Goal: Task Accomplishment & Management: Manage account settings

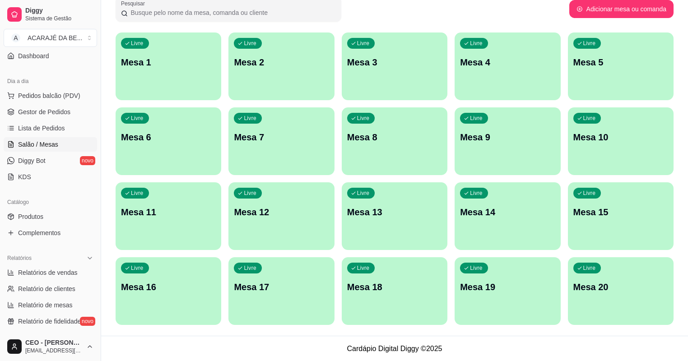
scroll to position [35, 0]
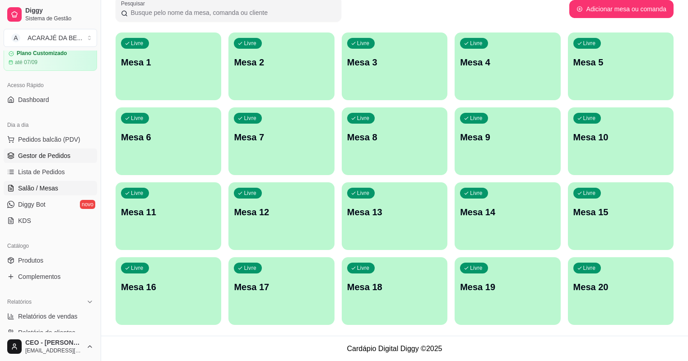
click at [35, 157] on span "Gestor de Pedidos" at bounding box center [44, 155] width 52 height 9
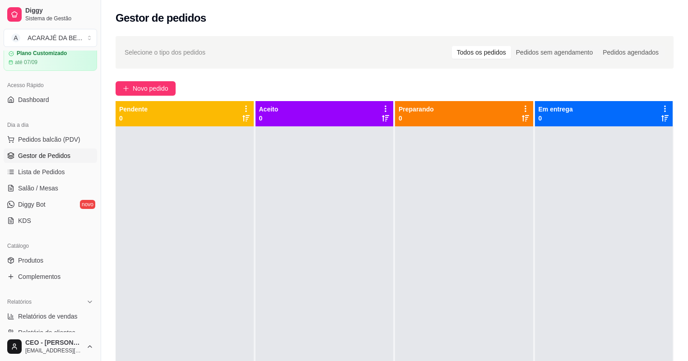
drag, startPoint x: 175, startPoint y: 79, endPoint x: 157, endPoint y: 80, distance: 18.1
click at [161, 82] on div "Selecione o tipo dos pedidos Todos os pedidos Pedidos sem agendamento Pedidos a…" at bounding box center [394, 252] width 587 height 443
click at [162, 84] on span "Novo pedido" at bounding box center [151, 89] width 36 height 10
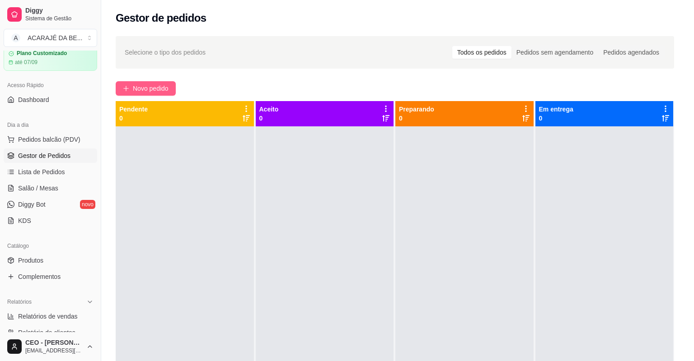
click at [154, 83] on div "Item avulso ACARAJÉ 1 - SIMPLES R$ 8,00 0 2 - BACALHAU R$ 14,00 0 3 - BACALHAU …" at bounding box center [251, 212] width 479 height 279
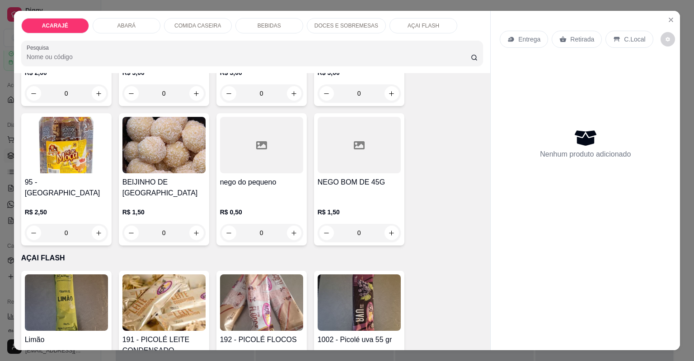
scroll to position [2060, 0]
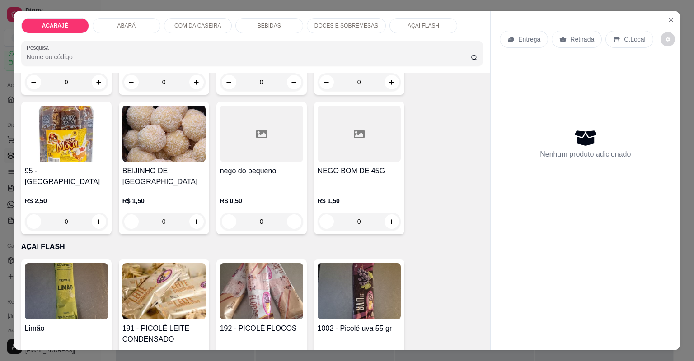
drag, startPoint x: 185, startPoint y: 285, endPoint x: 166, endPoint y: 286, distance: 18.5
drag, startPoint x: 166, startPoint y: 286, endPoint x: 159, endPoint y: 286, distance: 7.2
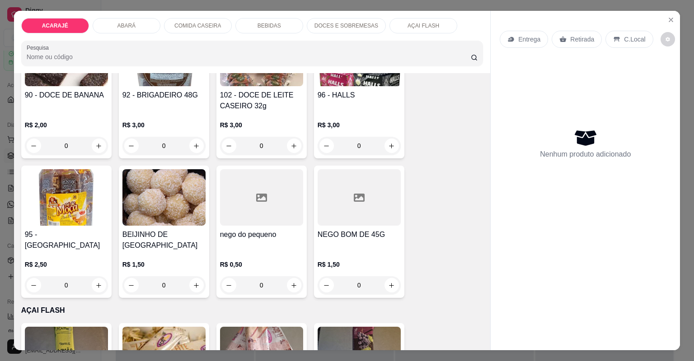
drag, startPoint x: 159, startPoint y: 286, endPoint x: 151, endPoint y: 285, distance: 7.8
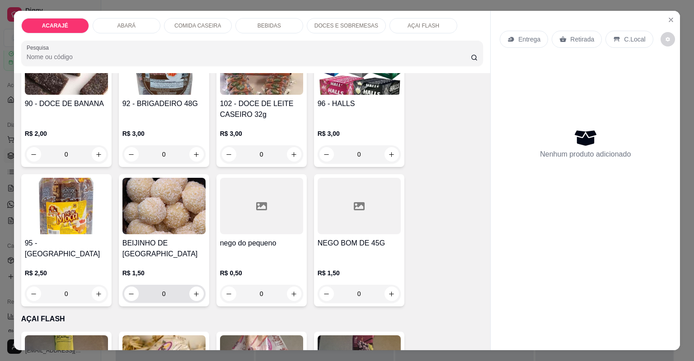
drag, startPoint x: 151, startPoint y: 285, endPoint x: 451, endPoint y: 313, distance: 300.9
click at [451, 314] on div "Item avulso ACARAJÉ 1 - SIMPLES R$ 8,00 0 2 - BACALHAU R$ 14,00 0 3 - BACALHAU …" at bounding box center [252, 211] width 477 height 277
click at [668, 18] on icon "Close" at bounding box center [670, 19] width 7 height 7
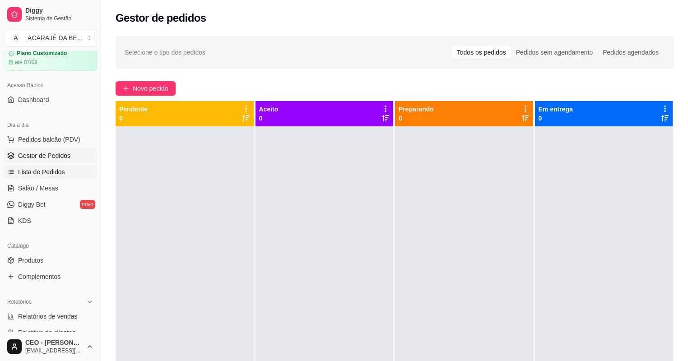
click at [31, 173] on span "Lista de Pedidos" at bounding box center [41, 172] width 47 height 9
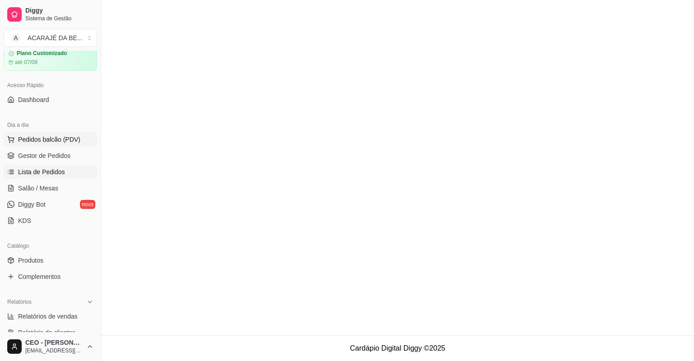
click at [38, 140] on span "Pedidos balcão (PDV)" at bounding box center [49, 139] width 62 height 9
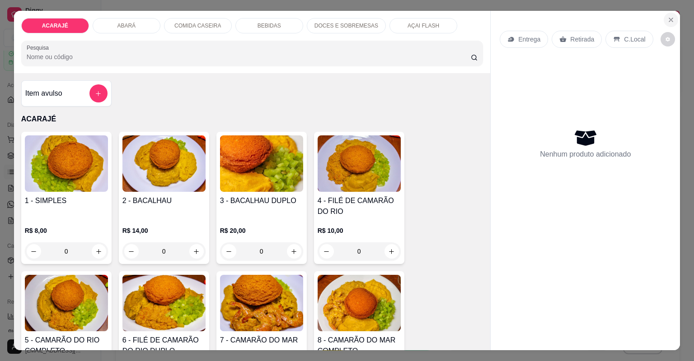
click at [670, 22] on icon "Close" at bounding box center [670, 19] width 7 height 7
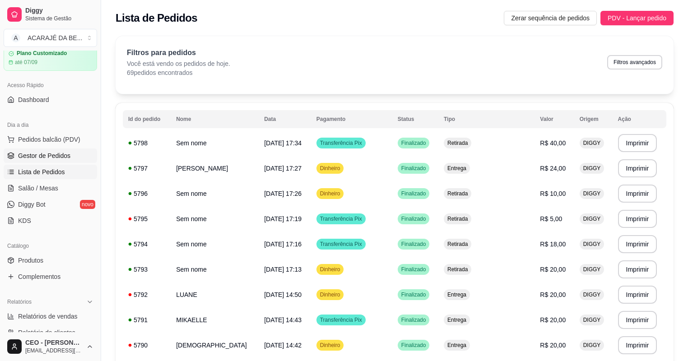
click at [49, 154] on span "Gestor de Pedidos" at bounding box center [44, 155] width 52 height 9
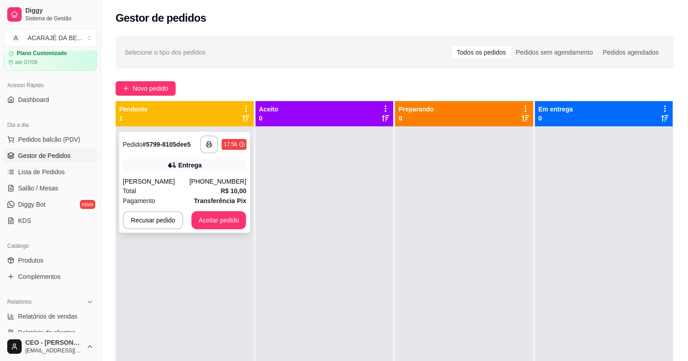
click at [200, 166] on div "Entrega" at bounding box center [189, 165] width 23 height 9
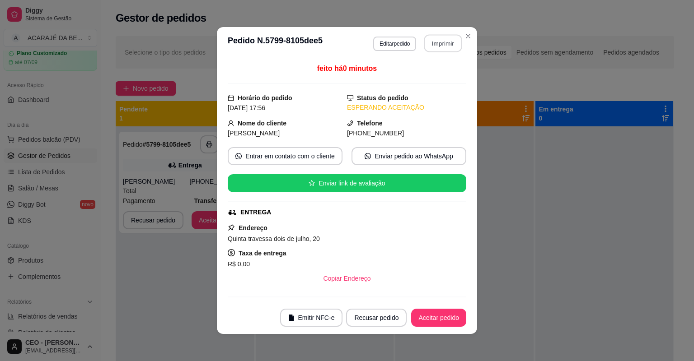
click at [446, 47] on button "Imprimir" at bounding box center [443, 44] width 38 height 18
click at [423, 318] on button "Aceitar pedido" at bounding box center [438, 318] width 55 height 18
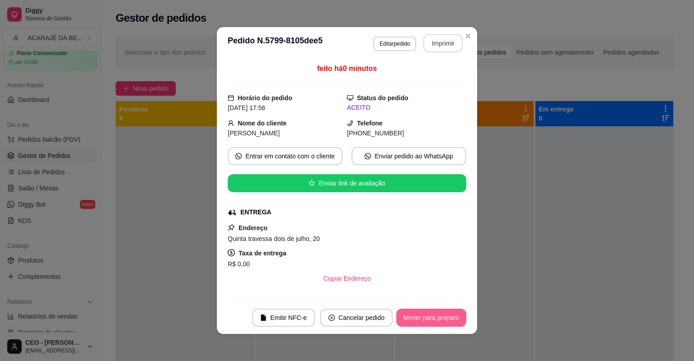
click at [412, 318] on button "Mover para preparo" at bounding box center [431, 318] width 70 height 18
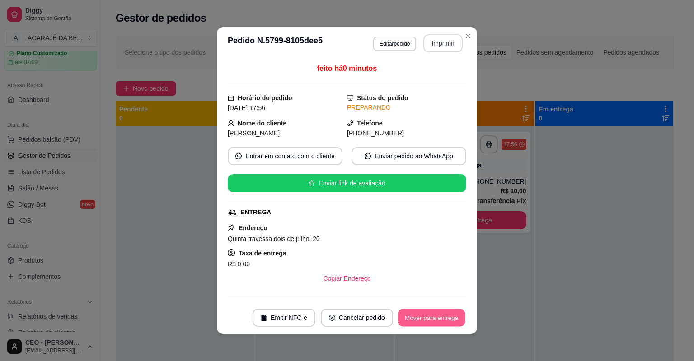
click at [412, 318] on button "Mover para entrega" at bounding box center [432, 318] width 68 height 18
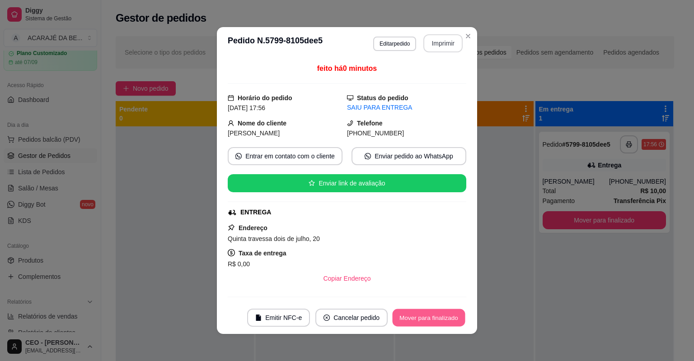
click at [412, 318] on button "Mover para finalizado" at bounding box center [429, 318] width 73 height 18
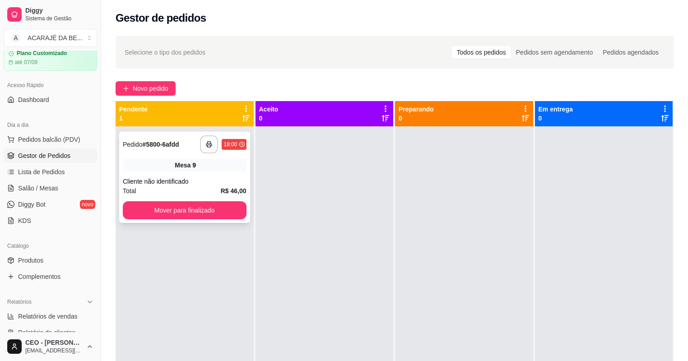
click at [159, 176] on div "**********" at bounding box center [184, 177] width 131 height 91
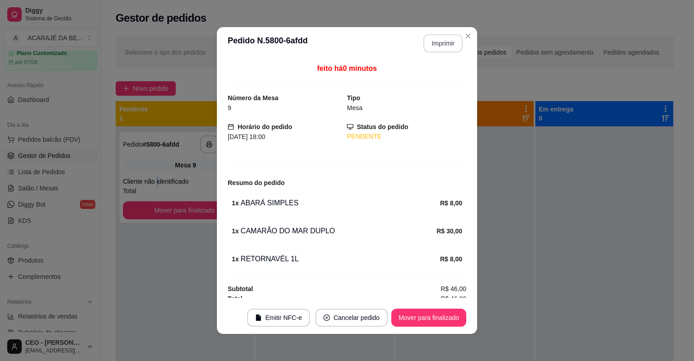
click at [452, 41] on button "Imprimir" at bounding box center [442, 43] width 39 height 18
click at [412, 319] on button "Mover para finalizado" at bounding box center [428, 318] width 75 height 18
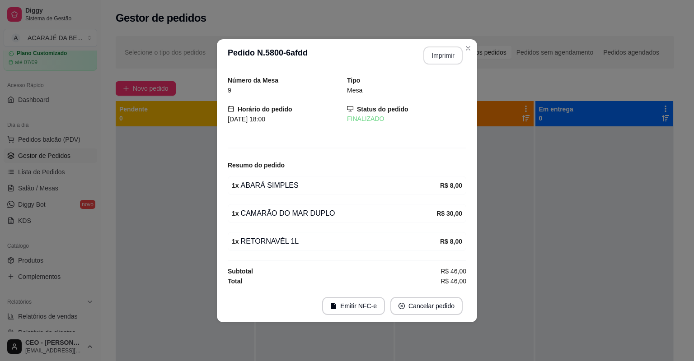
click at [412, 319] on footer "Emitir NFC-e Cancelar pedido" at bounding box center [347, 306] width 260 height 33
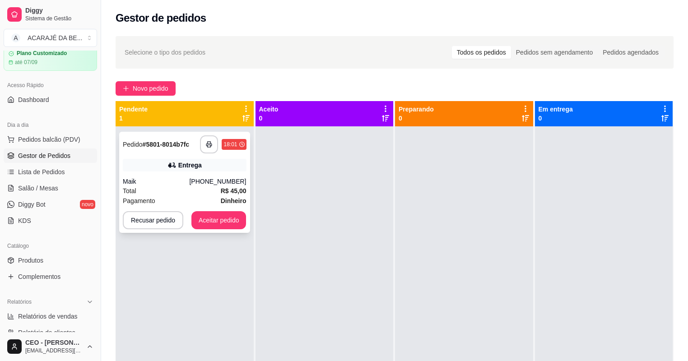
click at [169, 181] on div "Maik" at bounding box center [156, 181] width 66 height 9
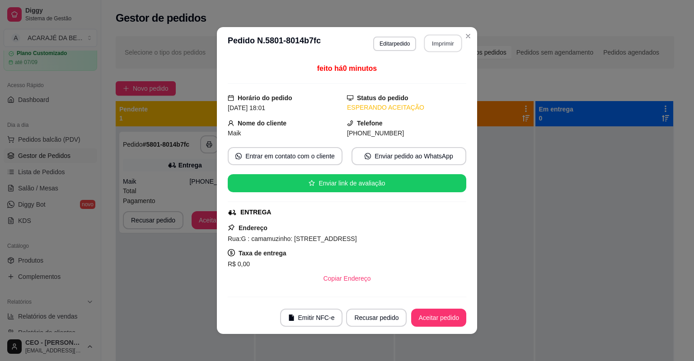
click at [437, 45] on button "Imprimir" at bounding box center [443, 44] width 38 height 18
click at [437, 316] on button "Aceitar pedido" at bounding box center [438, 318] width 55 height 18
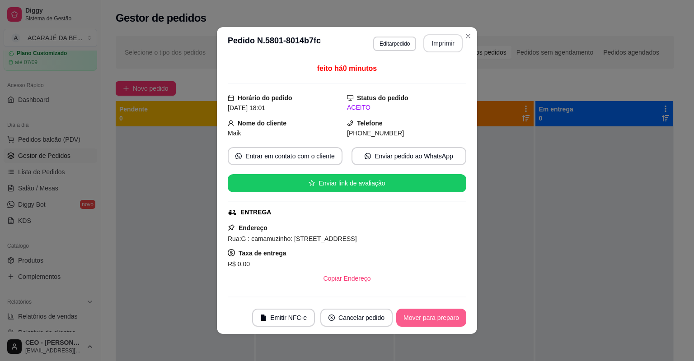
click at [435, 320] on button "Mover para preparo" at bounding box center [431, 318] width 70 height 18
click at [435, 320] on div "Mover para preparo" at bounding box center [425, 318] width 83 height 18
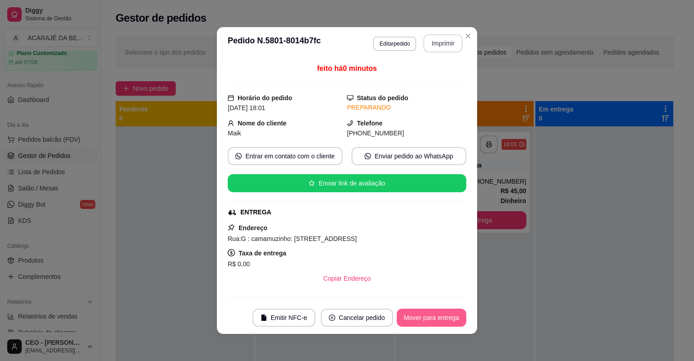
click at [434, 321] on button "Mover para entrega" at bounding box center [432, 318] width 70 height 18
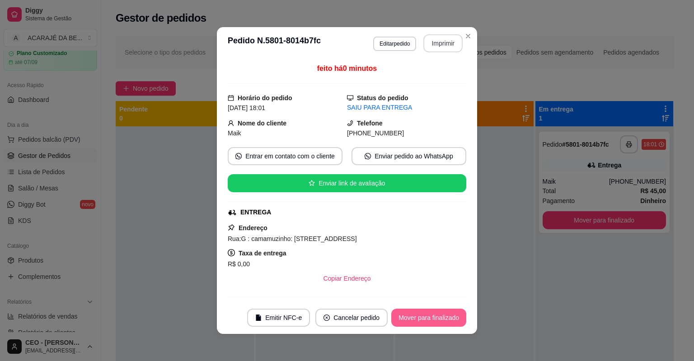
click at [433, 321] on button "Mover para finalizado" at bounding box center [428, 318] width 75 height 18
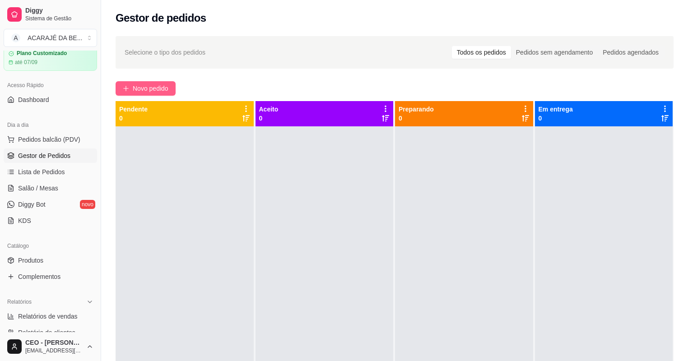
click at [142, 88] on span "Novo pedido" at bounding box center [151, 89] width 36 height 10
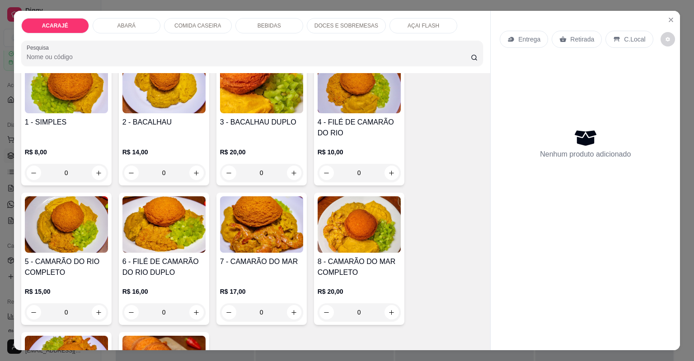
scroll to position [108, 0]
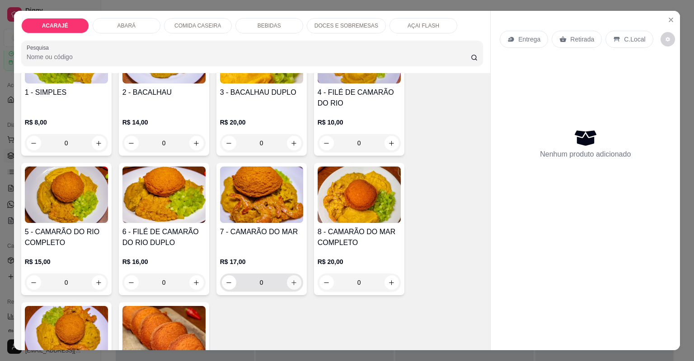
click at [290, 284] on icon "increase-product-quantity" at bounding box center [293, 283] width 7 height 7
type input "1"
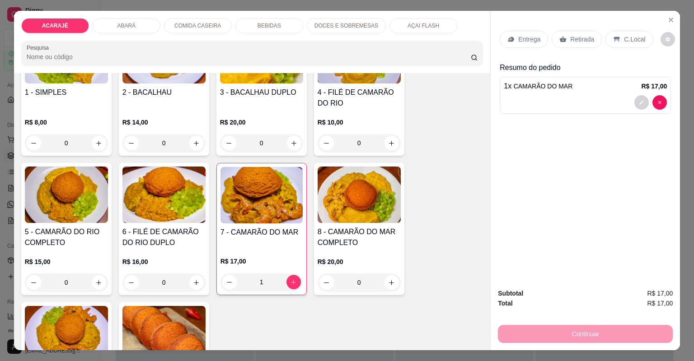
click at [571, 38] on p "Retirada" at bounding box center [582, 39] width 24 height 9
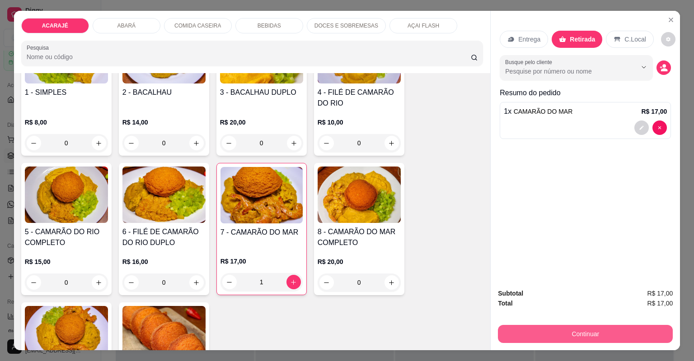
click at [533, 331] on button "Continuar" at bounding box center [585, 334] width 175 height 18
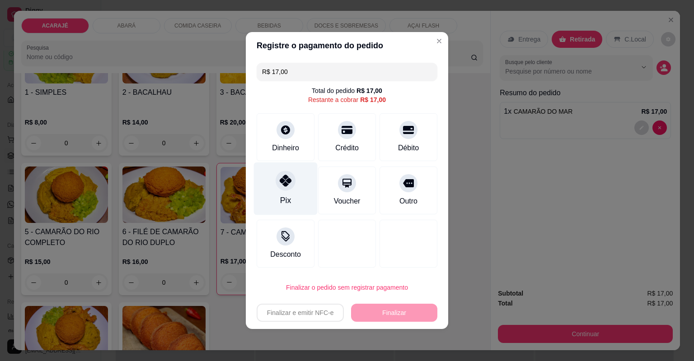
click at [293, 199] on div "Pix" at bounding box center [286, 189] width 64 height 53
type input "R$ 0,00"
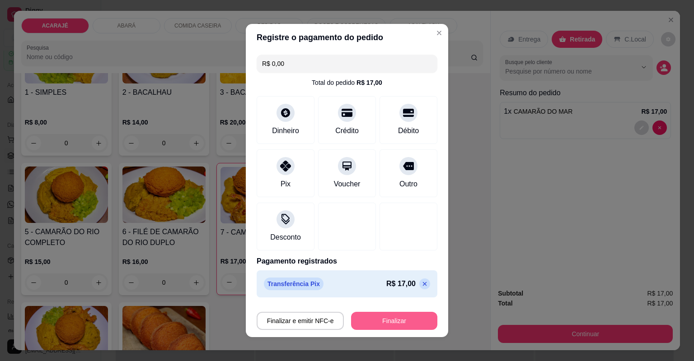
click at [385, 318] on button "Finalizar" at bounding box center [394, 321] width 86 height 18
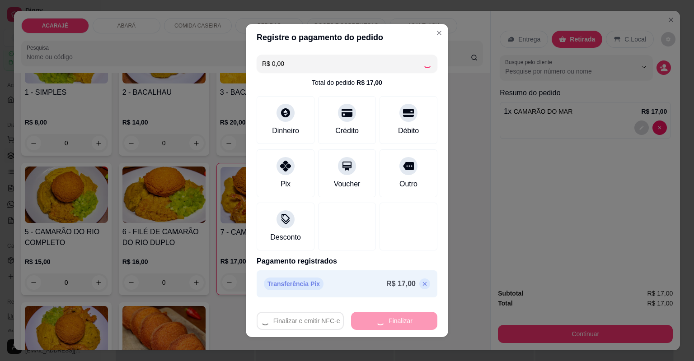
type input "0"
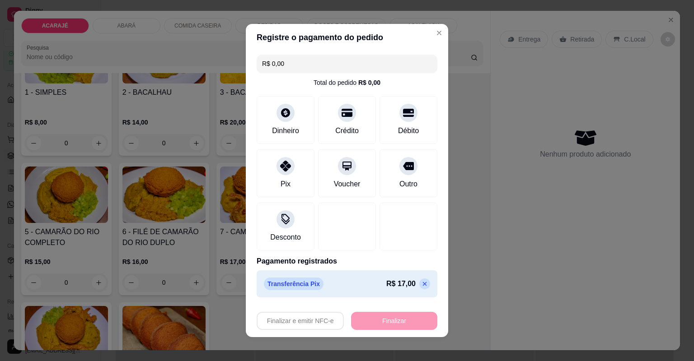
type input "-R$ 17,00"
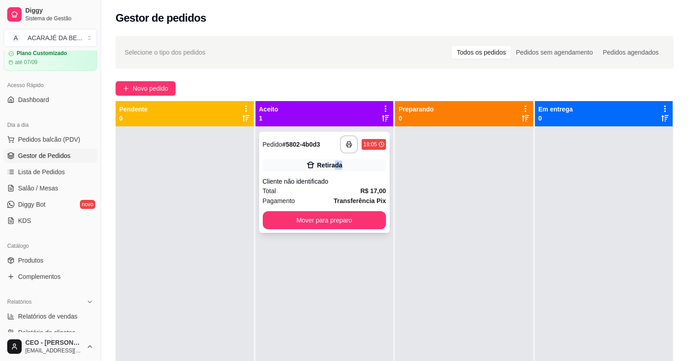
click at [343, 168] on div "Retirada" at bounding box center [325, 165] width 124 height 13
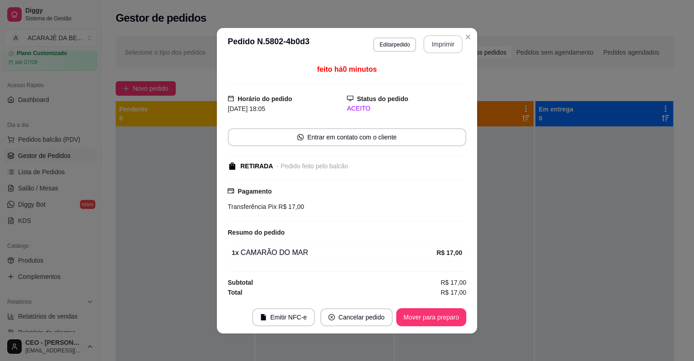
click at [448, 40] on button "Imprimir" at bounding box center [442, 44] width 39 height 18
click at [446, 312] on button "Mover para preparo" at bounding box center [431, 318] width 70 height 18
click at [446, 312] on div "Mover para preparo" at bounding box center [425, 318] width 83 height 18
drag, startPoint x: 430, startPoint y: 214, endPoint x: 444, endPoint y: 313, distance: 99.9
click at [444, 313] on div "Mover para preparo" at bounding box center [425, 318] width 83 height 18
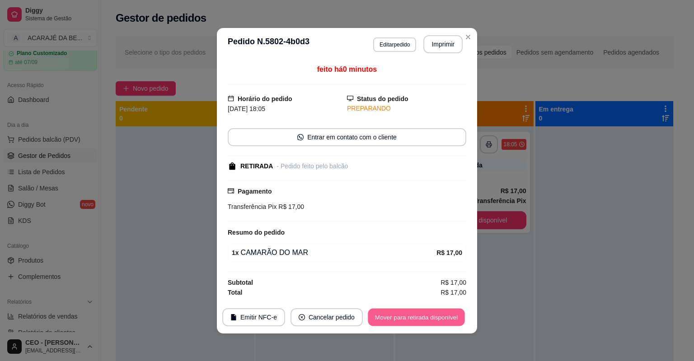
click at [436, 317] on button "Mover para retirada disponível" at bounding box center [416, 318] width 97 height 18
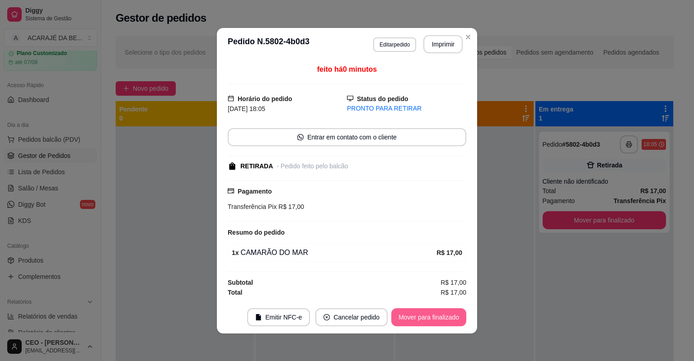
click at [436, 317] on button "Mover para finalizado" at bounding box center [428, 318] width 75 height 18
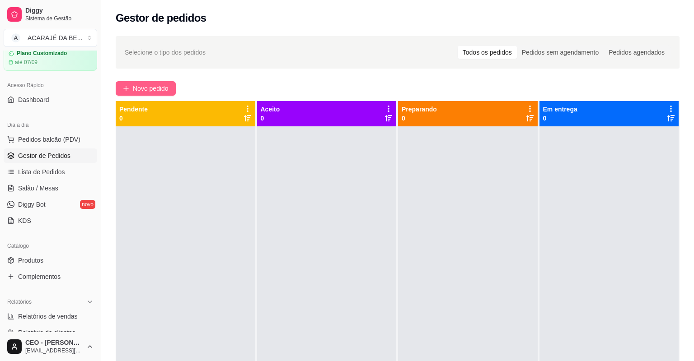
click at [139, 83] on button "Novo pedido" at bounding box center [146, 88] width 60 height 14
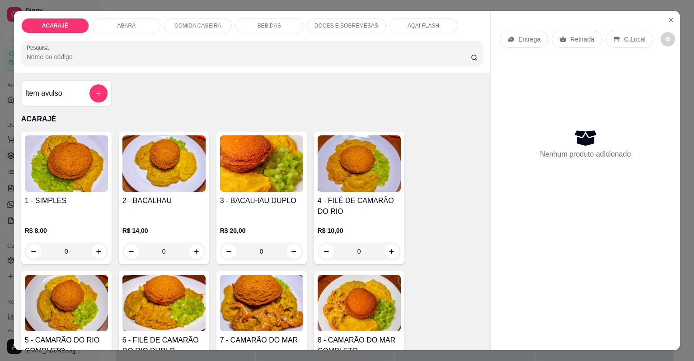
type input "2"
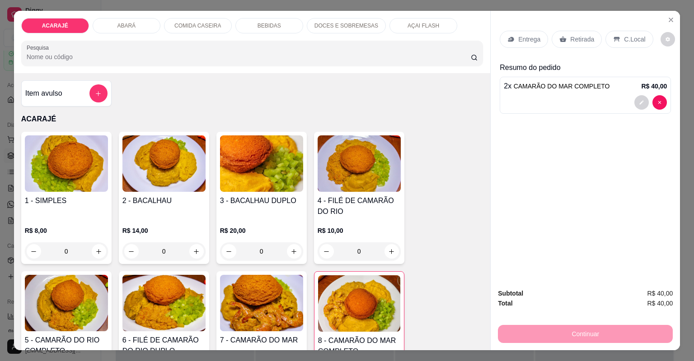
drag, startPoint x: 589, startPoint y: 39, endPoint x: 578, endPoint y: 96, distance: 57.9
click at [589, 39] on p "Retirada" at bounding box center [582, 39] width 24 height 9
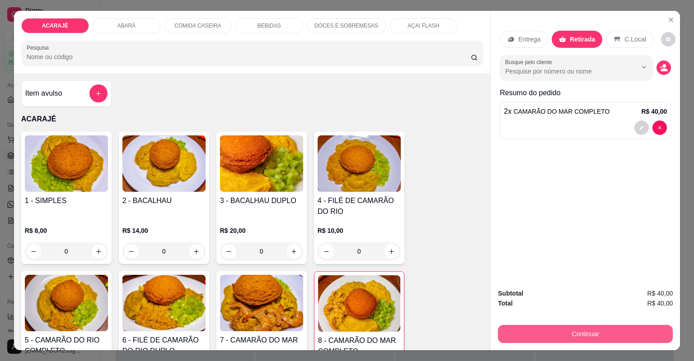
click at [555, 336] on button "Continuar" at bounding box center [585, 334] width 175 height 18
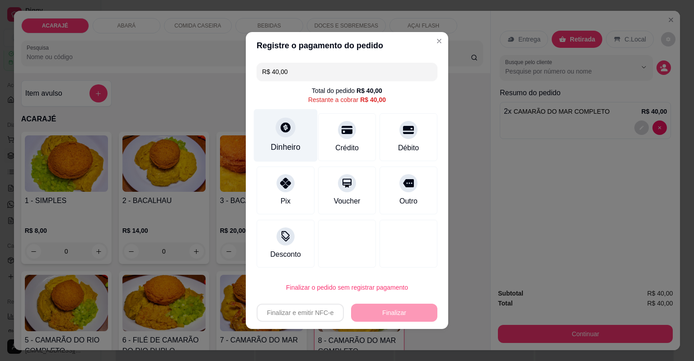
click at [292, 150] on div "Dinheiro" at bounding box center [286, 147] width 30 height 12
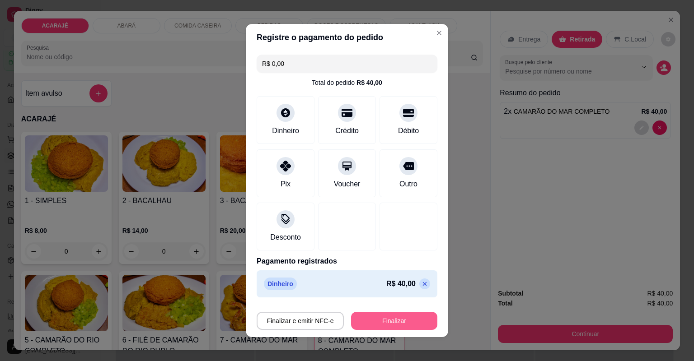
click at [406, 316] on button "Finalizar" at bounding box center [394, 321] width 86 height 18
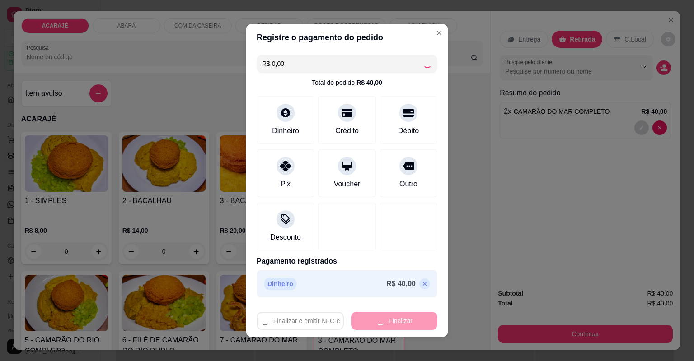
click at [302, 312] on div "Finalizar e emitir NFC-e Finalizar" at bounding box center [347, 321] width 181 height 18
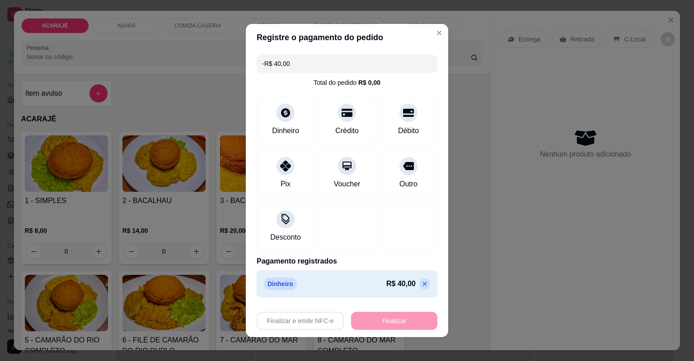
click at [305, 326] on div "Finalizar e emitir NFC-e Finalizar" at bounding box center [347, 321] width 181 height 18
click at [312, 319] on div "Finalizar e emitir NFC-e Finalizar" at bounding box center [347, 321] width 181 height 18
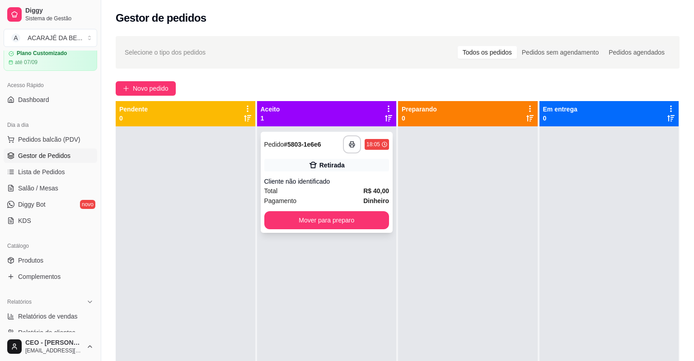
click at [348, 196] on div "Pagamento Dinheiro" at bounding box center [326, 201] width 125 height 10
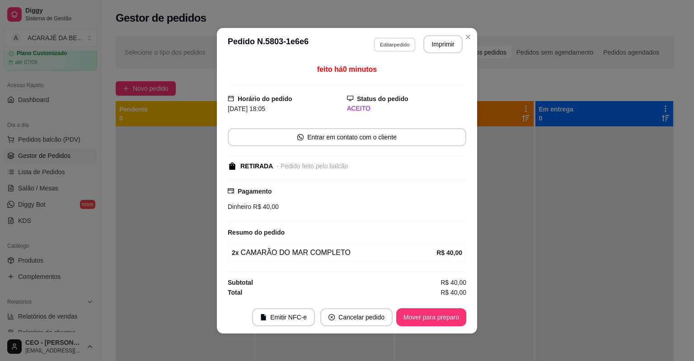
click at [385, 48] on button "Editar pedido" at bounding box center [395, 44] width 42 height 14
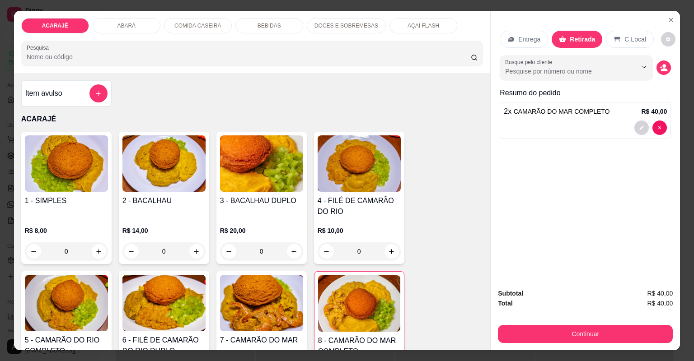
click at [608, 115] on div "2 x CAMARÃO DO MAR COMPLETO R$ 40,00" at bounding box center [585, 111] width 163 height 11
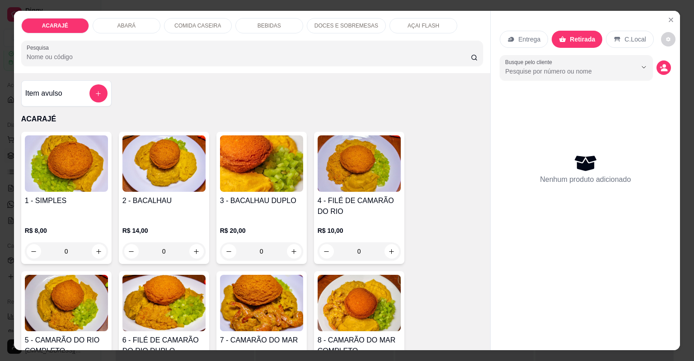
type input "1"
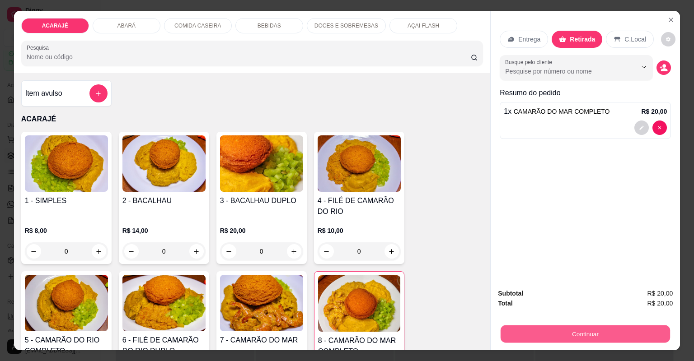
click at [615, 334] on button "Continuar" at bounding box center [585, 335] width 169 height 18
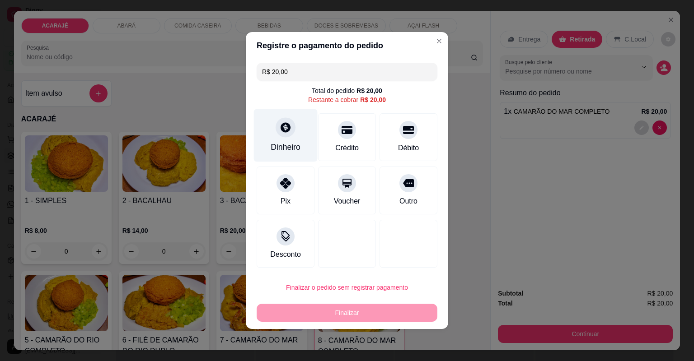
click at [273, 132] on div "Dinheiro" at bounding box center [286, 135] width 64 height 53
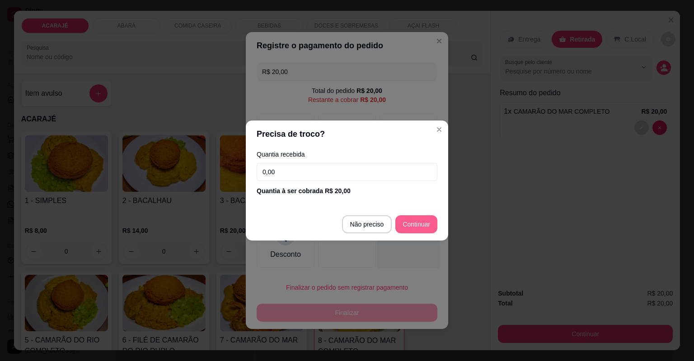
click at [419, 218] on div at bounding box center [409, 242] width 64 height 53
type input "R$ 0,00"
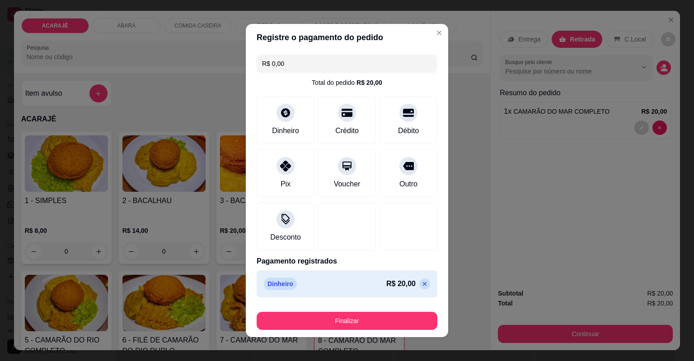
click at [394, 309] on div "Finalizar" at bounding box center [347, 320] width 181 height 22
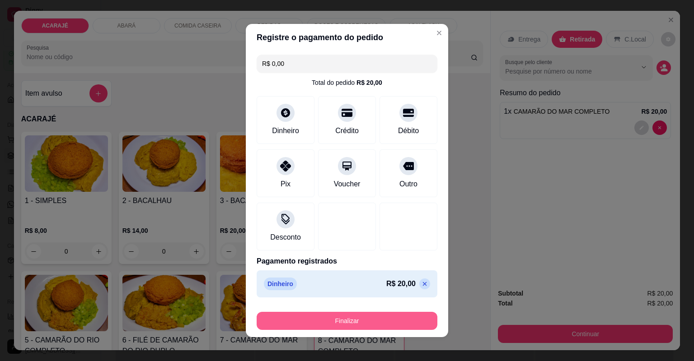
click at [382, 316] on button "Finalizar" at bounding box center [347, 321] width 181 height 18
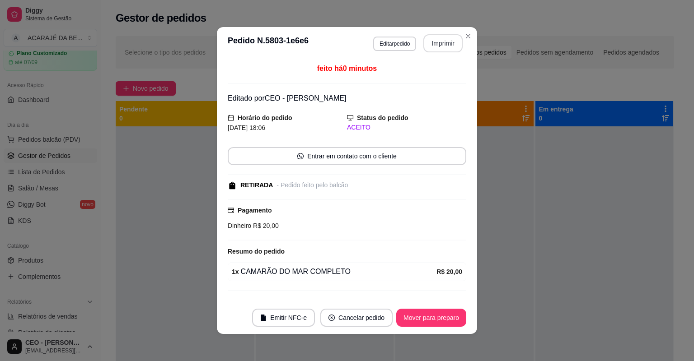
click at [435, 45] on button "Imprimir" at bounding box center [442, 43] width 39 height 18
click at [412, 313] on button "Mover para preparo" at bounding box center [431, 318] width 70 height 18
click at [412, 313] on button "Mover para preparo" at bounding box center [431, 318] width 68 height 18
click at [412, 313] on div "Mover para preparo" at bounding box center [425, 318] width 83 height 18
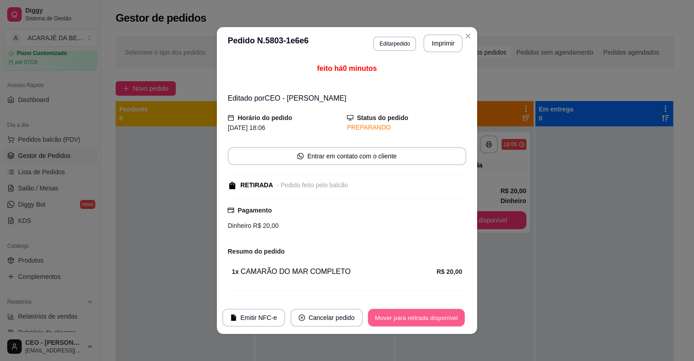
click at [411, 314] on button "Mover para retirada disponível" at bounding box center [416, 318] width 97 height 18
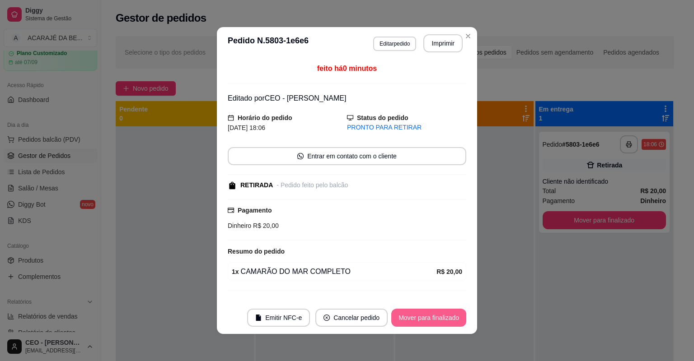
click at [410, 314] on button "Mover para finalizado" at bounding box center [428, 318] width 75 height 18
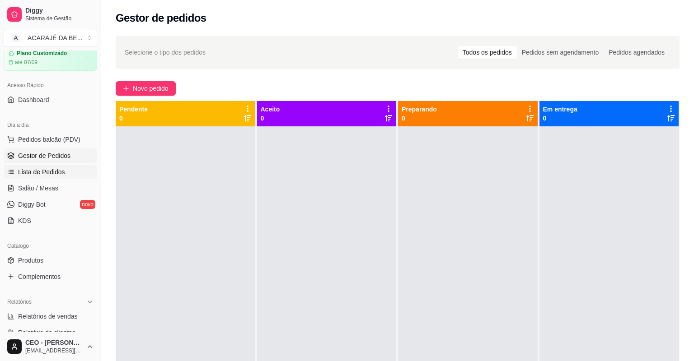
click at [37, 177] on link "Lista de Pedidos" at bounding box center [51, 172] width 94 height 14
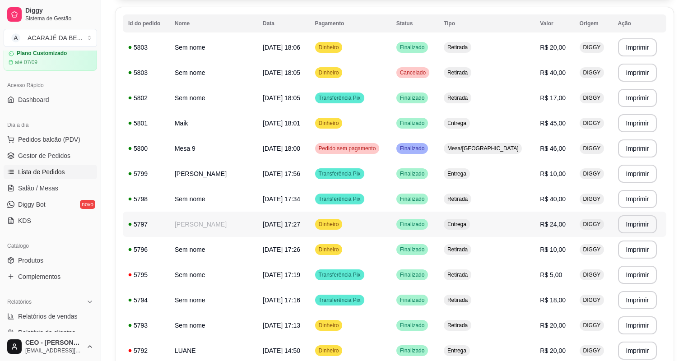
scroll to position [108, 0]
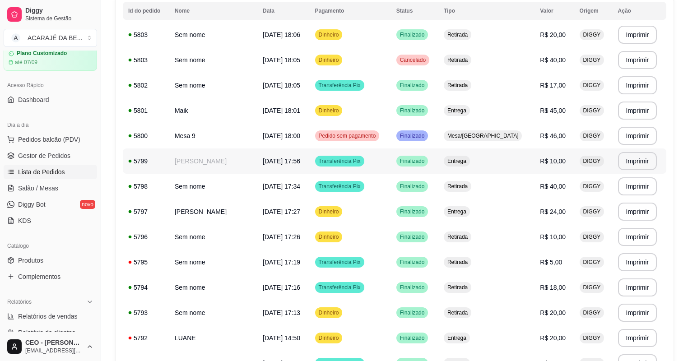
click at [257, 158] on td "03/09/25 às 17:56" at bounding box center [283, 161] width 52 height 25
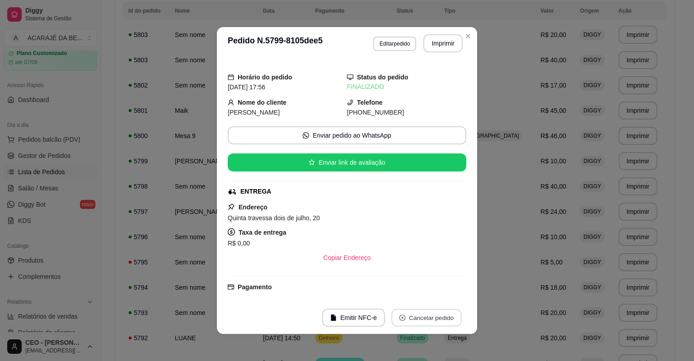
click at [404, 318] on button "Cancelar pedido" at bounding box center [426, 318] width 70 height 18
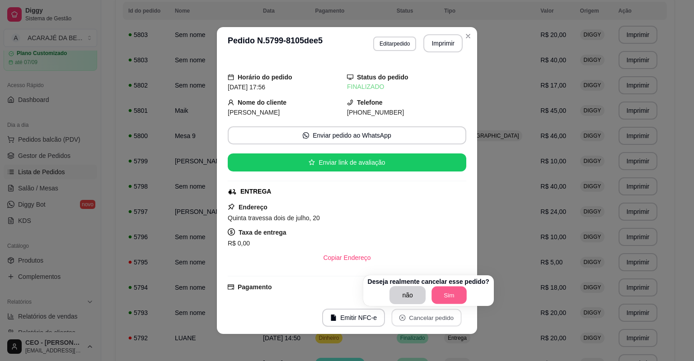
click at [432, 292] on button "Sim" at bounding box center [448, 296] width 35 height 18
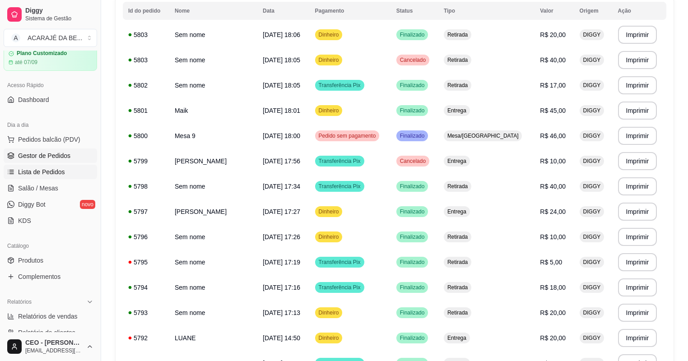
click at [42, 150] on link "Gestor de Pedidos" at bounding box center [51, 156] width 94 height 14
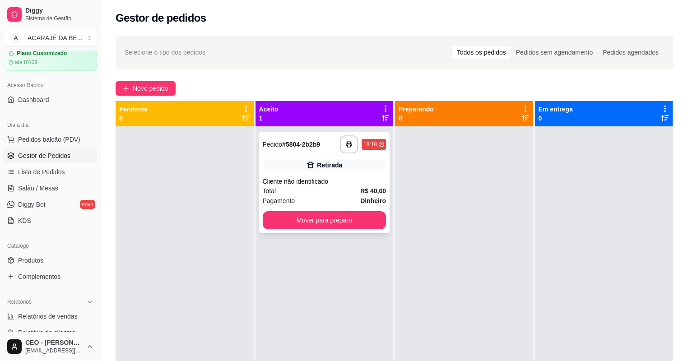
click at [350, 193] on div "Total R$ 40,00" at bounding box center [325, 191] width 124 height 10
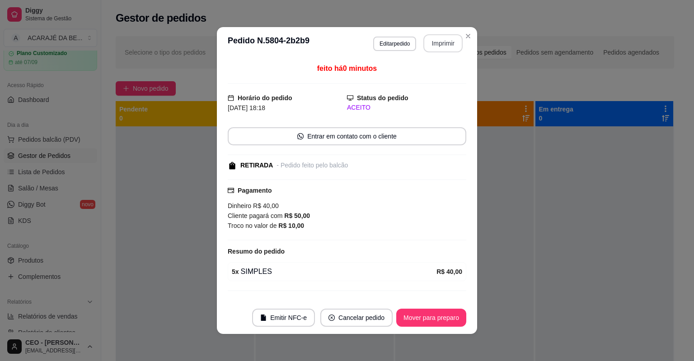
click at [436, 41] on button "Imprimir" at bounding box center [442, 43] width 39 height 18
click at [444, 319] on button "Mover para preparo" at bounding box center [431, 318] width 70 height 18
click at [444, 318] on button "Mover para preparo" at bounding box center [431, 318] width 70 height 18
click at [444, 318] on div "Mover para preparo" at bounding box center [431, 318] width 70 height 18
click at [444, 316] on div "Mover para preparo" at bounding box center [425, 318] width 83 height 18
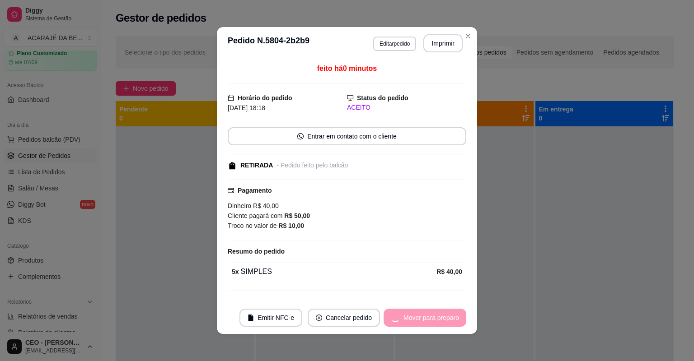
click at [444, 316] on div "Mover para preparo" at bounding box center [425, 318] width 83 height 18
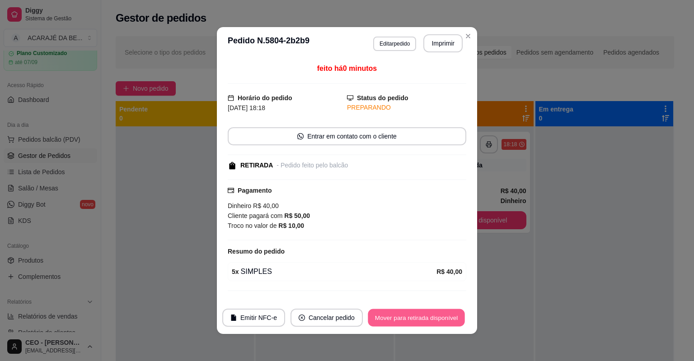
click at [443, 317] on button "Mover para retirada disponível" at bounding box center [416, 318] width 97 height 18
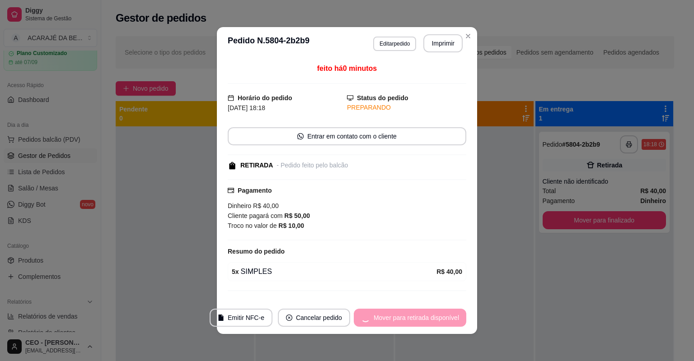
click at [443, 317] on div "Mover para retirada disponível" at bounding box center [410, 318] width 112 height 18
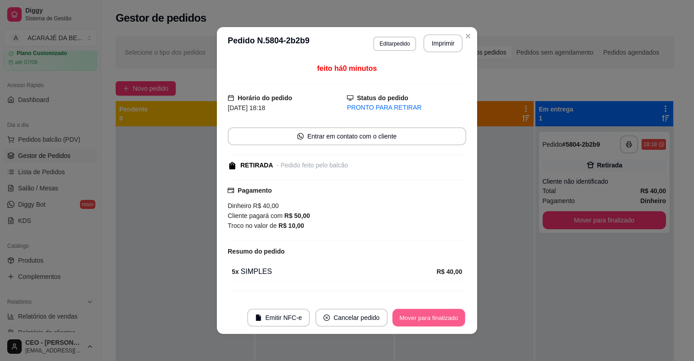
click at [443, 317] on button "Mover para finalizado" at bounding box center [429, 318] width 73 height 18
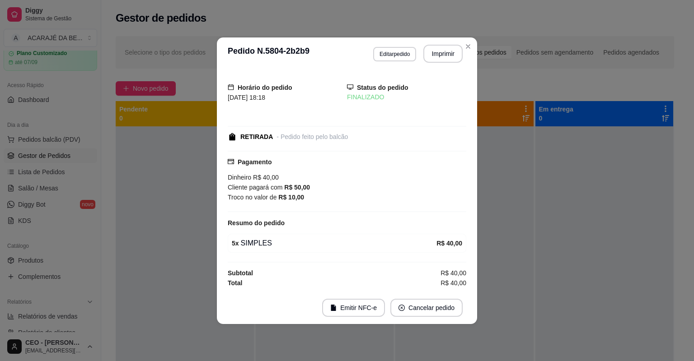
click at [443, 317] on footer "Emitir NFC-e Cancelar pedido" at bounding box center [347, 308] width 260 height 33
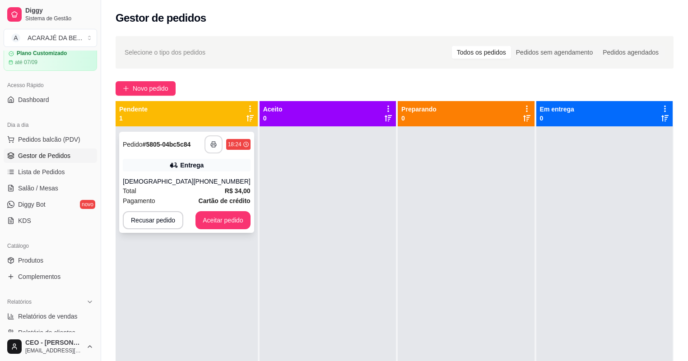
click at [211, 141] on icon "button" at bounding box center [214, 144] width 6 height 6
click at [243, 220] on button "Aceitar pedido" at bounding box center [223, 220] width 55 height 18
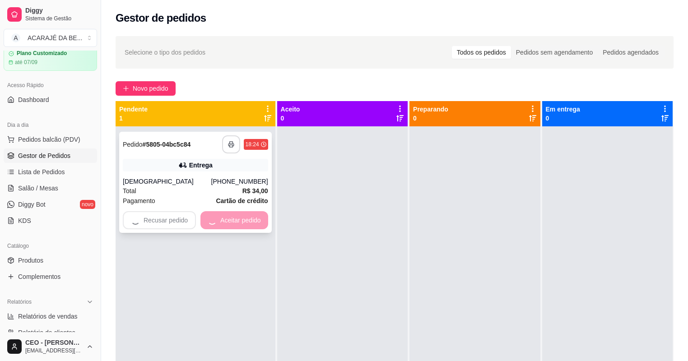
click at [243, 220] on div "Recusar pedido Aceitar pedido" at bounding box center [195, 220] width 145 height 18
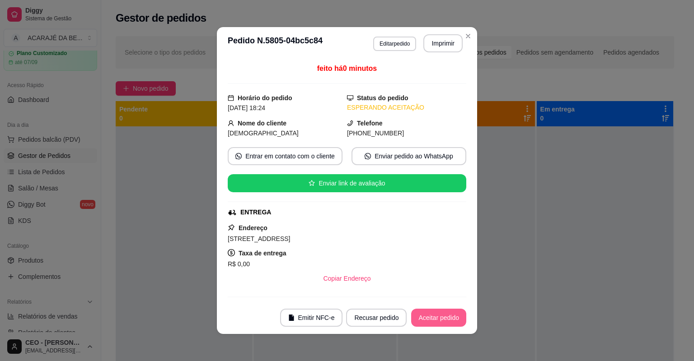
click at [446, 322] on button "Aceitar pedido" at bounding box center [438, 318] width 55 height 18
click at [445, 322] on button "Mover para preparo" at bounding box center [431, 318] width 70 height 18
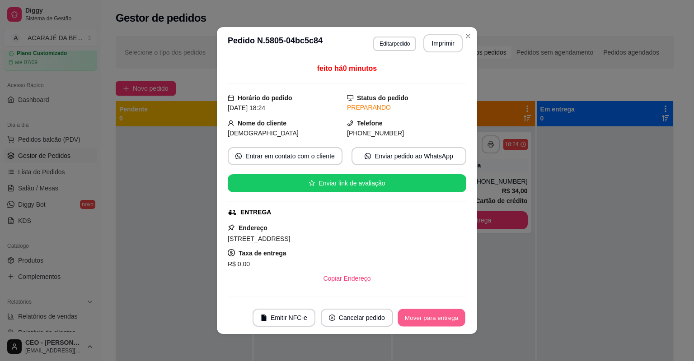
click at [444, 321] on button "Mover para entrega" at bounding box center [432, 318] width 68 height 18
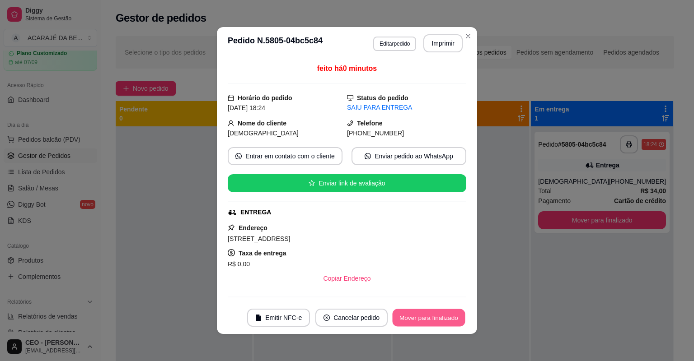
click at [443, 319] on button "Mover para finalizado" at bounding box center [429, 318] width 73 height 18
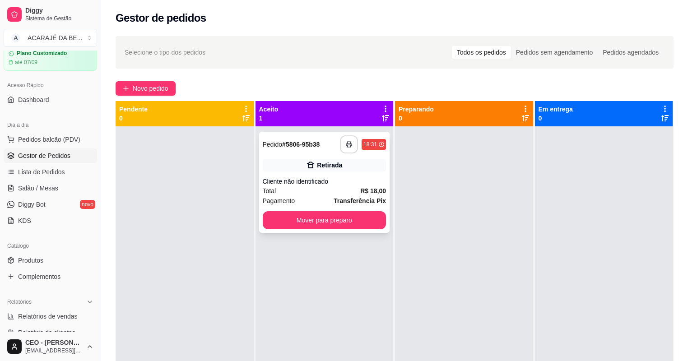
click at [351, 143] on button "button" at bounding box center [349, 145] width 18 height 18
click at [312, 211] on div "**********" at bounding box center [324, 182] width 131 height 101
click at [352, 220] on button "Mover para preparo" at bounding box center [325, 220] width 124 height 18
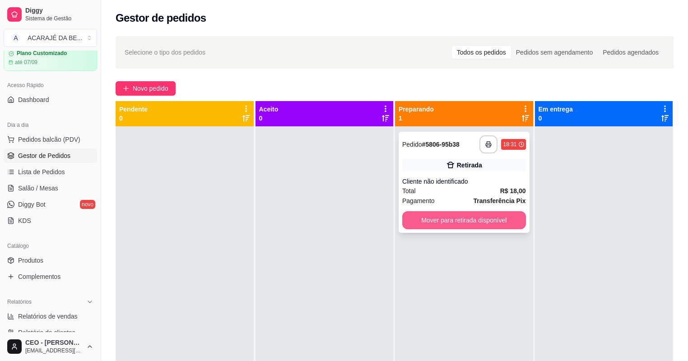
click at [513, 212] on button "Mover para retirada disponível" at bounding box center [464, 220] width 124 height 18
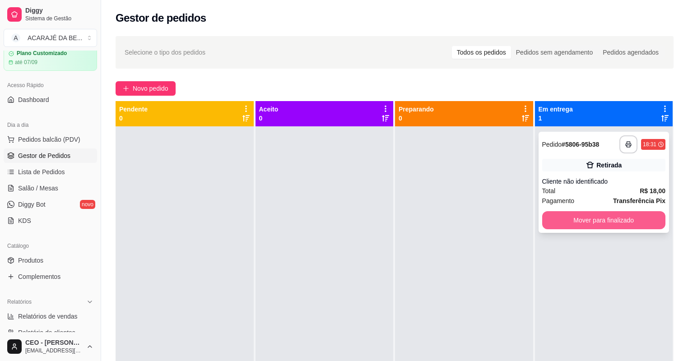
click at [555, 211] on button "Mover para finalizado" at bounding box center [605, 220] width 124 height 18
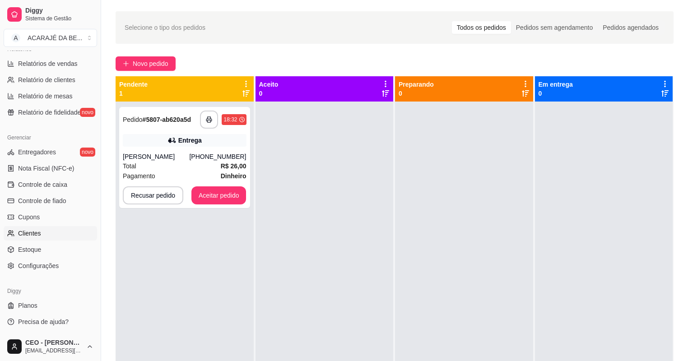
scroll to position [36, 0]
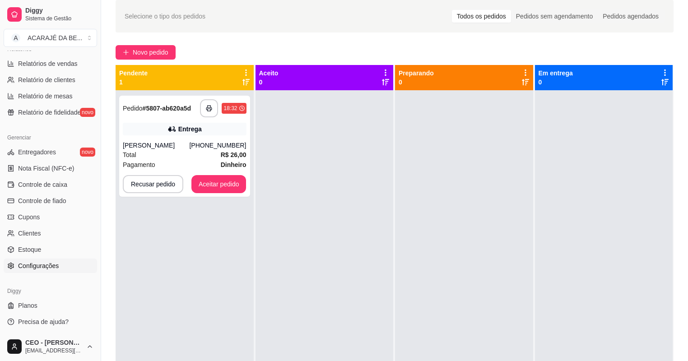
click at [46, 267] on span "Configurações" at bounding box center [38, 266] width 41 height 9
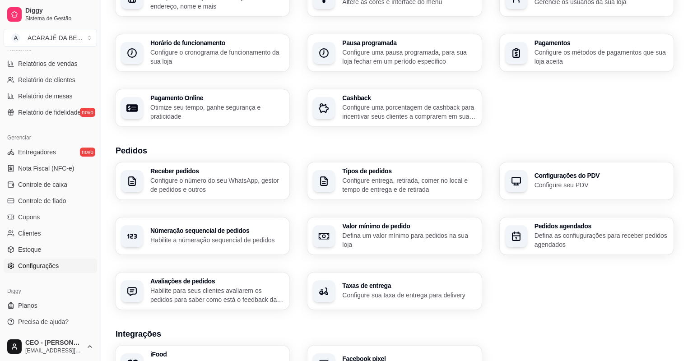
scroll to position [181, 0]
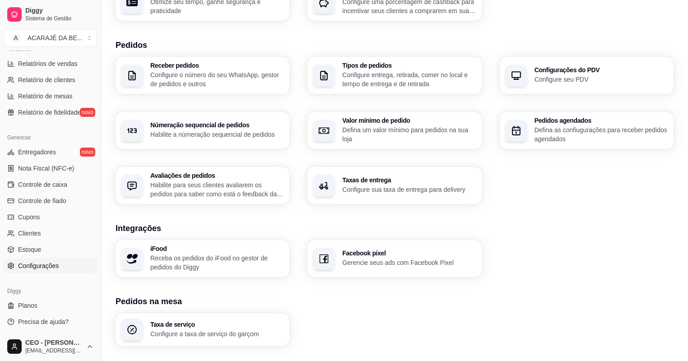
click at [381, 180] on h3 "Taxas de entrega" at bounding box center [409, 180] width 134 height 6
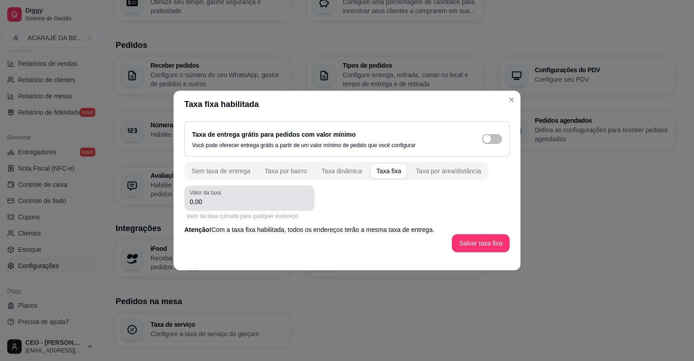
click at [279, 197] on input "0,00" at bounding box center [249, 201] width 119 height 9
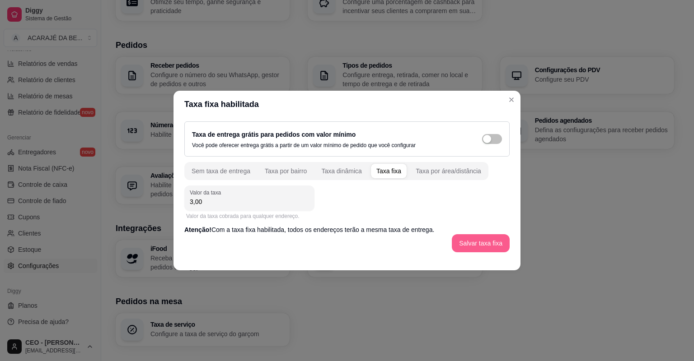
type input "3,00"
click at [480, 247] on button "Salvar taxa fixa" at bounding box center [481, 243] width 58 height 18
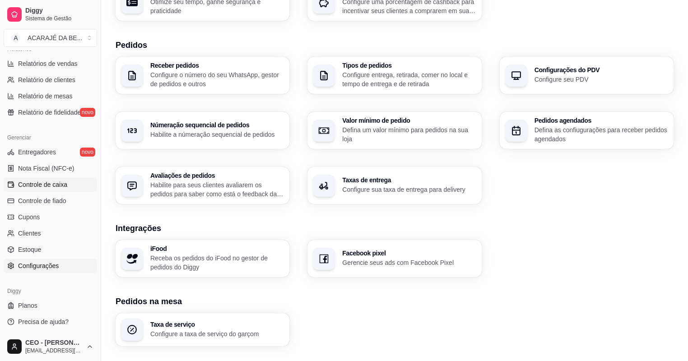
click at [54, 186] on span "Controle de caixa" at bounding box center [42, 184] width 49 height 9
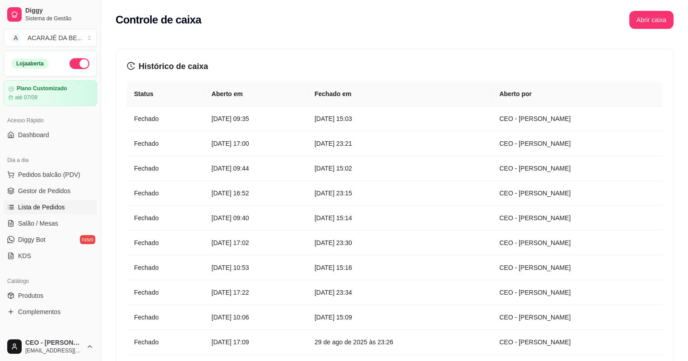
click at [44, 204] on span "Lista de Pedidos" at bounding box center [41, 207] width 47 height 9
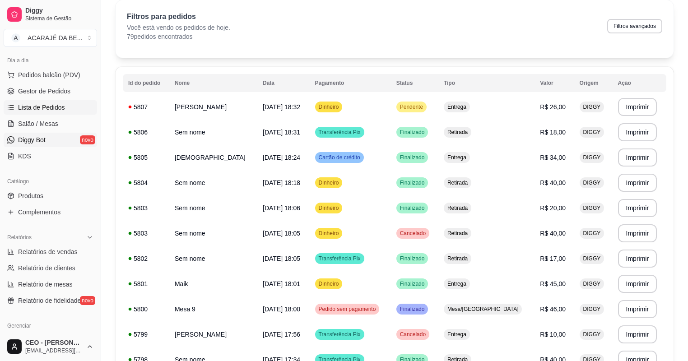
scroll to position [145, 0]
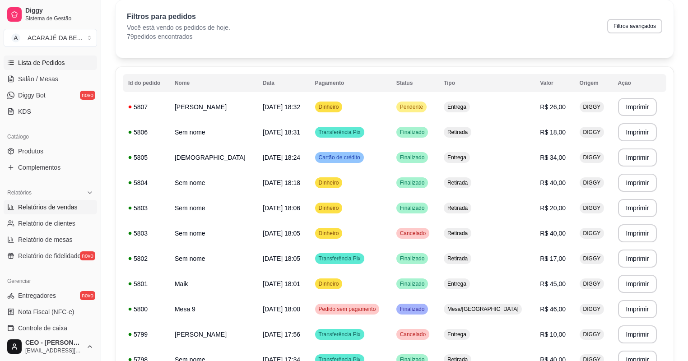
click at [66, 203] on span "Relatórios de vendas" at bounding box center [48, 207] width 60 height 9
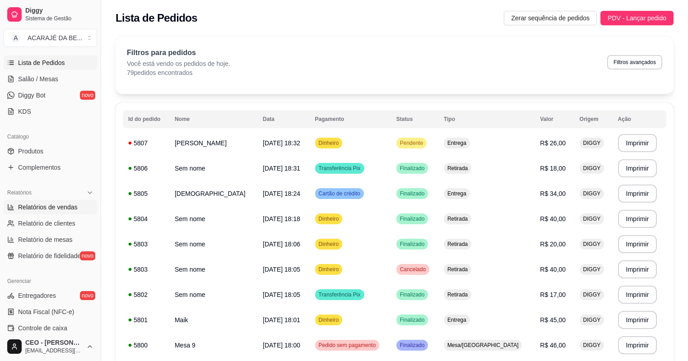
select select "ALL"
select select "0"
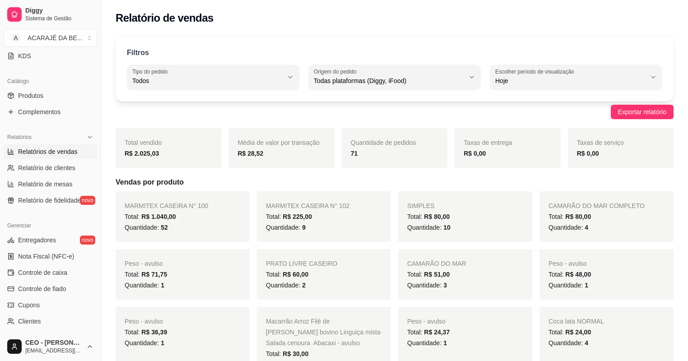
scroll to position [217, 0]
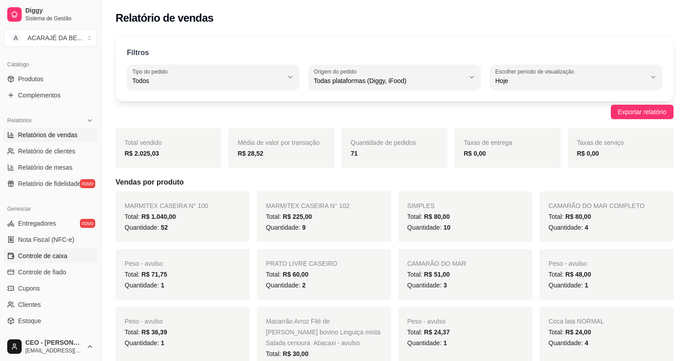
click at [58, 252] on span "Controle de caixa" at bounding box center [42, 256] width 49 height 9
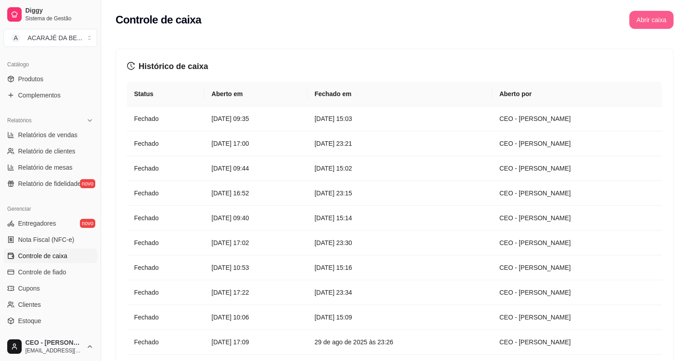
click at [661, 25] on button "Abrir caixa" at bounding box center [652, 20] width 44 height 18
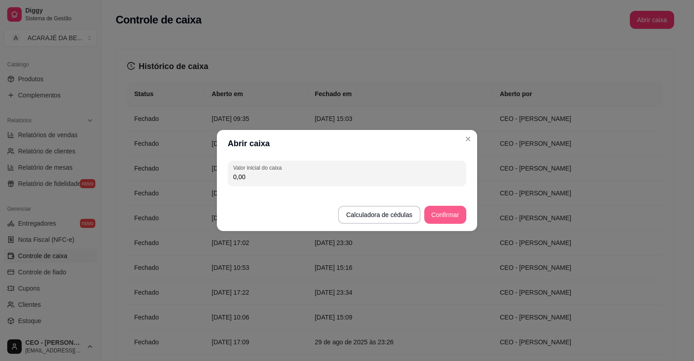
click at [453, 215] on button "Confirmar" at bounding box center [445, 215] width 42 height 18
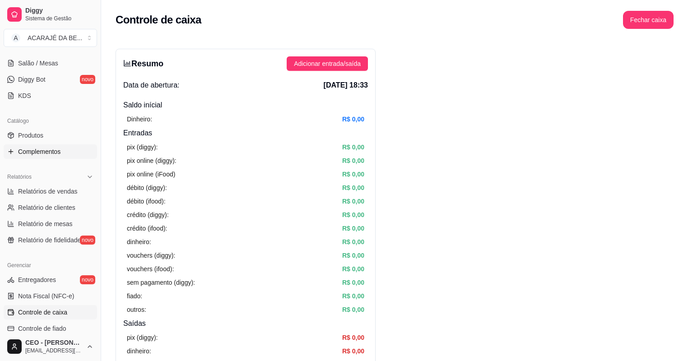
scroll to position [36, 0]
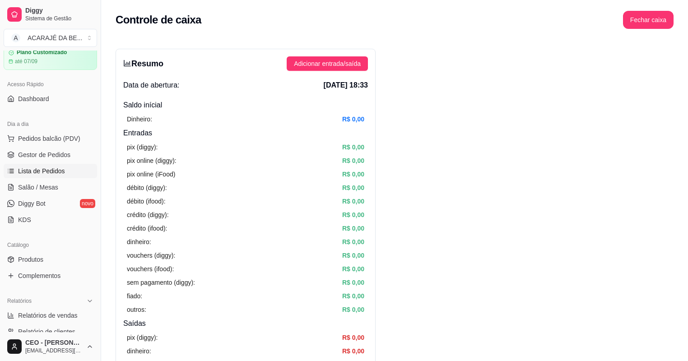
click at [50, 173] on span "Lista de Pedidos" at bounding box center [41, 171] width 47 height 9
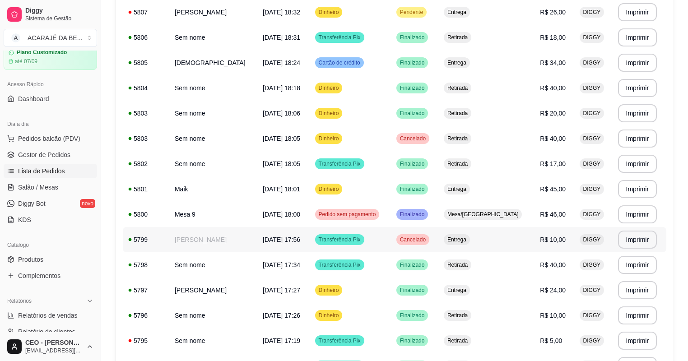
scroll to position [217, 0]
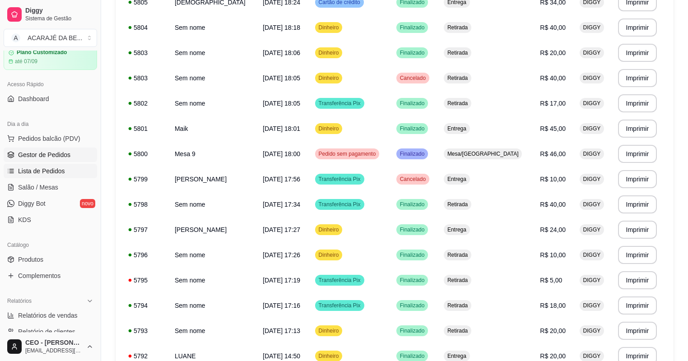
click at [61, 153] on span "Gestor de Pedidos" at bounding box center [44, 154] width 52 height 9
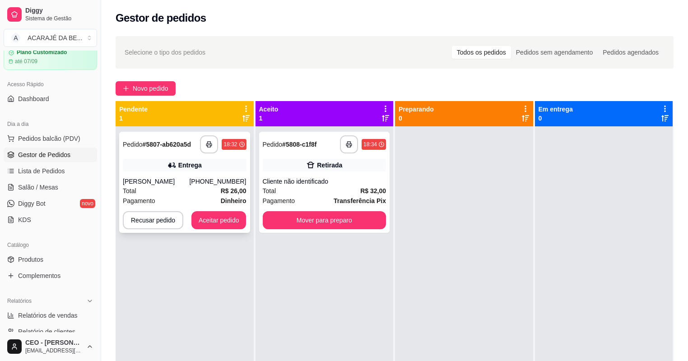
click at [167, 159] on div "Entrega" at bounding box center [185, 165] width 124 height 13
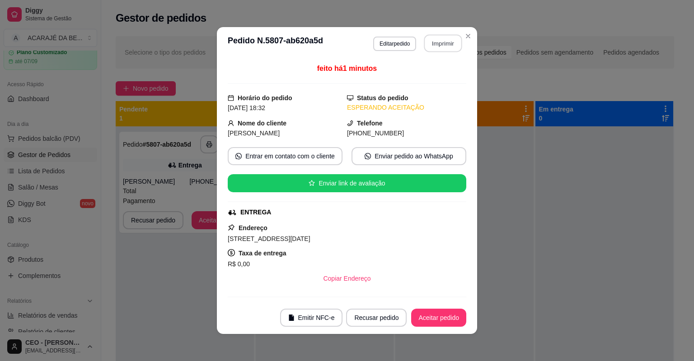
click at [451, 47] on button "Imprimir" at bounding box center [443, 44] width 38 height 18
click at [438, 313] on button "Aceitar pedido" at bounding box center [438, 318] width 55 height 18
click at [438, 314] on button "Aceitar pedido" at bounding box center [438, 318] width 55 height 18
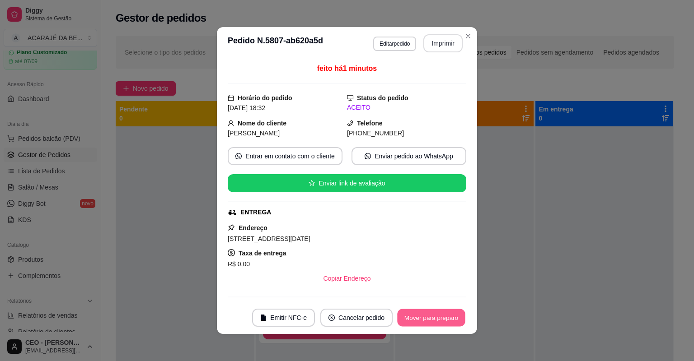
click at [438, 314] on button "Mover para preparo" at bounding box center [431, 318] width 68 height 18
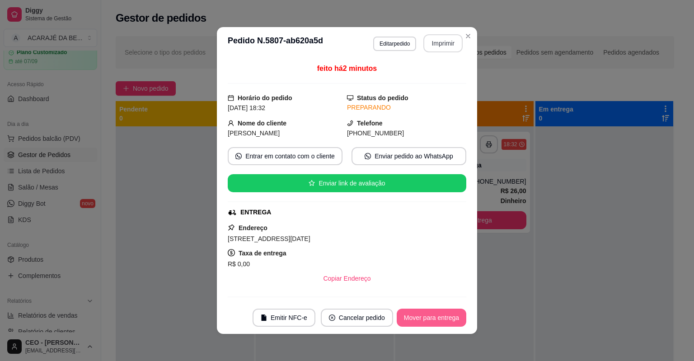
click at [437, 313] on button "Mover para entrega" at bounding box center [432, 318] width 70 height 18
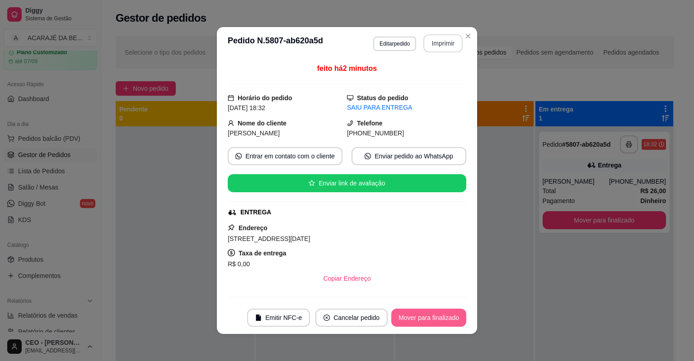
click at [430, 314] on button "Mover para finalizado" at bounding box center [428, 318] width 75 height 18
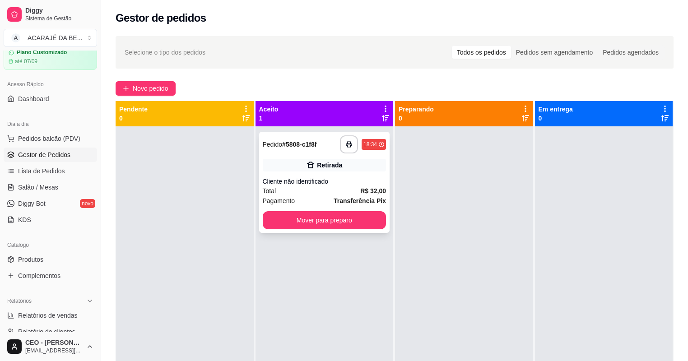
click at [369, 177] on div "**********" at bounding box center [324, 182] width 131 height 101
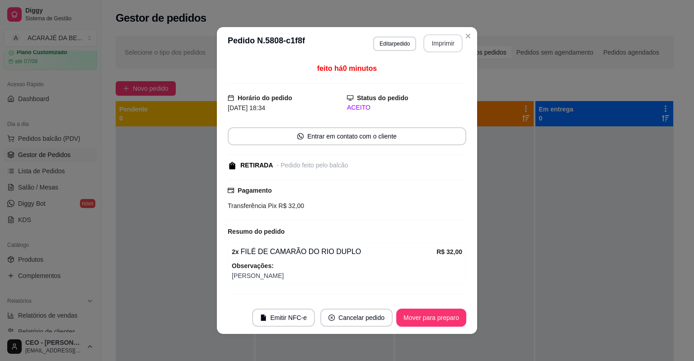
click at [442, 48] on button "Imprimir" at bounding box center [442, 43] width 39 height 18
click at [453, 316] on button "Mover para preparo" at bounding box center [431, 318] width 70 height 18
click at [447, 318] on button "Mover para preparo" at bounding box center [431, 318] width 70 height 18
click at [447, 318] on div "Mover para preparo" at bounding box center [431, 318] width 70 height 18
click at [446, 318] on div "Mover para preparo" at bounding box center [425, 318] width 83 height 18
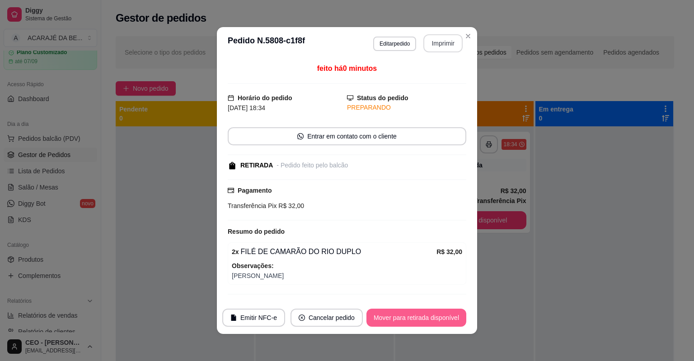
click at [446, 318] on button "Mover para retirada disponível" at bounding box center [416, 318] width 100 height 18
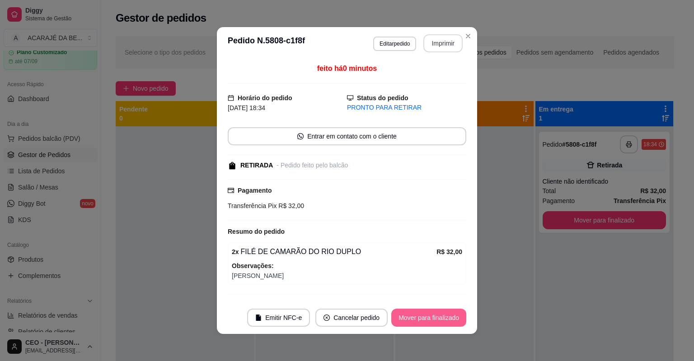
click at [446, 315] on button "Mover para finalizado" at bounding box center [428, 318] width 75 height 18
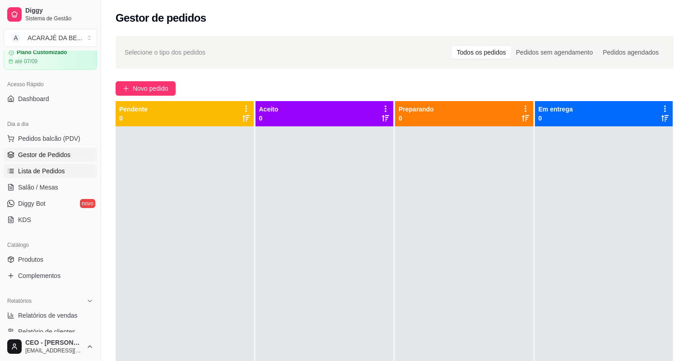
click at [75, 174] on link "Lista de Pedidos" at bounding box center [51, 171] width 94 height 14
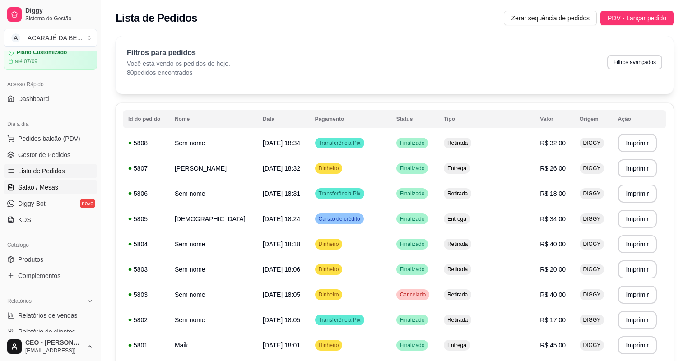
click at [56, 184] on span "Salão / Mesas" at bounding box center [38, 187] width 40 height 9
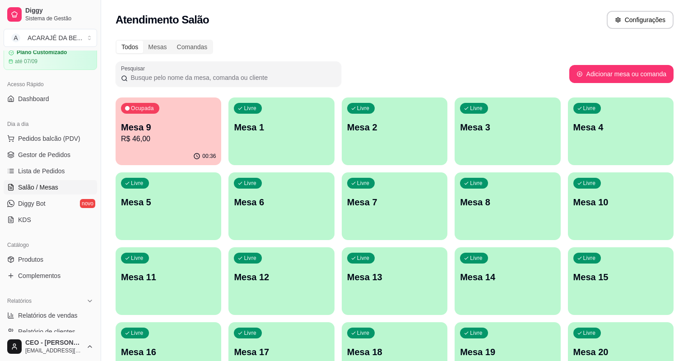
click at [161, 131] on p "Mesa 9" at bounding box center [168, 127] width 95 height 13
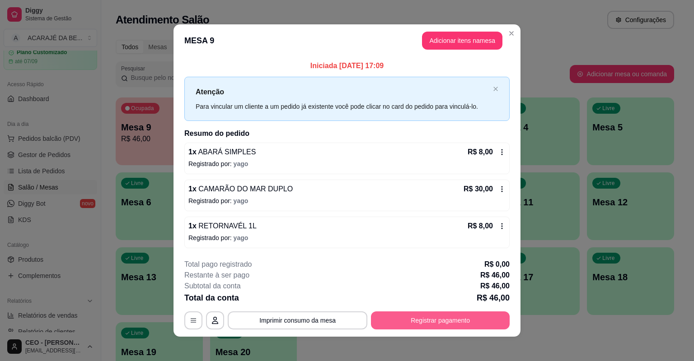
click at [428, 318] on button "Registrar pagamento" at bounding box center [440, 321] width 139 height 18
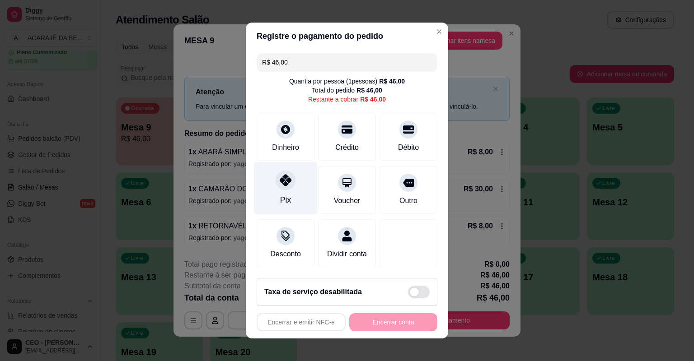
click at [280, 195] on div "Pix" at bounding box center [285, 200] width 11 height 12
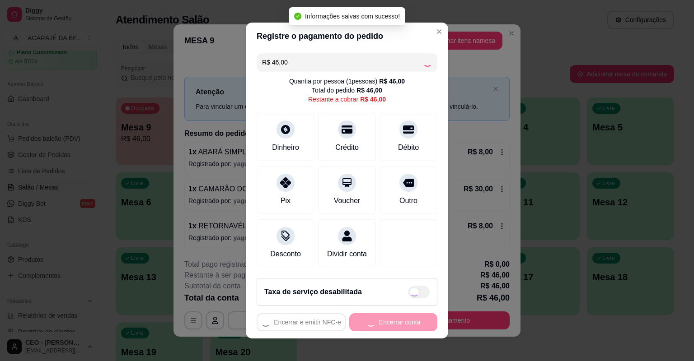
type input "R$ 0,00"
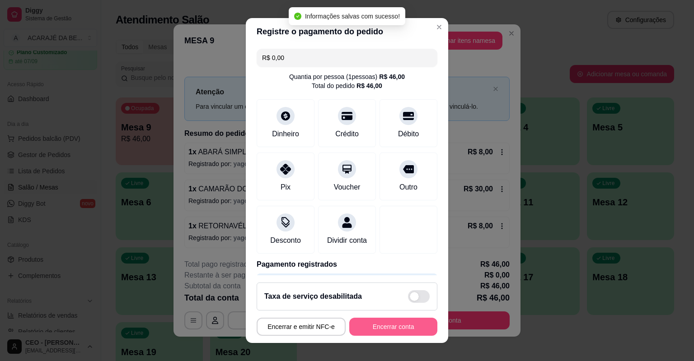
click at [374, 321] on button "Encerrar conta" at bounding box center [393, 327] width 88 height 18
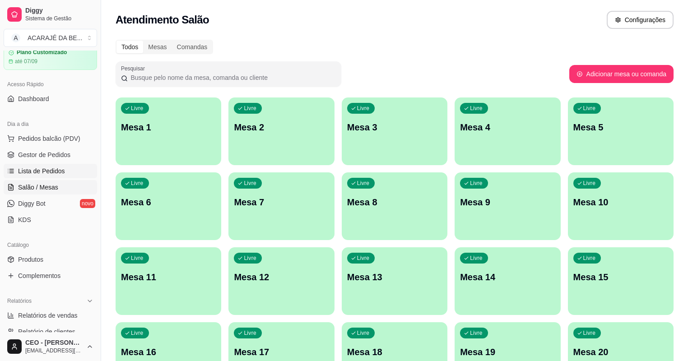
click at [43, 168] on span "Lista de Pedidos" at bounding box center [41, 171] width 47 height 9
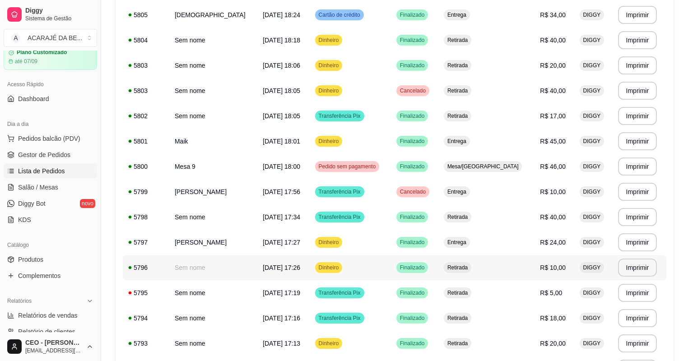
scroll to position [217, 0]
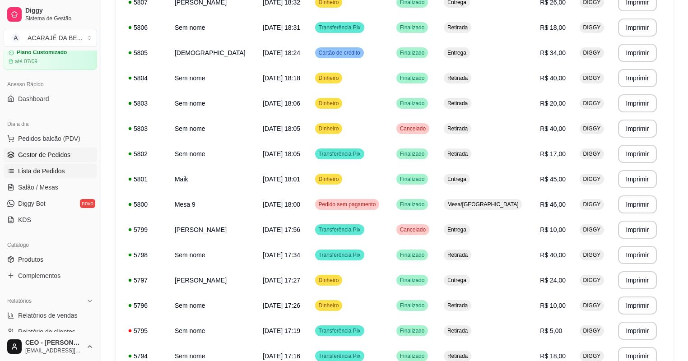
click at [33, 156] on span "Gestor de Pedidos" at bounding box center [44, 154] width 52 height 9
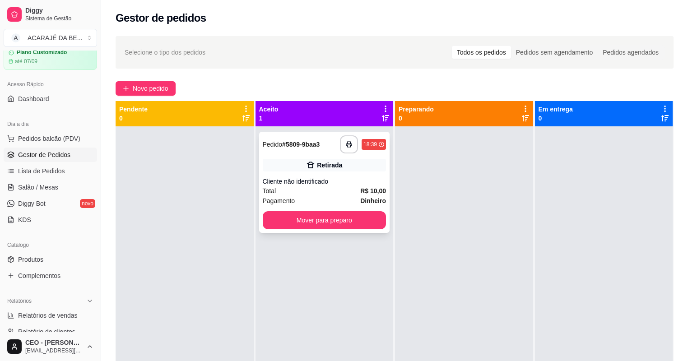
click at [376, 184] on div "**********" at bounding box center [324, 182] width 131 height 101
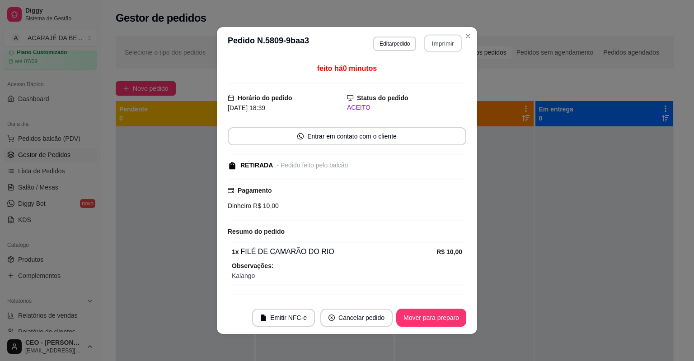
click at [439, 44] on button "Imprimir" at bounding box center [443, 44] width 38 height 18
click at [428, 312] on button "Mover para preparo" at bounding box center [431, 318] width 70 height 18
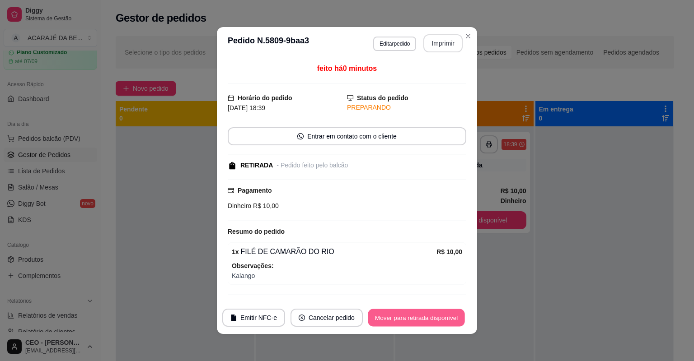
click at [428, 314] on button "Mover para retirada disponível" at bounding box center [416, 318] width 97 height 18
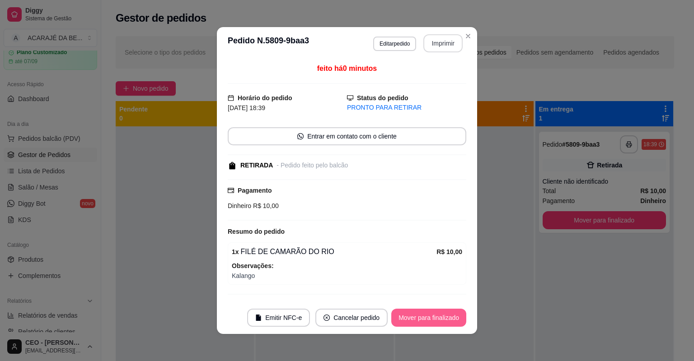
click at [428, 313] on button "Mover para finalizado" at bounding box center [428, 318] width 75 height 18
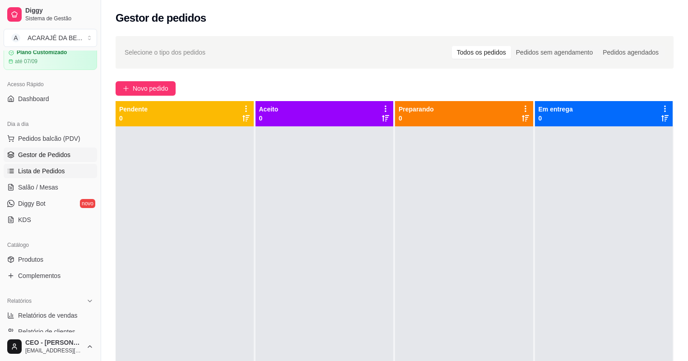
click at [68, 171] on link "Lista de Pedidos" at bounding box center [51, 171] width 94 height 14
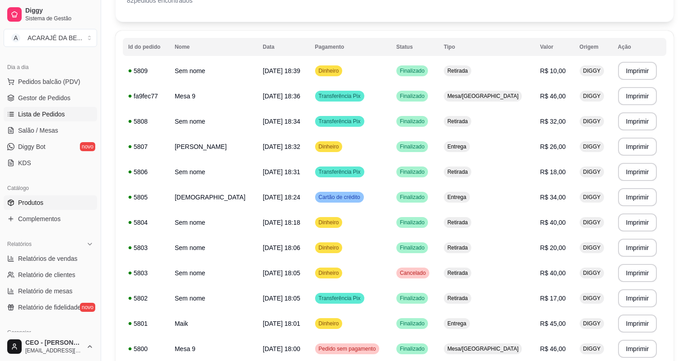
scroll to position [108, 0]
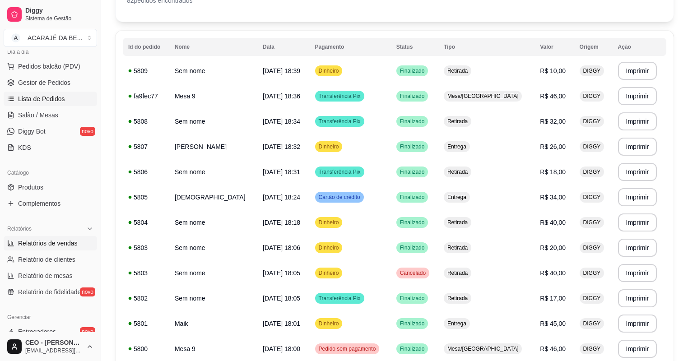
click at [42, 246] on span "Relatórios de vendas" at bounding box center [48, 243] width 60 height 9
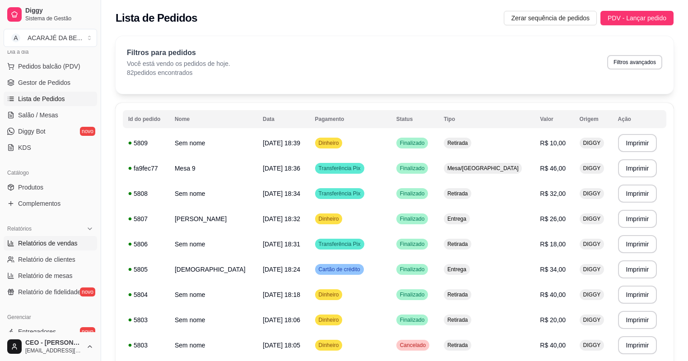
select select "ALL"
select select "0"
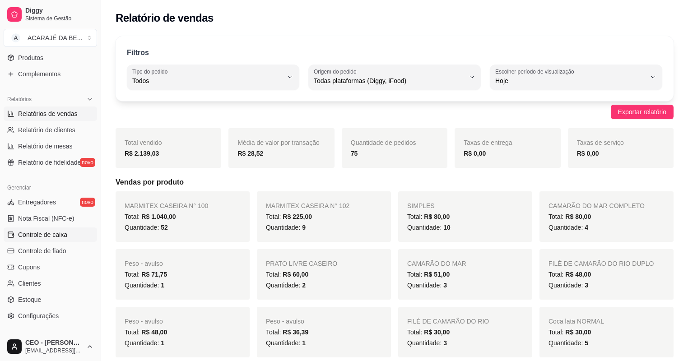
scroll to position [253, 0]
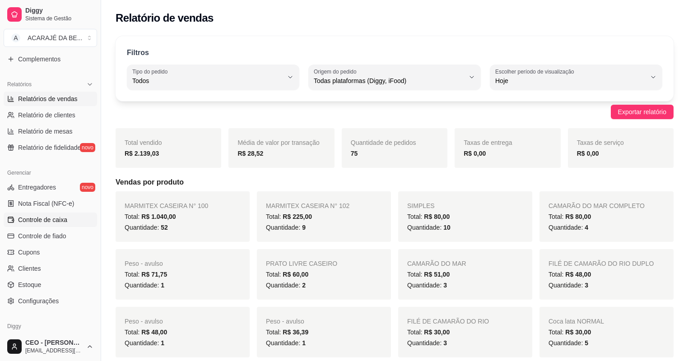
click at [47, 221] on span "Controle de caixa" at bounding box center [42, 219] width 49 height 9
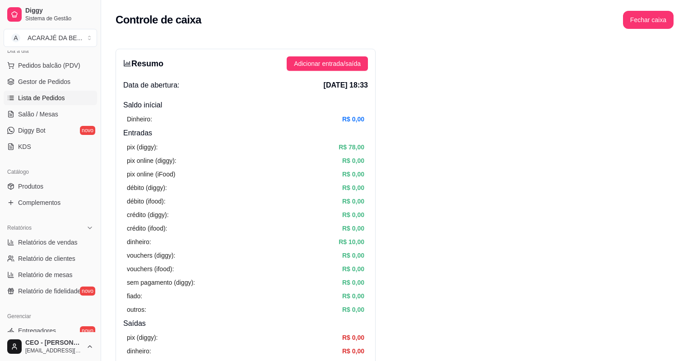
scroll to position [108, 0]
click at [53, 100] on span "Lista de Pedidos" at bounding box center [41, 98] width 47 height 9
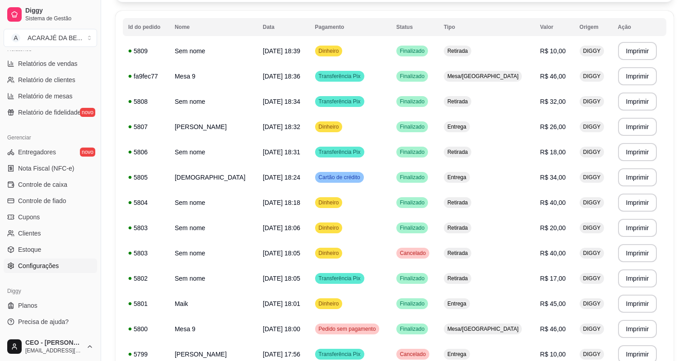
scroll to position [108, 0]
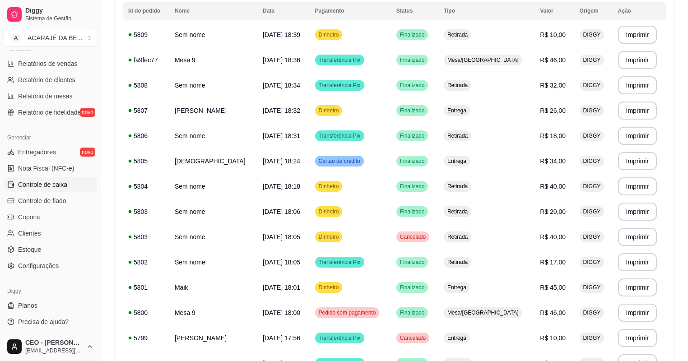
click at [49, 186] on span "Controle de caixa" at bounding box center [42, 184] width 49 height 9
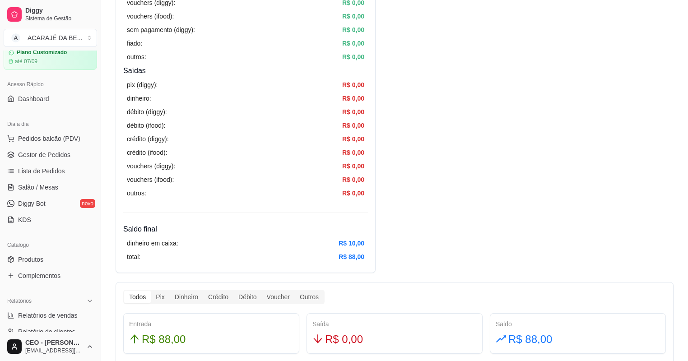
scroll to position [35, 0]
click at [34, 157] on span "Gestor de Pedidos" at bounding box center [44, 155] width 52 height 9
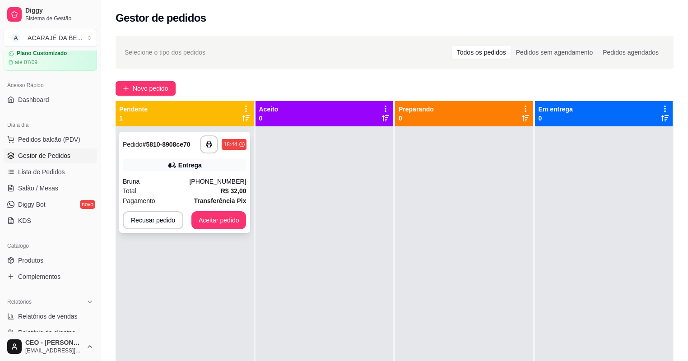
click at [221, 164] on div "Entrega" at bounding box center [185, 165] width 124 height 13
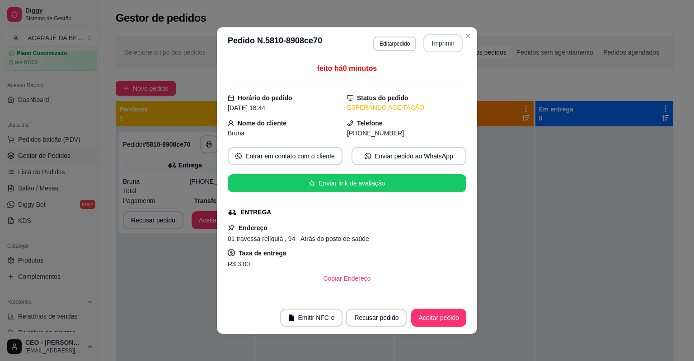
click at [428, 44] on button "Imprimir" at bounding box center [442, 43] width 39 height 18
click at [446, 314] on button "Aceitar pedido" at bounding box center [438, 318] width 55 height 18
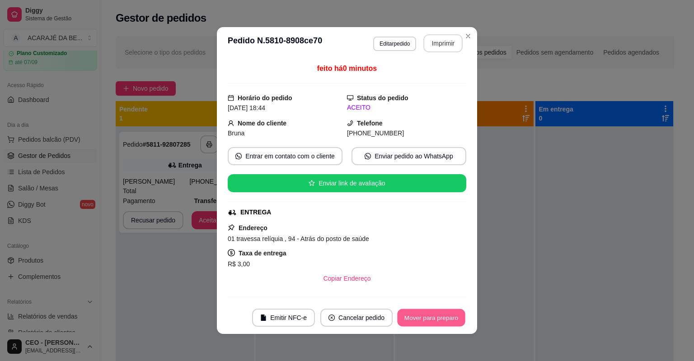
click at [442, 319] on button "Mover para preparo" at bounding box center [431, 318] width 68 height 18
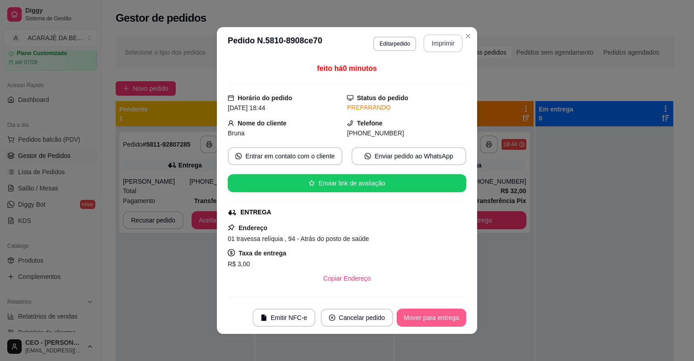
click at [442, 319] on button "Mover para entrega" at bounding box center [432, 318] width 70 height 18
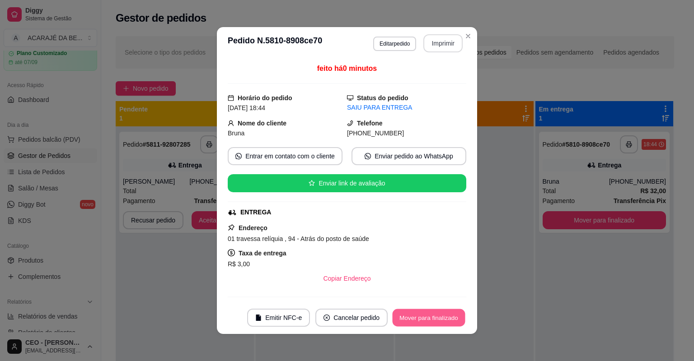
click at [442, 319] on button "Mover para finalizado" at bounding box center [429, 318] width 73 height 18
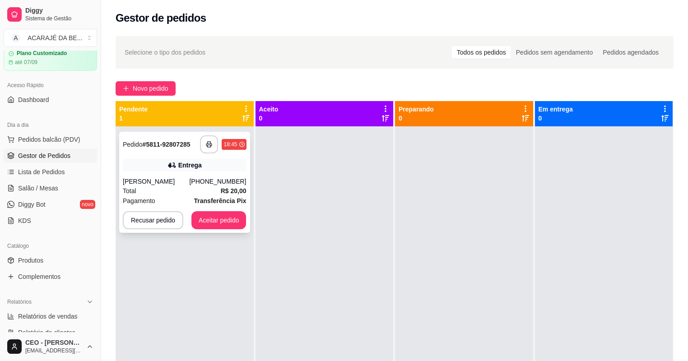
click at [147, 186] on div "Total R$ 20,00" at bounding box center [185, 191] width 124 height 10
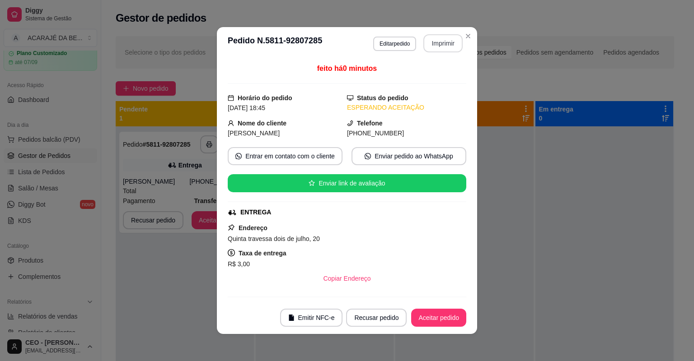
click at [430, 43] on button "Imprimir" at bounding box center [442, 43] width 39 height 18
click at [426, 314] on button "Aceitar pedido" at bounding box center [438, 318] width 53 height 18
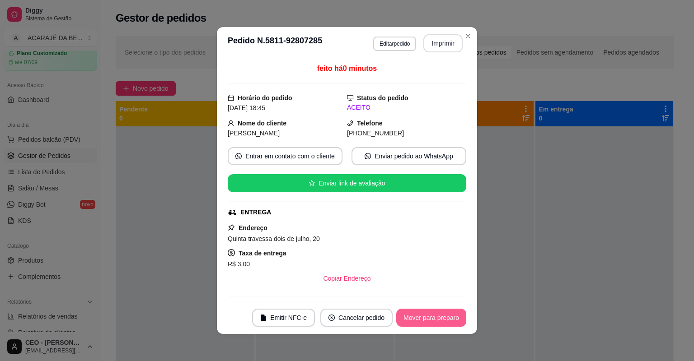
click at [429, 318] on button "Mover para preparo" at bounding box center [431, 318] width 70 height 18
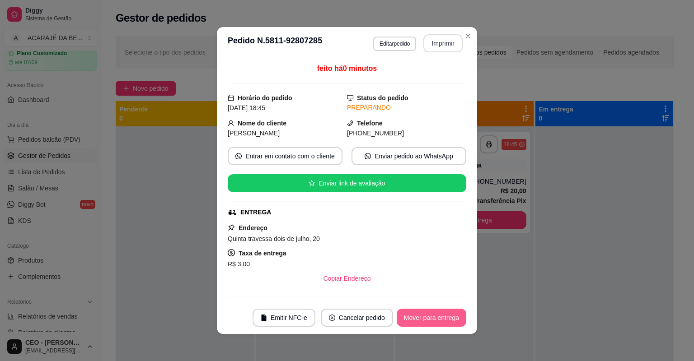
click at [426, 318] on button "Mover para entrega" at bounding box center [432, 318] width 70 height 18
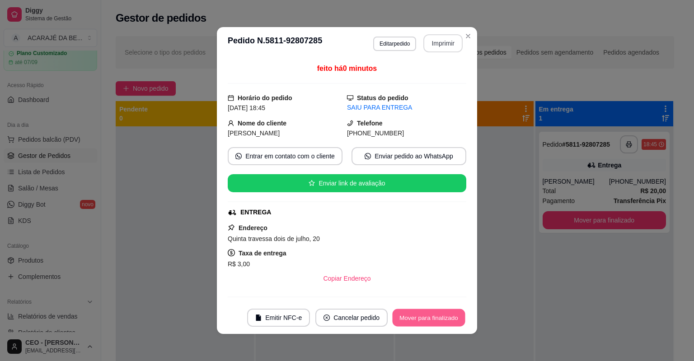
click at [432, 318] on button "Mover para finalizado" at bounding box center [429, 318] width 73 height 18
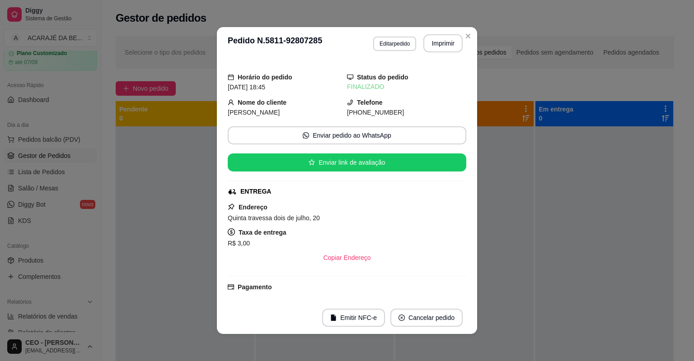
click at [465, 28] on header "**********" at bounding box center [347, 43] width 260 height 33
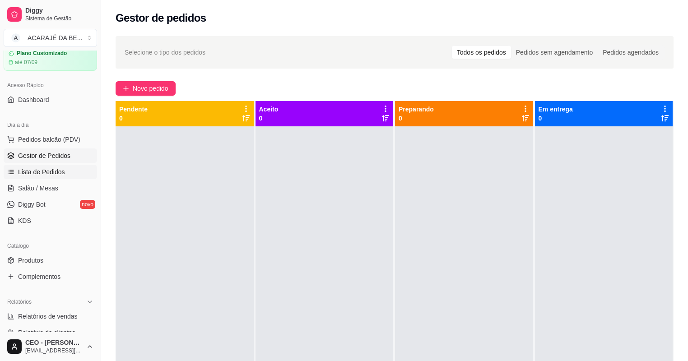
click at [52, 176] on span "Lista de Pedidos" at bounding box center [41, 172] width 47 height 9
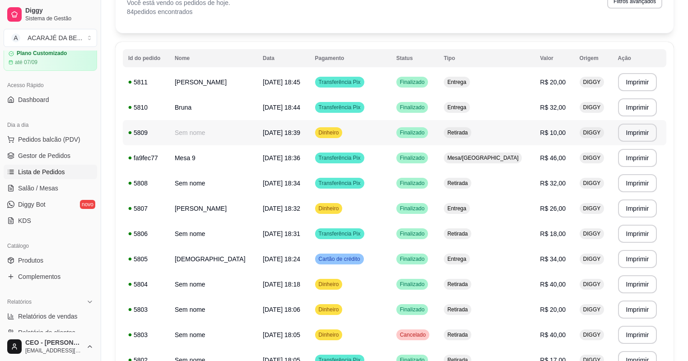
scroll to position [72, 0]
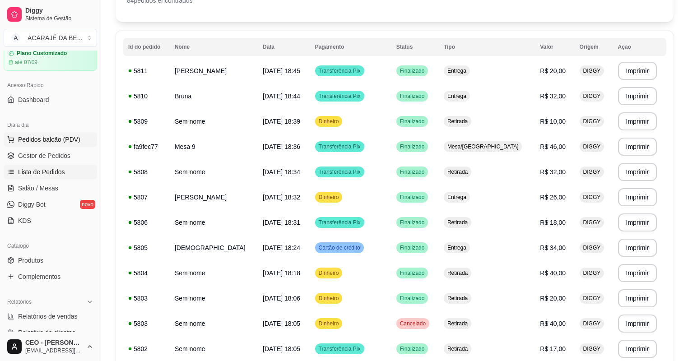
click at [34, 159] on span "Gestor de Pedidos" at bounding box center [44, 155] width 52 height 9
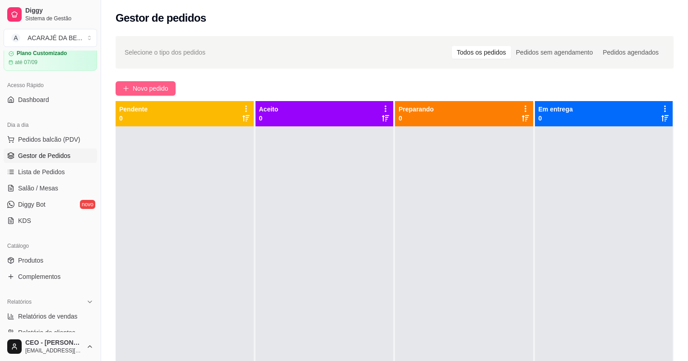
click at [141, 90] on span "Novo pedido" at bounding box center [151, 89] width 36 height 10
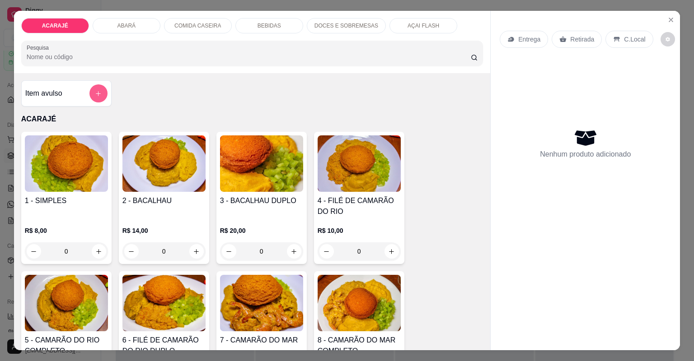
click at [90, 96] on button "add-separate-item" at bounding box center [98, 93] width 18 height 18
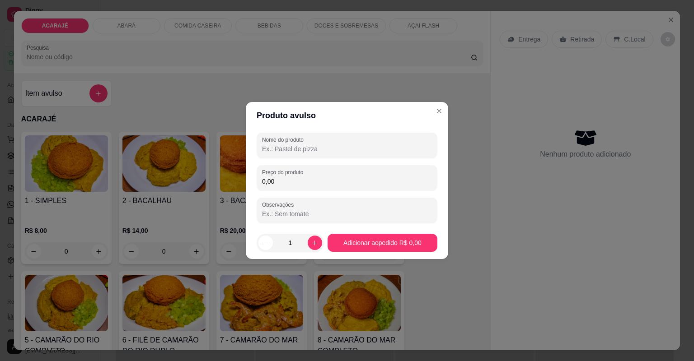
click at [307, 148] on input "Nome do produto" at bounding box center [347, 149] width 170 height 9
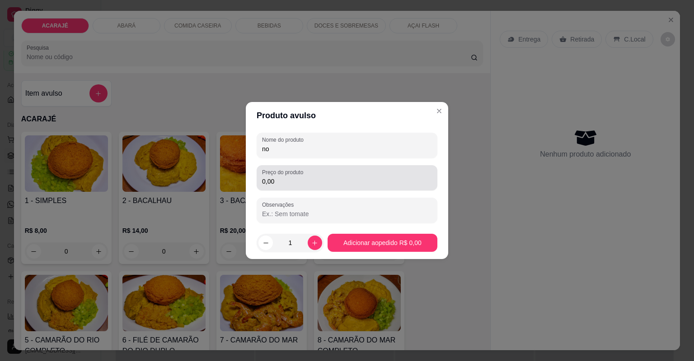
type input "n"
type input "nao tinha aberto o caixa ainda"
click at [285, 182] on input "0,00" at bounding box center [347, 181] width 170 height 9
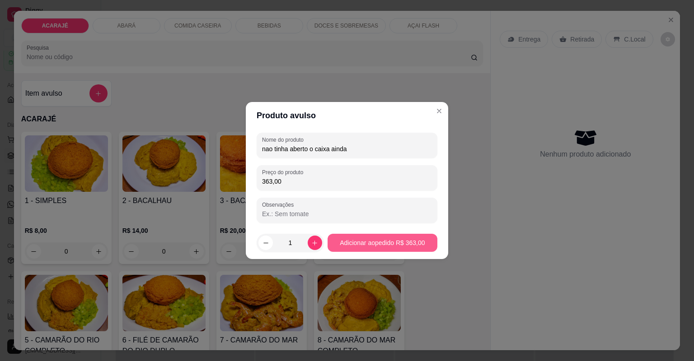
type input "363,00"
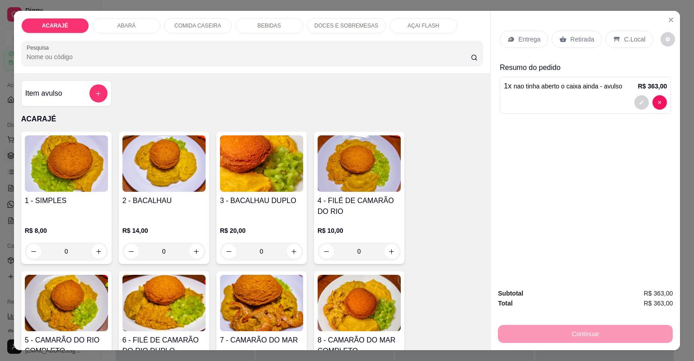
click at [563, 332] on div "Continuar" at bounding box center [585, 333] width 175 height 20
click at [572, 36] on p "Retirada" at bounding box center [582, 39] width 24 height 9
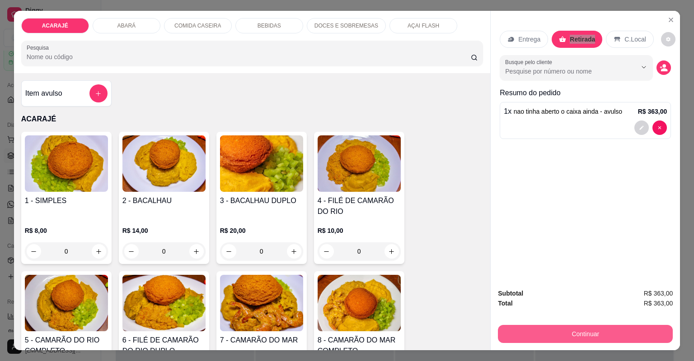
click at [602, 332] on button "Continuar" at bounding box center [585, 334] width 175 height 18
click at [579, 327] on button "Continuar" at bounding box center [585, 334] width 175 height 18
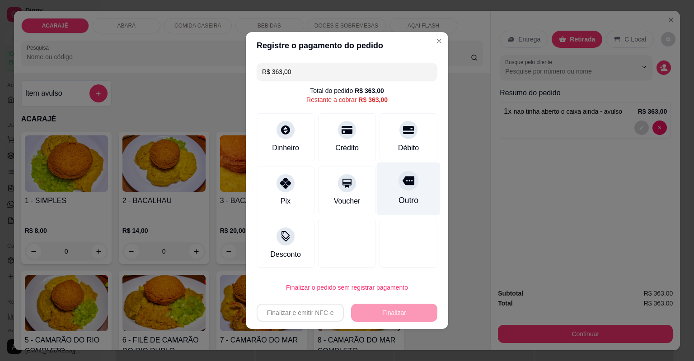
click at [398, 199] on div "Outro" at bounding box center [408, 201] width 20 height 12
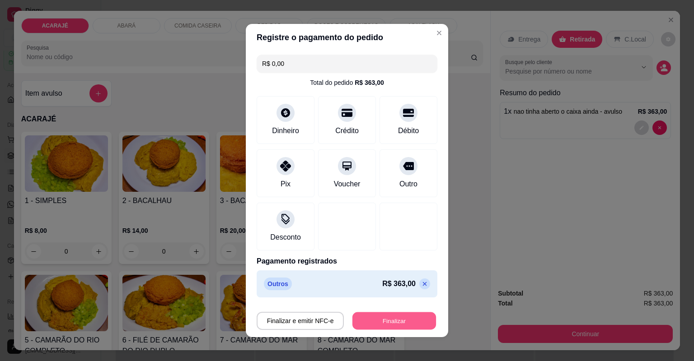
click at [386, 320] on button "Finalizar" at bounding box center [394, 322] width 84 height 18
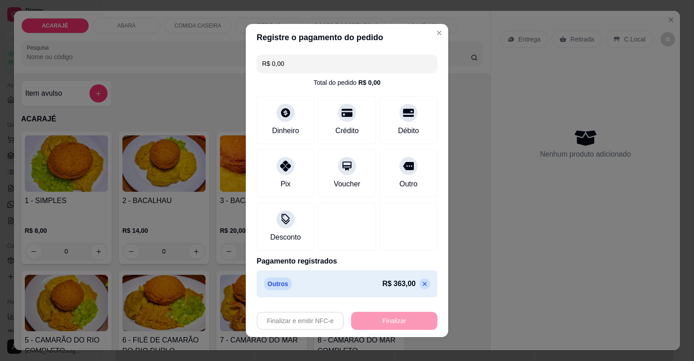
type input "-R$ 363,00"
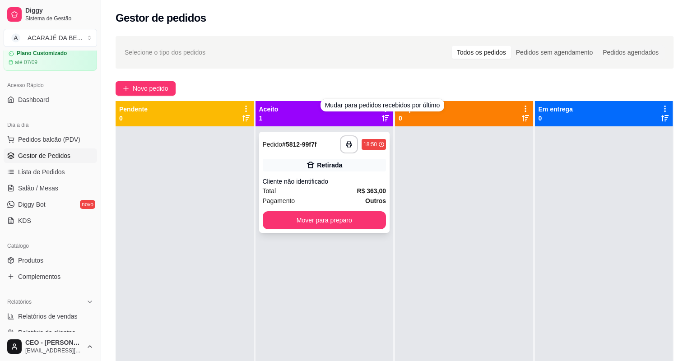
click at [358, 192] on strong "R$ 363,00" at bounding box center [371, 190] width 29 height 7
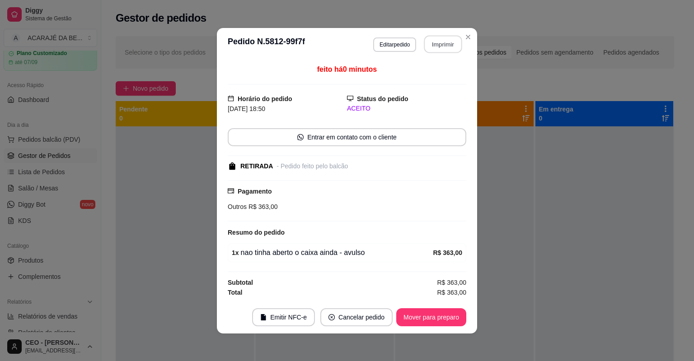
click at [435, 43] on button "Imprimir" at bounding box center [443, 44] width 38 height 18
click at [441, 318] on button "Mover para preparo" at bounding box center [431, 318] width 68 height 18
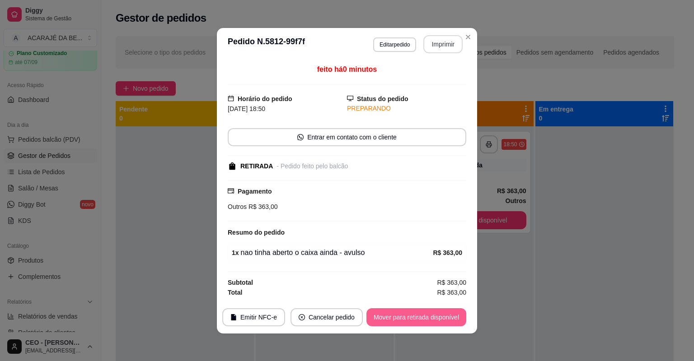
click at [436, 313] on button "Mover para retirada disponível" at bounding box center [416, 318] width 100 height 18
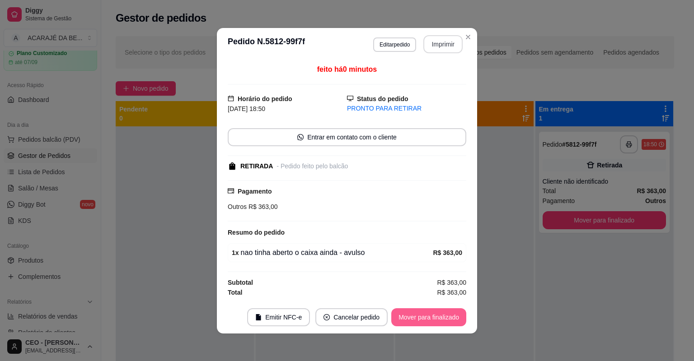
click at [437, 316] on button "Mover para finalizado" at bounding box center [428, 318] width 75 height 18
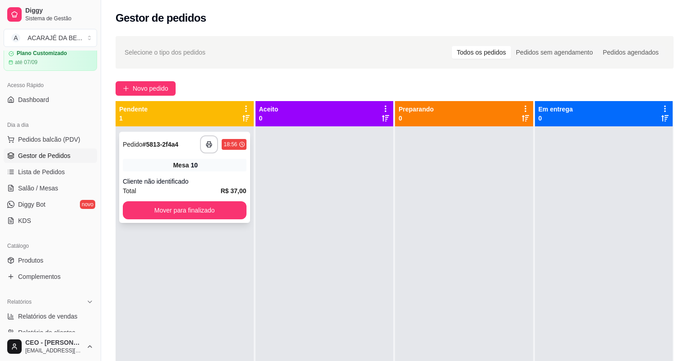
click at [227, 167] on div "Mesa 10" at bounding box center [185, 165] width 124 height 13
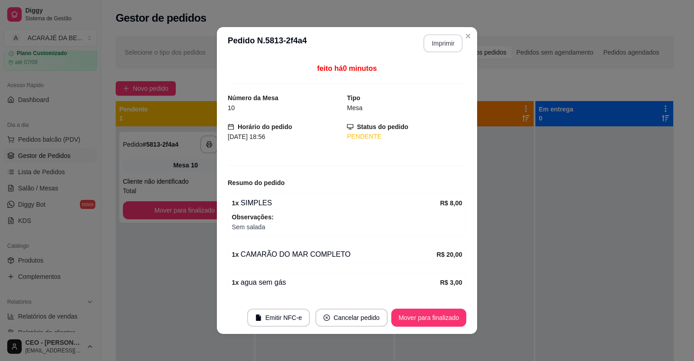
click at [440, 48] on button "Imprimir" at bounding box center [442, 43] width 39 height 18
click at [431, 318] on button "Mover para finalizado" at bounding box center [428, 318] width 75 height 18
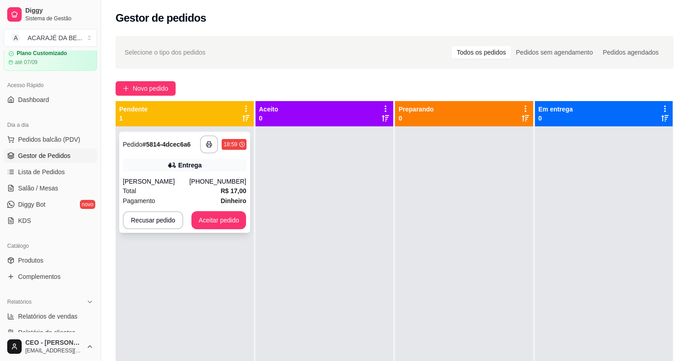
click at [189, 181] on div "[PERSON_NAME]" at bounding box center [156, 181] width 66 height 9
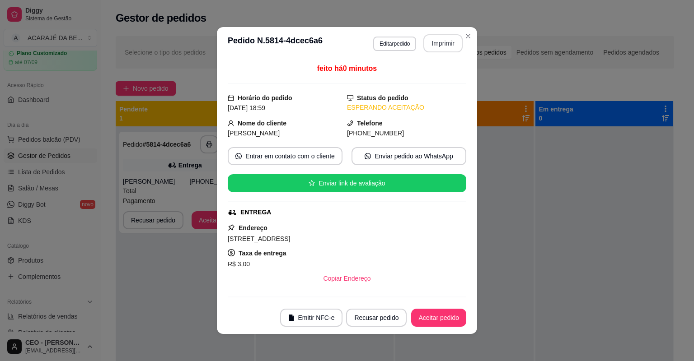
click at [448, 43] on button "Imprimir" at bounding box center [442, 43] width 39 height 18
click at [419, 316] on button "Aceitar pedido" at bounding box center [438, 318] width 55 height 18
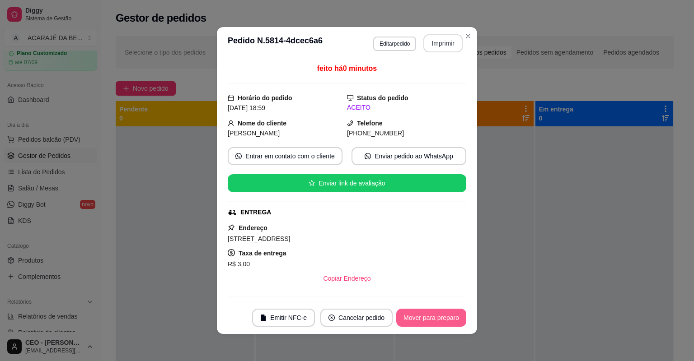
click at [421, 315] on button "Mover para preparo" at bounding box center [431, 318] width 70 height 18
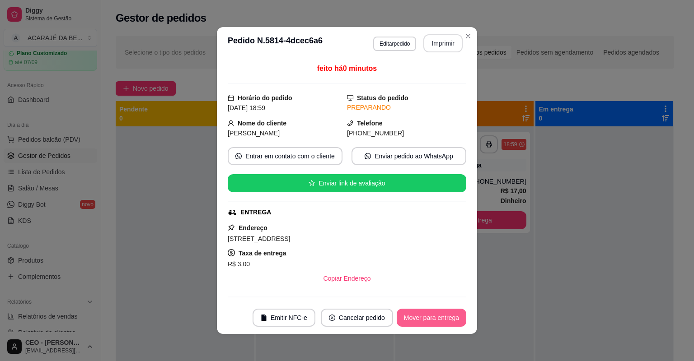
click at [421, 315] on button "Mover para entrega" at bounding box center [432, 318] width 70 height 18
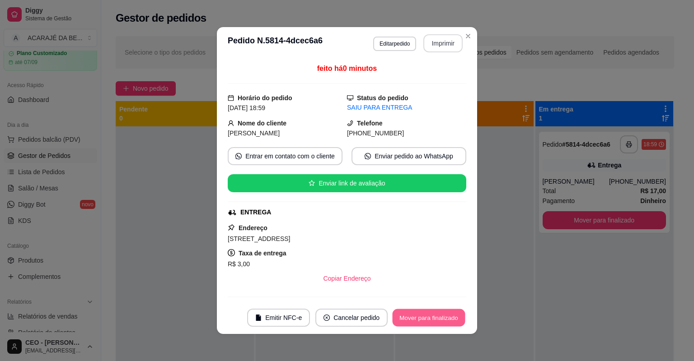
click at [421, 315] on button "Mover para finalizado" at bounding box center [429, 318] width 73 height 18
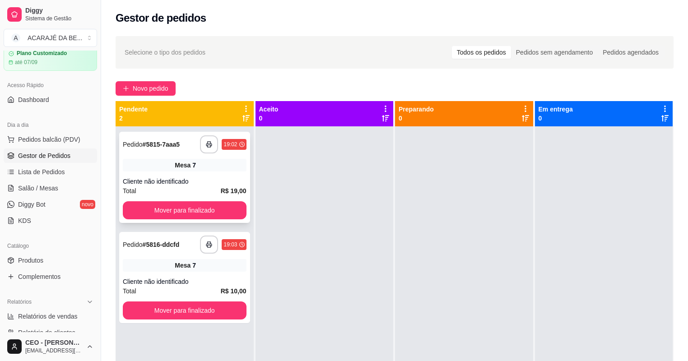
click at [198, 155] on div "**********" at bounding box center [184, 177] width 131 height 91
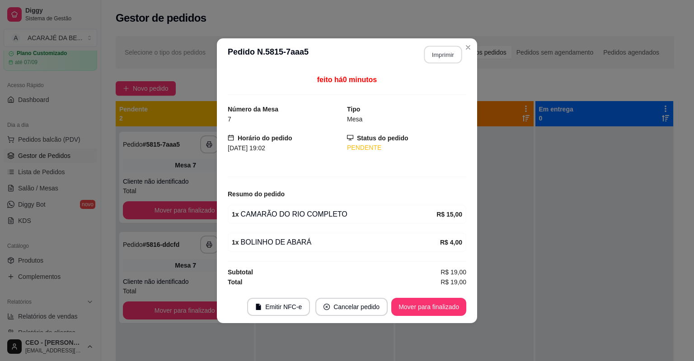
click at [430, 56] on button "Imprimir" at bounding box center [443, 55] width 38 height 18
click at [435, 302] on button "Mover para finalizado" at bounding box center [428, 307] width 75 height 18
click at [435, 302] on div "Mover para finalizado" at bounding box center [423, 307] width 88 height 18
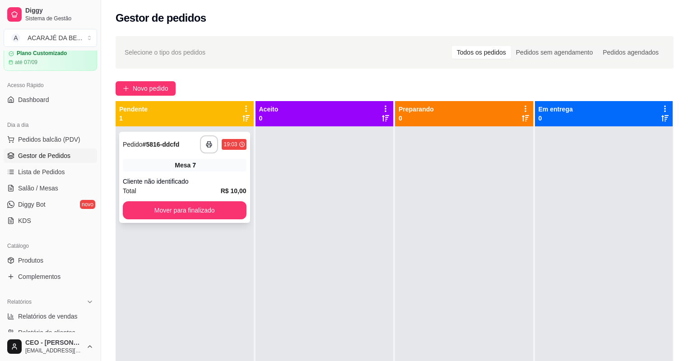
drag, startPoint x: 234, startPoint y: 186, endPoint x: 235, endPoint y: 178, distance: 7.7
click at [235, 178] on div "Cliente não identificado" at bounding box center [185, 181] width 124 height 9
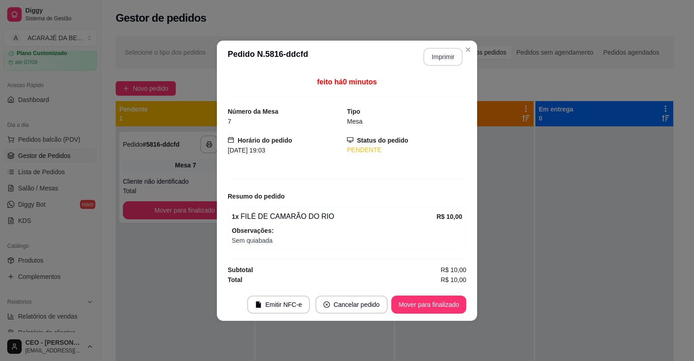
click at [433, 59] on button "Imprimir" at bounding box center [442, 57] width 39 height 18
click at [436, 300] on button "Mover para finalizado" at bounding box center [428, 305] width 75 height 18
click at [436, 300] on div "Mover para finalizado" at bounding box center [423, 305] width 88 height 18
click at [435, 300] on div "Mover para finalizado" at bounding box center [423, 305] width 88 height 18
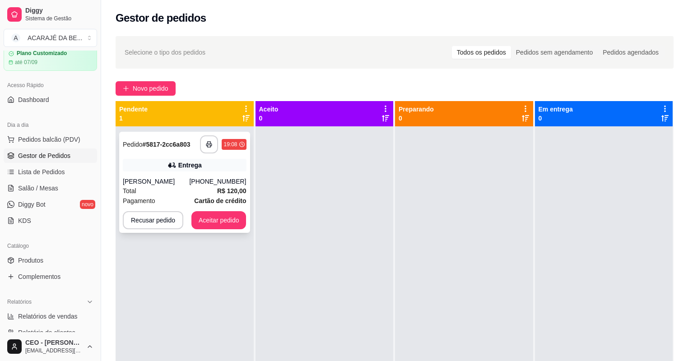
click at [215, 193] on div "Total R$ 120,00" at bounding box center [185, 191] width 124 height 10
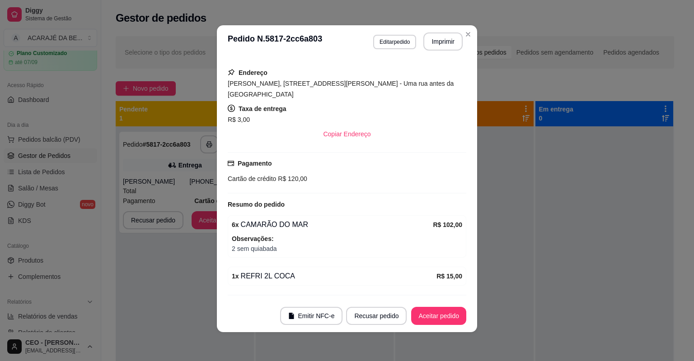
scroll to position [141, 0]
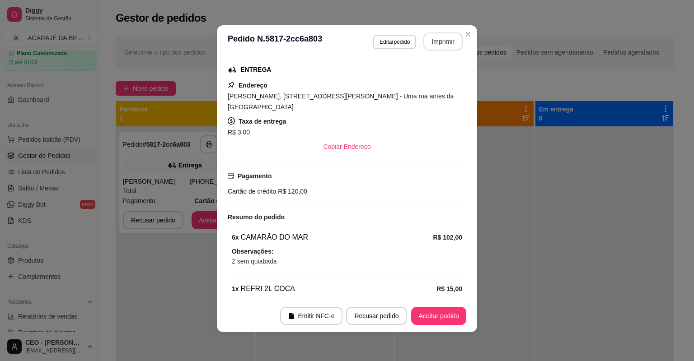
click at [438, 45] on button "Imprimir" at bounding box center [442, 42] width 39 height 18
click at [435, 313] on button "Aceitar pedido" at bounding box center [438, 316] width 55 height 18
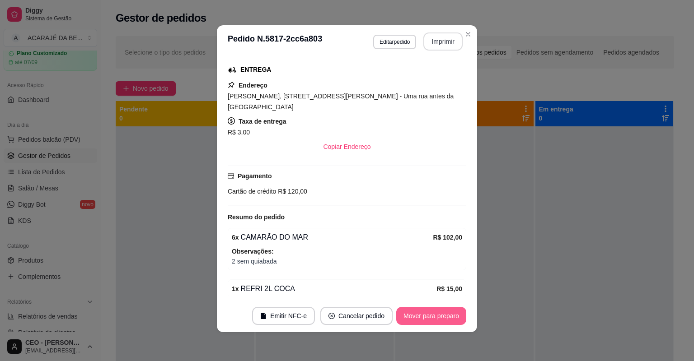
click at [434, 313] on button "Mover para preparo" at bounding box center [431, 316] width 70 height 18
click at [433, 316] on button "Mover para entrega" at bounding box center [432, 317] width 68 height 18
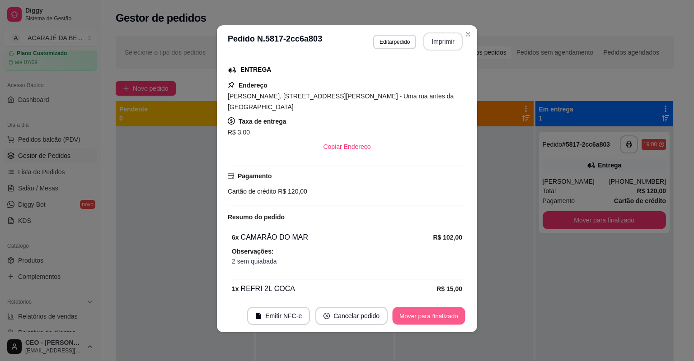
click at [433, 316] on button "Mover para finalizado" at bounding box center [429, 317] width 73 height 18
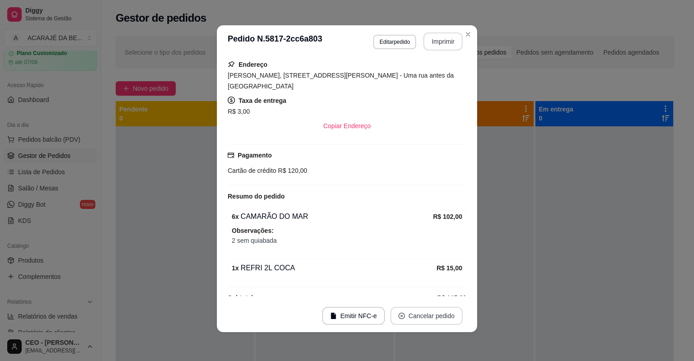
scroll to position [120, 0]
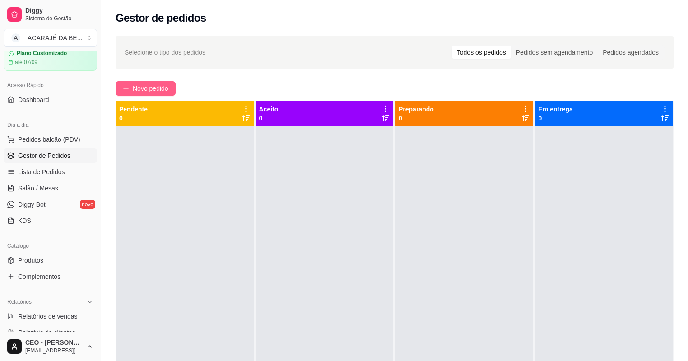
click at [125, 85] on icon "plus" at bounding box center [126, 88] width 6 height 6
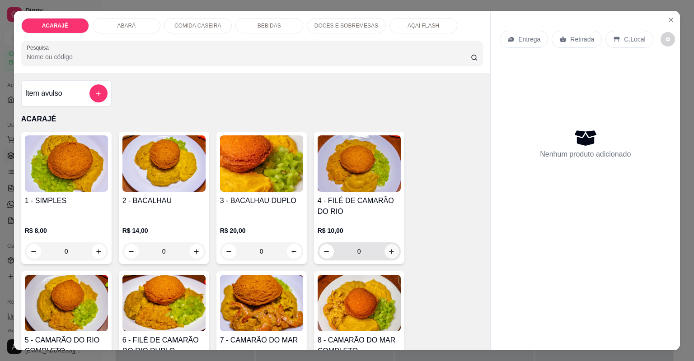
click at [388, 251] on icon "increase-product-quantity" at bounding box center [391, 251] width 7 height 7
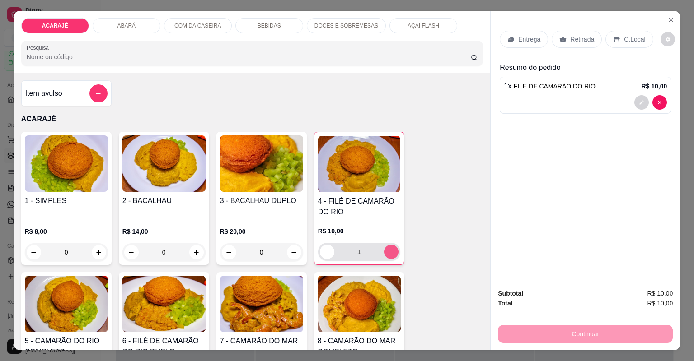
click at [388, 251] on icon "increase-product-quantity" at bounding box center [391, 252] width 7 height 7
type input "2"
click at [577, 45] on div "Retirada" at bounding box center [577, 39] width 50 height 17
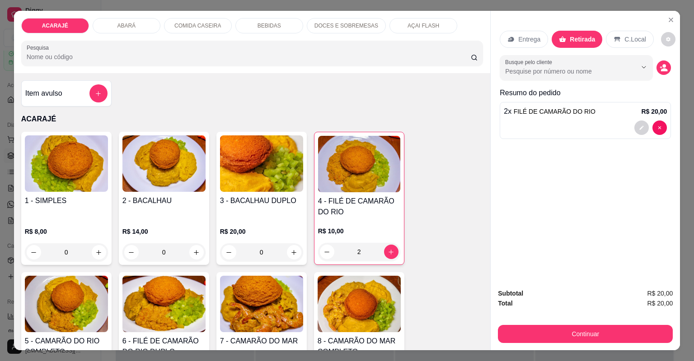
click at [636, 341] on button "Continuar" at bounding box center [585, 334] width 175 height 18
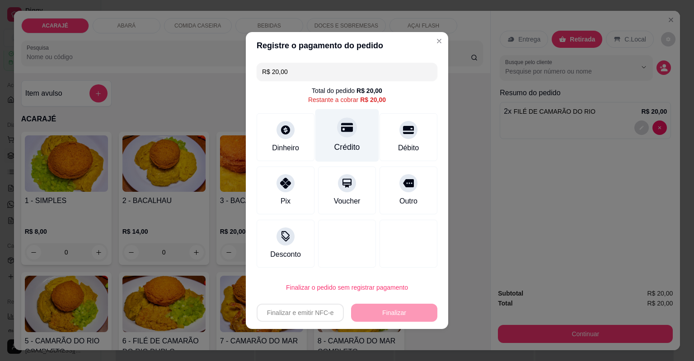
click at [338, 151] on div "Crédito" at bounding box center [347, 147] width 26 height 12
type input "R$ 0,00"
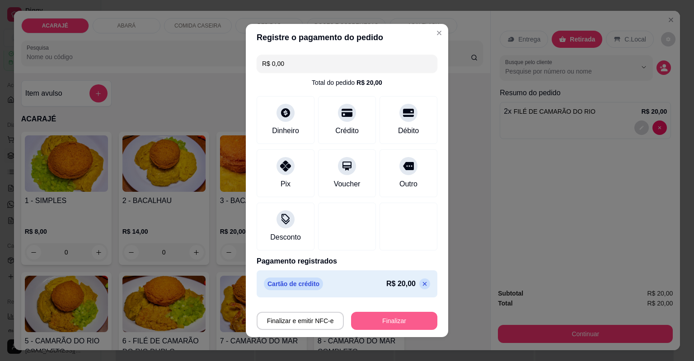
click at [366, 324] on button "Finalizar" at bounding box center [394, 321] width 86 height 18
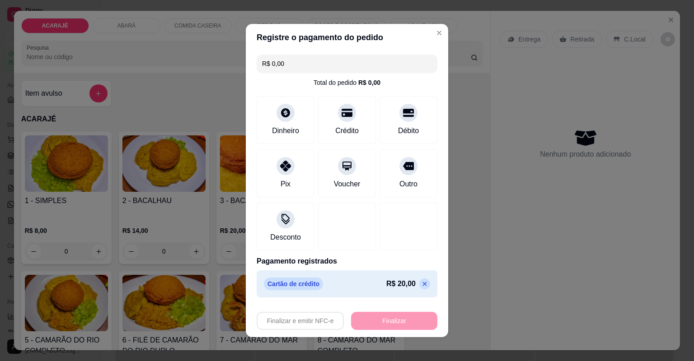
type input "0"
type input "-R$ 20,00"
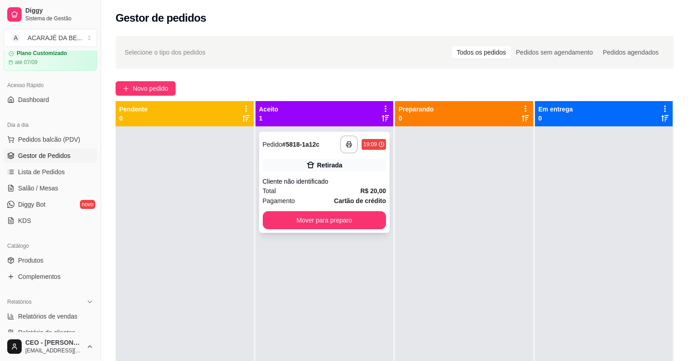
click at [344, 188] on div "Total R$ 20,00" at bounding box center [325, 191] width 124 height 10
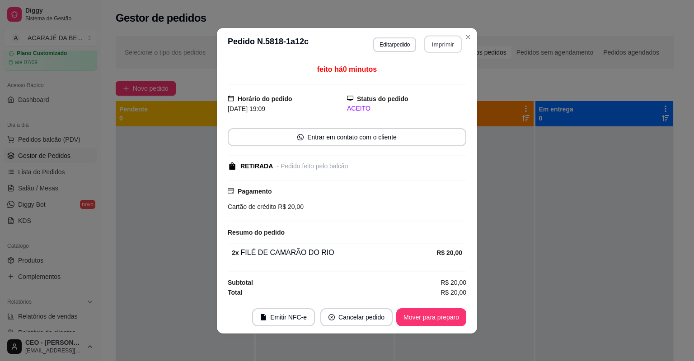
click at [446, 40] on button "Imprimir" at bounding box center [443, 44] width 38 height 18
click at [419, 316] on button "Mover para preparo" at bounding box center [431, 318] width 70 height 18
click at [420, 318] on button "Mover para preparo" at bounding box center [431, 318] width 68 height 18
click at [421, 318] on div "Mover para preparo" at bounding box center [425, 318] width 83 height 18
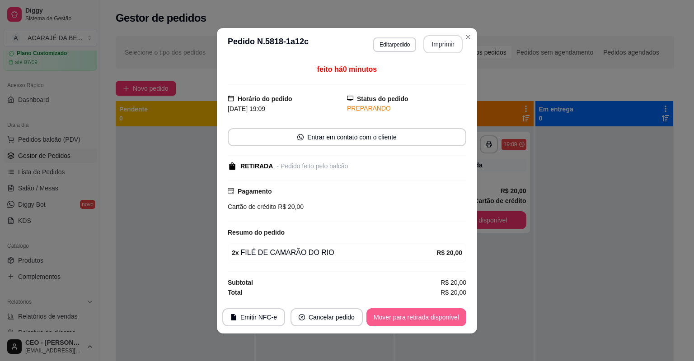
click at [421, 318] on button "Mover para retirada disponível" at bounding box center [416, 318] width 100 height 18
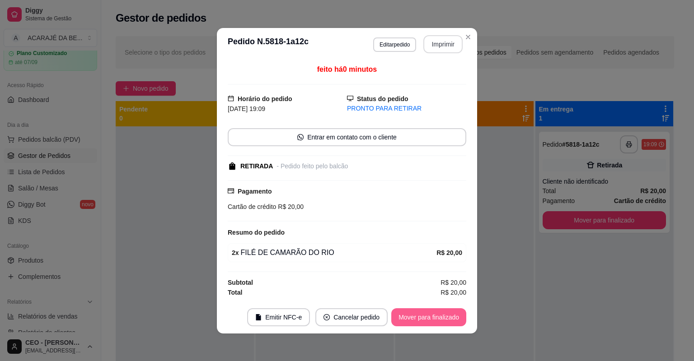
click at [421, 318] on button "Mover para finalizado" at bounding box center [428, 318] width 75 height 18
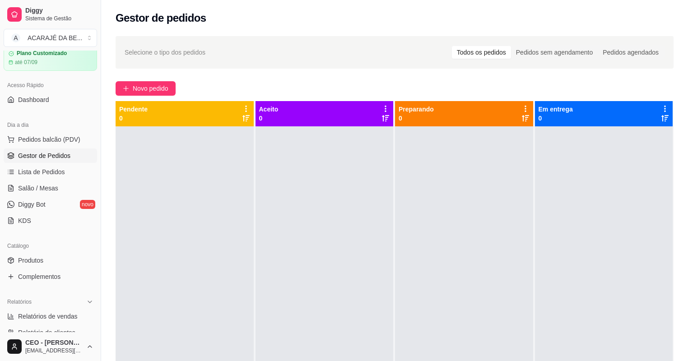
click at [159, 80] on div "Selecione o tipo dos pedidos Todos os pedidos Pedidos sem agendamento Pedidos a…" at bounding box center [394, 252] width 587 height 443
click at [163, 84] on span "Novo pedido" at bounding box center [151, 89] width 36 height 10
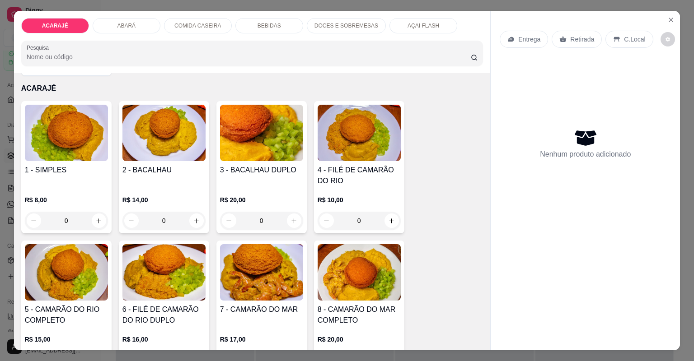
scroll to position [108, 0]
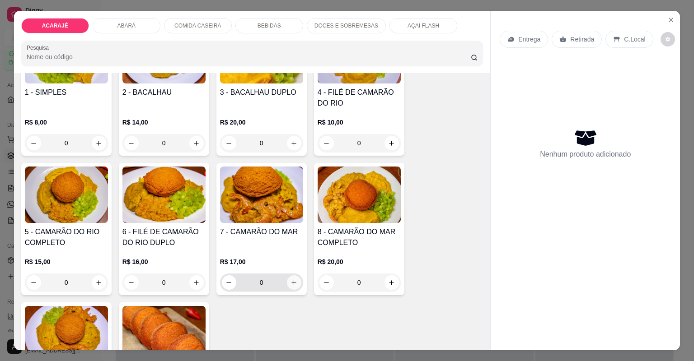
click at [293, 285] on icon "increase-product-quantity" at bounding box center [293, 283] width 7 height 7
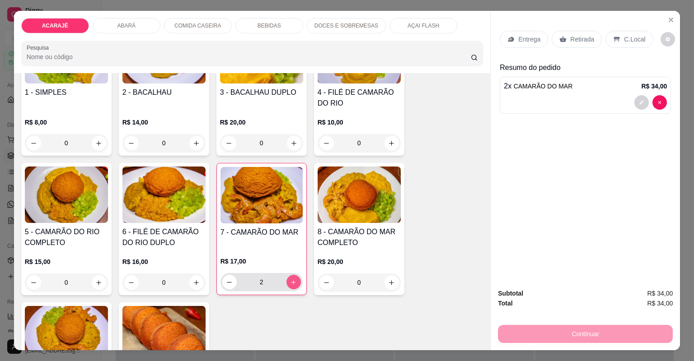
click at [293, 285] on icon "increase-product-quantity" at bounding box center [293, 282] width 7 height 7
click at [222, 281] on button "decrease-product-quantity" at bounding box center [229, 282] width 14 height 14
type input "2"
click at [584, 42] on p "Retirada" at bounding box center [582, 39] width 24 height 9
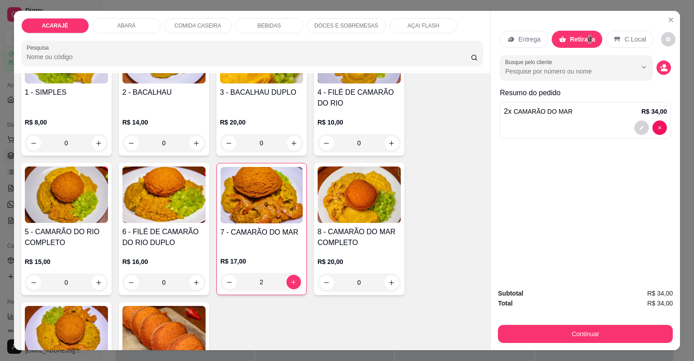
click at [558, 330] on button "Continuar" at bounding box center [585, 334] width 175 height 18
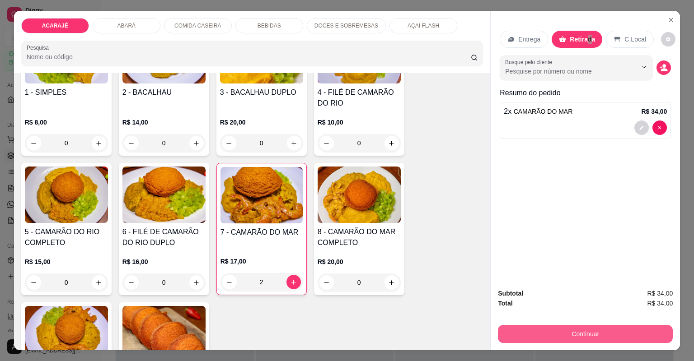
click at [569, 332] on button "Continuar" at bounding box center [585, 334] width 175 height 18
click at [569, 332] on button "Continuar" at bounding box center [585, 335] width 169 height 18
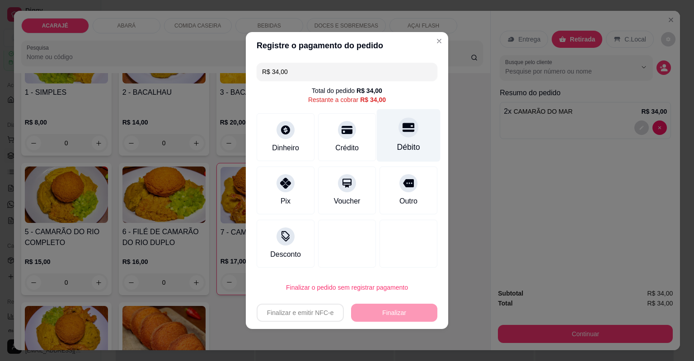
click at [390, 152] on div "Débito" at bounding box center [409, 135] width 64 height 53
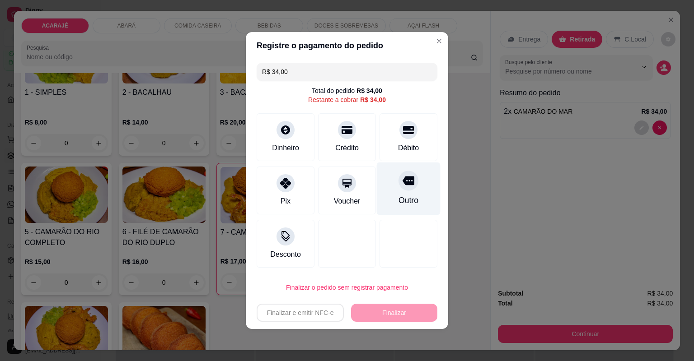
type input "R$ 0,00"
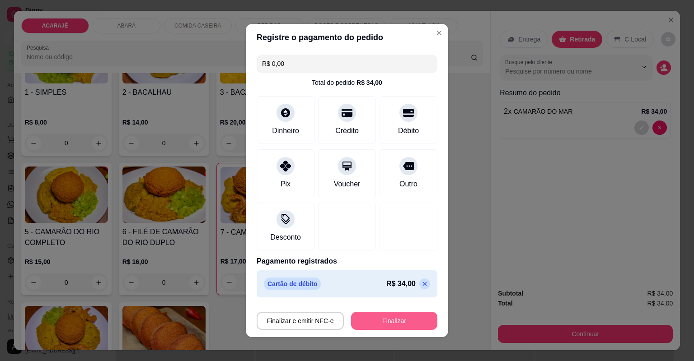
click at [358, 312] on button "Finalizar" at bounding box center [394, 321] width 86 height 18
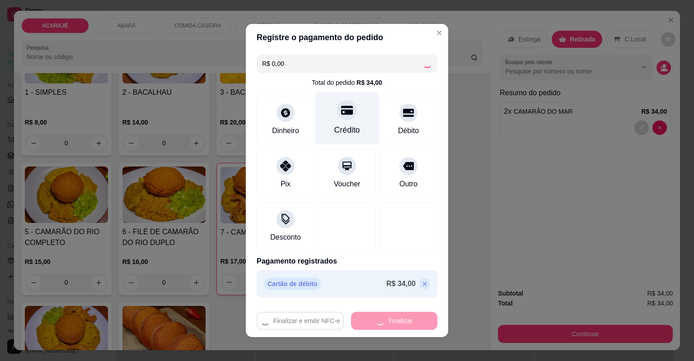
type input "0"
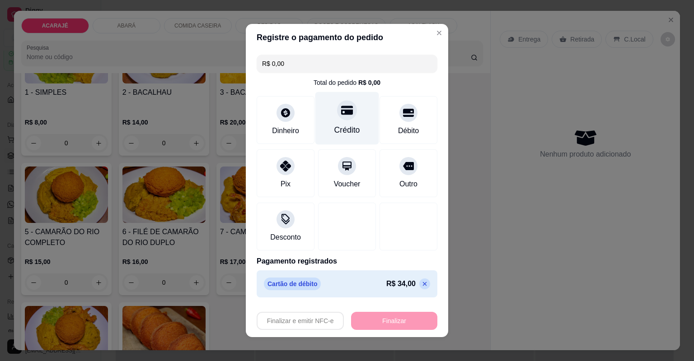
type input "-R$ 34,00"
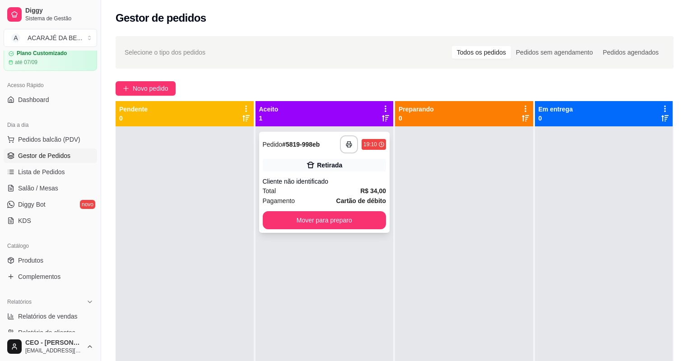
drag, startPoint x: 348, startPoint y: 186, endPoint x: 354, endPoint y: 179, distance: 9.6
click at [354, 179] on div "**********" at bounding box center [324, 182] width 131 height 101
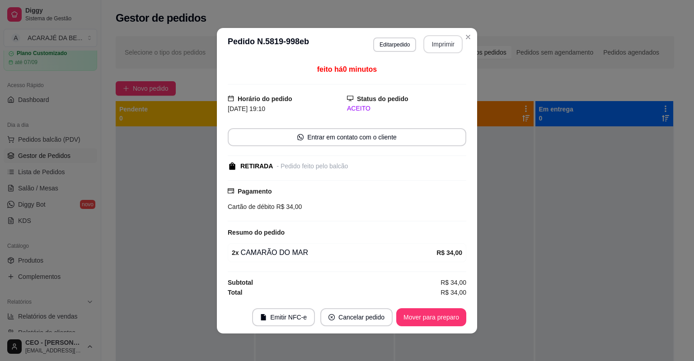
click at [458, 42] on button "Imprimir" at bounding box center [442, 44] width 39 height 18
click at [435, 311] on button "Mover para preparo" at bounding box center [431, 318] width 70 height 18
click at [435, 311] on div "Mover para preparo" at bounding box center [431, 318] width 70 height 18
click at [434, 312] on div "Mover para preparo" at bounding box center [425, 318] width 83 height 18
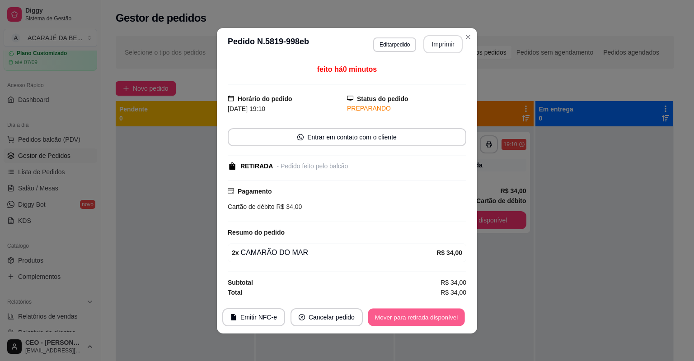
click at [433, 312] on button "Mover para retirada disponível" at bounding box center [416, 318] width 97 height 18
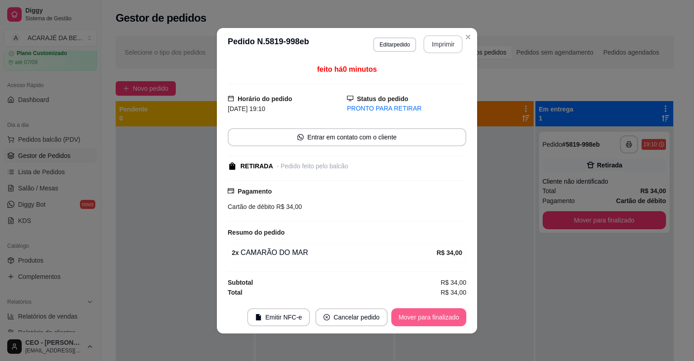
click at [431, 313] on button "Mover para finalizado" at bounding box center [428, 318] width 75 height 18
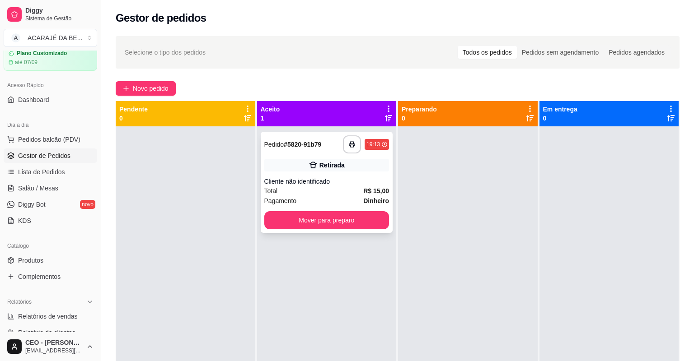
click at [374, 168] on div "Retirada" at bounding box center [326, 165] width 125 height 13
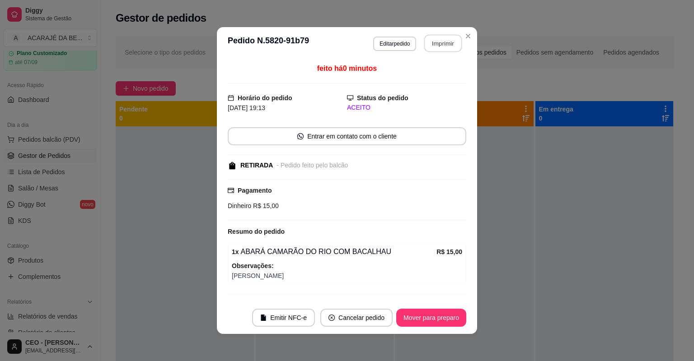
click at [431, 46] on button "Imprimir" at bounding box center [443, 44] width 38 height 18
click at [453, 316] on button "Mover para preparo" at bounding box center [431, 318] width 70 height 18
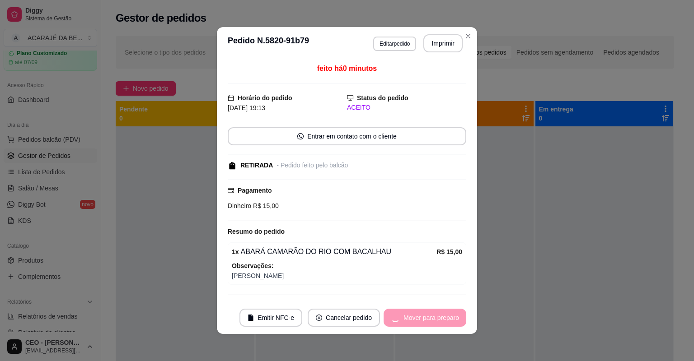
click at [451, 316] on div "Mover para preparo" at bounding box center [425, 318] width 83 height 18
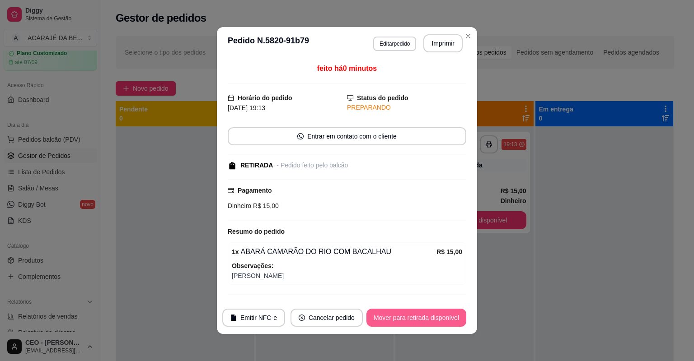
click at [449, 317] on button "Mover para retirada disponível" at bounding box center [416, 318] width 100 height 18
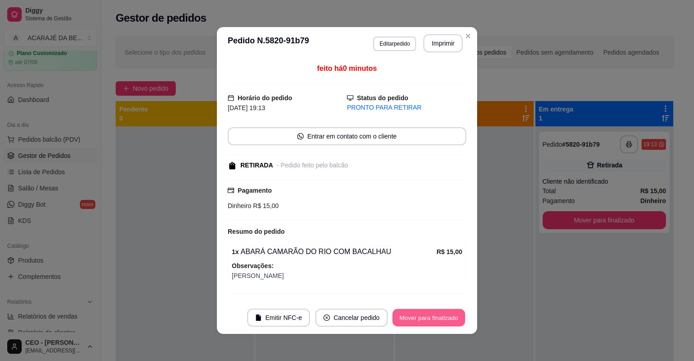
click at [449, 317] on button "Mover para finalizado" at bounding box center [429, 318] width 73 height 18
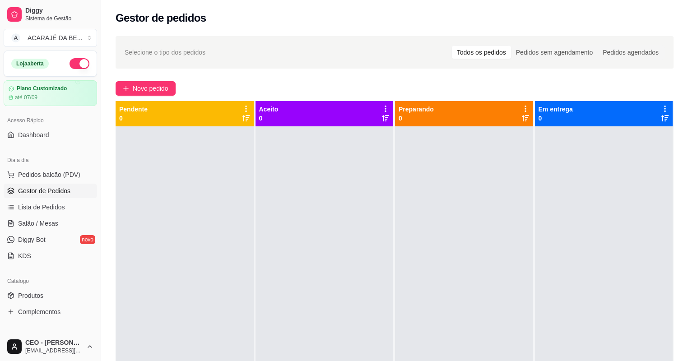
scroll to position [35, 0]
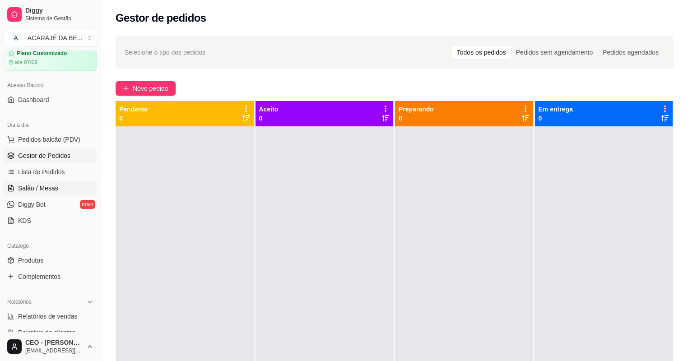
click at [27, 184] on span "Salão / Mesas" at bounding box center [38, 188] width 40 height 9
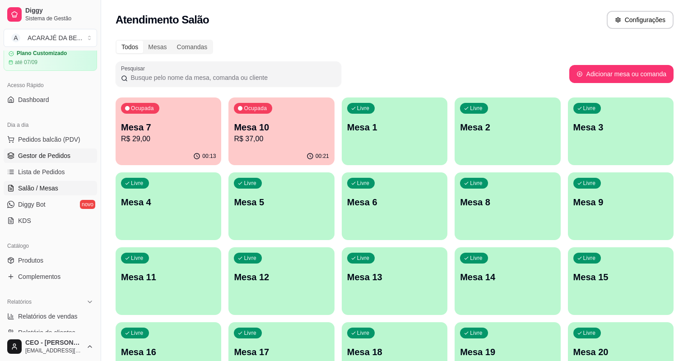
click at [47, 154] on span "Gestor de Pedidos" at bounding box center [44, 155] width 52 height 9
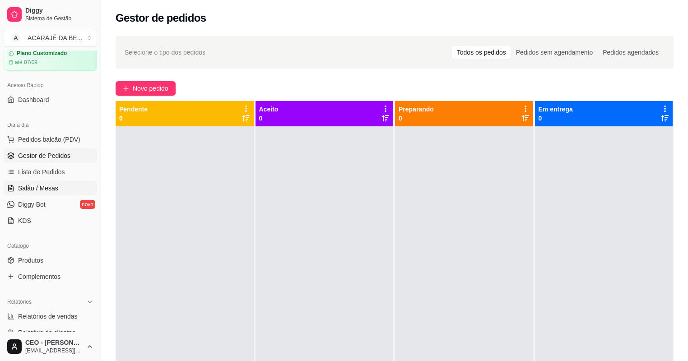
click at [53, 185] on span "Salão / Mesas" at bounding box center [38, 188] width 40 height 9
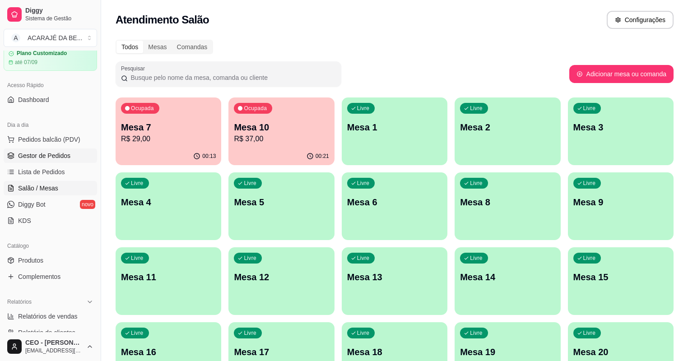
click at [81, 155] on link "Gestor de Pedidos" at bounding box center [51, 156] width 94 height 14
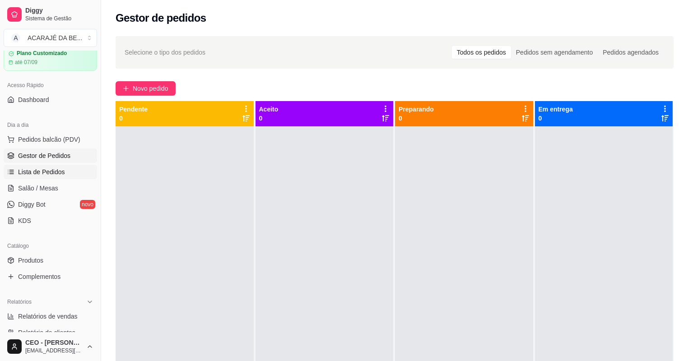
click at [57, 170] on span "Lista de Pedidos" at bounding box center [41, 172] width 47 height 9
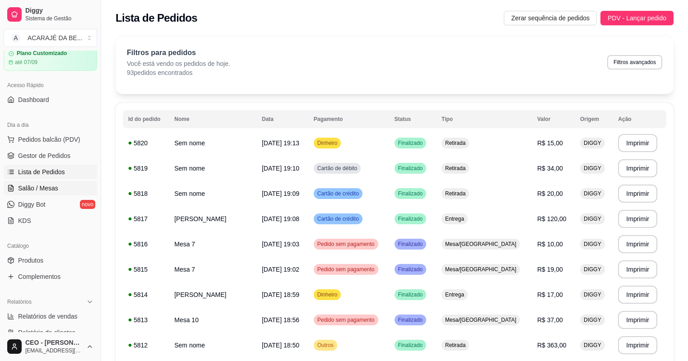
click at [54, 192] on link "Salão / Mesas" at bounding box center [51, 188] width 94 height 14
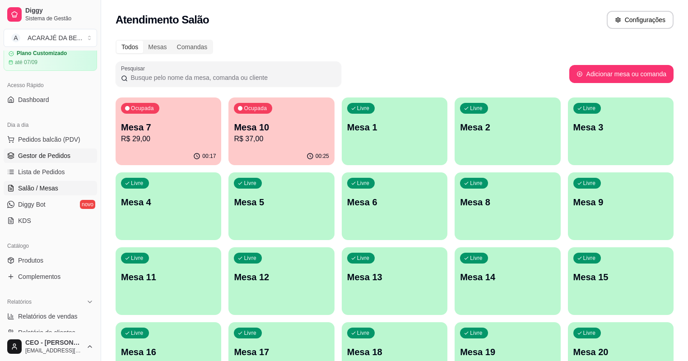
click at [33, 154] on span "Gestor de Pedidos" at bounding box center [44, 155] width 52 height 9
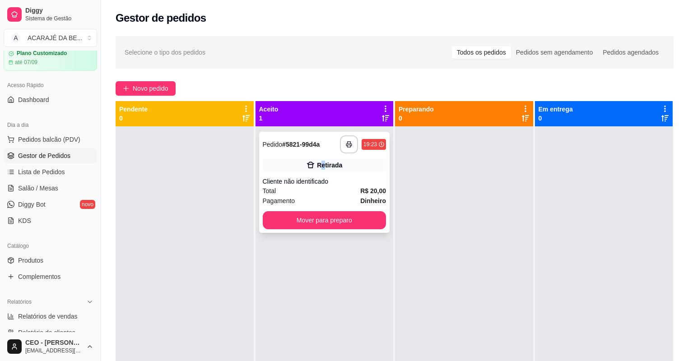
click at [323, 163] on div "Retirada" at bounding box center [329, 165] width 25 height 9
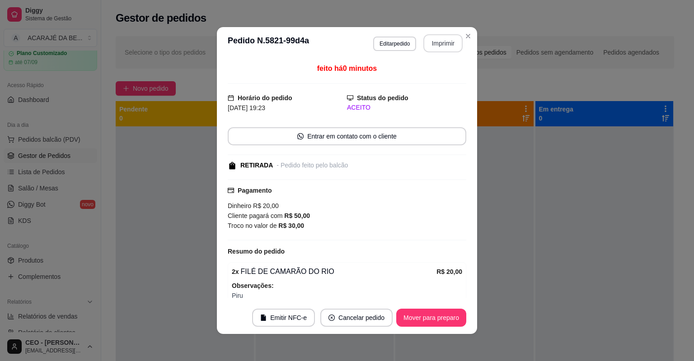
click at [444, 37] on button "Imprimir" at bounding box center [442, 43] width 39 height 18
click at [414, 317] on button "Mover para preparo" at bounding box center [431, 318] width 70 height 18
click at [414, 317] on div "Mover para preparo" at bounding box center [425, 318] width 83 height 18
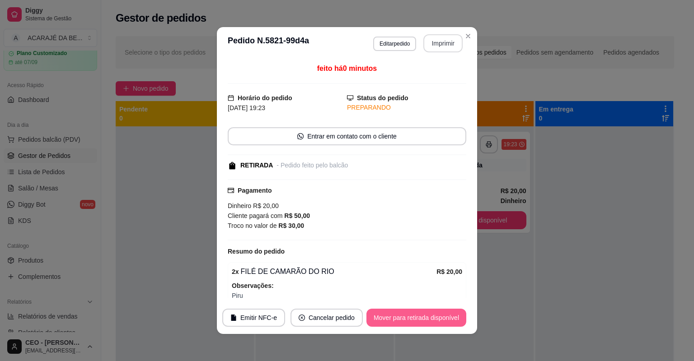
click at [414, 316] on button "Mover para retirada disponível" at bounding box center [416, 318] width 100 height 18
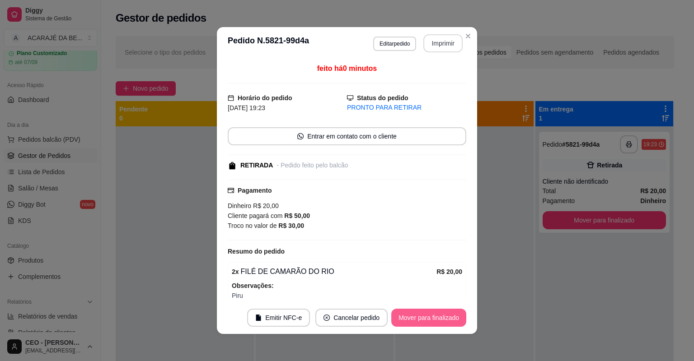
click at [414, 316] on button "Mover para finalizado" at bounding box center [428, 318] width 75 height 18
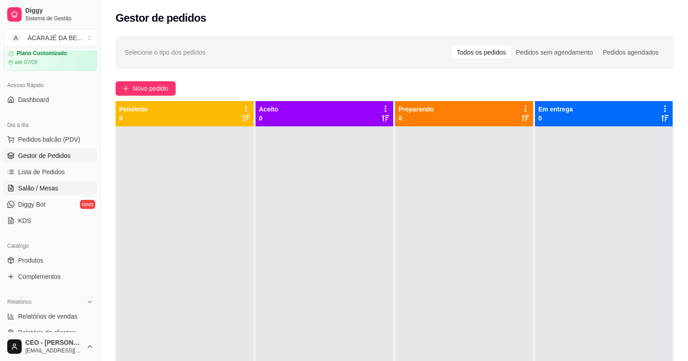
click at [60, 187] on link "Salão / Mesas" at bounding box center [51, 188] width 94 height 14
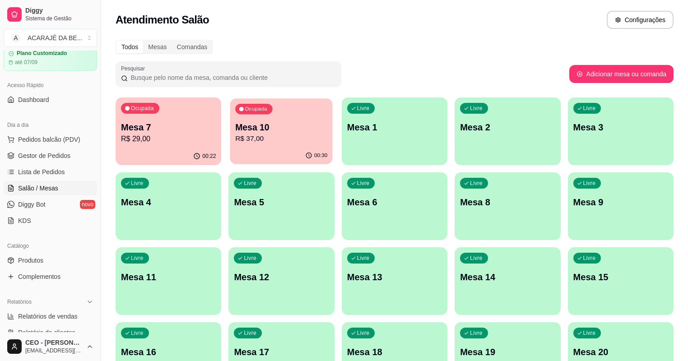
click at [241, 143] on p "R$ 37,00" at bounding box center [282, 139] width 92 height 10
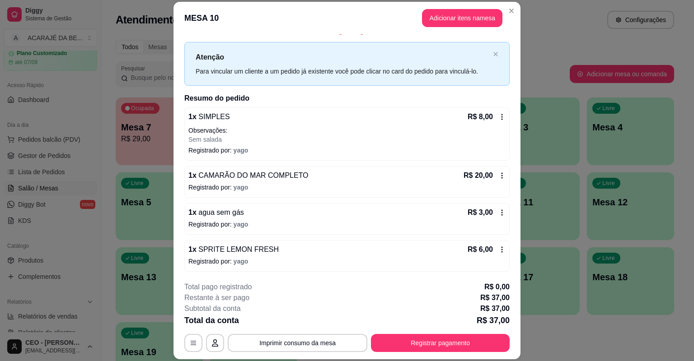
scroll to position [27, 0]
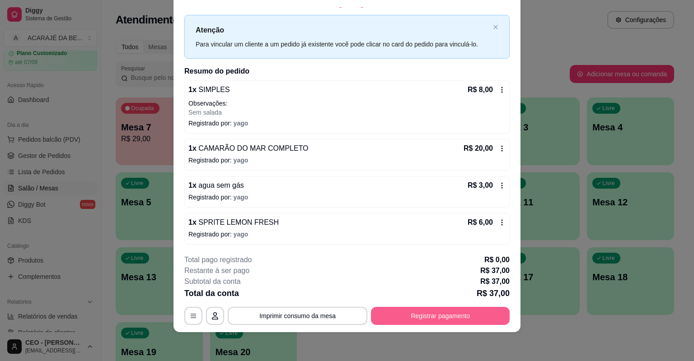
click at [433, 316] on button "Registrar pagamento" at bounding box center [440, 316] width 139 height 18
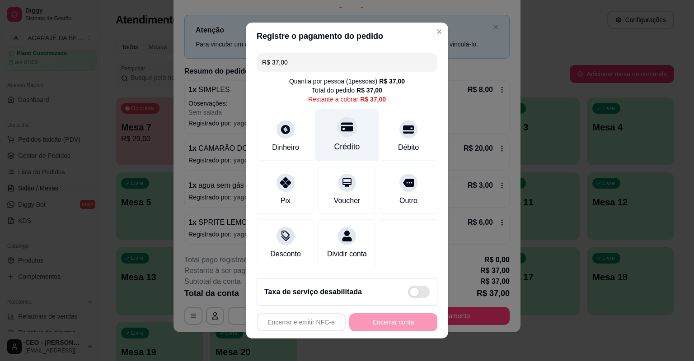
click at [318, 150] on div "Crédito" at bounding box center [347, 135] width 64 height 53
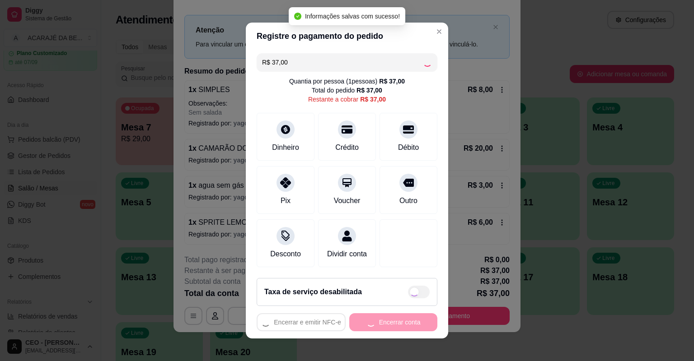
type input "R$ 0,00"
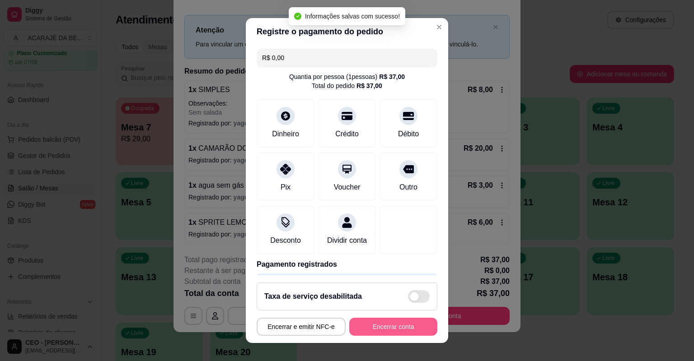
click at [372, 321] on button "Encerrar conta" at bounding box center [393, 327] width 88 height 18
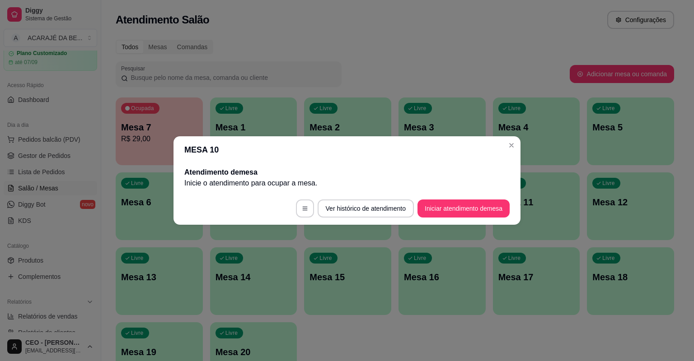
scroll to position [0, 0]
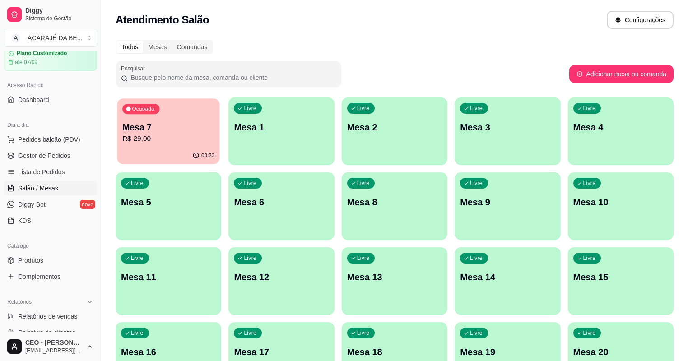
click at [130, 147] on div "Ocupada Mesa 7 R$ 29,00" at bounding box center [168, 122] width 103 height 49
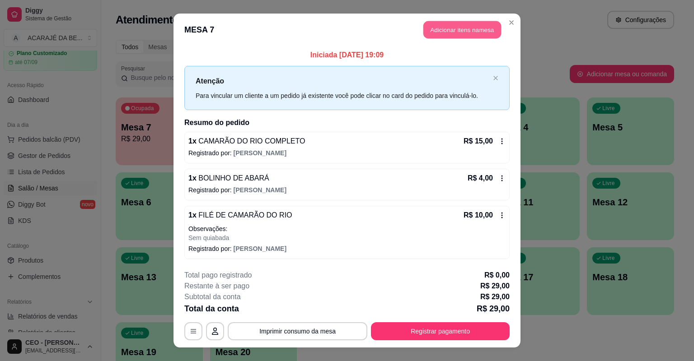
click at [460, 31] on button "Adicionar itens na mesa" at bounding box center [462, 30] width 78 height 18
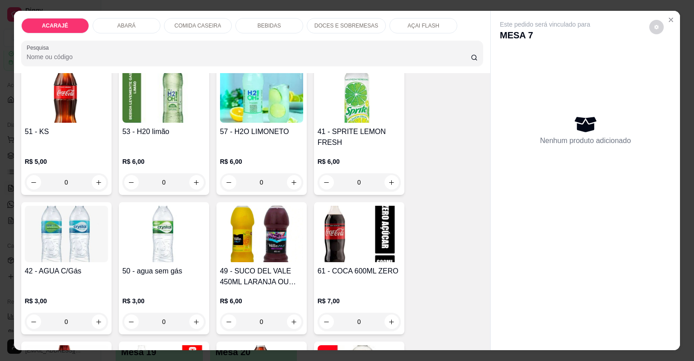
scroll to position [1445, 0]
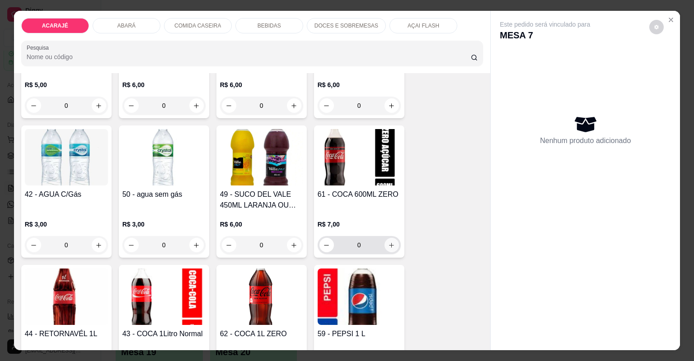
click at [388, 242] on icon "increase-product-quantity" at bounding box center [391, 245] width 7 height 7
type input "1"
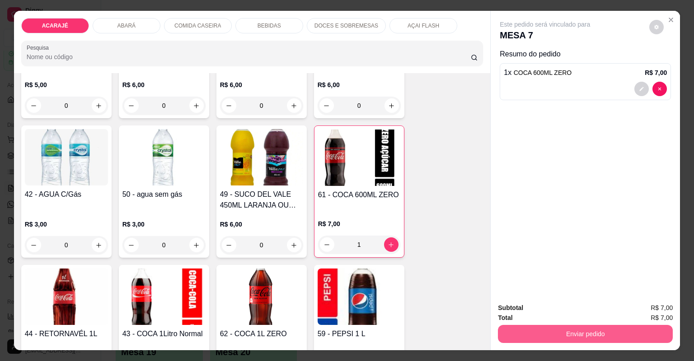
click at [555, 332] on button "Enviar pedido" at bounding box center [585, 334] width 175 height 18
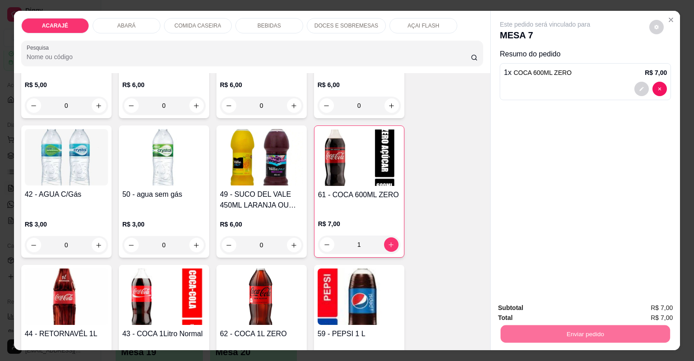
click at [578, 305] on button "Não registrar e enviar pedido" at bounding box center [556, 312] width 94 height 17
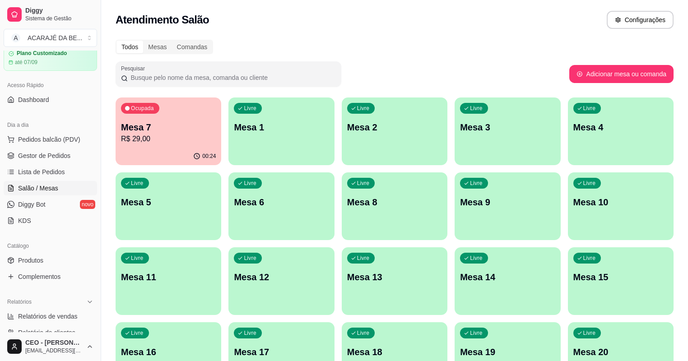
click at [195, 131] on p "Mesa 7" at bounding box center [168, 127] width 95 height 13
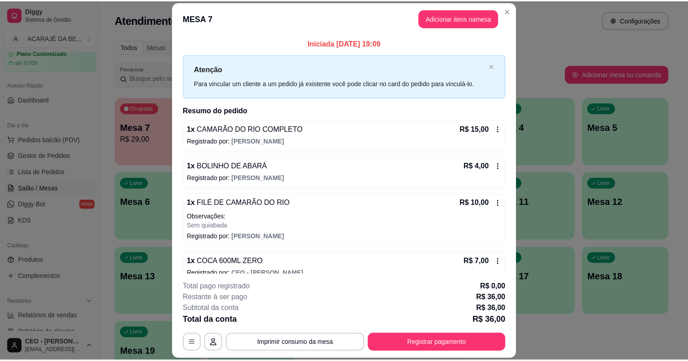
scroll to position [12, 0]
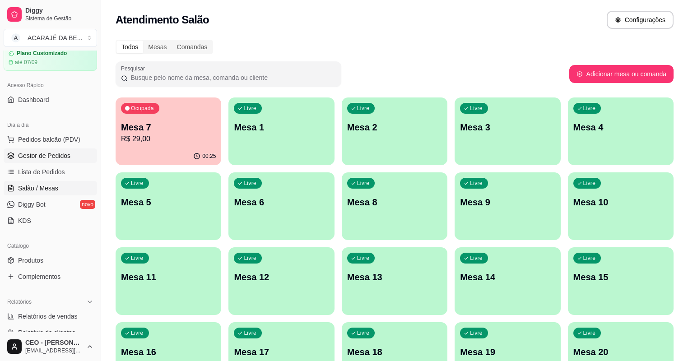
click at [45, 159] on span "Gestor de Pedidos" at bounding box center [44, 155] width 52 height 9
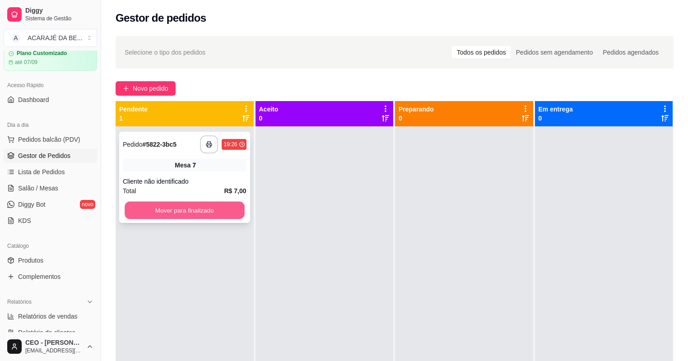
click at [229, 203] on button "Mover para finalizado" at bounding box center [185, 211] width 120 height 18
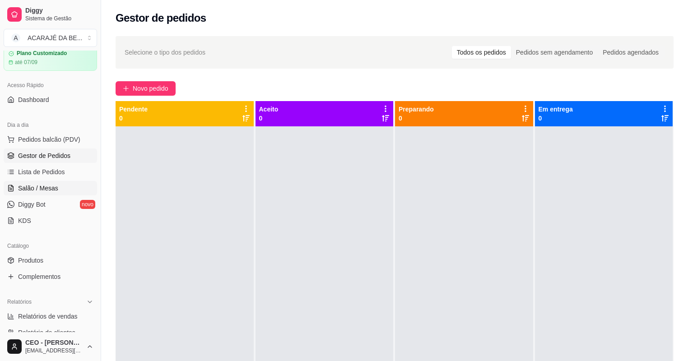
click at [65, 182] on link "Salão / Mesas" at bounding box center [51, 188] width 94 height 14
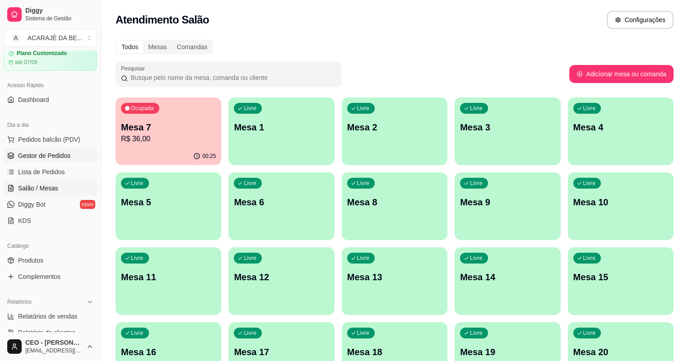
click at [61, 162] on link "Gestor de Pedidos" at bounding box center [51, 156] width 94 height 14
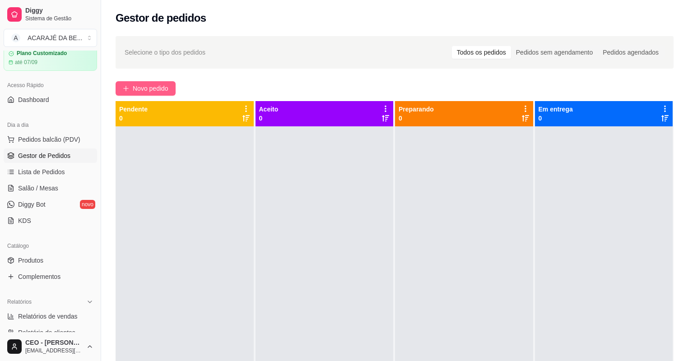
click at [129, 89] on icon "plus" at bounding box center [126, 88] width 6 height 6
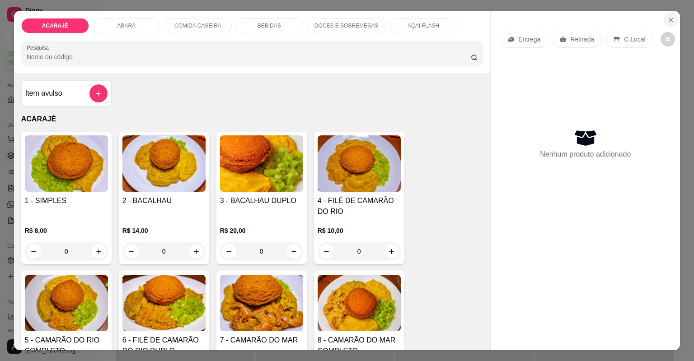
click at [669, 20] on icon "Close" at bounding box center [671, 20] width 4 height 4
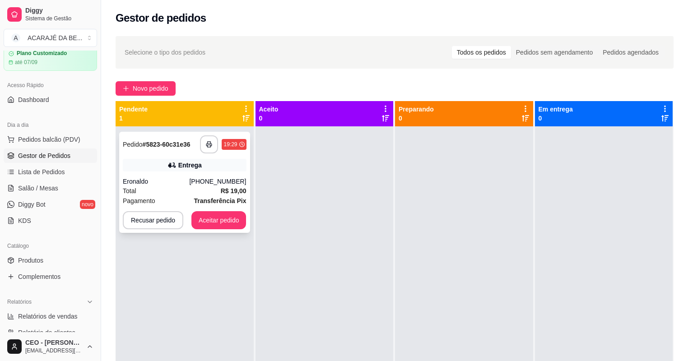
click at [162, 172] on div "**********" at bounding box center [184, 182] width 131 height 101
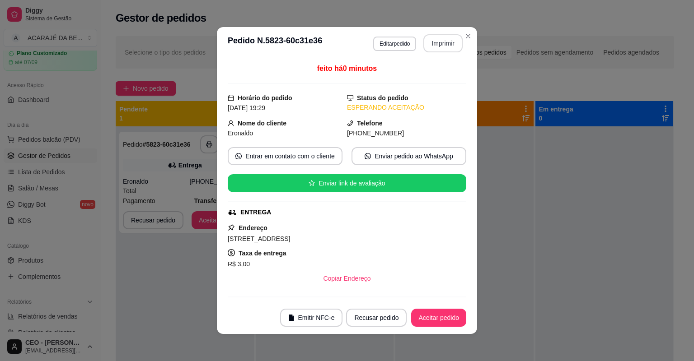
click at [438, 39] on button "Imprimir" at bounding box center [442, 43] width 39 height 18
click at [452, 315] on button "Aceitar pedido" at bounding box center [438, 318] width 55 height 18
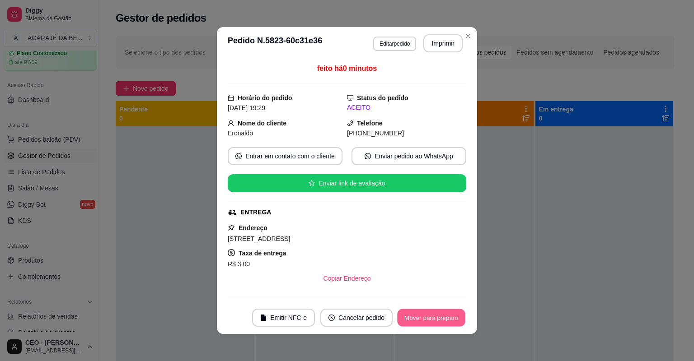
click at [446, 317] on button "Mover para preparo" at bounding box center [431, 318] width 68 height 18
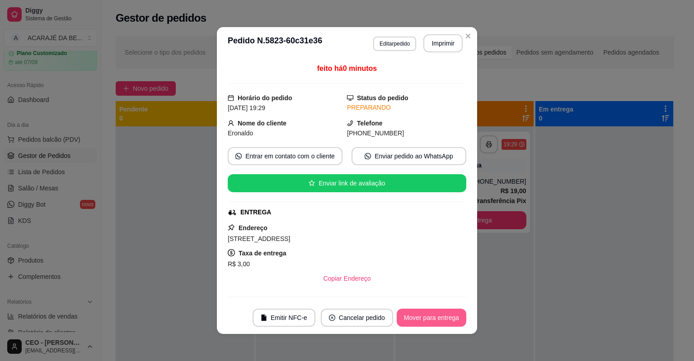
click at [444, 317] on button "Mover para entrega" at bounding box center [432, 318] width 70 height 18
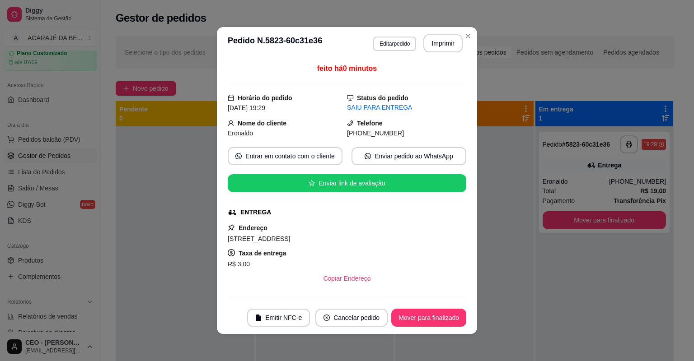
drag, startPoint x: 435, startPoint y: 328, endPoint x: 437, endPoint y: 318, distance: 10.5
click at [436, 327] on footer "Emitir NFC-e Cancelar pedido Mover para finalizado" at bounding box center [347, 318] width 260 height 33
click at [436, 318] on button "Mover para finalizado" at bounding box center [428, 318] width 75 height 18
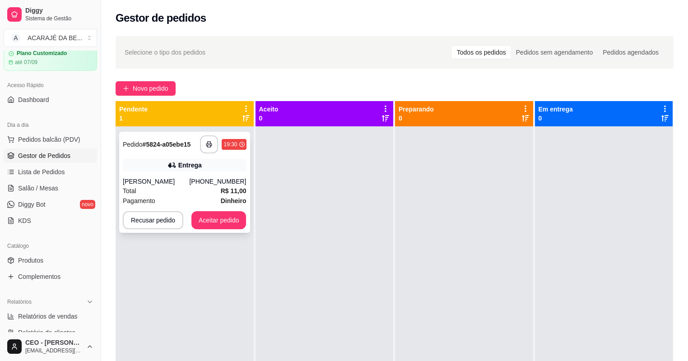
click at [203, 181] on div "(73) 98893-7206" at bounding box center [217, 181] width 57 height 9
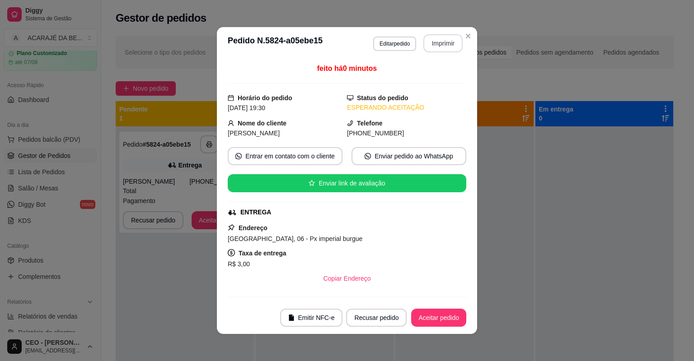
click at [445, 44] on button "Imprimir" at bounding box center [442, 43] width 39 height 18
click at [446, 314] on button "Aceitar pedido" at bounding box center [438, 318] width 55 height 18
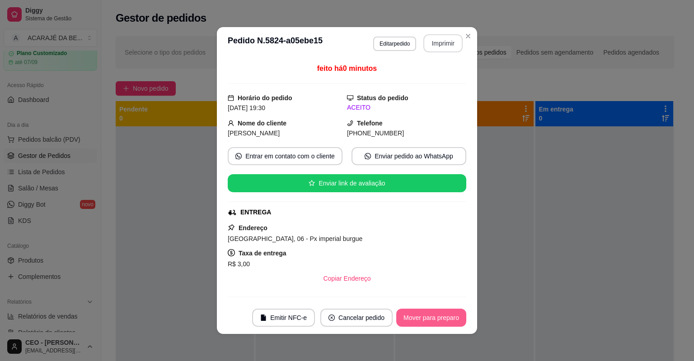
click at [446, 314] on button "Mover para preparo" at bounding box center [431, 318] width 70 height 18
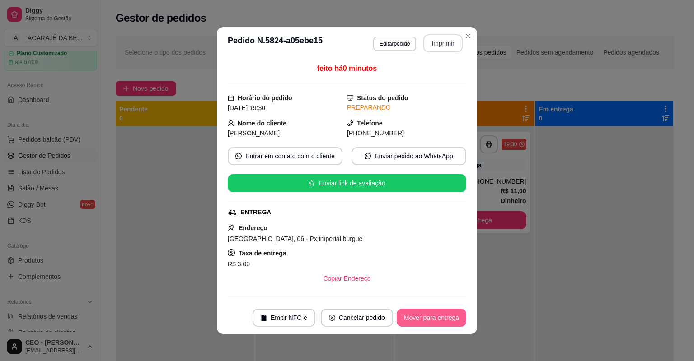
click at [444, 314] on button "Mover para entrega" at bounding box center [432, 318] width 70 height 18
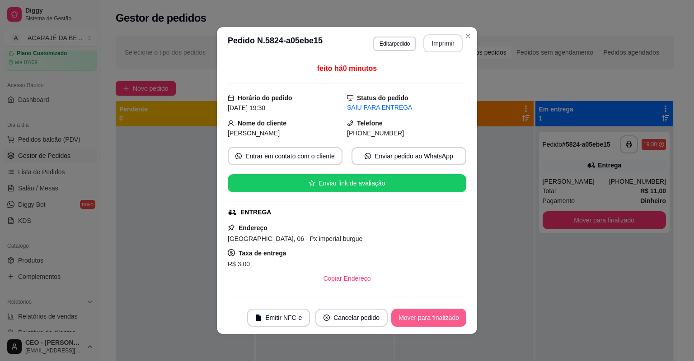
click at [444, 314] on button "Mover para finalizado" at bounding box center [428, 318] width 75 height 18
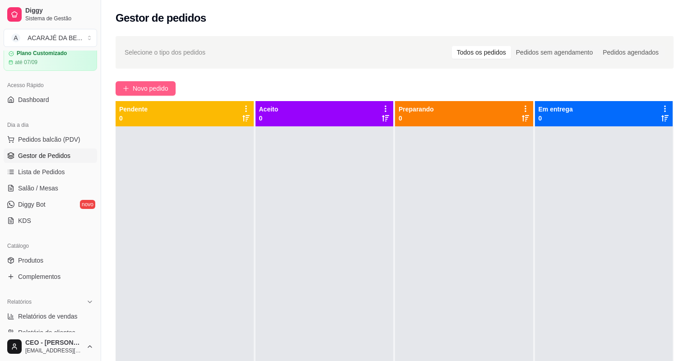
click at [170, 91] on button "Novo pedido" at bounding box center [146, 88] width 60 height 14
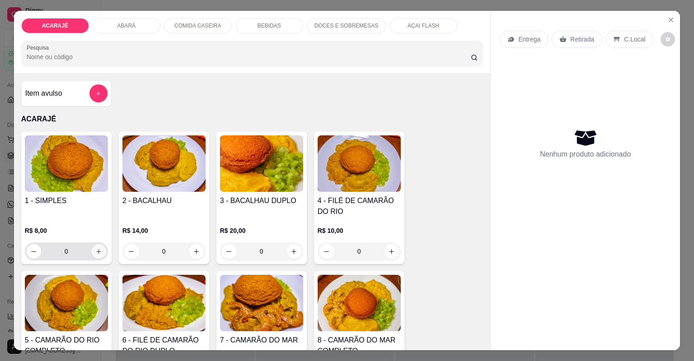
click at [96, 251] on icon "increase-product-quantity" at bounding box center [98, 251] width 5 height 5
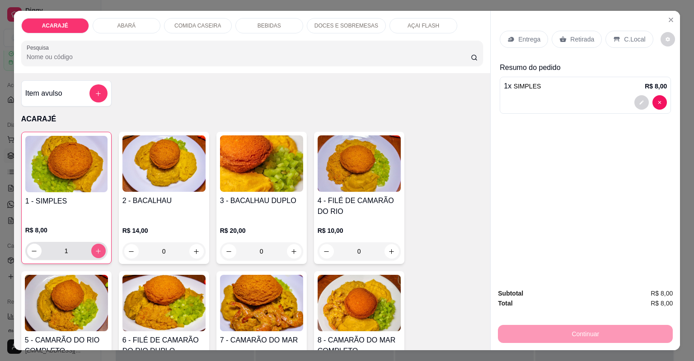
click at [95, 251] on icon "increase-product-quantity" at bounding box center [98, 251] width 7 height 7
type input "3"
click at [530, 36] on p "Entrega" at bounding box center [529, 39] width 22 height 9
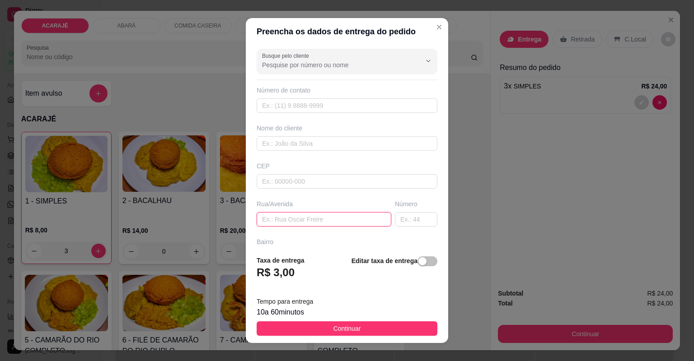
paste input "Juscelino kubcheq são Raimundo 27"
type input "Juscelino kubcheq são Raimundo"
click at [402, 220] on input "text" at bounding box center [416, 219] width 42 height 14
type input "27"
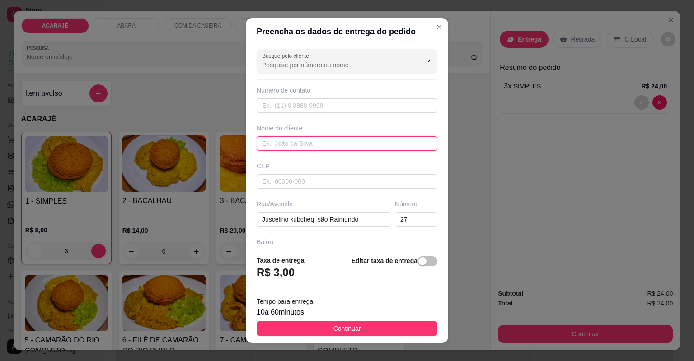
click at [306, 144] on input "text" at bounding box center [347, 143] width 181 height 14
type input "g"
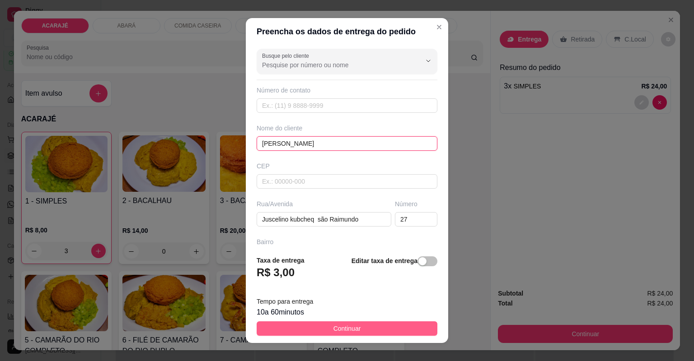
type input "[PERSON_NAME]"
click at [355, 324] on span "Continuar" at bounding box center [347, 329] width 28 height 10
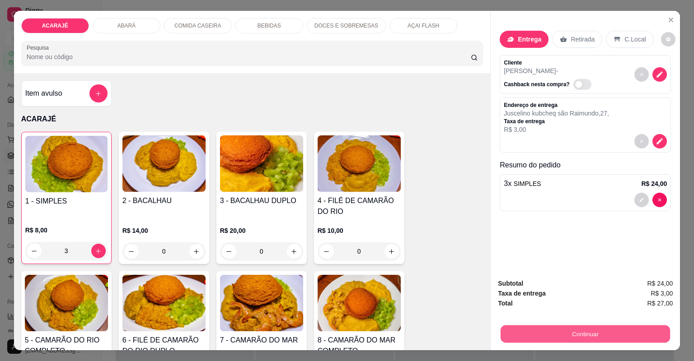
click at [575, 328] on button "Continuar" at bounding box center [585, 335] width 169 height 18
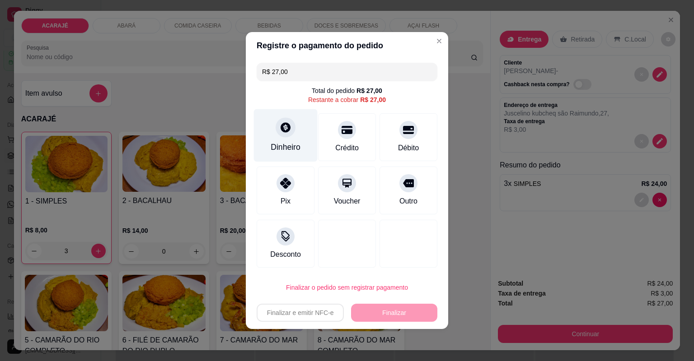
click at [280, 151] on div "Dinheiro" at bounding box center [286, 147] width 30 height 12
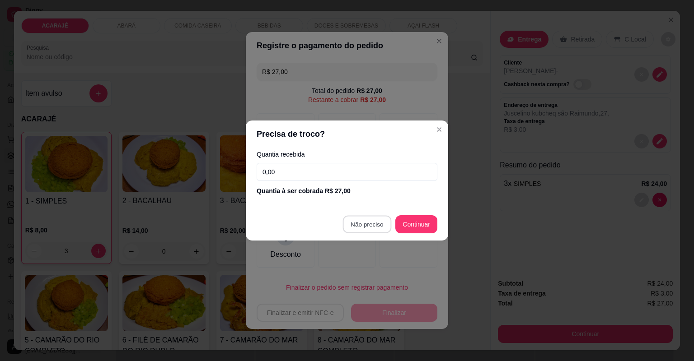
type input "R$ 0,00"
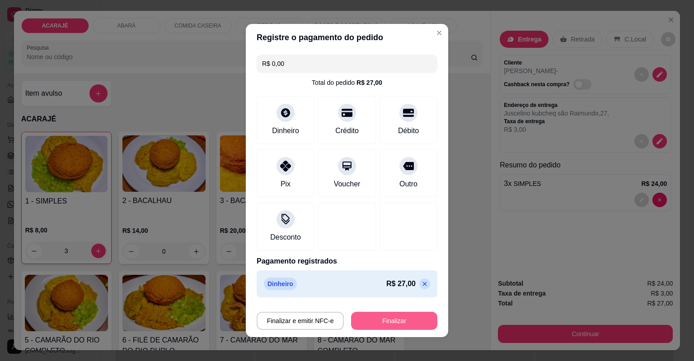
click at [412, 325] on button "Finalizar" at bounding box center [394, 321] width 86 height 18
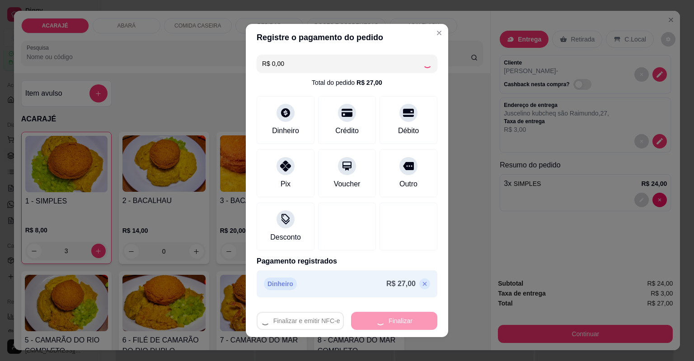
type input "0"
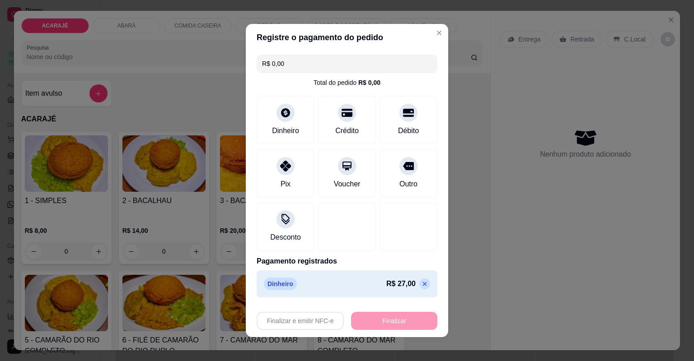
type input "-R$ 27,00"
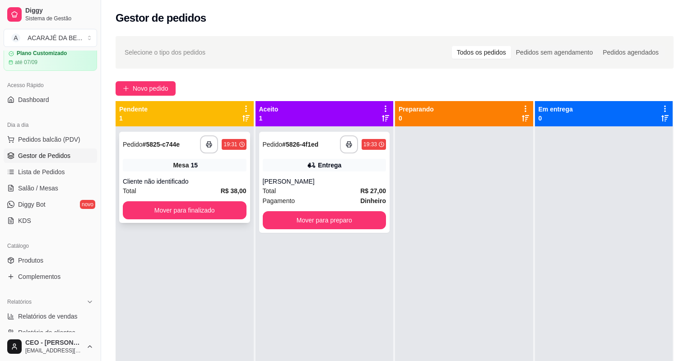
click at [156, 179] on div "Cliente não identificado" at bounding box center [185, 181] width 124 height 9
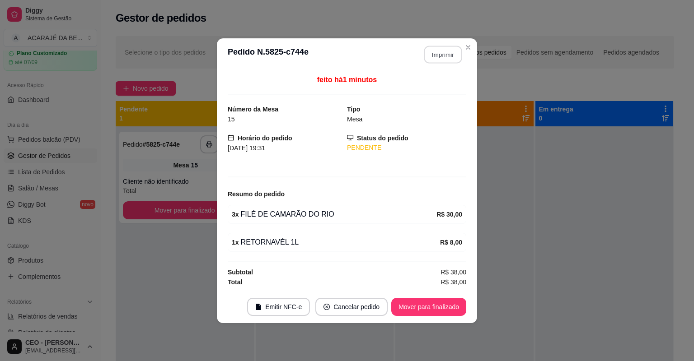
click at [444, 47] on button "Imprimir" at bounding box center [443, 55] width 38 height 18
click at [430, 299] on button "Mover para finalizado" at bounding box center [428, 307] width 75 height 18
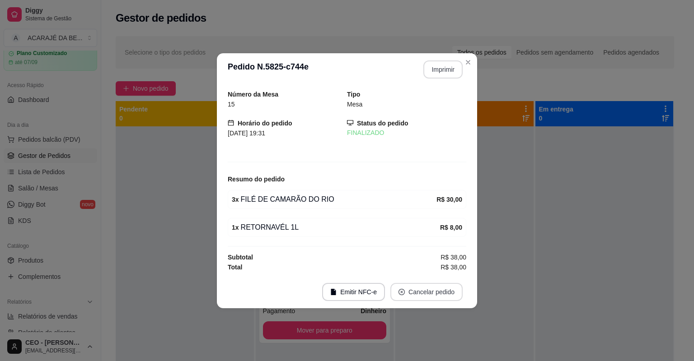
click at [430, 299] on button "Cancelar pedido" at bounding box center [426, 292] width 72 height 18
click at [433, 185] on div "Número da Mesa 15 Tipo Mesa Horário do pedido 03/09/2025 19:31 Status do pedido…" at bounding box center [347, 180] width 239 height 183
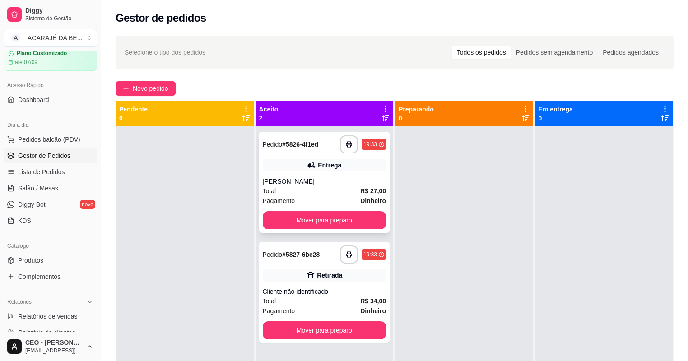
click at [331, 189] on div "Total R$ 27,00" at bounding box center [325, 191] width 124 height 10
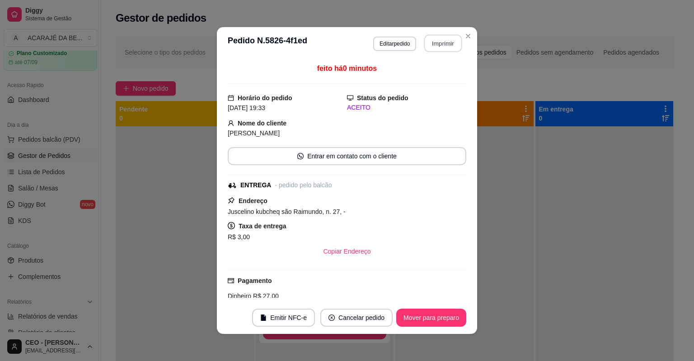
click at [434, 39] on button "Imprimir" at bounding box center [443, 44] width 38 height 18
click at [405, 318] on button "Mover para preparo" at bounding box center [431, 318] width 70 height 18
click at [409, 317] on button "Mover para preparo" at bounding box center [431, 318] width 70 height 18
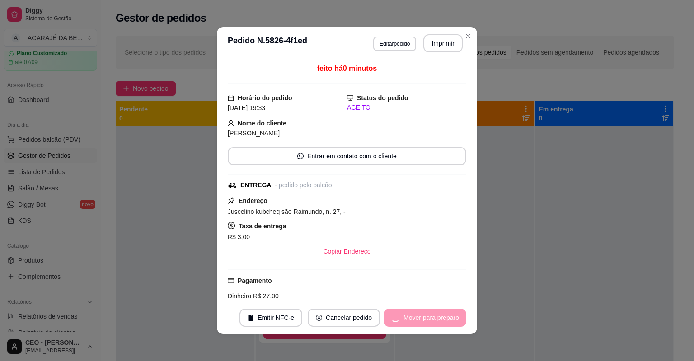
click at [409, 317] on div "Mover para preparo" at bounding box center [425, 318] width 83 height 18
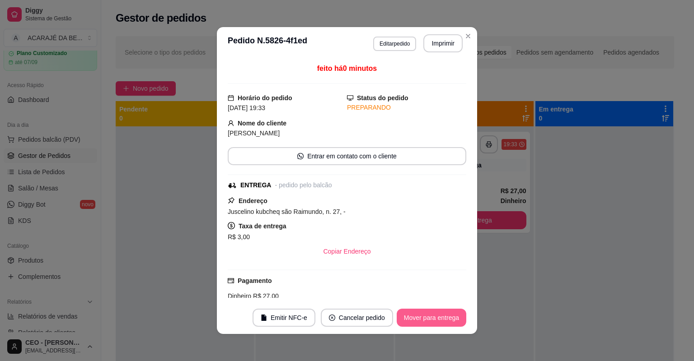
click at [409, 317] on button "Mover para entrega" at bounding box center [432, 318] width 70 height 18
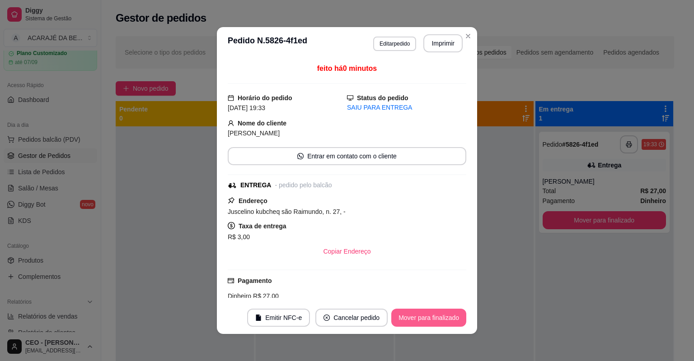
click at [409, 317] on button "Mover para finalizado" at bounding box center [428, 318] width 75 height 18
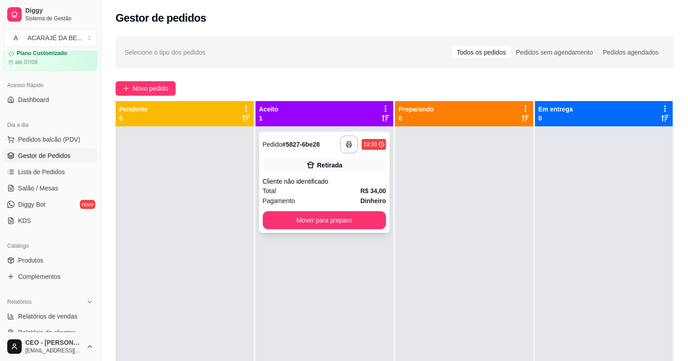
click at [378, 158] on div "**********" at bounding box center [324, 182] width 131 height 101
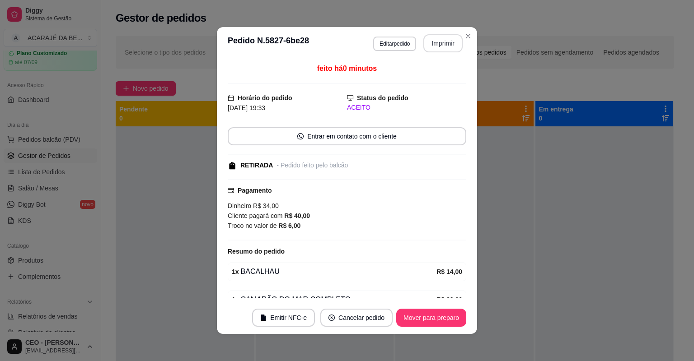
click at [443, 47] on button "Imprimir" at bounding box center [442, 43] width 39 height 18
click at [406, 316] on button "Mover para preparo" at bounding box center [431, 318] width 70 height 18
click at [407, 316] on button "Mover para preparo" at bounding box center [431, 318] width 70 height 18
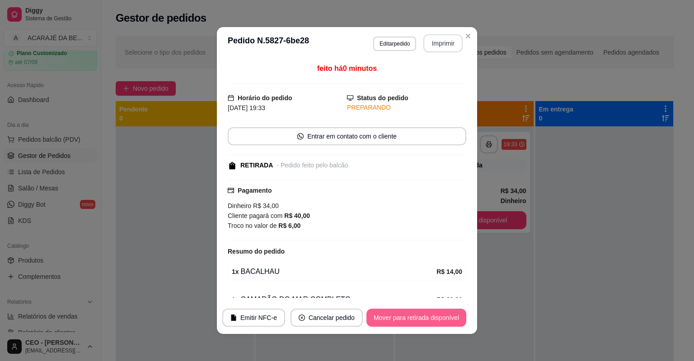
click at [408, 316] on button "Mover para retirada disponível" at bounding box center [416, 318] width 100 height 18
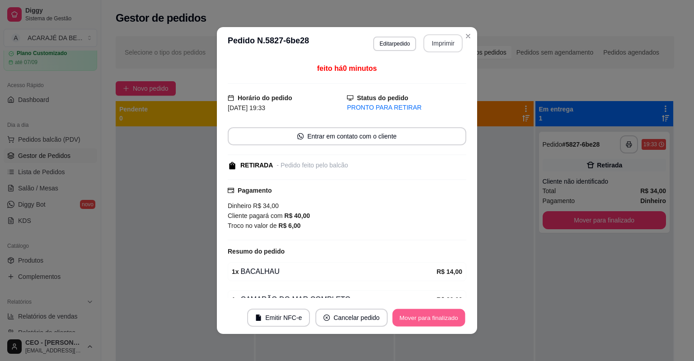
click at [408, 315] on button "Mover para finalizado" at bounding box center [429, 318] width 73 height 18
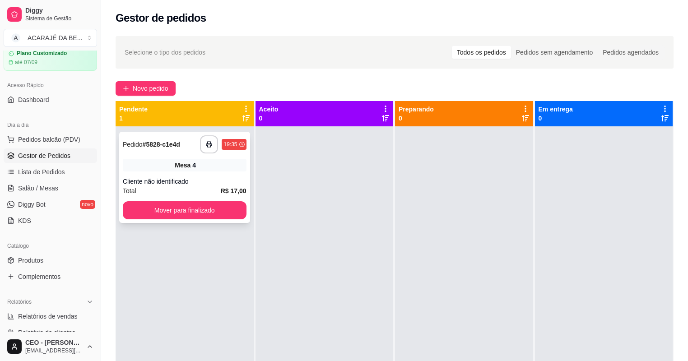
click at [211, 185] on div "Cliente não identificado" at bounding box center [185, 181] width 124 height 9
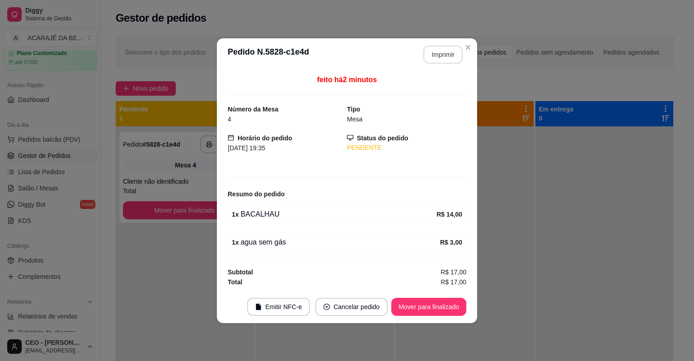
click at [446, 53] on button "Imprimir" at bounding box center [442, 55] width 39 height 18
click at [455, 307] on button "Mover para finalizado" at bounding box center [428, 307] width 75 height 18
click at [454, 304] on button "Mover para finalizado" at bounding box center [428, 307] width 75 height 18
click at [454, 304] on div "Mover para finalizado" at bounding box center [423, 307] width 88 height 18
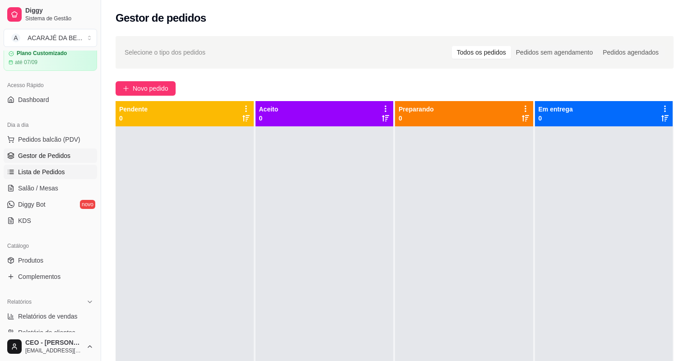
click at [35, 173] on span "Lista de Pedidos" at bounding box center [41, 172] width 47 height 9
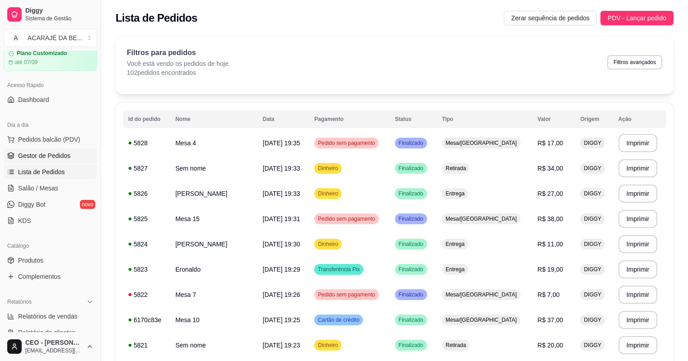
click at [59, 160] on link "Gestor de Pedidos" at bounding box center [51, 156] width 94 height 14
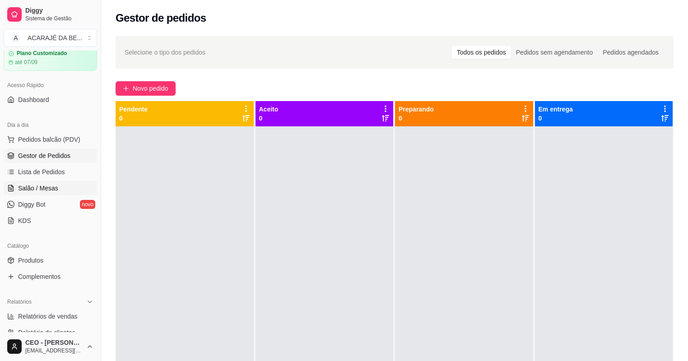
click at [44, 192] on span "Salão / Mesas" at bounding box center [38, 188] width 40 height 9
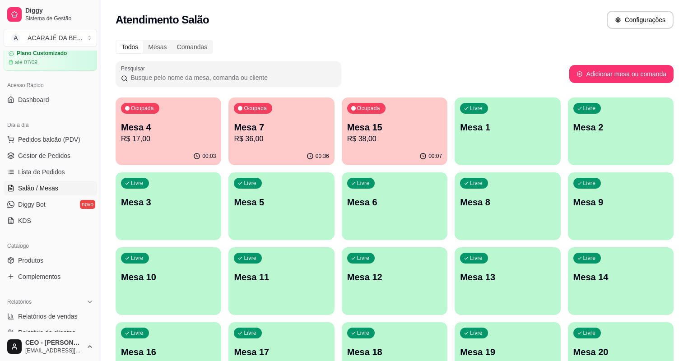
click at [136, 139] on p "R$ 17,00" at bounding box center [168, 139] width 95 height 11
click at [38, 159] on span "Gestor de Pedidos" at bounding box center [44, 155] width 52 height 9
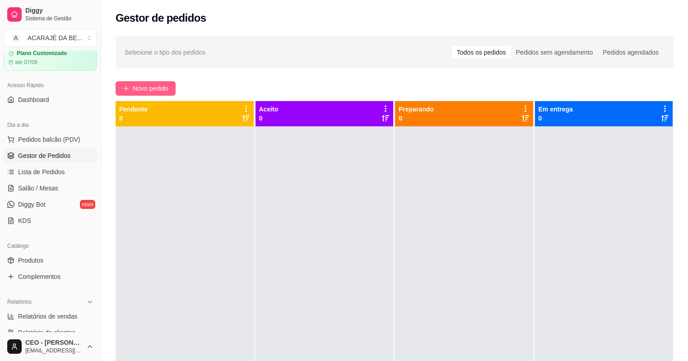
click at [145, 92] on span "Novo pedido" at bounding box center [151, 89] width 36 height 10
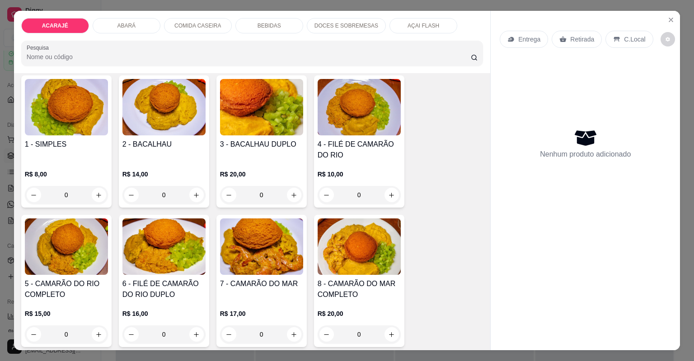
scroll to position [72, 0]
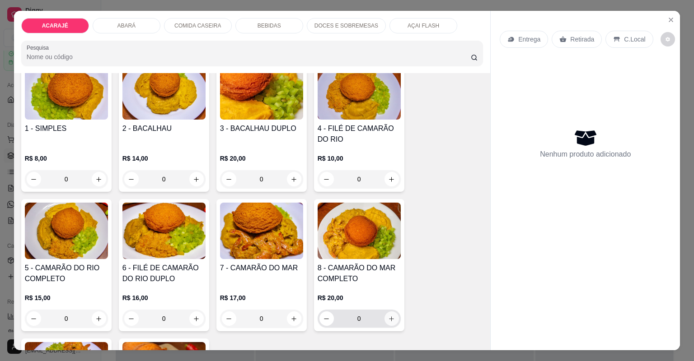
click at [388, 317] on icon "increase-product-quantity" at bounding box center [391, 319] width 7 height 7
type input "1"
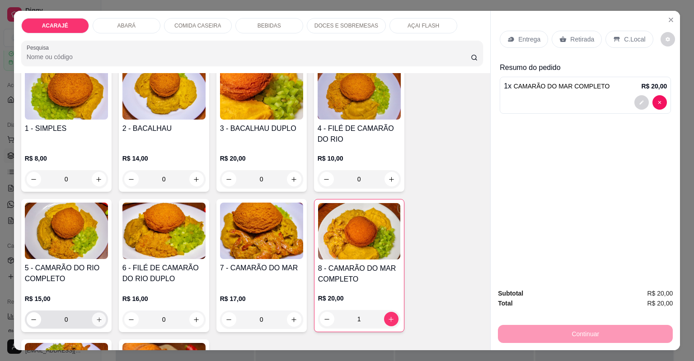
click at [98, 320] on icon "increase-product-quantity" at bounding box center [98, 320] width 7 height 7
type input "1"
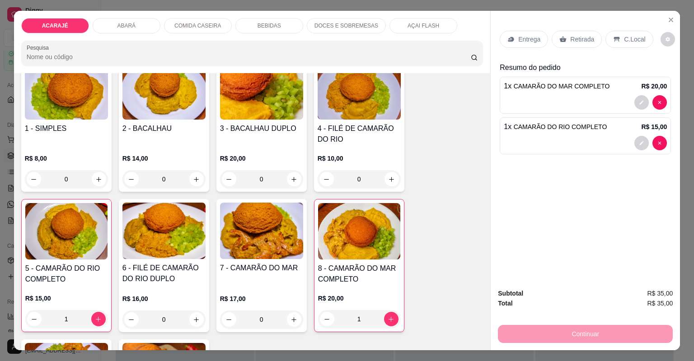
click at [585, 37] on p "Retirada" at bounding box center [582, 39] width 24 height 9
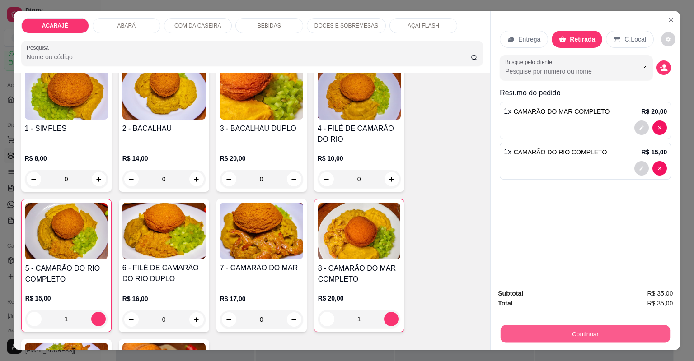
click at [585, 327] on button "Continuar" at bounding box center [585, 335] width 169 height 18
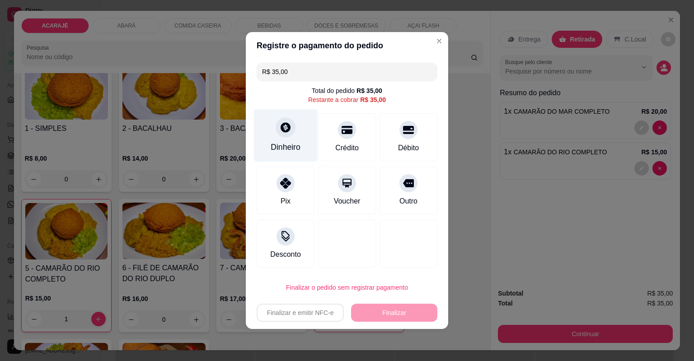
click at [279, 120] on div at bounding box center [286, 127] width 20 height 20
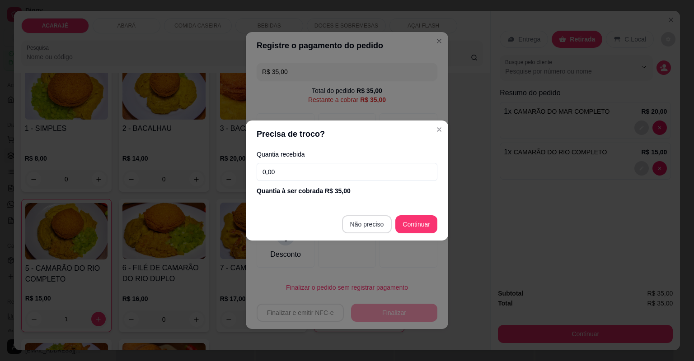
type input "R$ 0,00"
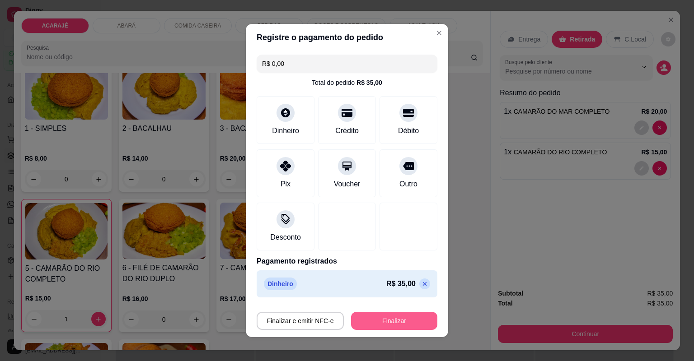
click at [378, 315] on button "Finalizar" at bounding box center [394, 321] width 86 height 18
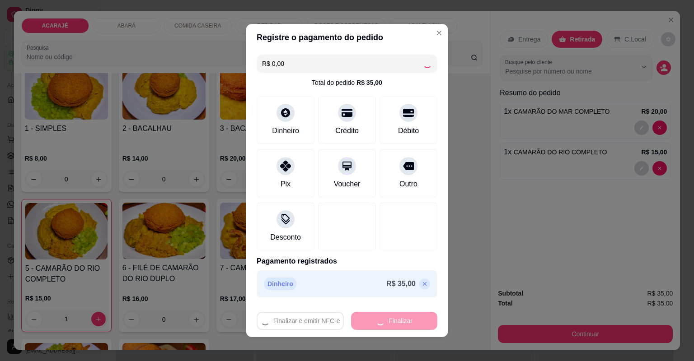
type input "0"
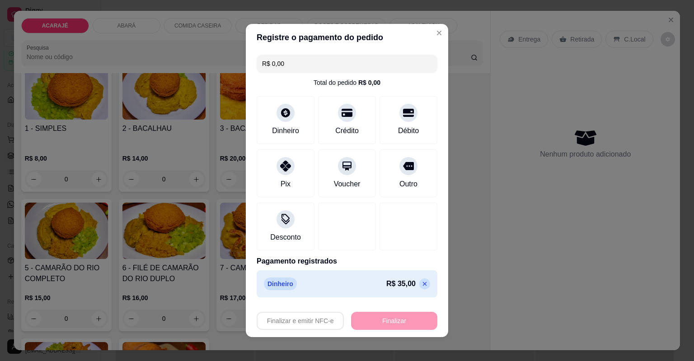
type input "-R$ 35,00"
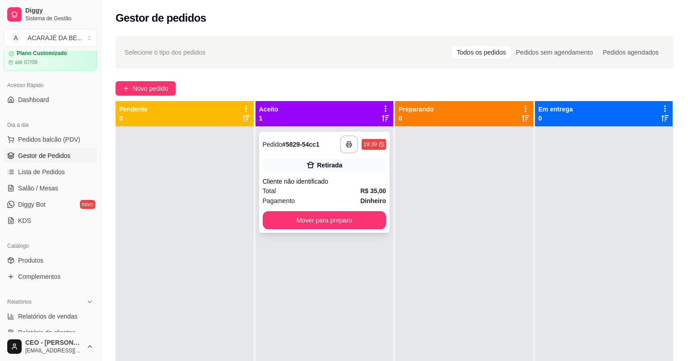
click at [295, 160] on div "Retirada" at bounding box center [325, 165] width 124 height 13
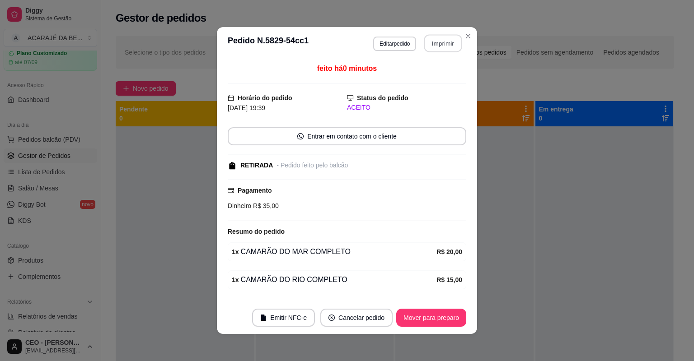
click at [435, 37] on button "Imprimir" at bounding box center [443, 44] width 38 height 18
click at [419, 324] on button "Mover para preparo" at bounding box center [431, 318] width 70 height 18
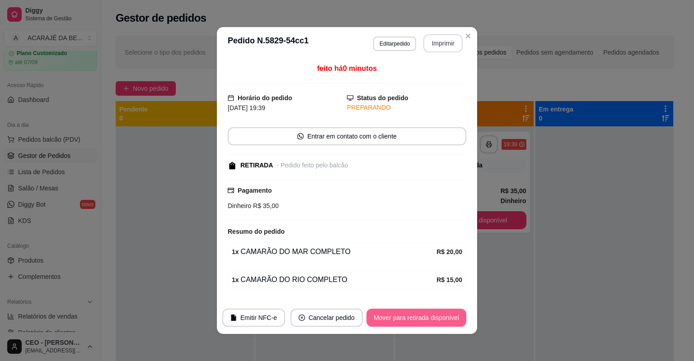
click at [418, 323] on button "Mover para retirada disponível" at bounding box center [416, 318] width 100 height 18
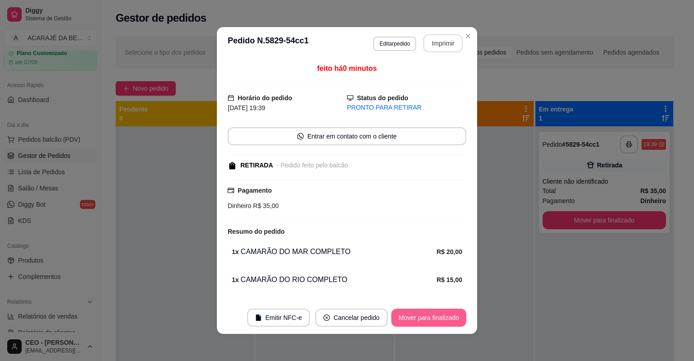
click at [418, 322] on button "Mover para finalizado" at bounding box center [428, 318] width 75 height 18
click at [418, 322] on div "Mover para finalizado" at bounding box center [428, 318] width 75 height 18
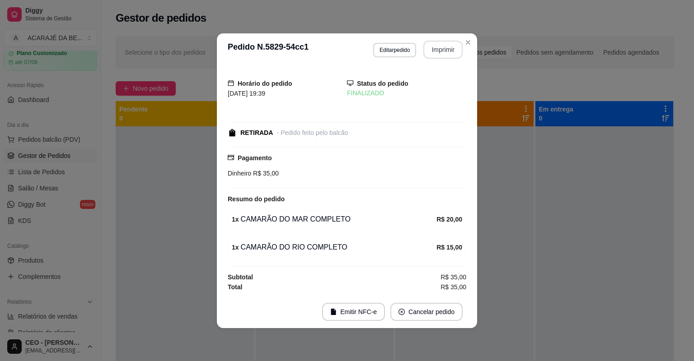
click at [417, 323] on footer "Emitir NFC-e Cancelar pedido" at bounding box center [347, 312] width 260 height 33
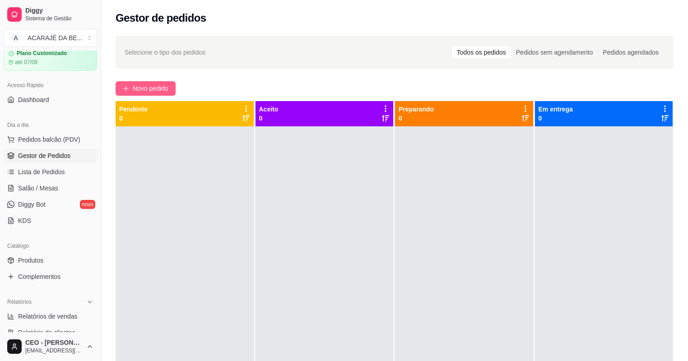
click at [155, 91] on span "Novo pedido" at bounding box center [151, 89] width 36 height 10
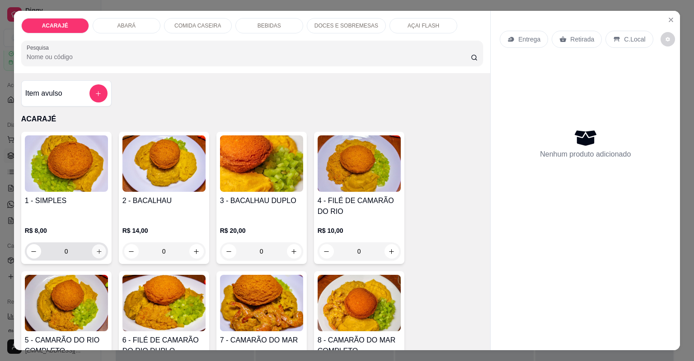
click at [97, 250] on icon "increase-product-quantity" at bounding box center [98, 251] width 7 height 7
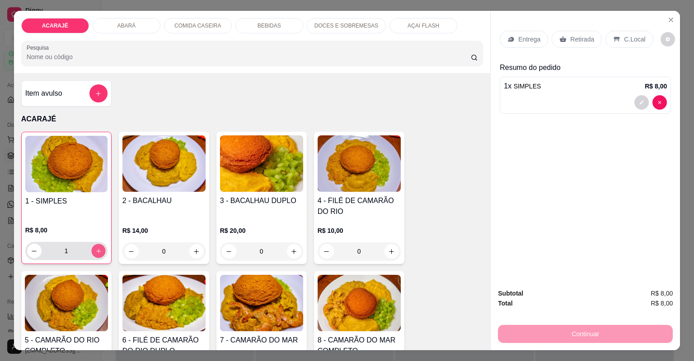
click at [97, 250] on icon "increase-product-quantity" at bounding box center [98, 251] width 7 height 7
click at [91, 251] on button "increase-product-quantity" at bounding box center [98, 251] width 14 height 14
type input "5"
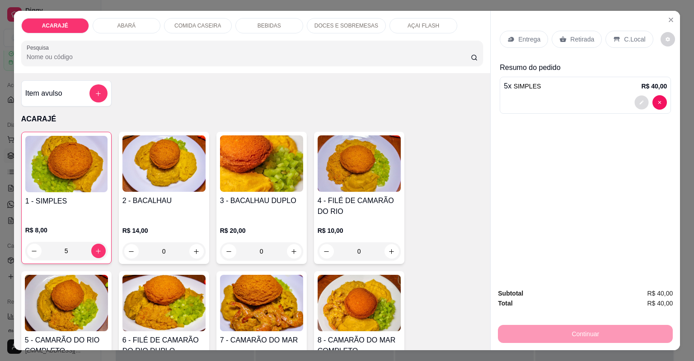
click at [635, 103] on button "decrease-product-quantity" at bounding box center [642, 102] width 14 height 14
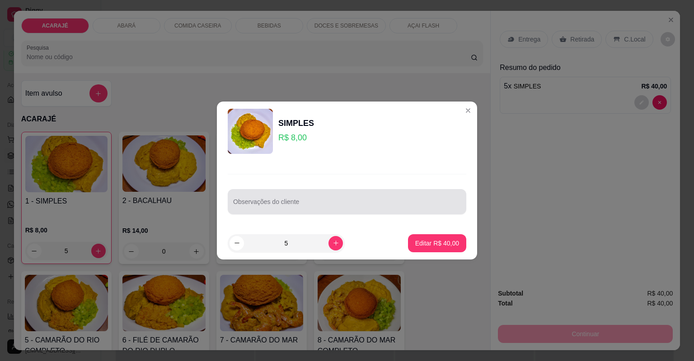
click at [377, 193] on div at bounding box center [347, 202] width 228 height 18
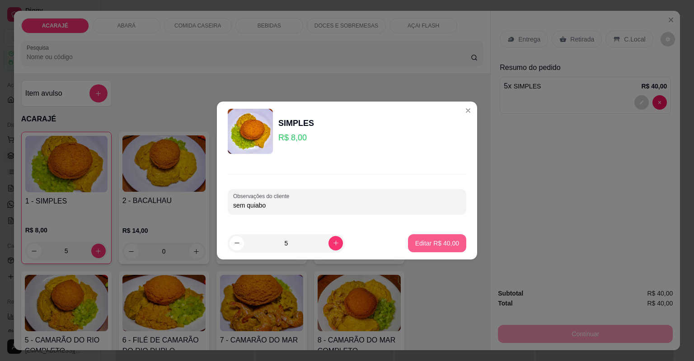
type input "sem quiabo"
click at [411, 240] on button "Editar R$ 40,00" at bounding box center [437, 243] width 58 height 18
type input "0"
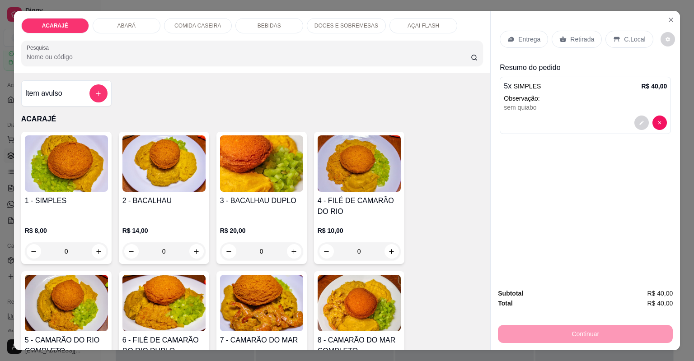
click at [534, 37] on p "Entrega" at bounding box center [529, 39] width 22 height 9
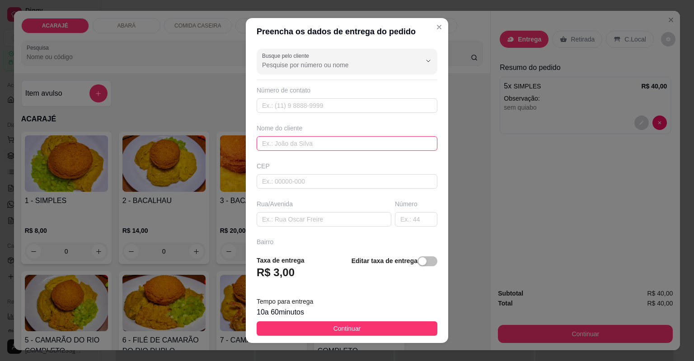
click at [311, 142] on input "text" at bounding box center [347, 143] width 181 height 14
type input "[PERSON_NAME]"
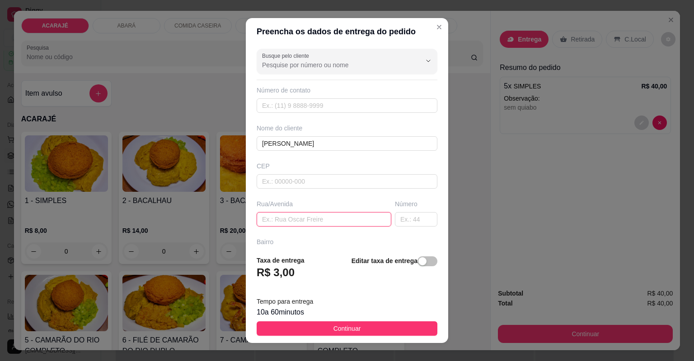
drag, startPoint x: 305, startPoint y: 216, endPoint x: 309, endPoint y: 231, distance: 15.3
click at [305, 217] on input "text" at bounding box center [324, 219] width 135 height 14
paste input "Rua Reginaldo Machado 146"
type input "Rua [PERSON_NAME]"
click at [401, 225] on input "text" at bounding box center [416, 219] width 42 height 14
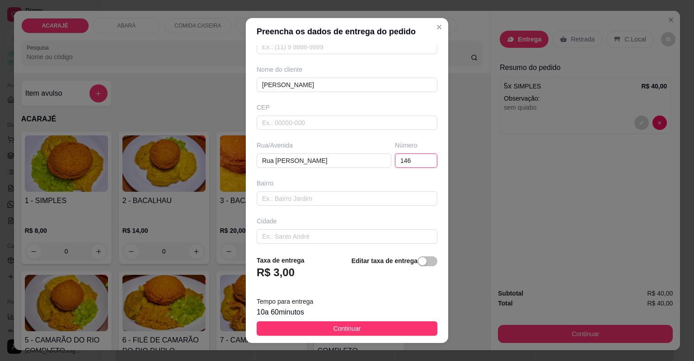
scroll to position [72, 0]
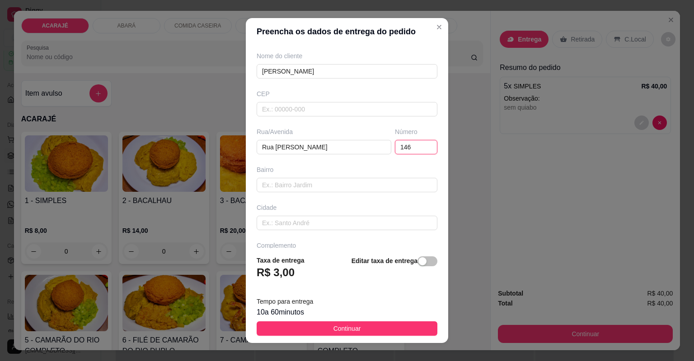
type input "146"
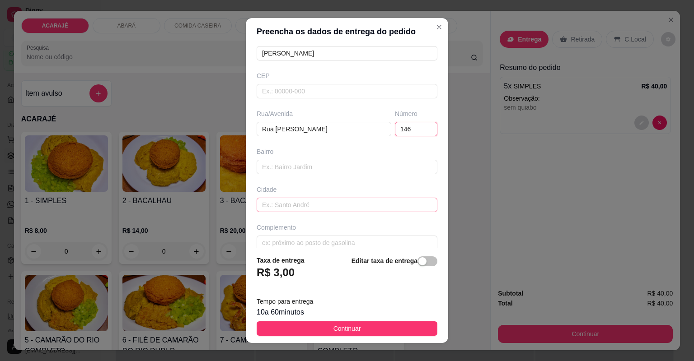
scroll to position [99, 0]
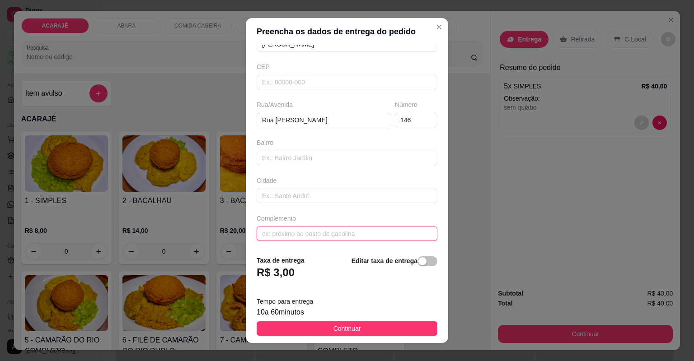
paste input "Casa do Claudionor"
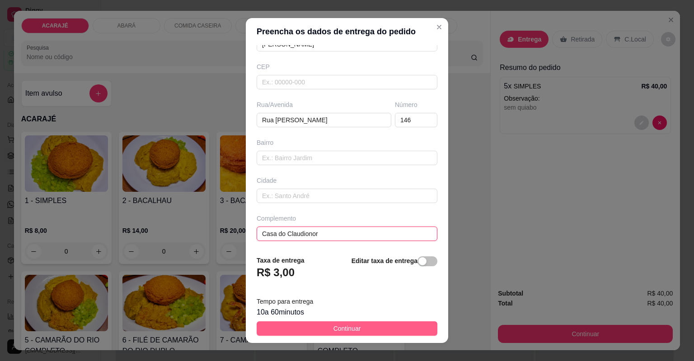
type input "Casa do Claudionor"
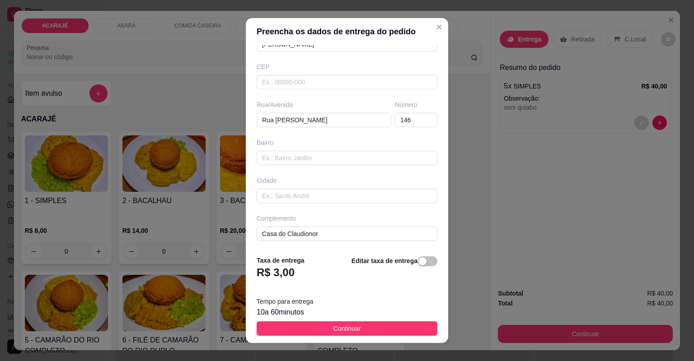
drag, startPoint x: 304, startPoint y: 324, endPoint x: 304, endPoint y: 313, distance: 11.3
click at [304, 324] on button "Continuar" at bounding box center [347, 329] width 181 height 14
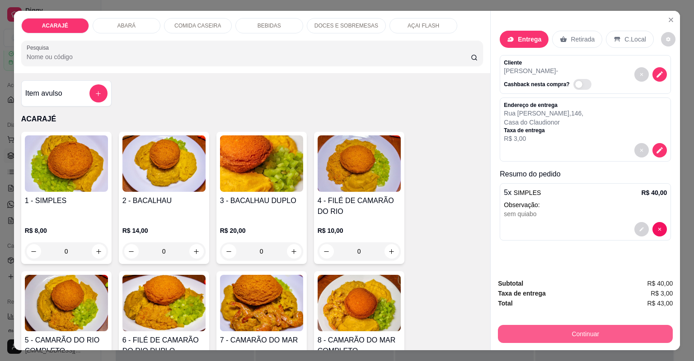
click at [544, 333] on button "Continuar" at bounding box center [585, 334] width 175 height 18
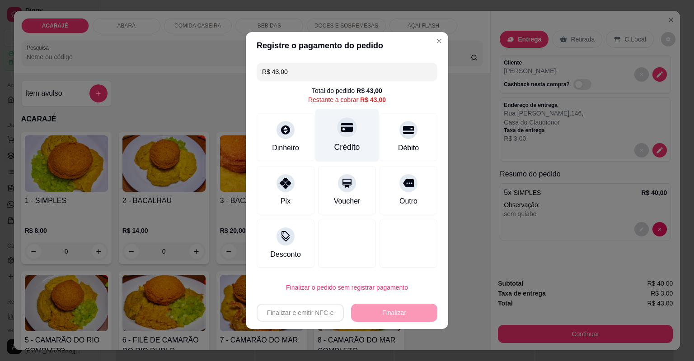
click at [337, 140] on div "Crédito" at bounding box center [347, 135] width 64 height 53
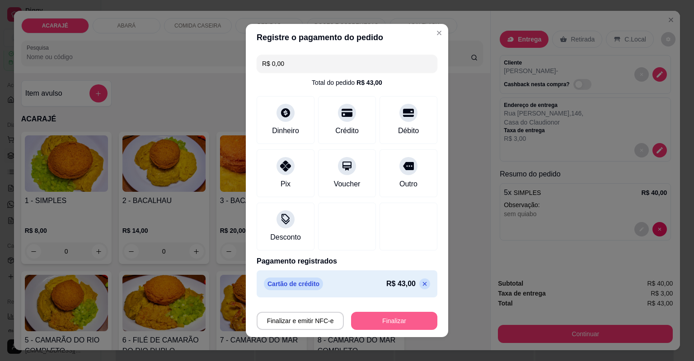
click at [426, 316] on button "Finalizar" at bounding box center [394, 321] width 86 height 18
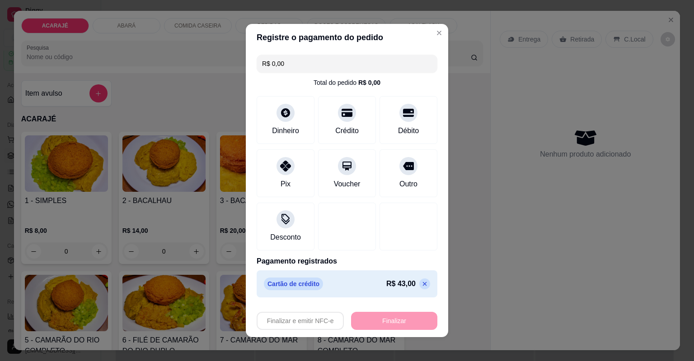
type input "-R$ 43,00"
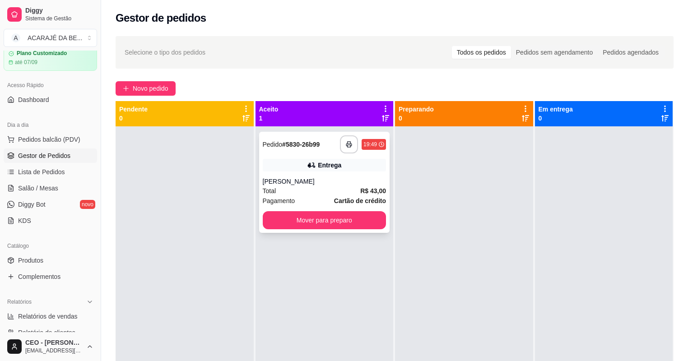
click at [316, 174] on div "**********" at bounding box center [324, 182] width 131 height 101
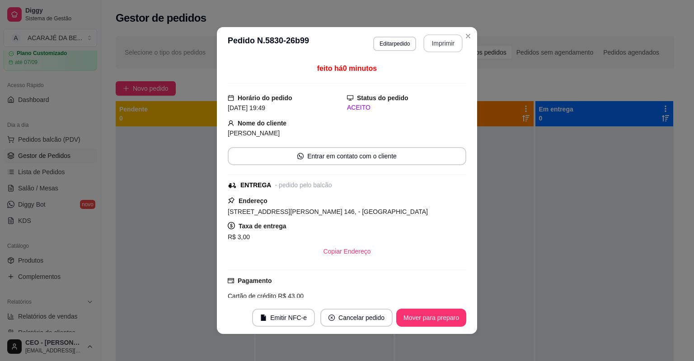
click at [452, 38] on button "Imprimir" at bounding box center [442, 43] width 39 height 18
click at [424, 317] on button "Mover para preparo" at bounding box center [431, 318] width 70 height 18
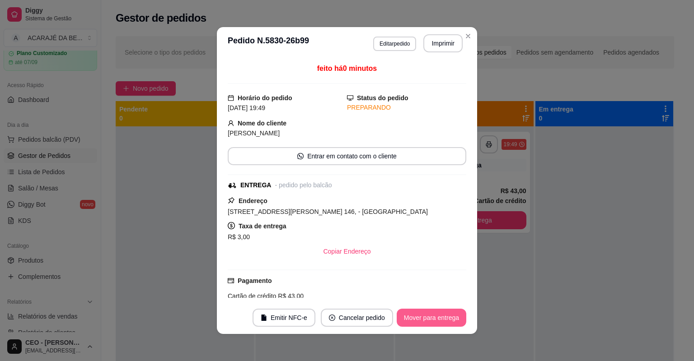
click at [424, 317] on button "Mover para entrega" at bounding box center [432, 318] width 70 height 18
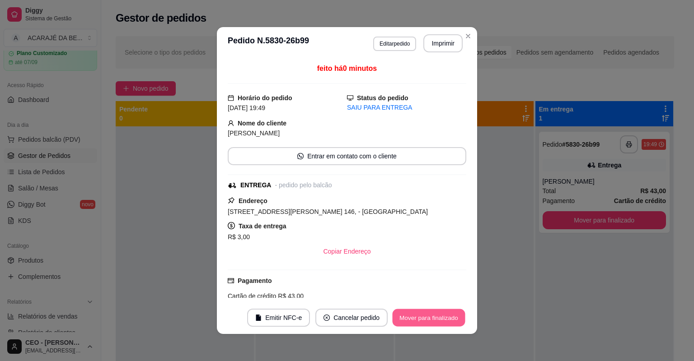
click at [423, 317] on button "Mover para finalizado" at bounding box center [429, 318] width 73 height 18
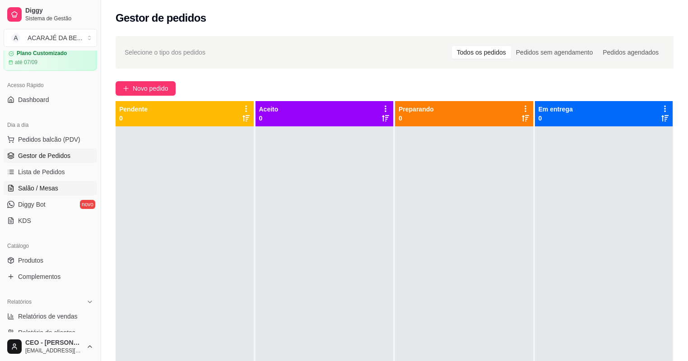
click at [52, 189] on span "Salão / Mesas" at bounding box center [38, 188] width 40 height 9
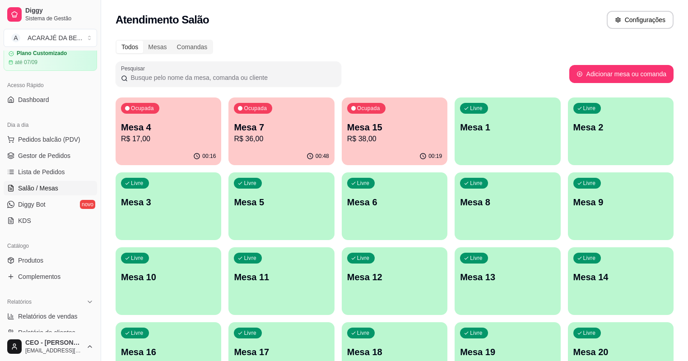
click at [254, 147] on div "Ocupada Mesa 7 R$ 36,00" at bounding box center [282, 123] width 106 height 50
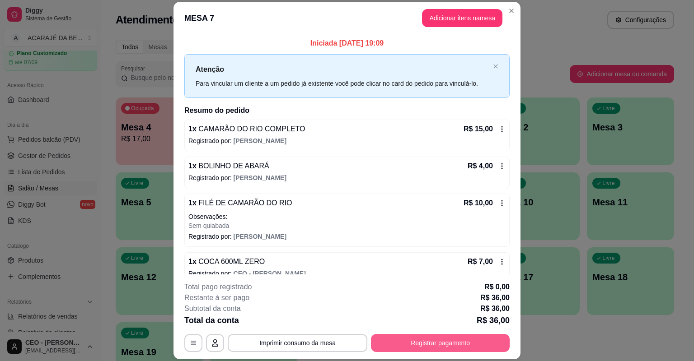
click at [380, 345] on button "Registrar pagamento" at bounding box center [440, 343] width 139 height 18
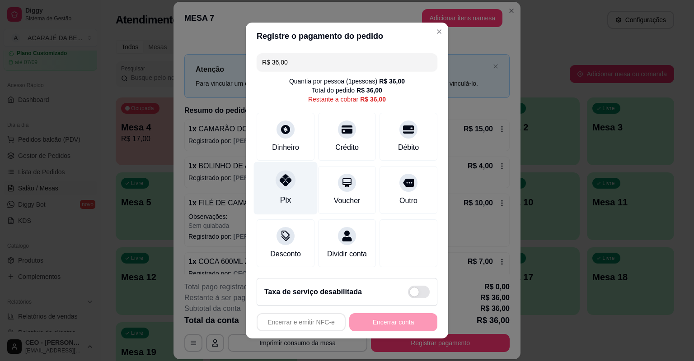
click at [282, 184] on icon at bounding box center [286, 180] width 12 height 12
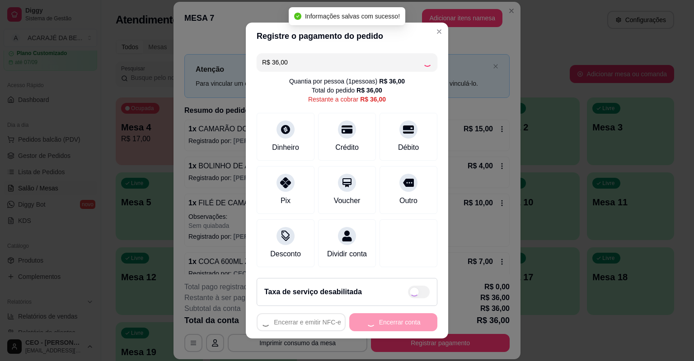
type input "R$ 0,00"
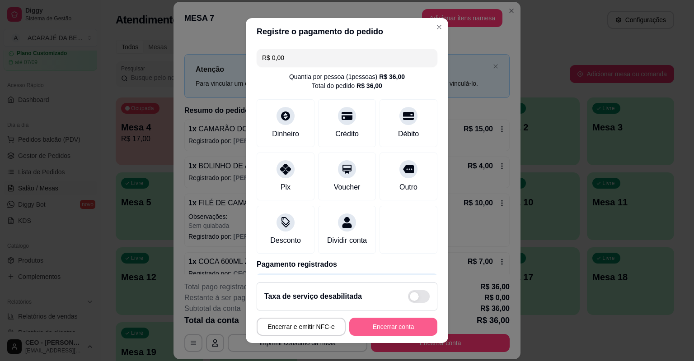
click at [373, 322] on button "Encerrar conta" at bounding box center [393, 327] width 88 height 18
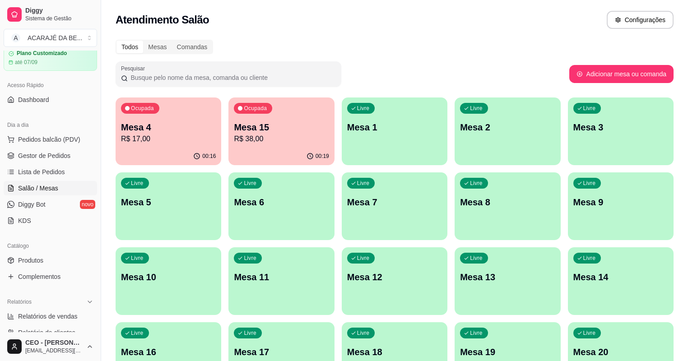
click at [166, 154] on div "00:16" at bounding box center [169, 157] width 106 height 18
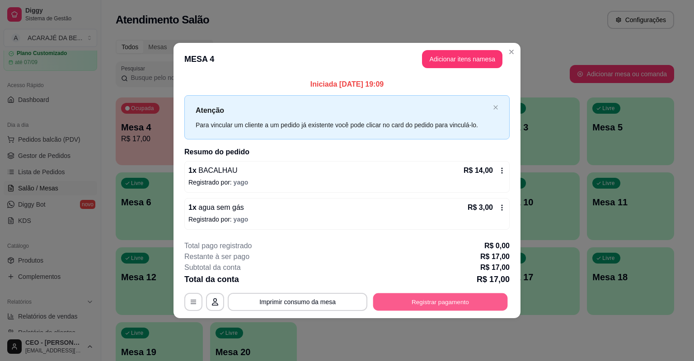
click at [440, 293] on button "Registrar pagamento" at bounding box center [440, 302] width 135 height 18
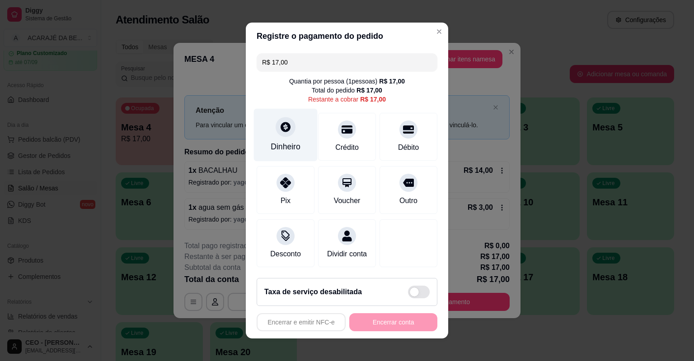
click at [287, 125] on icon at bounding box center [286, 127] width 12 height 12
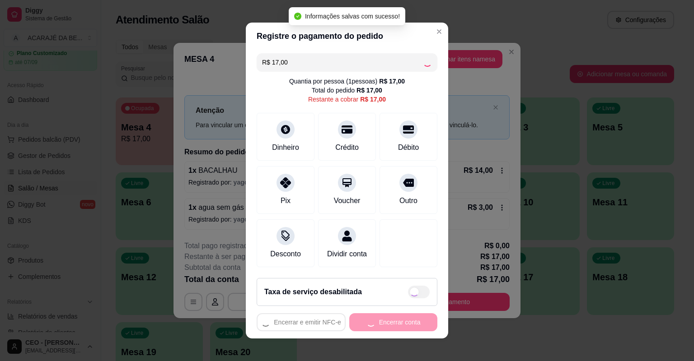
type input "R$ 0,00"
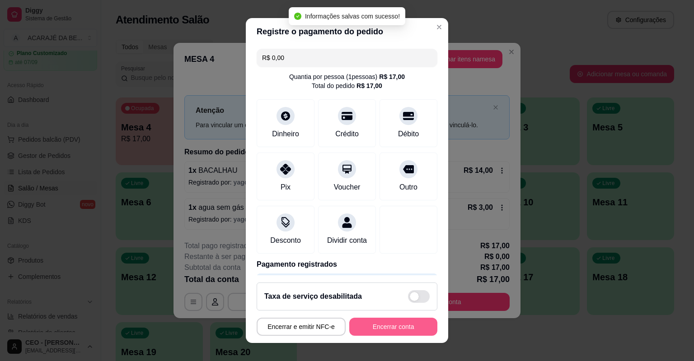
click at [397, 328] on button "Encerrar conta" at bounding box center [393, 327] width 88 height 18
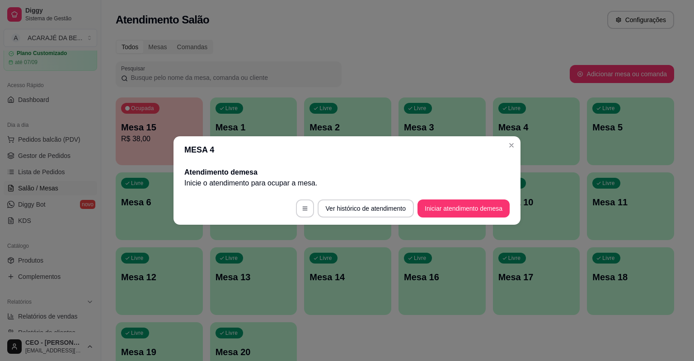
click at [519, 150] on header "MESA 4" at bounding box center [346, 149] width 347 height 27
click at [518, 150] on header "MESA 4" at bounding box center [346, 149] width 347 height 27
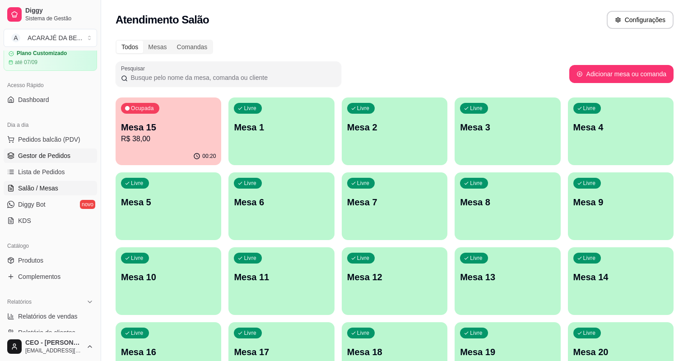
click at [50, 150] on link "Gestor de Pedidos" at bounding box center [51, 156] width 94 height 14
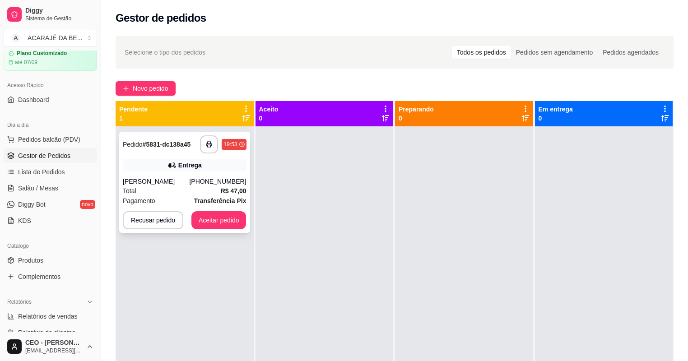
click at [190, 173] on div "**********" at bounding box center [184, 182] width 131 height 101
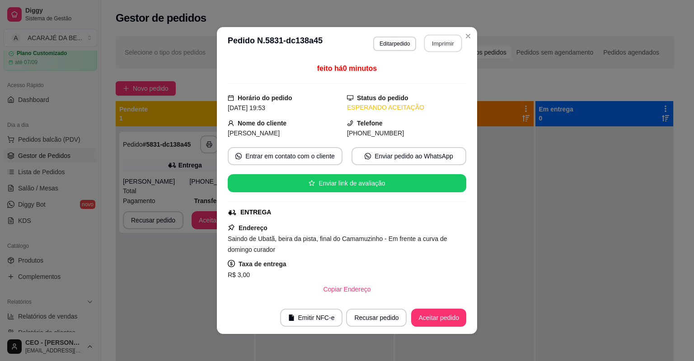
click at [425, 42] on button "Imprimir" at bounding box center [443, 44] width 38 height 18
click at [437, 316] on button "Aceitar pedido" at bounding box center [438, 318] width 53 height 18
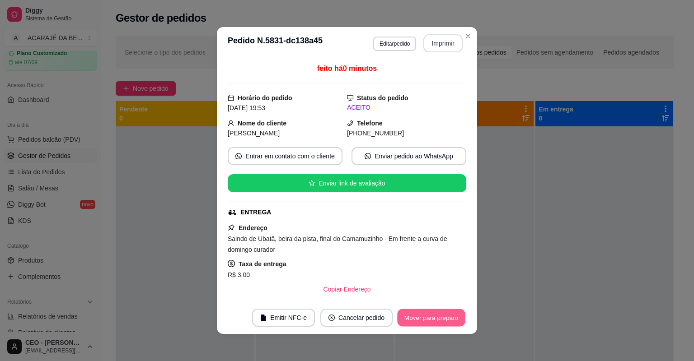
click at [438, 316] on button "Mover para preparo" at bounding box center [431, 318] width 68 height 18
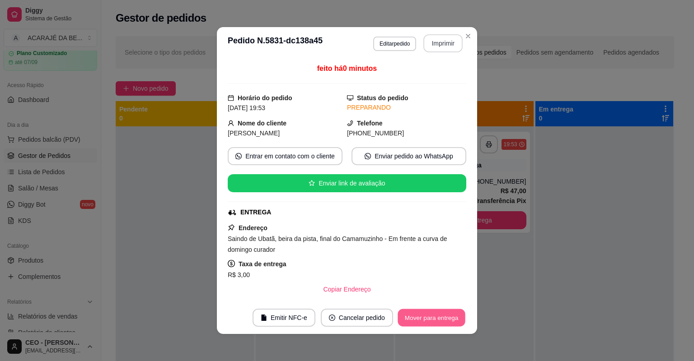
click at [440, 317] on button "Mover para entrega" at bounding box center [432, 318] width 68 height 18
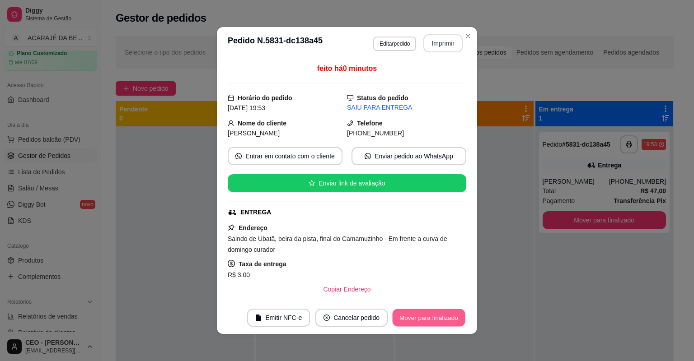
click at [444, 318] on button "Mover para finalizado" at bounding box center [429, 318] width 73 height 18
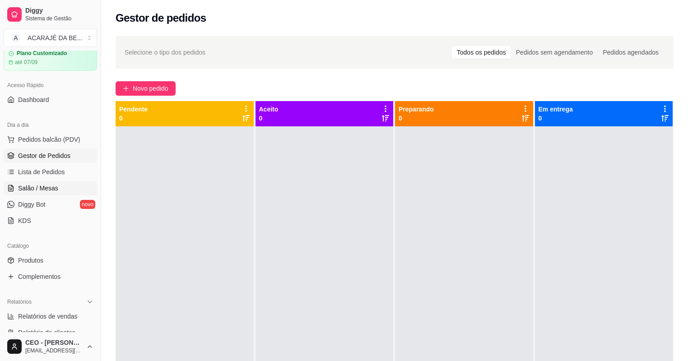
click at [57, 185] on link "Salão / Mesas" at bounding box center [51, 188] width 94 height 14
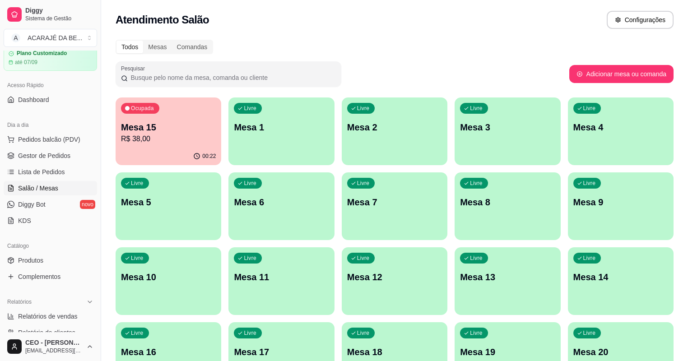
click at [163, 141] on p "R$ 38,00" at bounding box center [168, 139] width 95 height 11
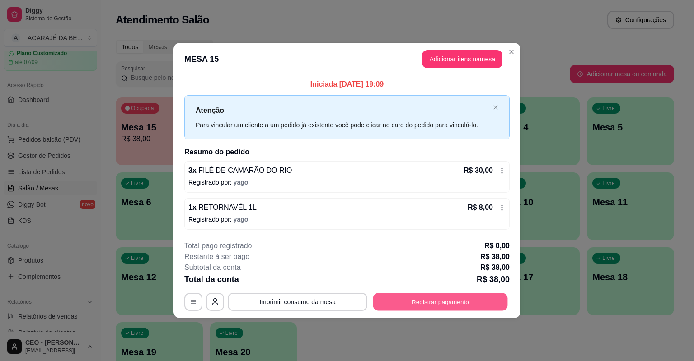
click at [480, 304] on button "Registrar pagamento" at bounding box center [440, 302] width 135 height 18
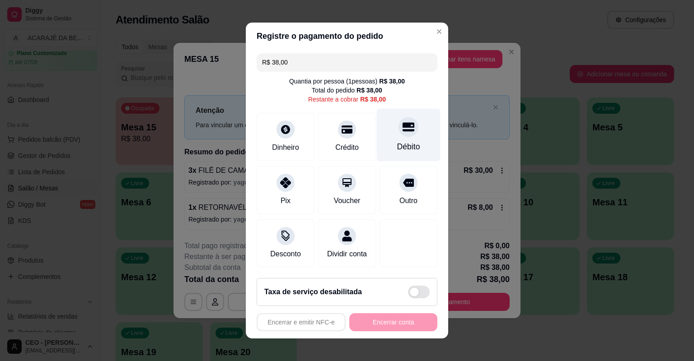
click at [397, 147] on div "Débito" at bounding box center [408, 147] width 23 height 12
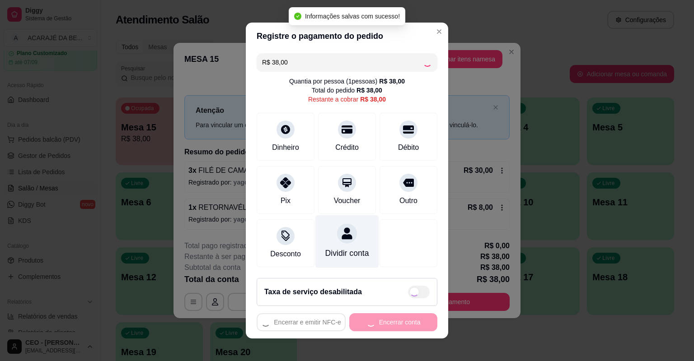
type input "R$ 0,00"
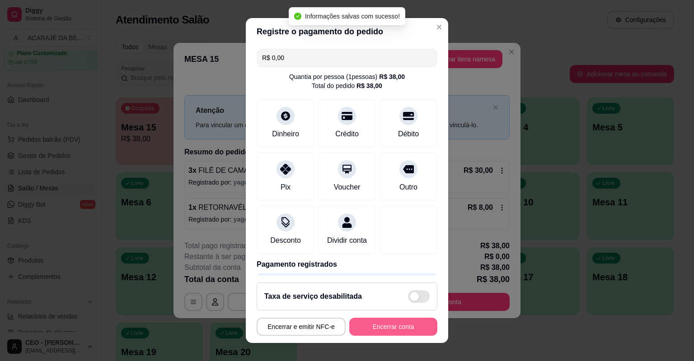
click at [388, 319] on button "Encerrar conta" at bounding box center [393, 327] width 88 height 18
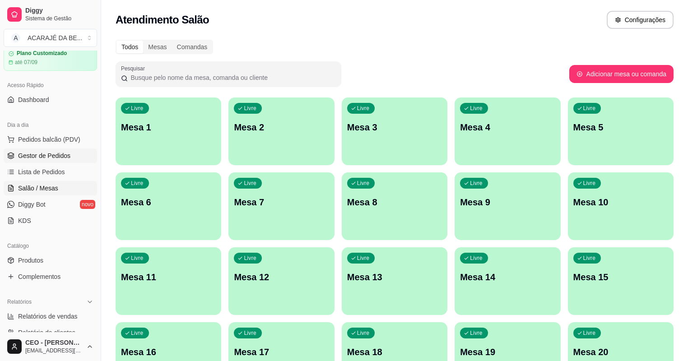
click at [36, 152] on span "Gestor de Pedidos" at bounding box center [44, 155] width 52 height 9
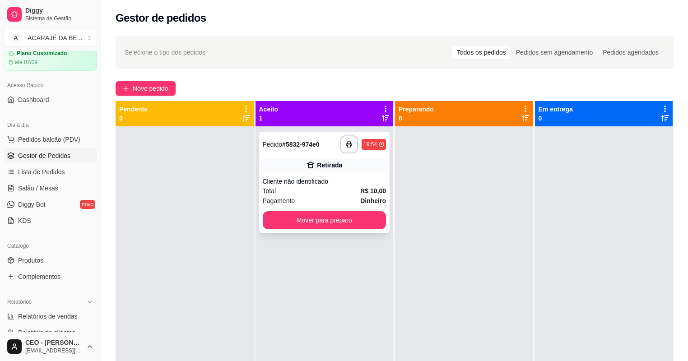
drag, startPoint x: 385, startPoint y: 187, endPoint x: 374, endPoint y: 186, distance: 10.9
click at [374, 186] on div "**********" at bounding box center [324, 182] width 131 height 101
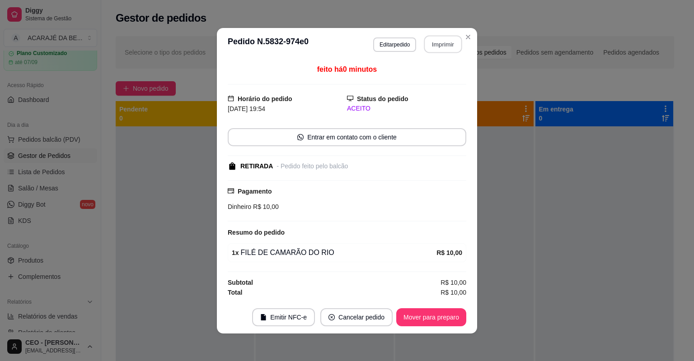
click at [448, 41] on button "Imprimir" at bounding box center [443, 44] width 38 height 18
click at [437, 311] on button "Mover para preparo" at bounding box center [431, 318] width 70 height 18
click at [437, 312] on div "Mover para preparo" at bounding box center [425, 318] width 83 height 18
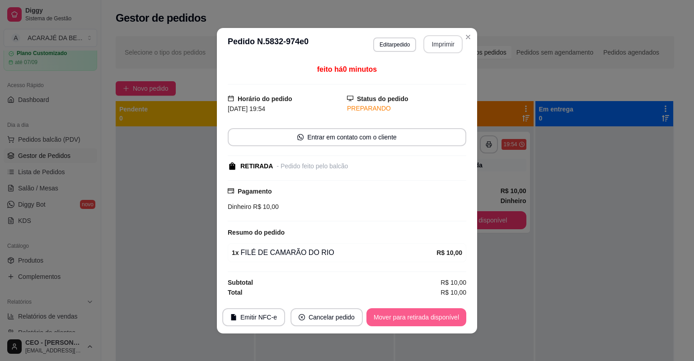
click at [440, 312] on button "Mover para retirada disponível" at bounding box center [416, 318] width 100 height 18
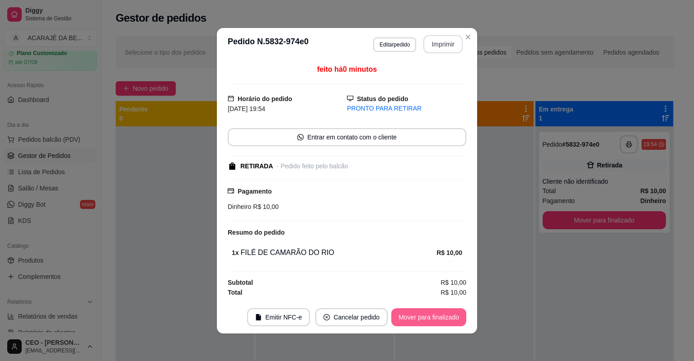
click at [440, 313] on button "Mover para finalizado" at bounding box center [428, 318] width 75 height 18
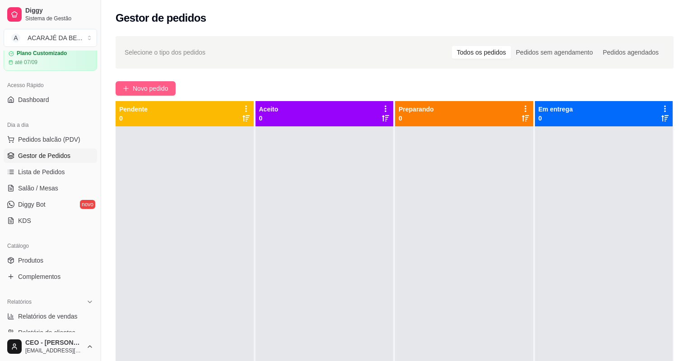
click at [143, 83] on button "Novo pedido" at bounding box center [146, 88] width 60 height 14
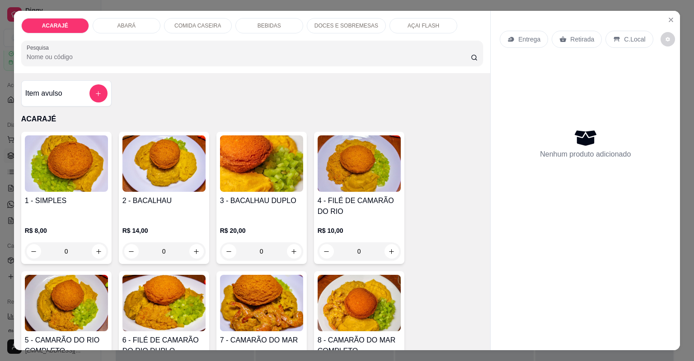
click at [161, 81] on div "Item avulso ACARAJÉ 1 - SIMPLES R$ 8,00 0 2 - BACALHAU R$ 14,00 0 3 - BACALHAU …" at bounding box center [252, 211] width 477 height 277
click at [393, 251] on button "increase-product-quantity" at bounding box center [391, 251] width 14 height 14
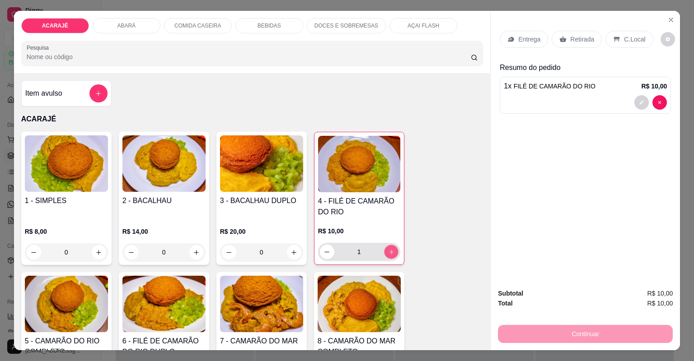
click at [393, 251] on button "increase-product-quantity" at bounding box center [391, 252] width 14 height 14
type input "2"
click at [512, 36] on div "Entrega" at bounding box center [524, 39] width 48 height 17
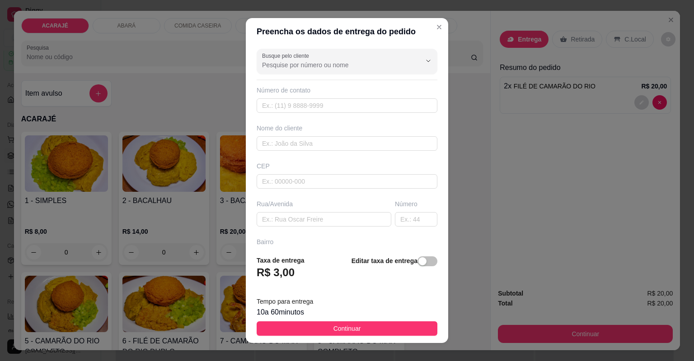
click at [365, 135] on div "Nome do cliente" at bounding box center [347, 137] width 184 height 27
click at [330, 140] on input "text" at bounding box center [347, 143] width 181 height 14
type input "Preta"
click at [295, 218] on input "text" at bounding box center [324, 219] width 135 height 14
type input "r"
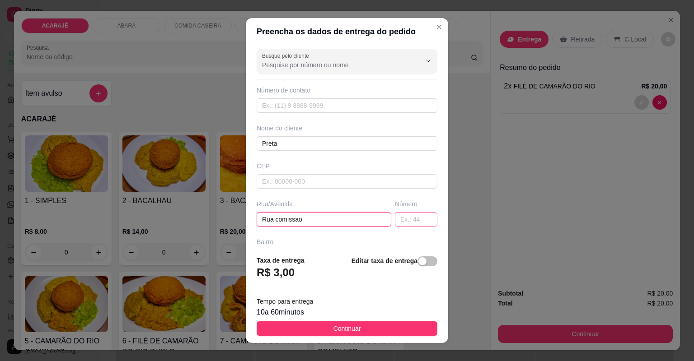
type input "Rua comissao"
click at [417, 219] on input "text" at bounding box center [416, 219] width 42 height 14
type input "16"
click at [337, 222] on input "Rua comissao" at bounding box center [324, 219] width 135 height 14
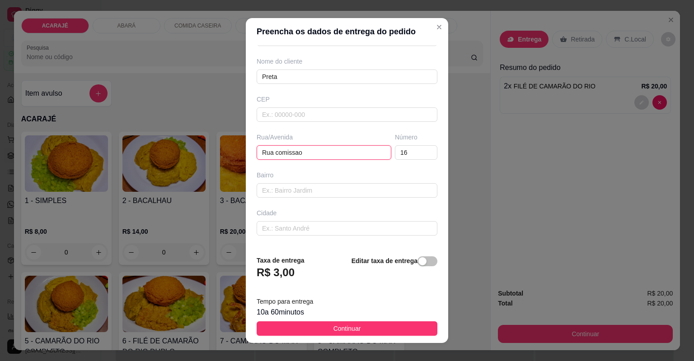
scroll to position [72, 0]
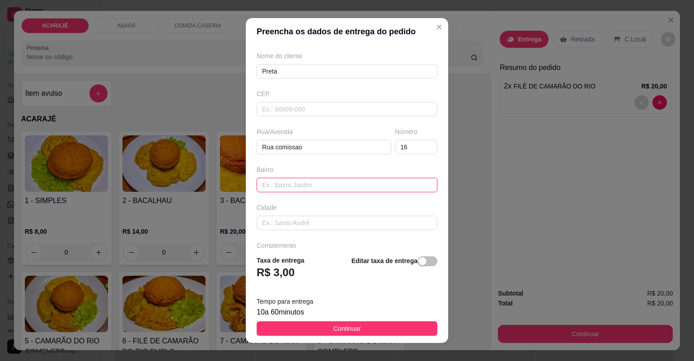
click at [313, 187] on input "text" at bounding box center [347, 185] width 181 height 14
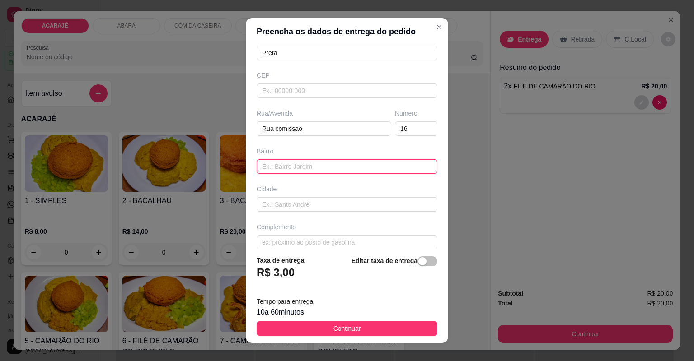
scroll to position [99, 0]
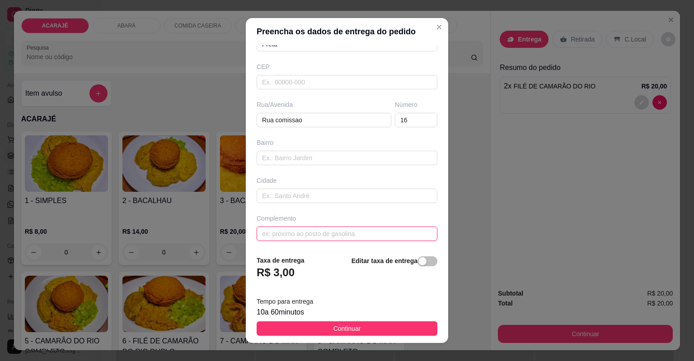
click at [282, 230] on input "text" at bounding box center [347, 234] width 181 height 14
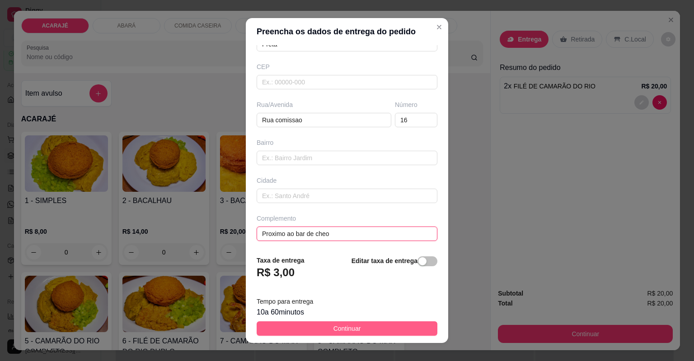
type input "Proximo ao bar de cheo"
click at [408, 323] on button "Continuar" at bounding box center [347, 329] width 181 height 14
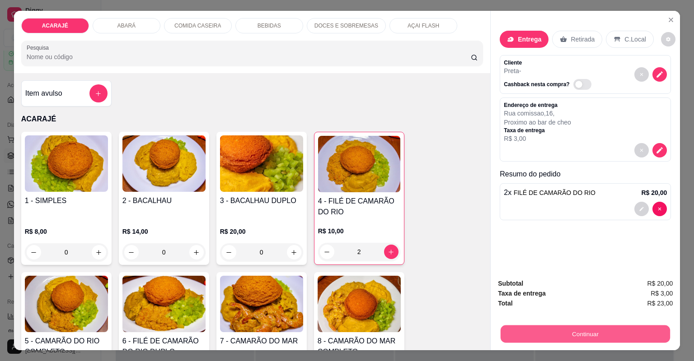
click at [551, 332] on button "Continuar" at bounding box center [585, 335] width 169 height 18
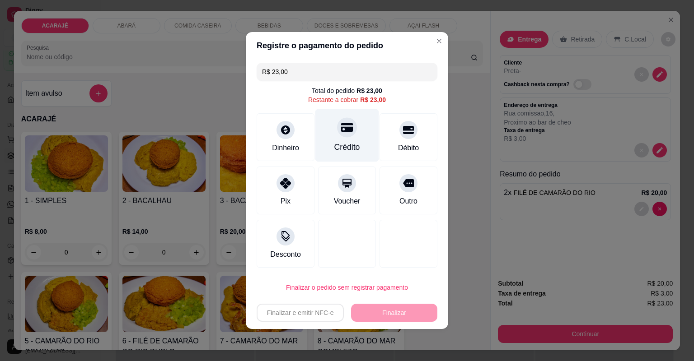
click at [334, 153] on div "Crédito" at bounding box center [347, 147] width 26 height 12
type input "R$ 0,00"
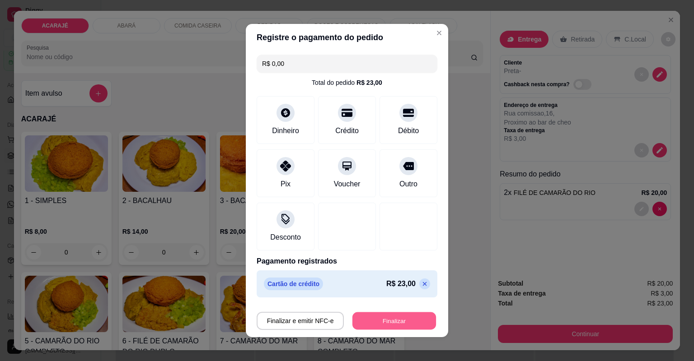
click at [356, 318] on button "Finalizar" at bounding box center [394, 322] width 84 height 18
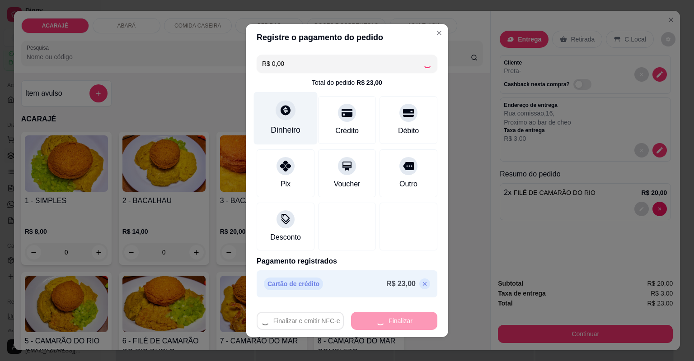
type input "0"
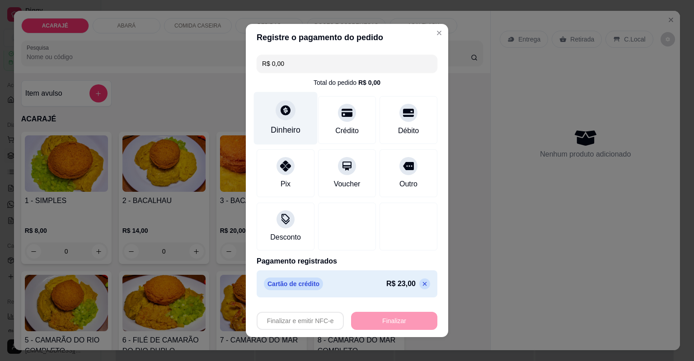
type input "-R$ 23,00"
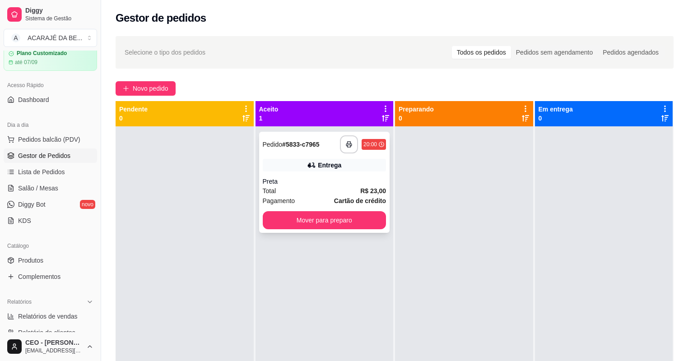
click at [307, 155] on div "**********" at bounding box center [324, 182] width 131 height 101
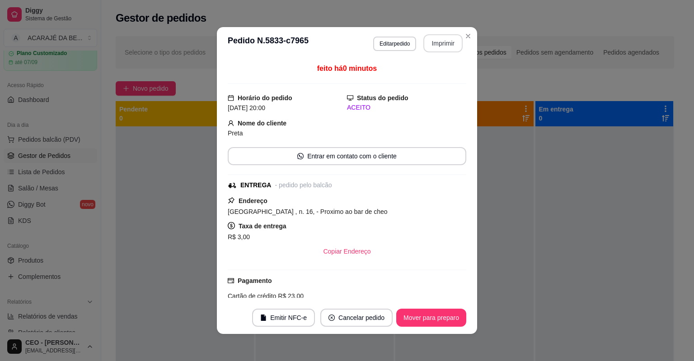
click at [438, 39] on button "Imprimir" at bounding box center [442, 43] width 39 height 18
click at [419, 317] on button "Mover para preparo" at bounding box center [431, 318] width 68 height 18
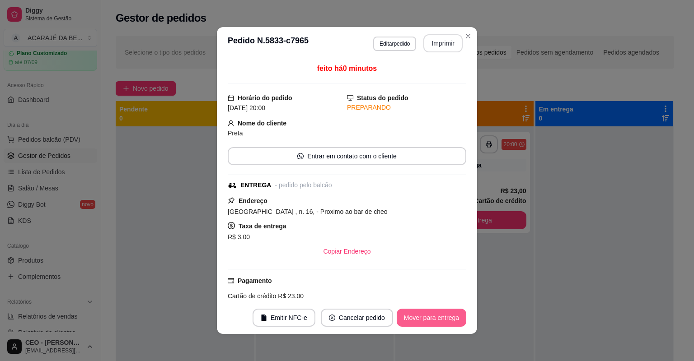
click at [418, 319] on button "Mover para entrega" at bounding box center [432, 318] width 70 height 18
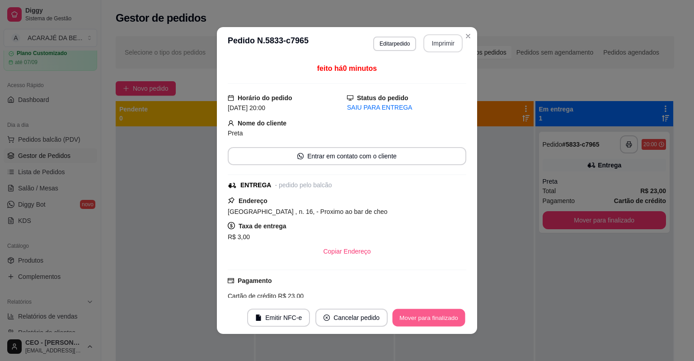
click at [416, 318] on button "Mover para finalizado" at bounding box center [429, 318] width 73 height 18
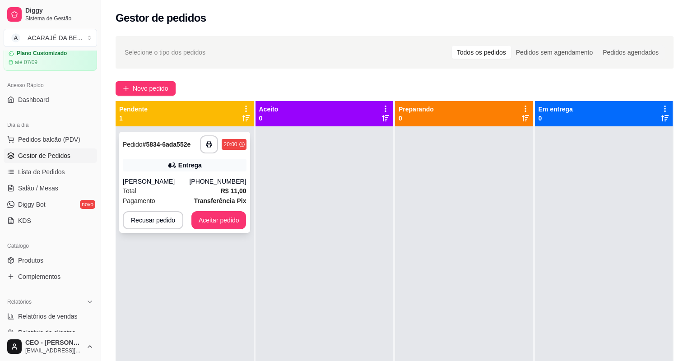
click at [204, 168] on div "Entrega" at bounding box center [185, 165] width 124 height 13
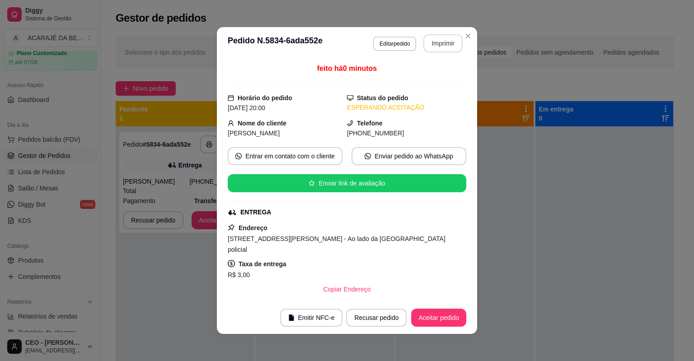
click at [426, 47] on button "Imprimir" at bounding box center [442, 43] width 39 height 18
click at [448, 313] on button "Aceitar pedido" at bounding box center [438, 318] width 55 height 18
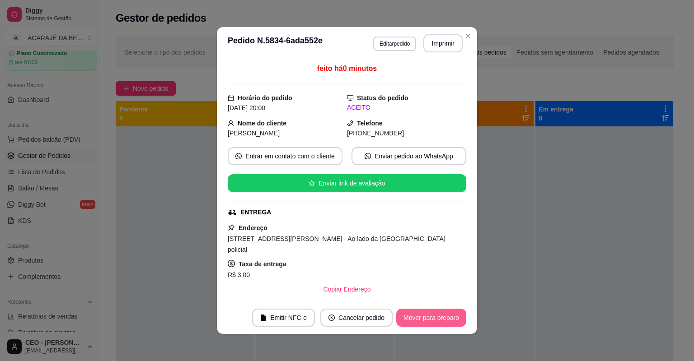
click at [444, 318] on button "Mover para preparo" at bounding box center [431, 318] width 70 height 18
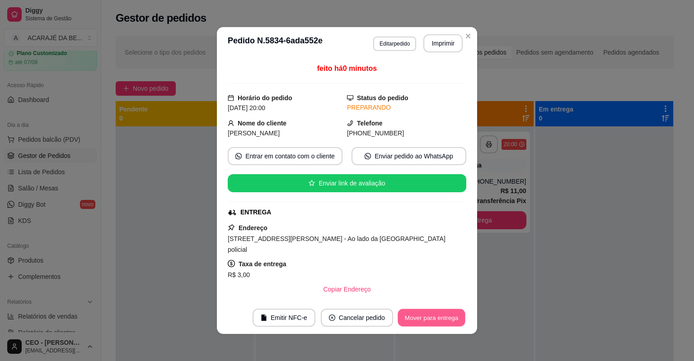
click at [437, 309] on button "Mover para entrega" at bounding box center [432, 318] width 68 height 18
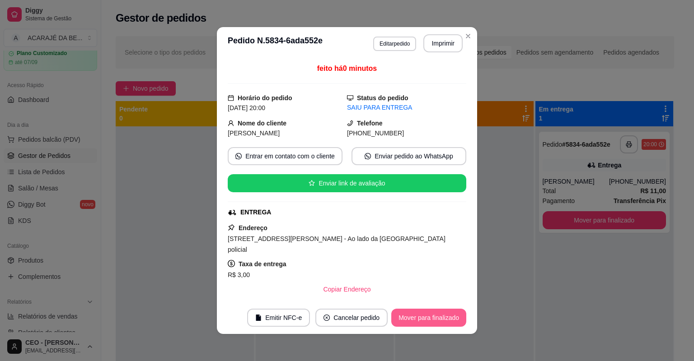
click at [437, 309] on button "Mover para finalizado" at bounding box center [428, 318] width 75 height 18
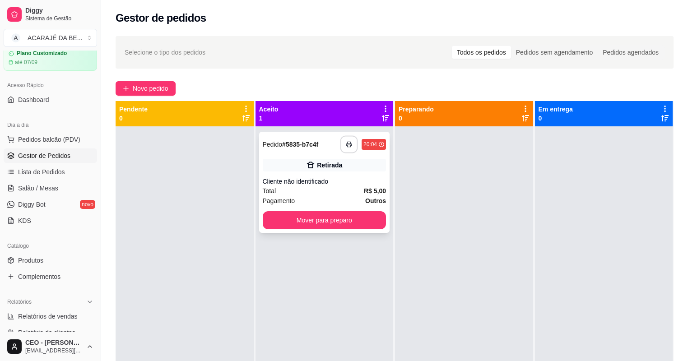
click at [350, 136] on button "button" at bounding box center [350, 145] width 18 height 18
click at [341, 255] on div "**********" at bounding box center [325, 306] width 138 height 361
click at [313, 222] on button "Mover para preparo" at bounding box center [325, 221] width 120 height 18
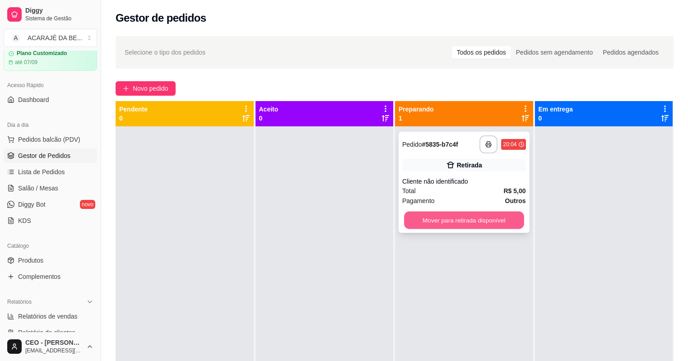
click at [490, 215] on button "Mover para retirada disponível" at bounding box center [464, 221] width 120 height 18
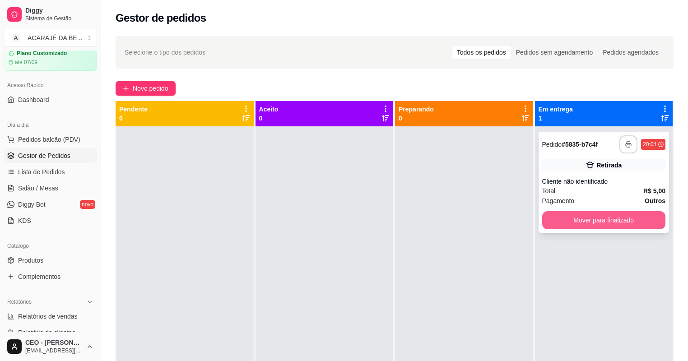
click at [611, 223] on button "Mover para finalizado" at bounding box center [605, 220] width 124 height 18
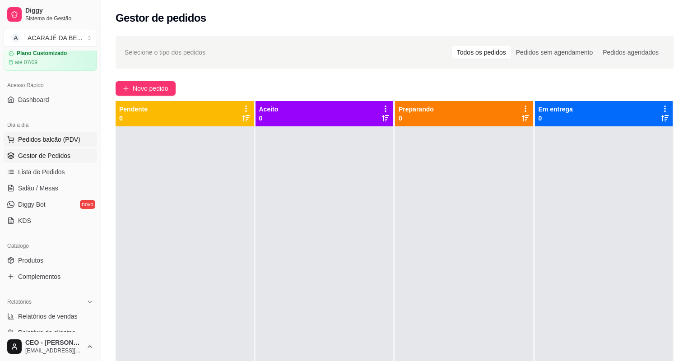
click at [29, 137] on span "Pedidos balcão (PDV)" at bounding box center [49, 139] width 62 height 9
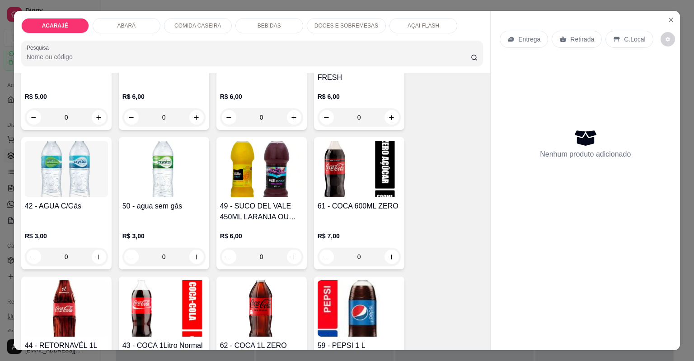
scroll to position [1445, 0]
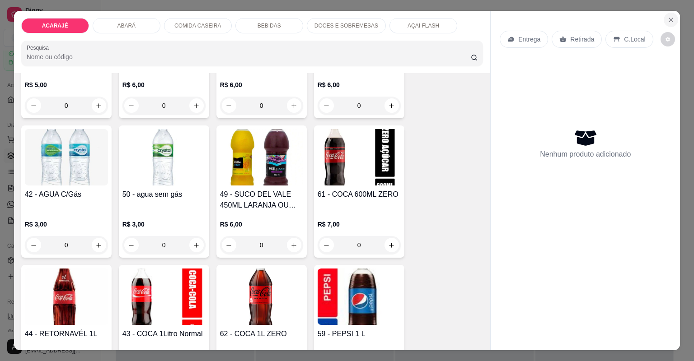
click at [669, 14] on button "Close" at bounding box center [671, 20] width 14 height 14
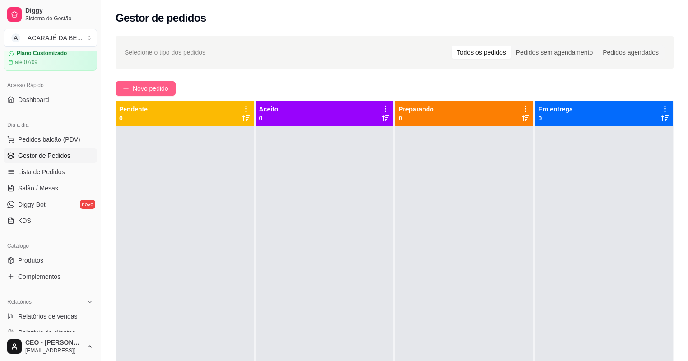
click at [168, 91] on span "Novo pedido" at bounding box center [151, 89] width 36 height 10
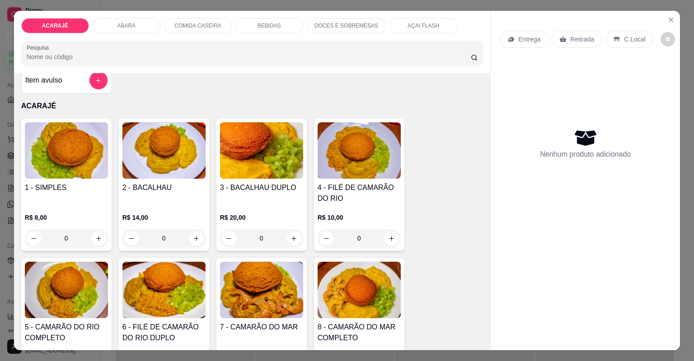
scroll to position [72, 0]
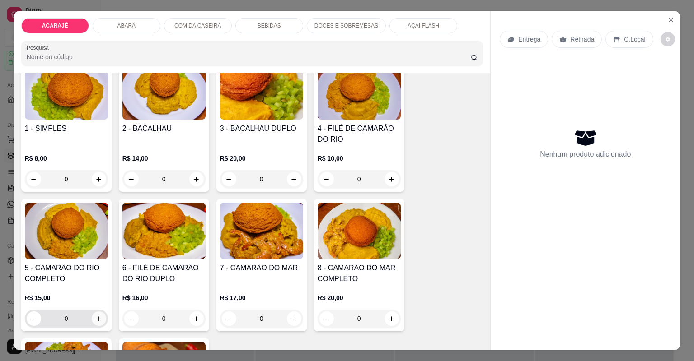
click at [99, 321] on icon "increase-product-quantity" at bounding box center [98, 319] width 7 height 7
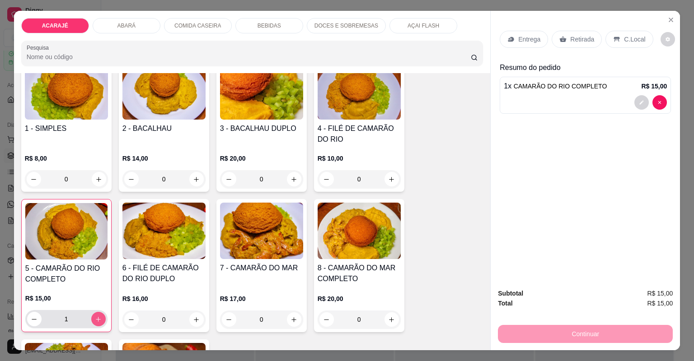
click at [99, 321] on icon "increase-product-quantity" at bounding box center [98, 319] width 7 height 7
click at [98, 321] on icon "increase-product-quantity" at bounding box center [98, 319] width 7 height 7
type input "4"
click at [95, 173] on button "increase-product-quantity" at bounding box center [99, 179] width 14 height 14
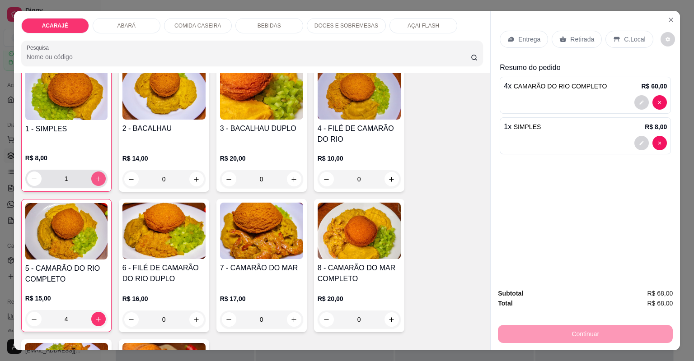
click at [95, 173] on button "increase-product-quantity" at bounding box center [98, 179] width 14 height 14
click at [95, 176] on icon "increase-product-quantity" at bounding box center [98, 179] width 7 height 7
click at [31, 176] on icon "decrease-product-quantity" at bounding box center [34, 179] width 7 height 7
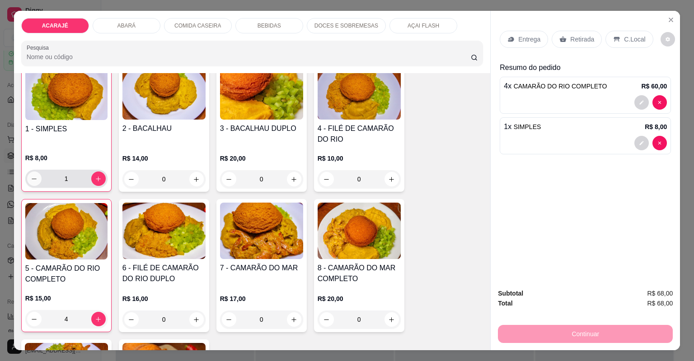
type input "0"
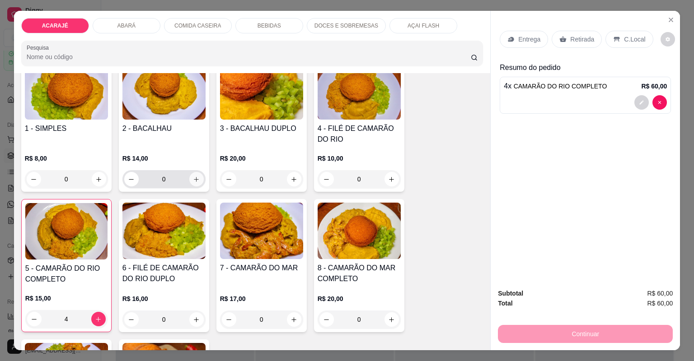
click at [193, 178] on icon "increase-product-quantity" at bounding box center [196, 179] width 7 height 7
click at [193, 178] on icon "increase-product-quantity" at bounding box center [195, 179] width 5 height 5
type input "3"
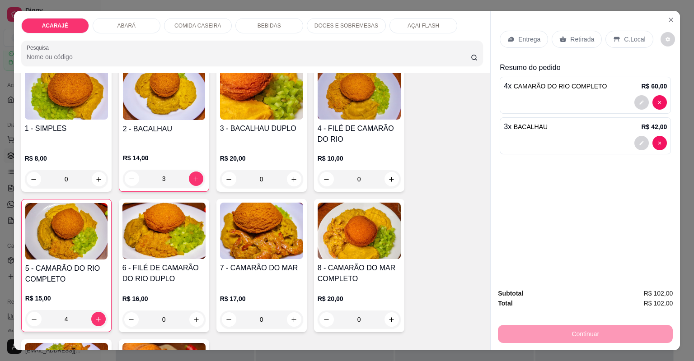
click at [520, 39] on p "Entrega" at bounding box center [529, 39] width 22 height 9
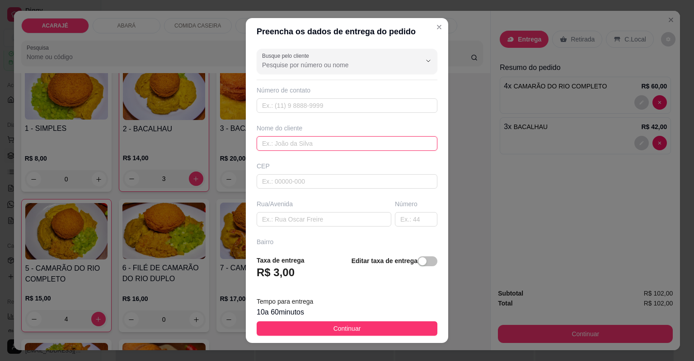
click at [291, 145] on input "text" at bounding box center [347, 143] width 181 height 14
type input "Jamile"
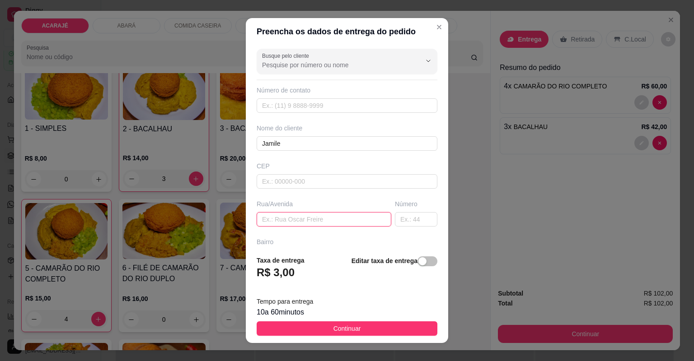
paste input "[STREET_ADDRESS][PERSON_NAME]"
click at [326, 220] on input "[STREET_ADDRESS][PERSON_NAME]" at bounding box center [324, 219] width 135 height 14
type input "[STREET_ADDRESS][PERSON_NAME]"
click at [402, 217] on input "text" at bounding box center [416, 219] width 42 height 14
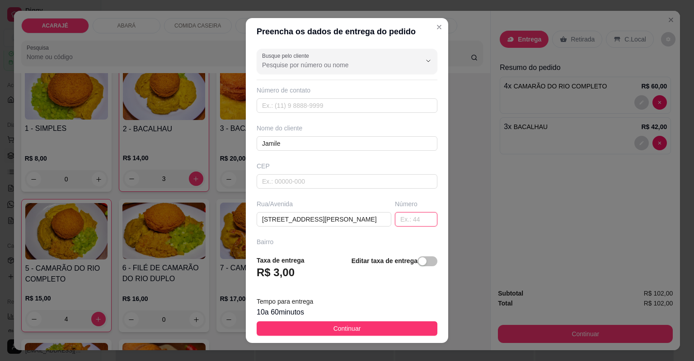
scroll to position [0, 0]
type input "33"
click at [350, 219] on input "Rua ministro Barros Barreto n 33 bairro esperança" at bounding box center [324, 219] width 135 height 14
click at [343, 218] on input "Rua ministro Barros Barreto bairro esperança" at bounding box center [324, 219] width 135 height 14
click at [338, 220] on input "Rua ministro Barros Barreto airro esperanbça" at bounding box center [324, 219] width 135 height 14
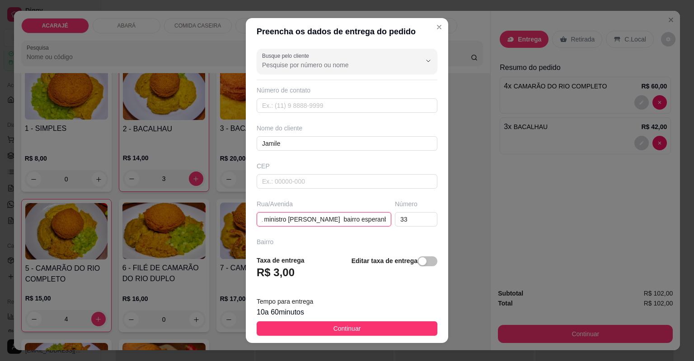
scroll to position [0, 14]
click at [368, 220] on input "Rua ministro Barros Barreto bairro esperanbça" at bounding box center [324, 219] width 135 height 14
drag, startPoint x: 328, startPoint y: 220, endPoint x: 356, endPoint y: 219, distance: 28.0
click at [377, 218] on input "Rua ministro Barros Barreto bairro esperança" at bounding box center [324, 219] width 135 height 14
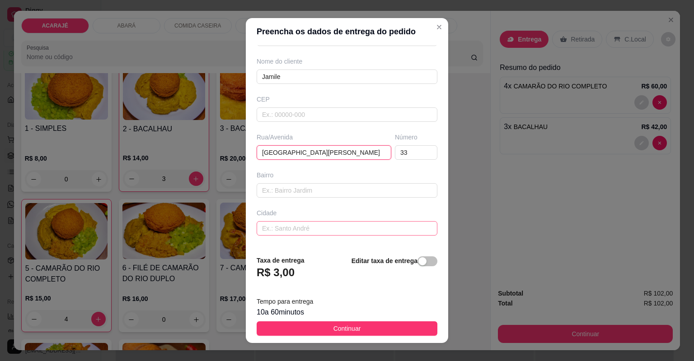
scroll to position [72, 0]
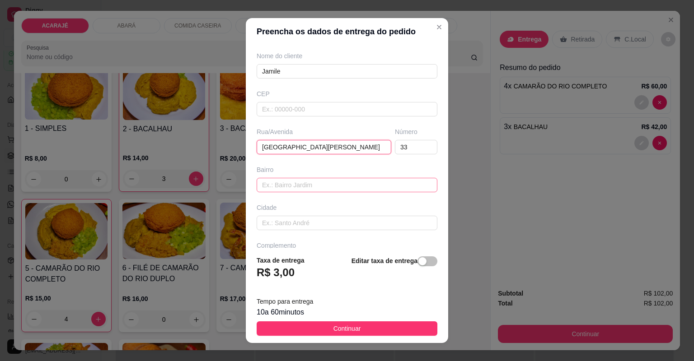
type input "Rua ministro Barros Barreto bairro esperança"
paste input "bairro esperança"
type input "bairro esperança"
click at [373, 146] on input "Rua ministro Barros Barreto bairro esperança" at bounding box center [324, 147] width 135 height 14
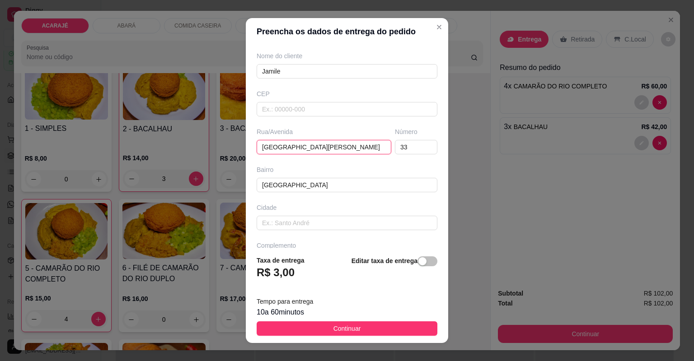
scroll to position [0, 10]
drag, startPoint x: 371, startPoint y: 146, endPoint x: 377, endPoint y: 146, distance: 6.3
click at [377, 146] on input "Rua ministro Barros Barreto bairro esperança" at bounding box center [324, 147] width 135 height 14
click at [374, 147] on input "Rua ministro Barros Barreto bairro esperança" at bounding box center [324, 147] width 135 height 14
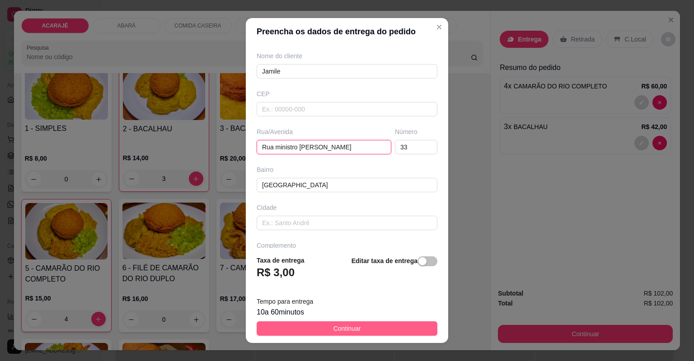
type input "Rua ministro Barros Barreto"
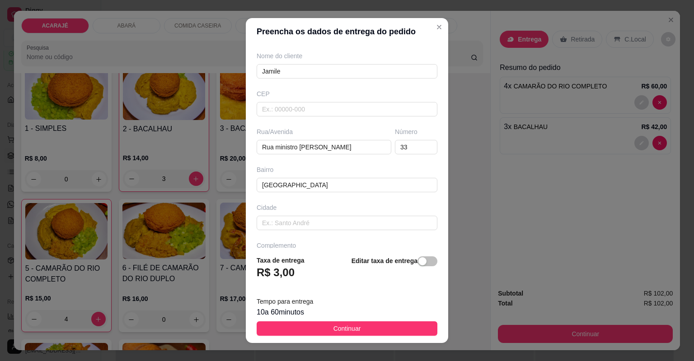
drag, startPoint x: 307, startPoint y: 329, endPoint x: 318, endPoint y: 326, distance: 11.7
click at [307, 329] on button "Continuar" at bounding box center [347, 329] width 181 height 14
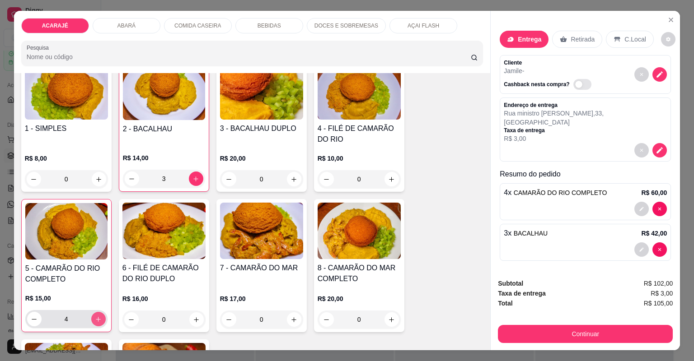
click at [99, 318] on button "increase-product-quantity" at bounding box center [98, 319] width 14 height 14
type input "5"
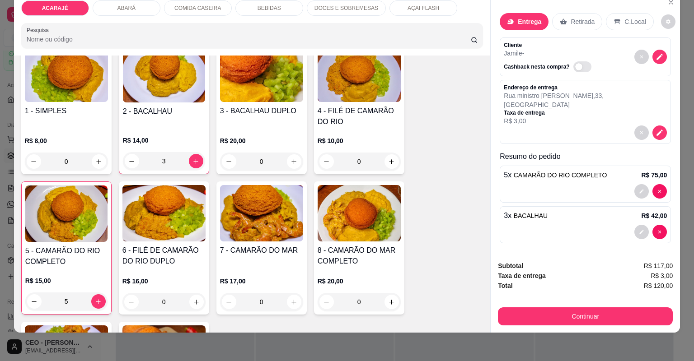
scroll to position [18, 0]
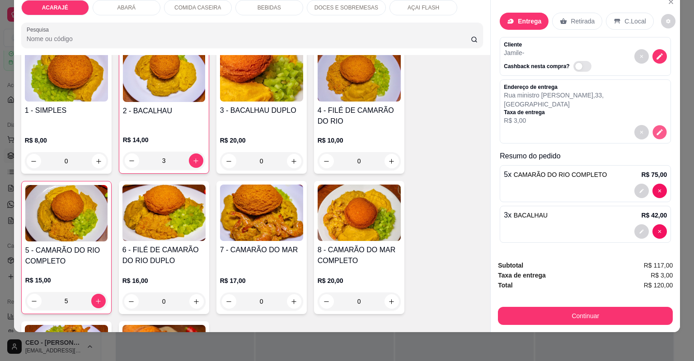
click at [660, 128] on icon "decrease-product-quantity" at bounding box center [660, 132] width 8 height 8
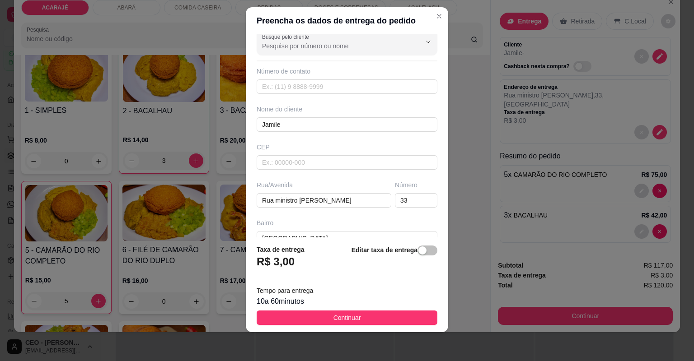
scroll to position [0, 0]
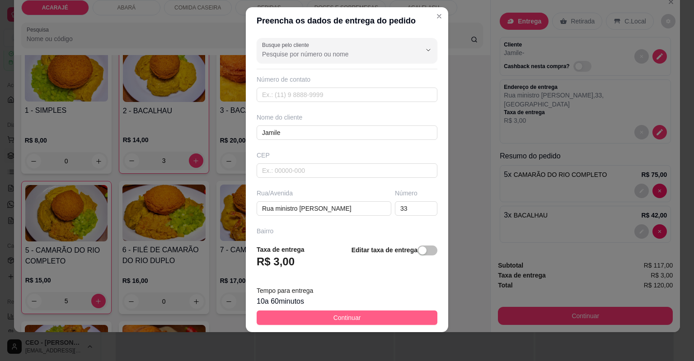
click at [400, 315] on button "Continuar" at bounding box center [347, 318] width 181 height 14
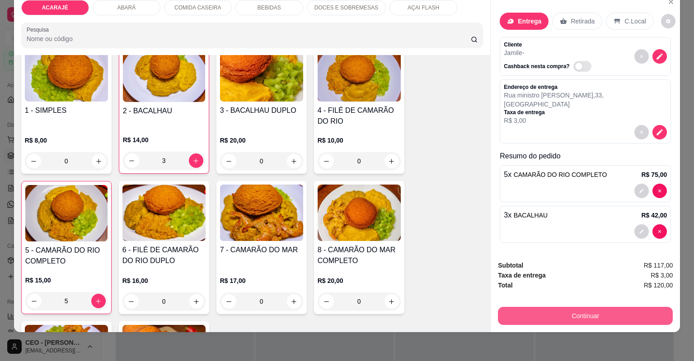
click at [531, 310] on button "Continuar" at bounding box center [585, 316] width 175 height 18
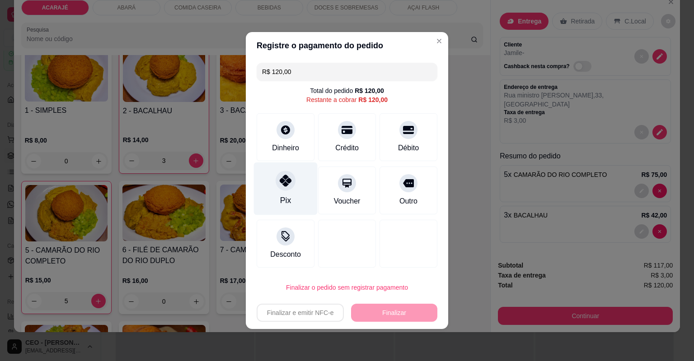
click at [289, 182] on icon at bounding box center [286, 181] width 12 height 12
type input "R$ 0,00"
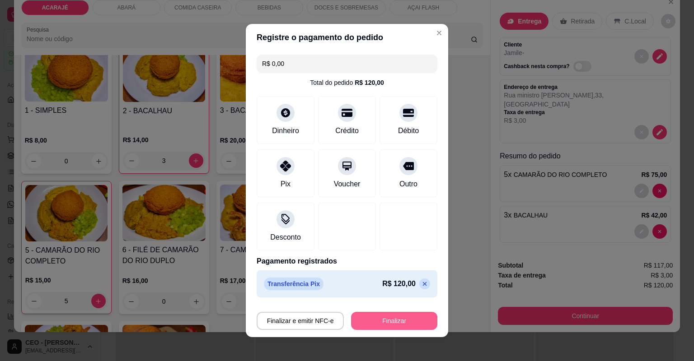
click at [367, 322] on button "Finalizar" at bounding box center [394, 321] width 86 height 18
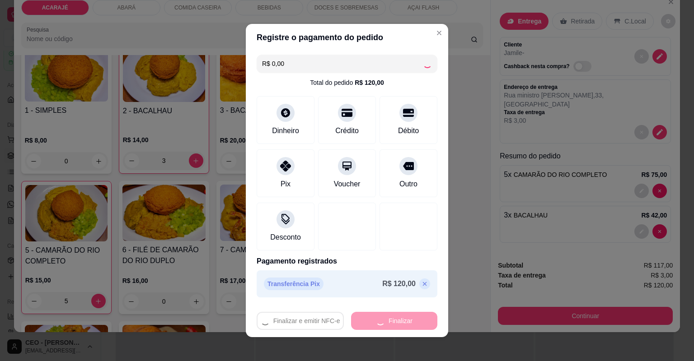
type input "0"
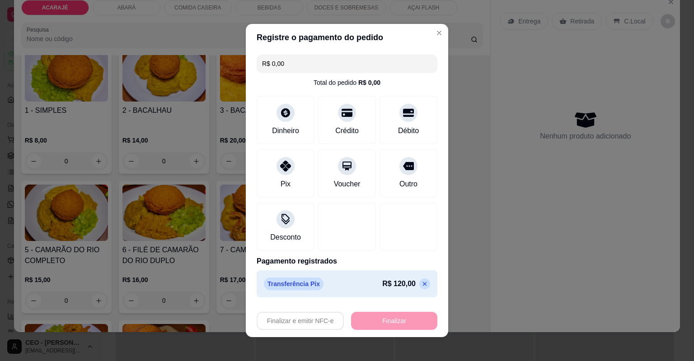
type input "-R$ 120,00"
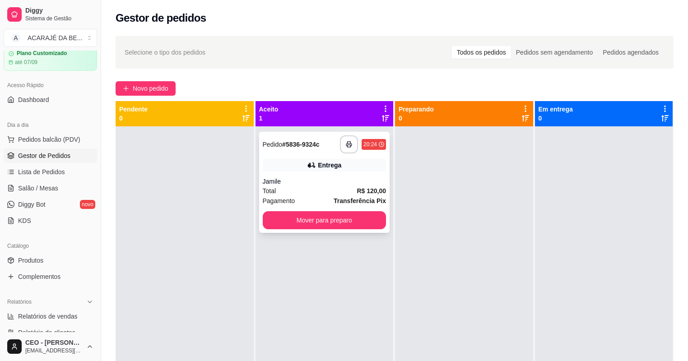
click at [345, 168] on div "Entrega" at bounding box center [325, 165] width 124 height 13
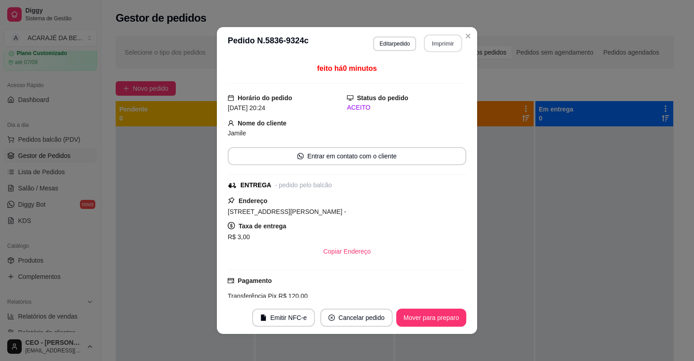
click at [424, 42] on button "Imprimir" at bounding box center [443, 44] width 38 height 18
click at [421, 317] on button "Mover para preparo" at bounding box center [431, 318] width 68 height 18
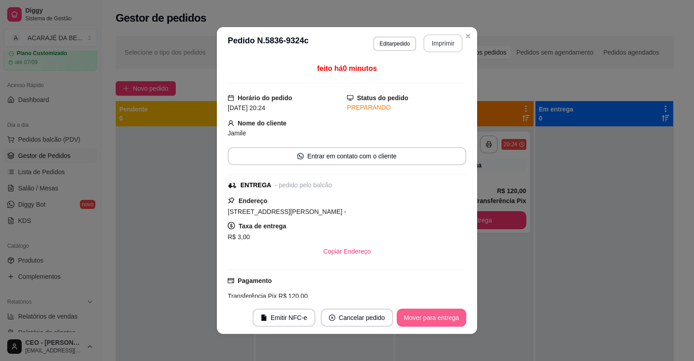
click at [419, 315] on button "Mover para entrega" at bounding box center [432, 318] width 70 height 18
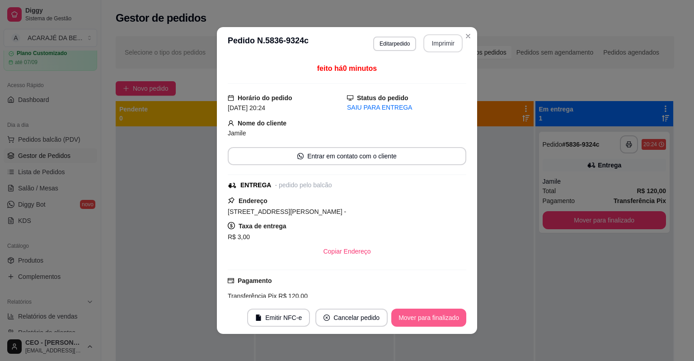
click at [419, 316] on button "Mover para finalizado" at bounding box center [428, 318] width 75 height 18
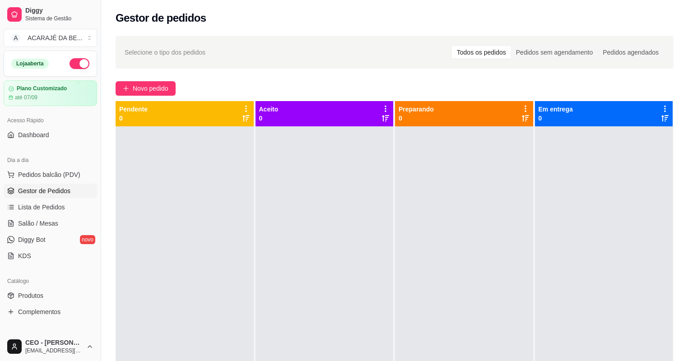
scroll to position [35, 0]
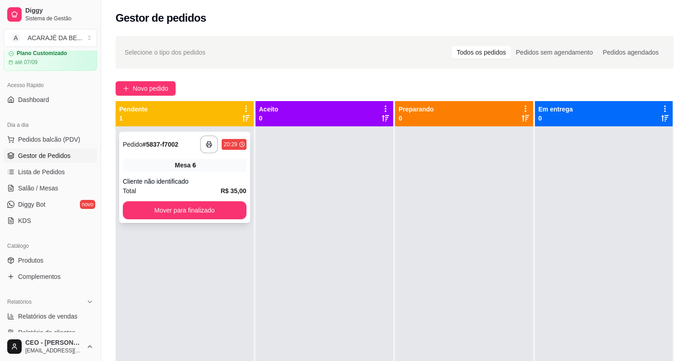
click at [204, 180] on div "Cliente não identificado" at bounding box center [185, 181] width 124 height 9
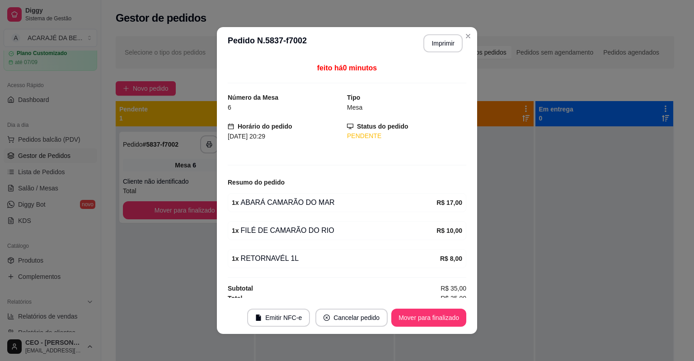
scroll to position [0, 0]
click at [450, 43] on button "Imprimir" at bounding box center [443, 44] width 38 height 18
click at [408, 316] on button "Mover para finalizado" at bounding box center [428, 318] width 75 height 18
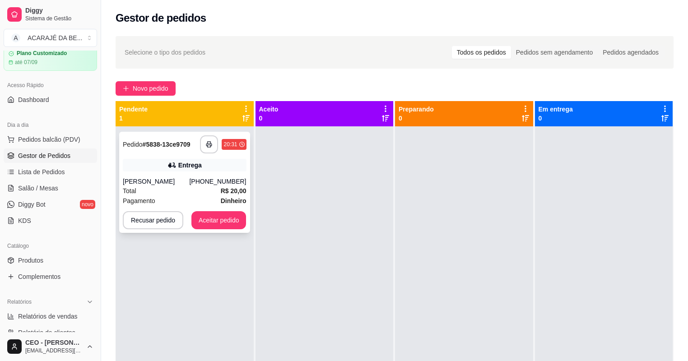
click at [161, 191] on div "Total R$ 20,00" at bounding box center [185, 191] width 124 height 10
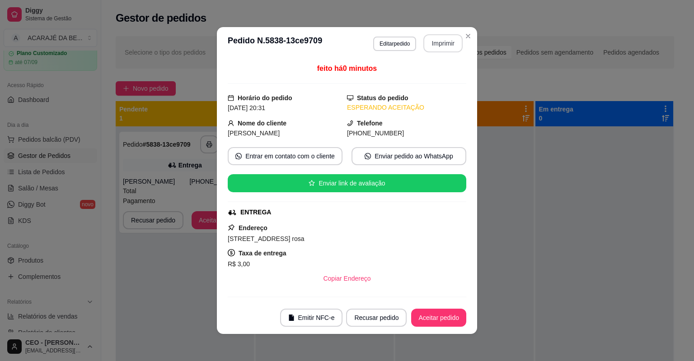
click at [426, 40] on button "Imprimir" at bounding box center [442, 43] width 39 height 18
click at [444, 323] on button "Aceitar pedido" at bounding box center [438, 318] width 53 height 18
click at [445, 321] on div "Recusar pedido Aceitar pedido" at bounding box center [393, 318] width 145 height 18
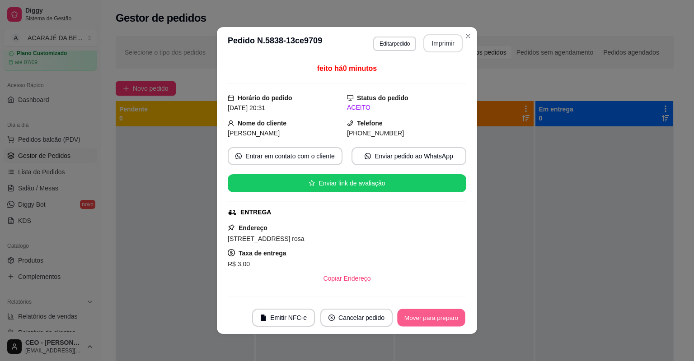
click at [447, 320] on button "Mover para preparo" at bounding box center [431, 318] width 68 height 18
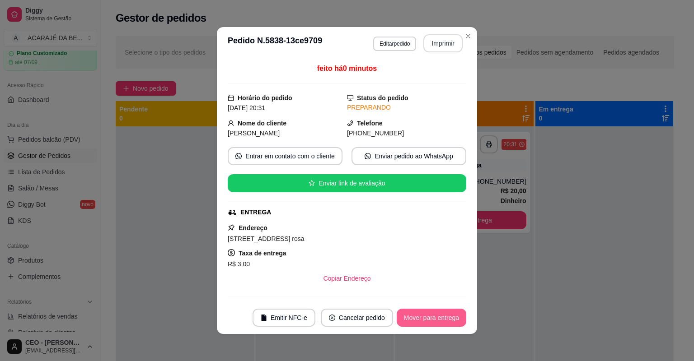
click at [448, 319] on button "Mover para entrega" at bounding box center [432, 318] width 70 height 18
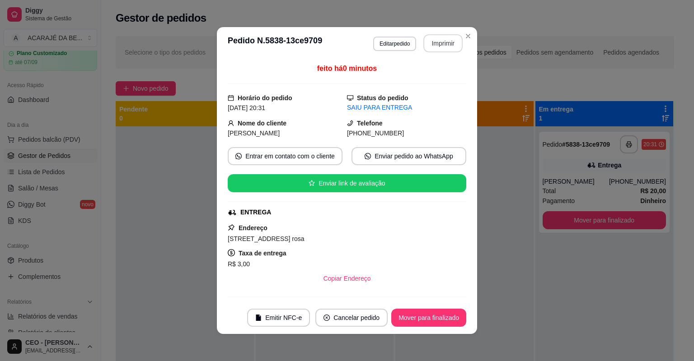
click at [441, 307] on footer "Emitir NFC-e Cancelar pedido Mover para finalizado" at bounding box center [347, 318] width 260 height 33
click at [437, 317] on button "Mover para finalizado" at bounding box center [429, 318] width 73 height 18
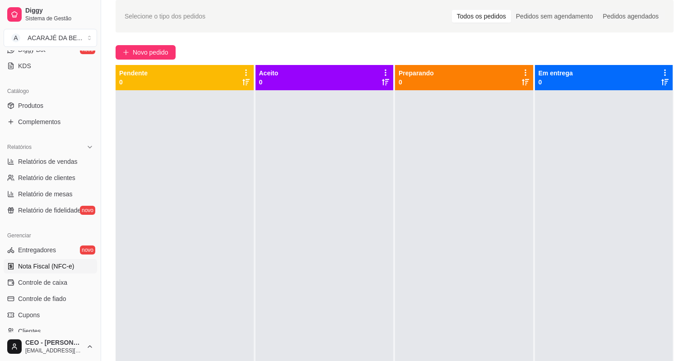
scroll to position [180, 0]
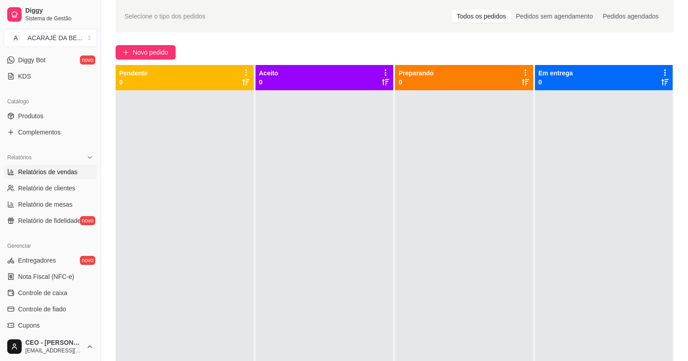
click at [71, 169] on span "Relatórios de vendas" at bounding box center [48, 172] width 60 height 9
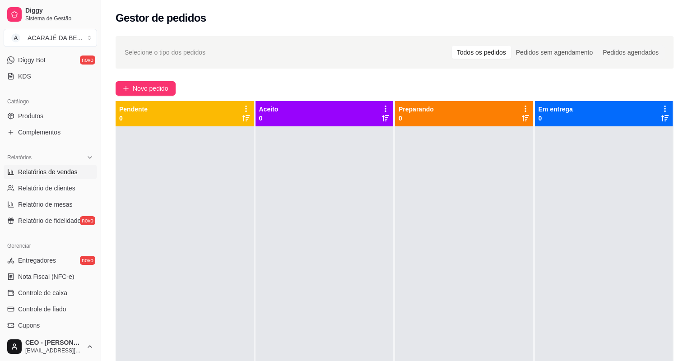
select select "ALL"
select select "0"
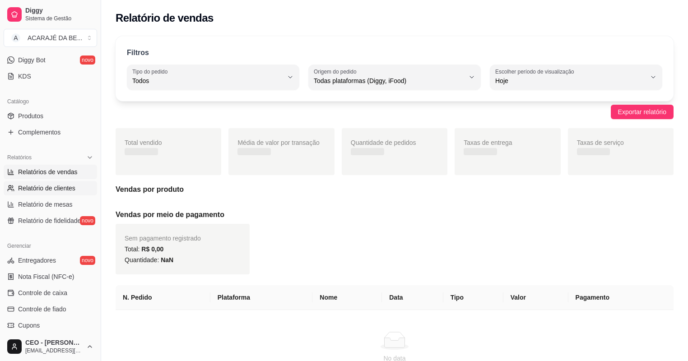
click at [90, 185] on link "Relatório de clientes" at bounding box center [51, 188] width 94 height 14
select select "30"
select select "HIGHEST_TOTAL_SPENT_WITH_ORDERS"
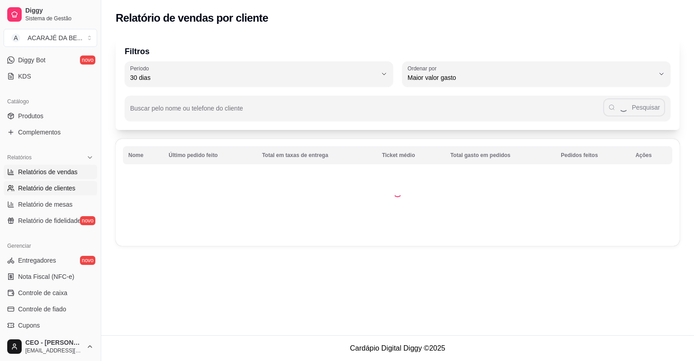
click at [72, 174] on span "Relatórios de vendas" at bounding box center [48, 172] width 60 height 9
select select "ALL"
select select "0"
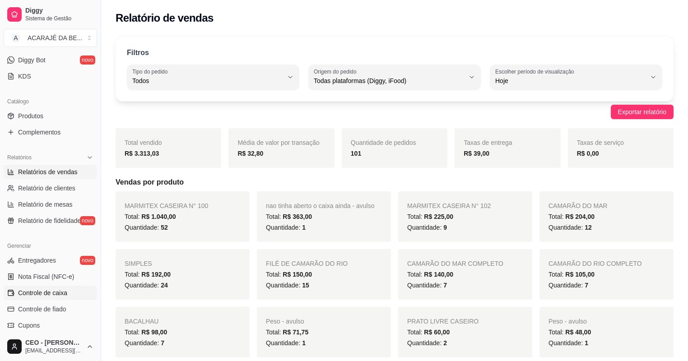
drag, startPoint x: 82, startPoint y: 296, endPoint x: 82, endPoint y: 290, distance: 6.3
click at [82, 296] on link "Controle de caixa" at bounding box center [51, 293] width 94 height 14
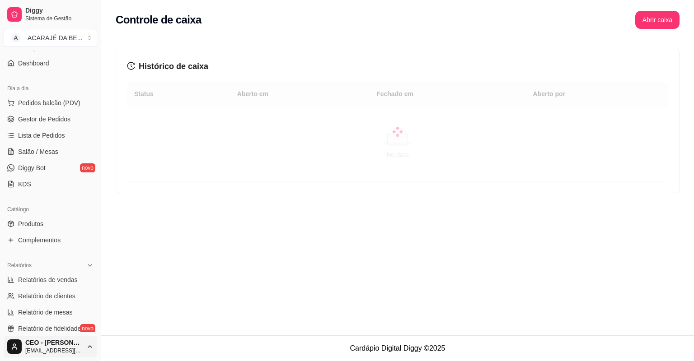
scroll to position [71, 0]
click at [33, 148] on span "Salão / Mesas" at bounding box center [38, 152] width 40 height 9
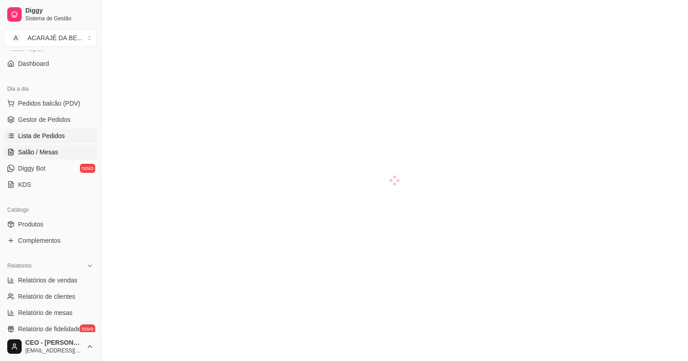
click at [52, 137] on span "Lista de Pedidos" at bounding box center [41, 135] width 47 height 9
click at [59, 126] on link "Gestor de Pedidos" at bounding box center [51, 119] width 94 height 14
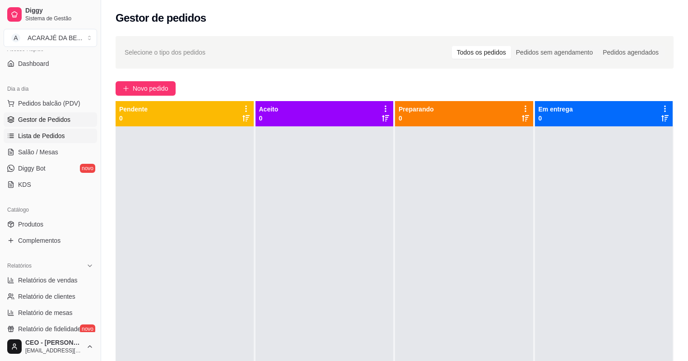
click at [58, 132] on span "Lista de Pedidos" at bounding box center [41, 135] width 47 height 9
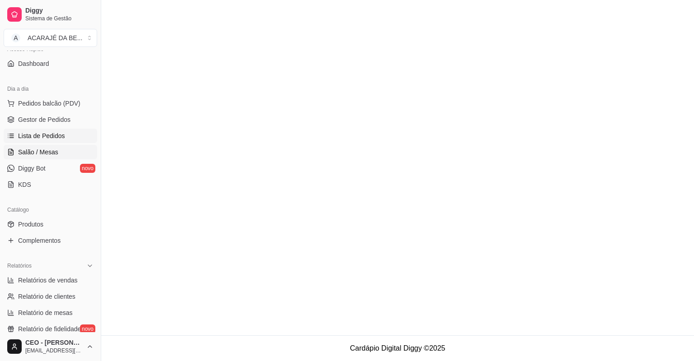
click at [60, 157] on link "Salão / Mesas" at bounding box center [51, 152] width 94 height 14
click at [29, 120] on span "Gestor de Pedidos" at bounding box center [44, 119] width 52 height 9
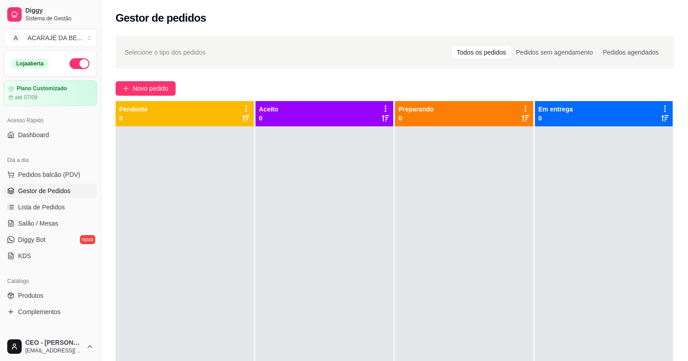
click at [519, 183] on div at bounding box center [464, 306] width 138 height 361
click at [243, 192] on div at bounding box center [185, 306] width 138 height 361
click at [35, 222] on span "Salão / Mesas" at bounding box center [38, 223] width 40 height 9
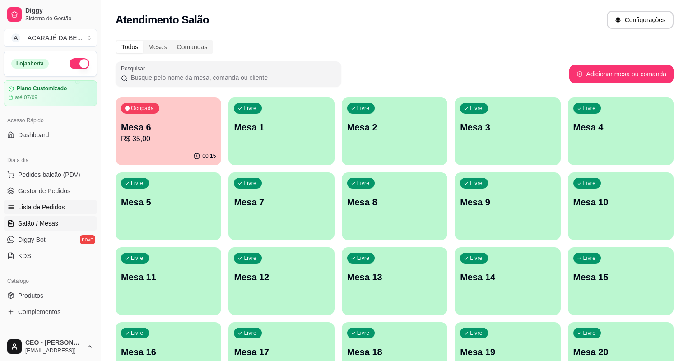
click at [39, 204] on span "Lista de Pedidos" at bounding box center [41, 207] width 47 height 9
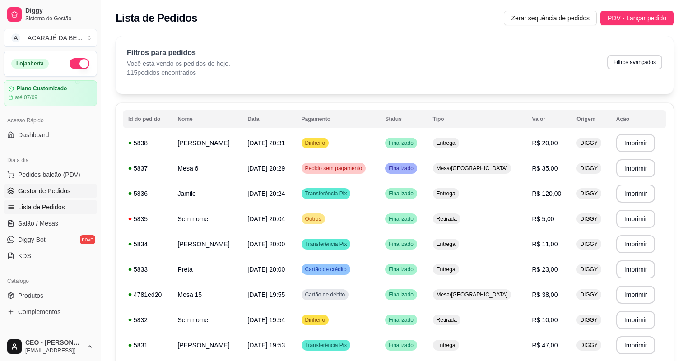
click at [51, 190] on span "Gestor de Pedidos" at bounding box center [44, 191] width 52 height 9
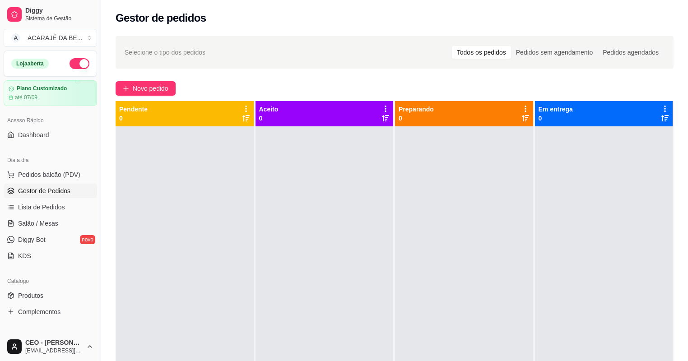
click at [130, 79] on div "Selecione o tipo dos pedidos Todos os pedidos Pedidos sem agendamento Pedidos a…" at bounding box center [394, 252] width 587 height 443
click at [129, 83] on button "Novo pedido" at bounding box center [146, 88] width 60 height 14
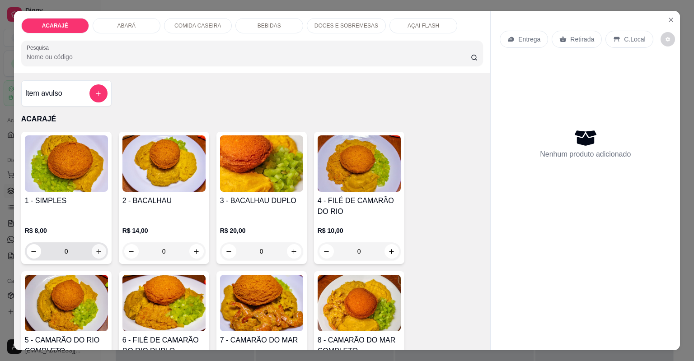
click at [98, 255] on button "increase-product-quantity" at bounding box center [99, 251] width 14 height 14
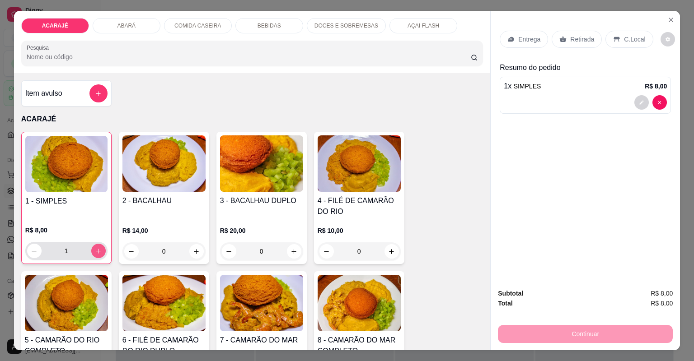
click at [98, 255] on button "increase-product-quantity" at bounding box center [98, 251] width 14 height 14
type input "2"
click at [524, 38] on p "Entrega" at bounding box center [529, 39] width 22 height 9
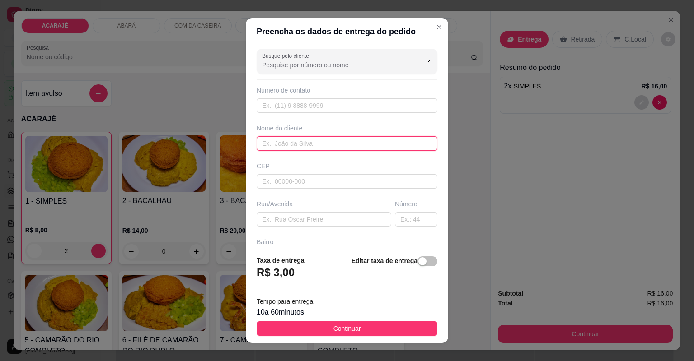
click at [264, 140] on input "text" at bounding box center [347, 143] width 181 height 14
type input "z"
type input "Zete"
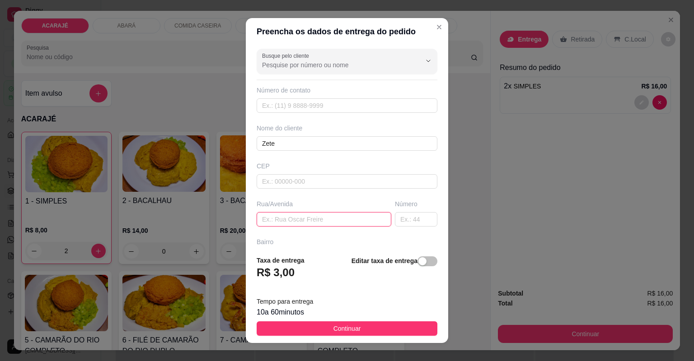
click at [268, 222] on input "text" at bounding box center [324, 219] width 135 height 14
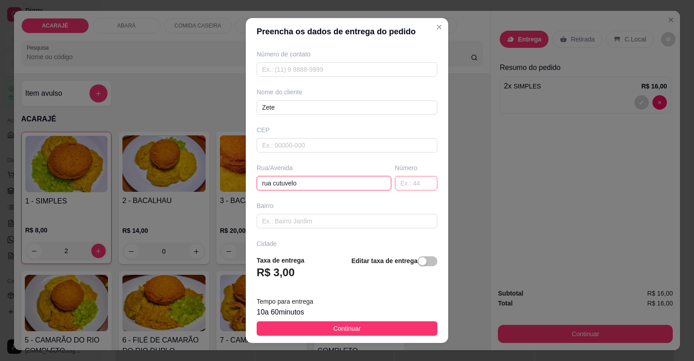
type input "rua cutuvelo"
click at [409, 181] on input "text" at bounding box center [416, 183] width 42 height 14
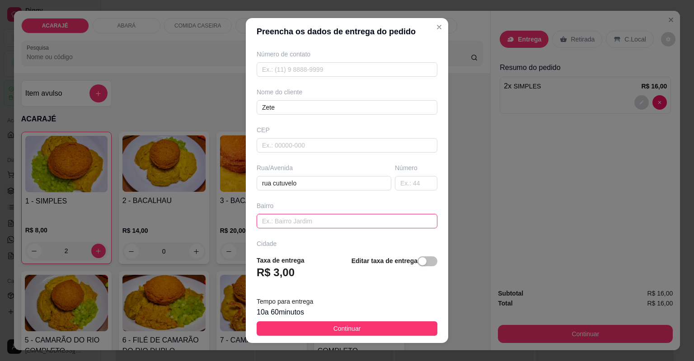
click at [371, 220] on input "text" at bounding box center [347, 221] width 181 height 14
type input "Camamuzinho"
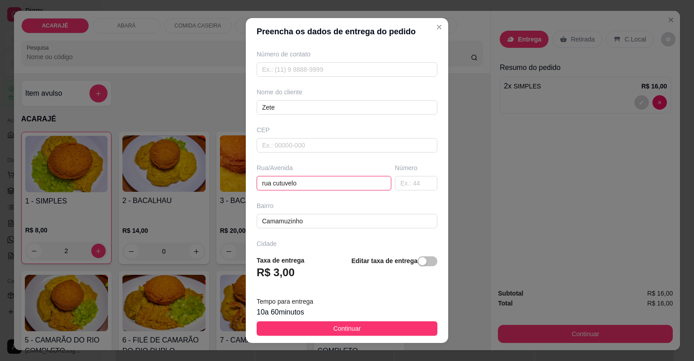
click at [261, 182] on input "rua cutuvelo" at bounding box center [324, 183] width 135 height 14
type input "Rua cutuvelo"
click at [419, 180] on input "text" at bounding box center [416, 183] width 42 height 14
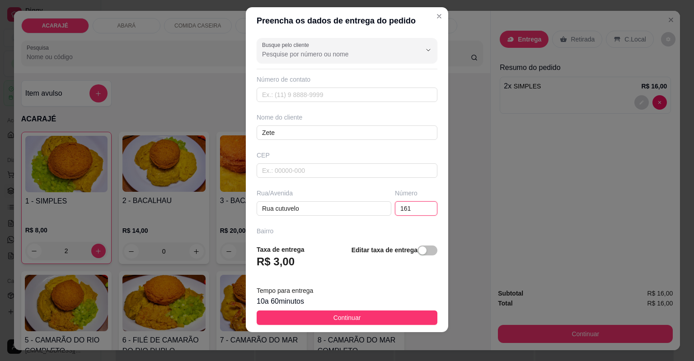
scroll to position [0, 0]
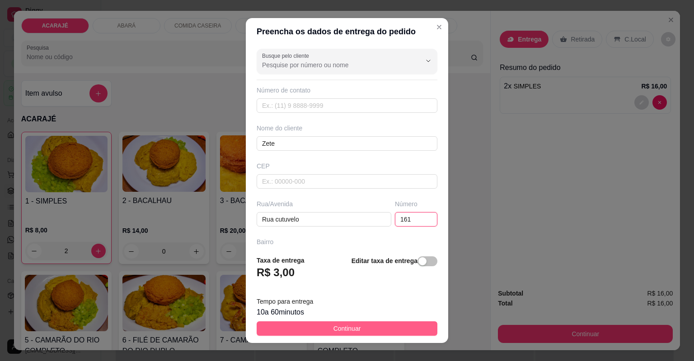
type input "161"
click at [300, 325] on button "Continuar" at bounding box center [347, 329] width 181 height 14
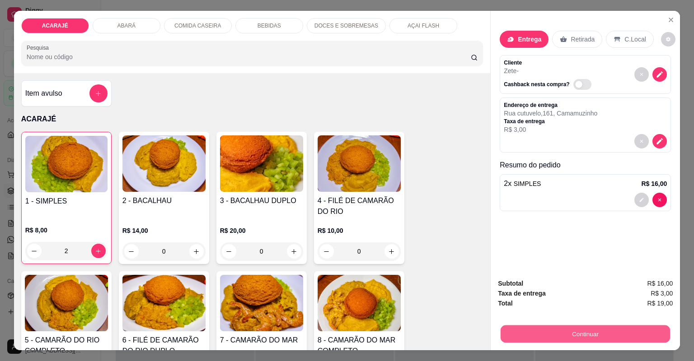
click at [558, 330] on button "Continuar" at bounding box center [585, 335] width 169 height 18
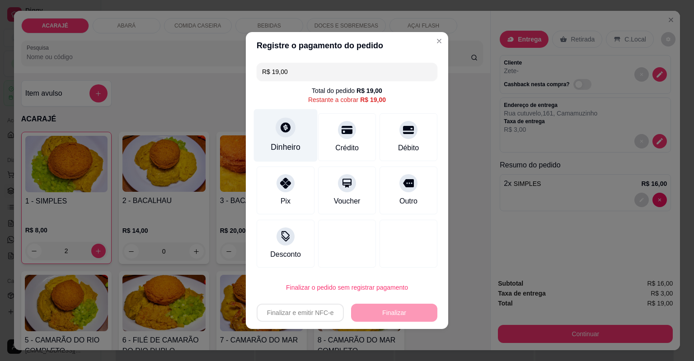
click at [284, 147] on div "Dinheiro" at bounding box center [286, 147] width 30 height 12
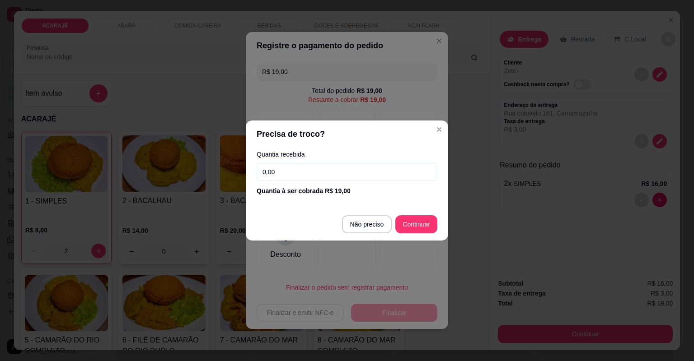
click at [278, 178] on input "0,00" at bounding box center [347, 172] width 181 height 18
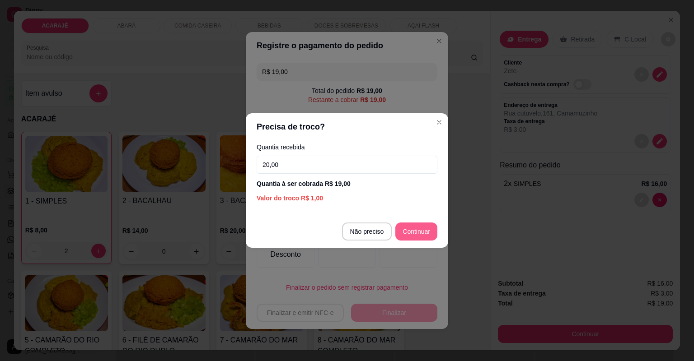
type input "20,00"
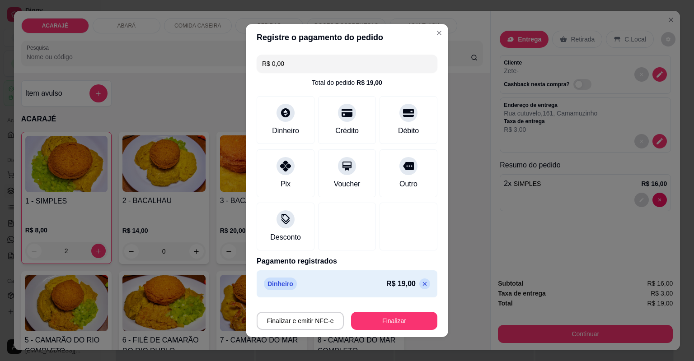
type input "R$ 0,00"
click at [373, 321] on button "Finalizar" at bounding box center [394, 321] width 86 height 18
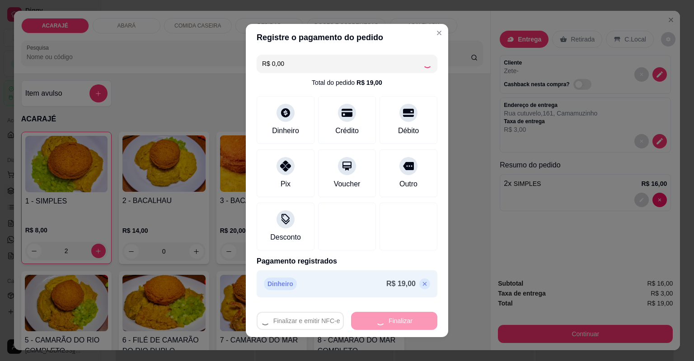
type input "0"
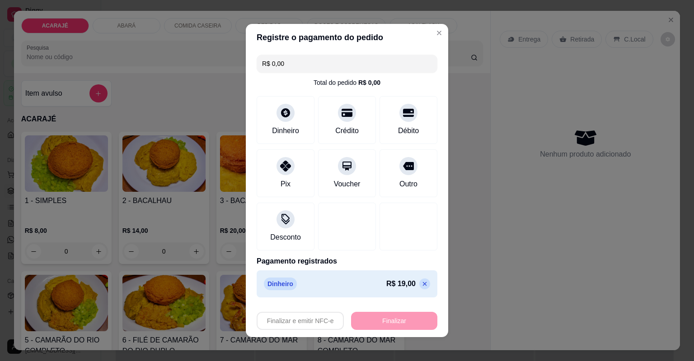
type input "-R$ 19,00"
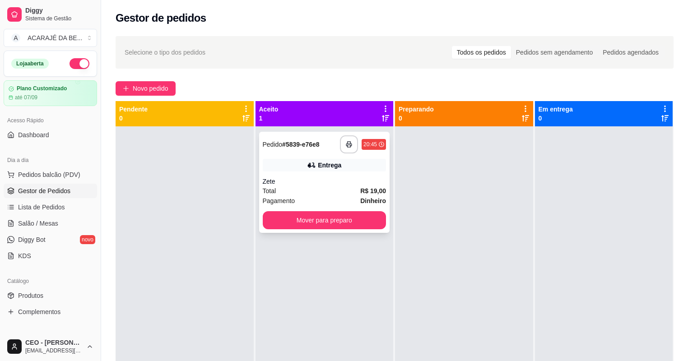
click at [371, 165] on div "Entrega" at bounding box center [325, 165] width 124 height 13
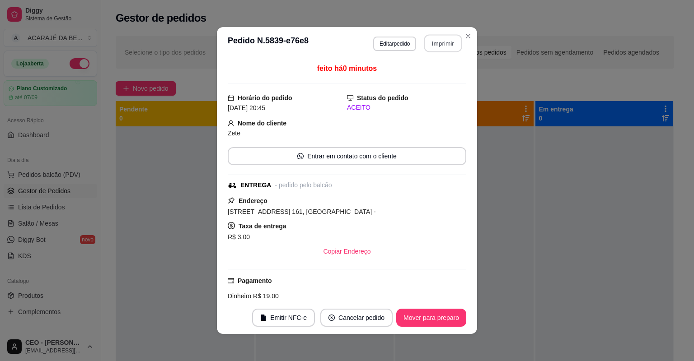
click at [451, 38] on button "Imprimir" at bounding box center [443, 44] width 38 height 18
click at [403, 321] on button "Mover para preparo" at bounding box center [431, 318] width 70 height 18
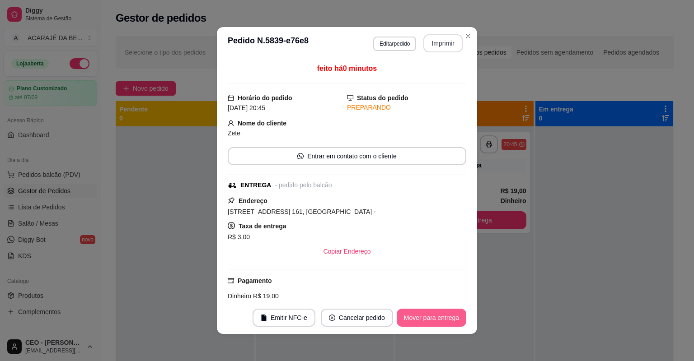
click at [406, 318] on button "Mover para entrega" at bounding box center [432, 318] width 70 height 18
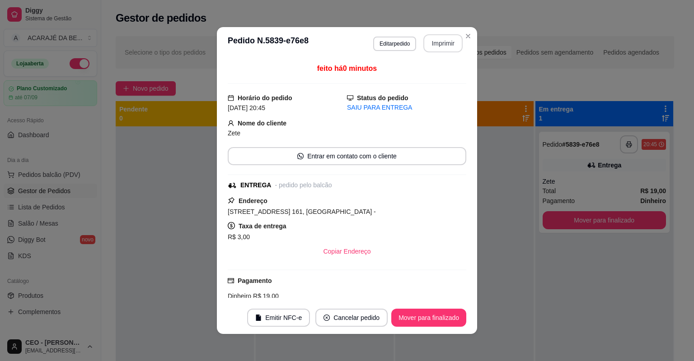
click at [406, 318] on button "Mover para finalizado" at bounding box center [428, 318] width 75 height 18
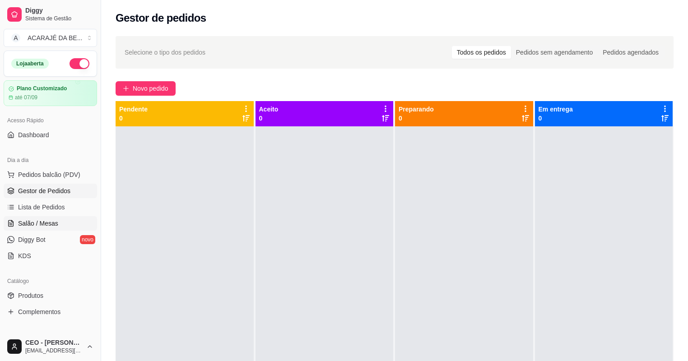
click at [48, 225] on span "Salão / Mesas" at bounding box center [38, 223] width 40 height 9
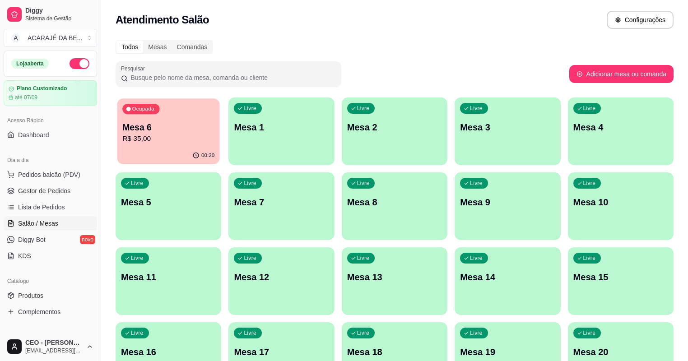
click at [174, 135] on p "R$ 35,00" at bounding box center [168, 139] width 92 height 10
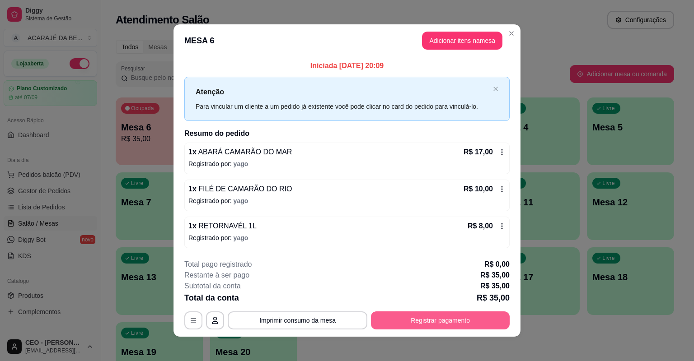
click at [452, 318] on button "Registrar pagamento" at bounding box center [440, 321] width 139 height 18
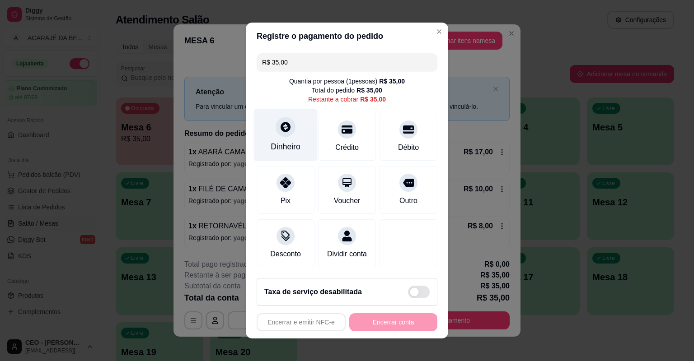
click at [281, 129] on icon at bounding box center [286, 127] width 12 height 12
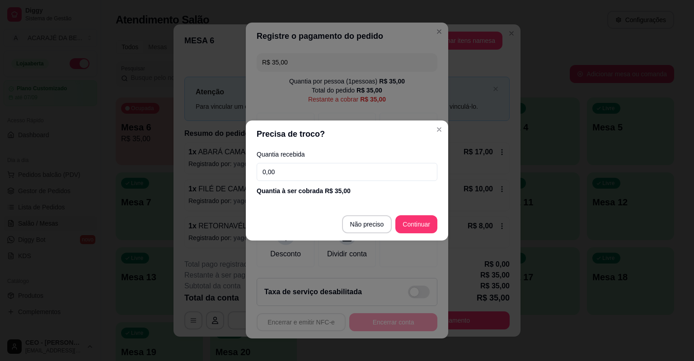
click at [286, 175] on input "0,00" at bounding box center [347, 172] width 181 height 18
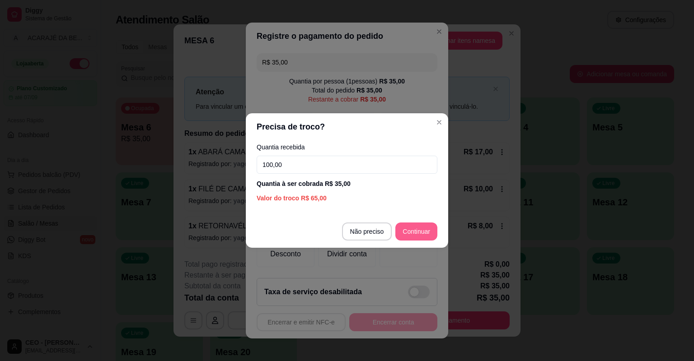
type input "100,00"
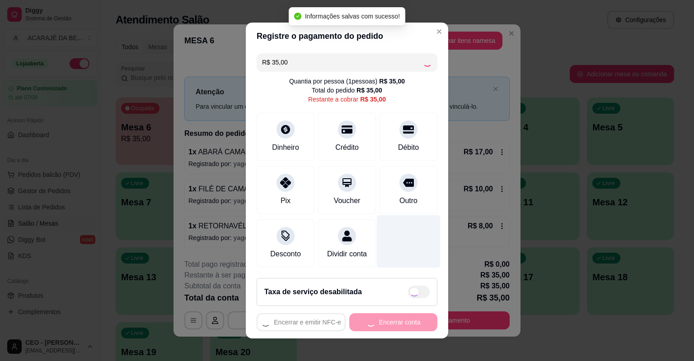
type input "R$ 0,00"
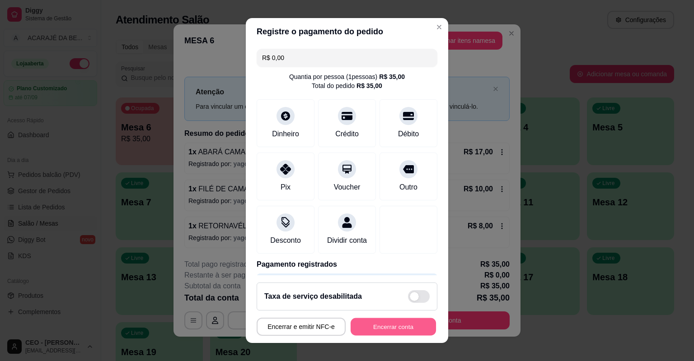
click at [370, 323] on button "Encerrar conta" at bounding box center [393, 327] width 85 height 18
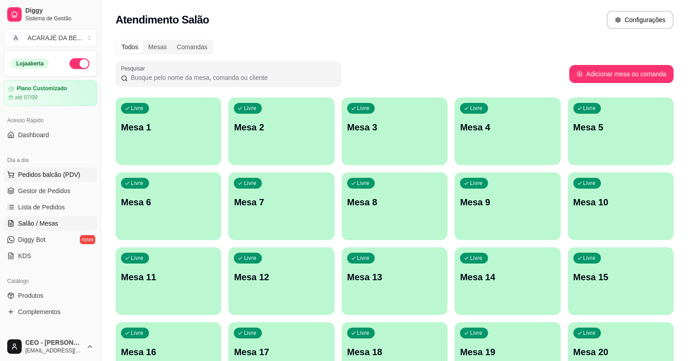
click at [47, 175] on span "Pedidos balcão (PDV)" at bounding box center [49, 174] width 62 height 9
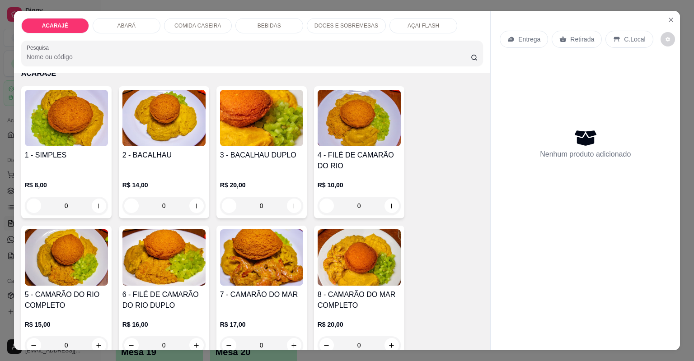
scroll to position [108, 0]
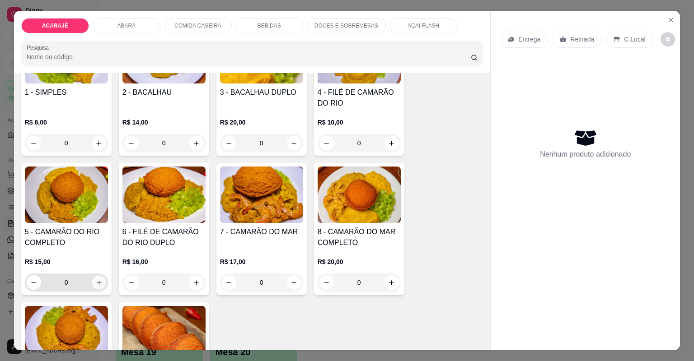
click at [97, 282] on icon "increase-product-quantity" at bounding box center [99, 283] width 5 height 5
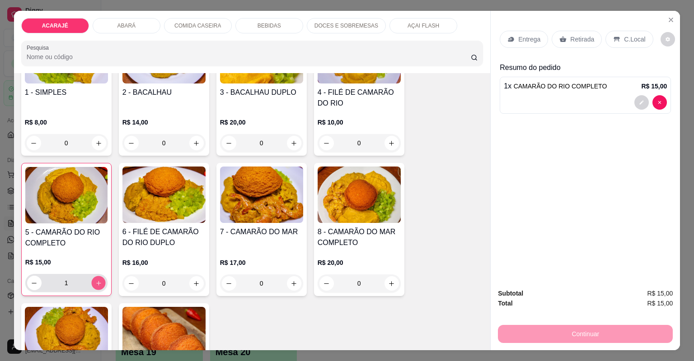
click at [96, 282] on icon "increase-product-quantity" at bounding box center [98, 283] width 7 height 7
type input "3"
click at [522, 39] on p "Entrega" at bounding box center [529, 39] width 22 height 9
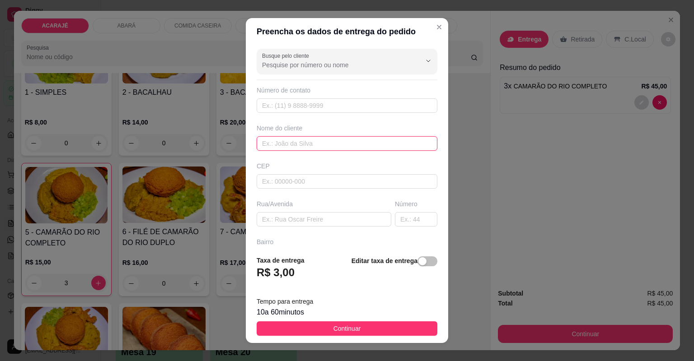
click at [289, 142] on input "text" at bounding box center [347, 143] width 181 height 14
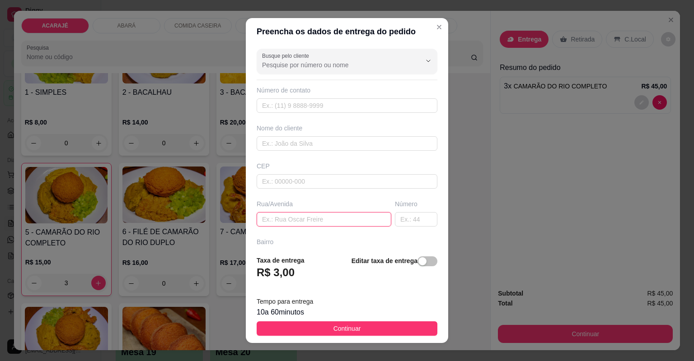
click at [287, 217] on input "text" at bounding box center [324, 219] width 135 height 14
paste input "[STREET_ADDRESS][PERSON_NAME]"
type input "[STREET_ADDRESS][PERSON_NAME]"
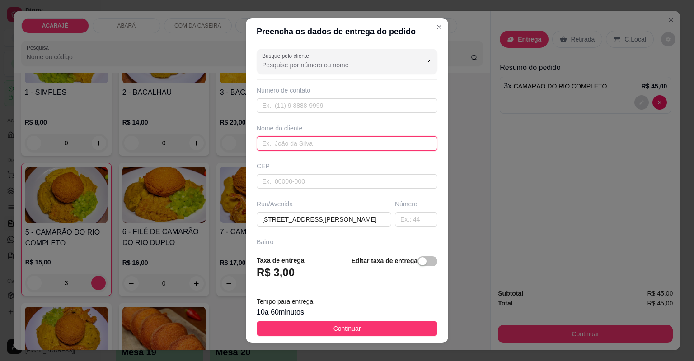
scroll to position [0, 0]
click at [277, 142] on input "text" at bounding box center [347, 143] width 181 height 14
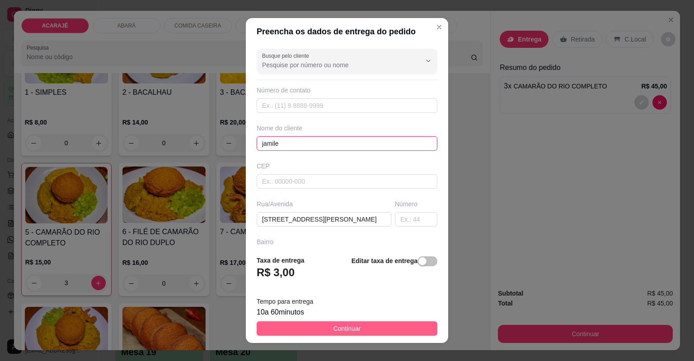
type input "jamile"
click at [371, 327] on button "Continuar" at bounding box center [347, 329] width 181 height 14
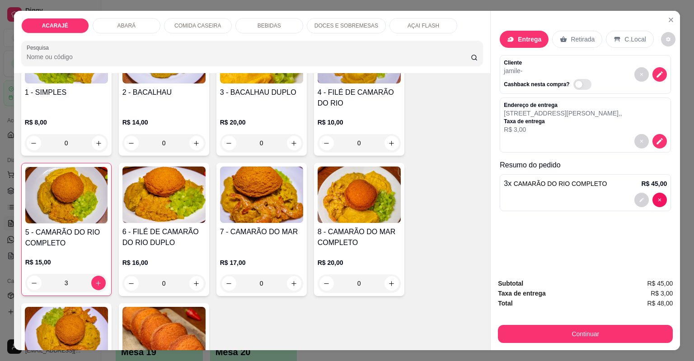
scroll to position [18, 0]
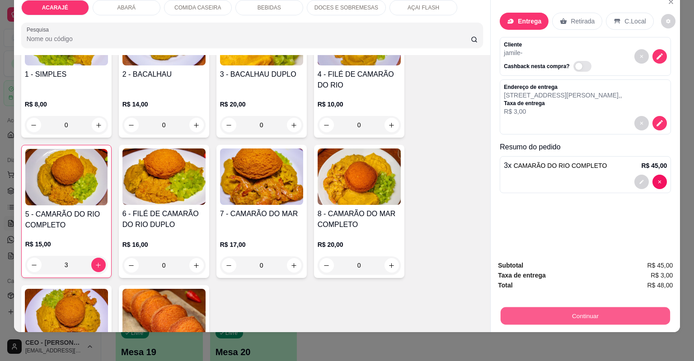
click at [565, 313] on button "Continuar" at bounding box center [585, 317] width 169 height 18
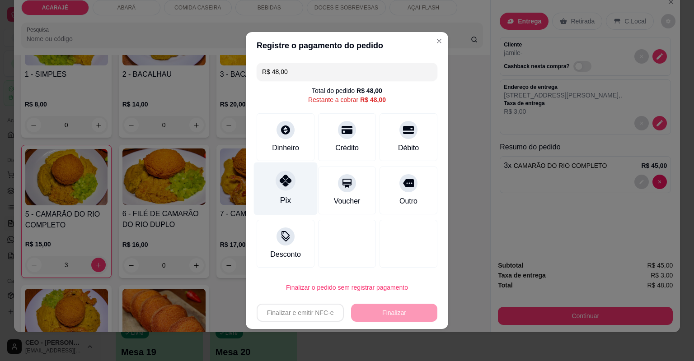
click at [282, 182] on icon at bounding box center [286, 181] width 12 height 12
type input "R$ 0,00"
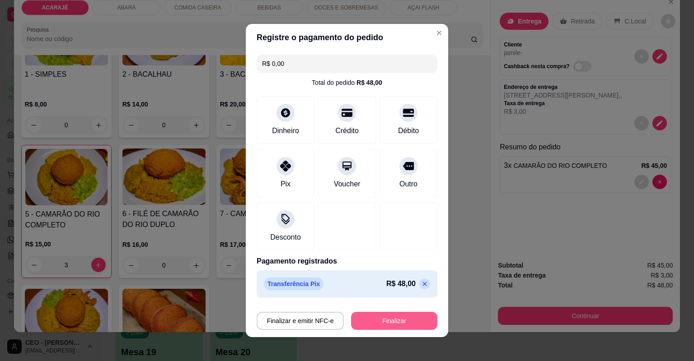
click at [378, 323] on button "Finalizar" at bounding box center [394, 321] width 86 height 18
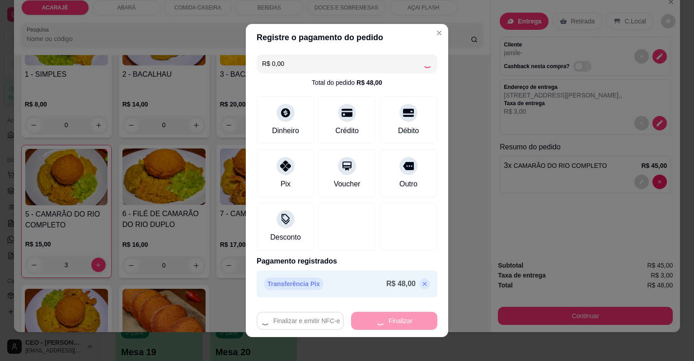
type input "0"
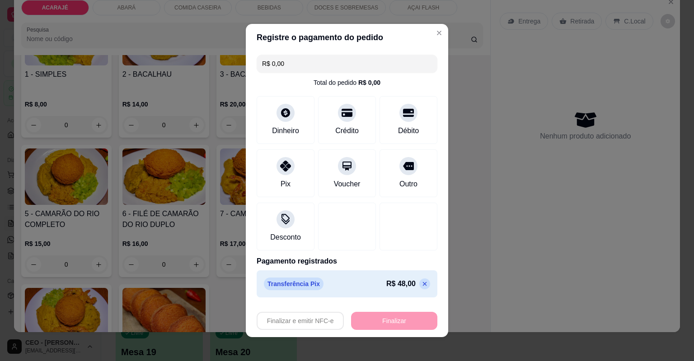
type input "-R$ 48,00"
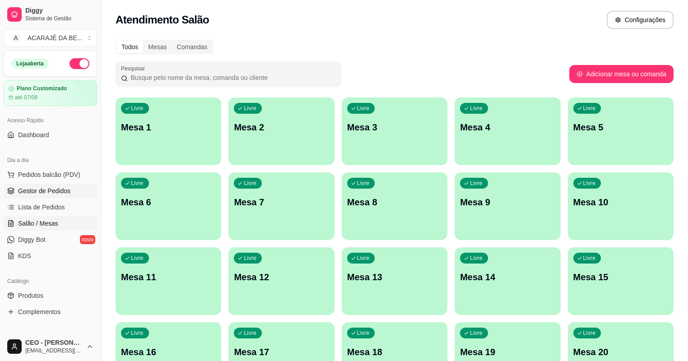
click at [59, 190] on span "Gestor de Pedidos" at bounding box center [44, 191] width 52 height 9
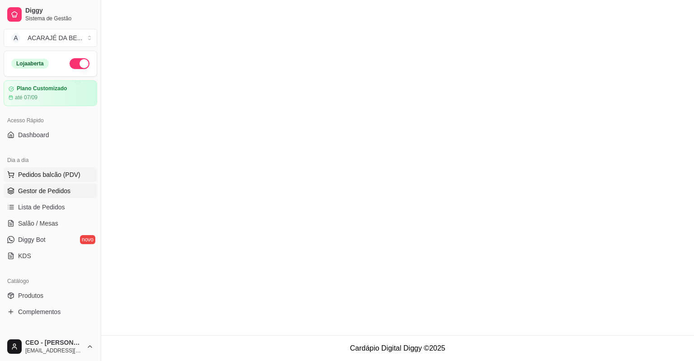
click at [55, 173] on span "Pedidos balcão (PDV)" at bounding box center [49, 174] width 62 height 9
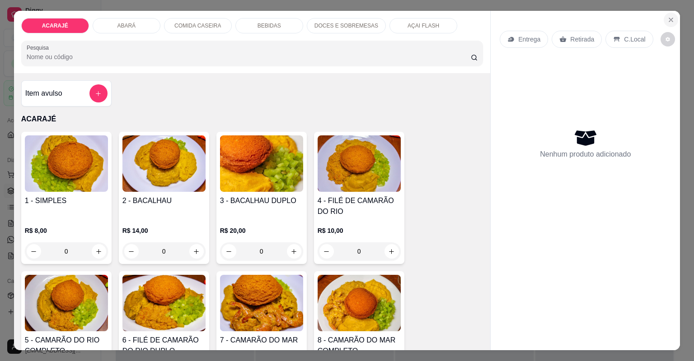
click at [668, 18] on icon "Close" at bounding box center [670, 19] width 7 height 7
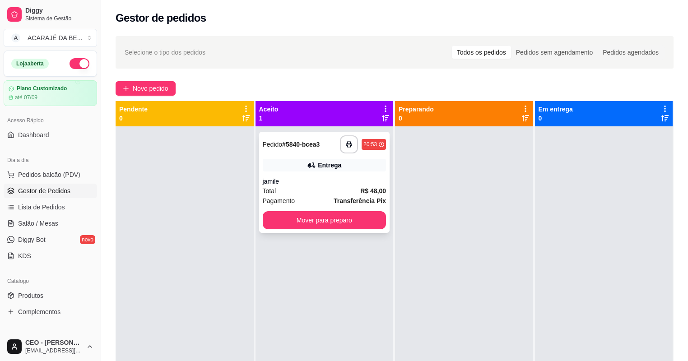
click at [330, 182] on div "jamile" at bounding box center [325, 181] width 124 height 9
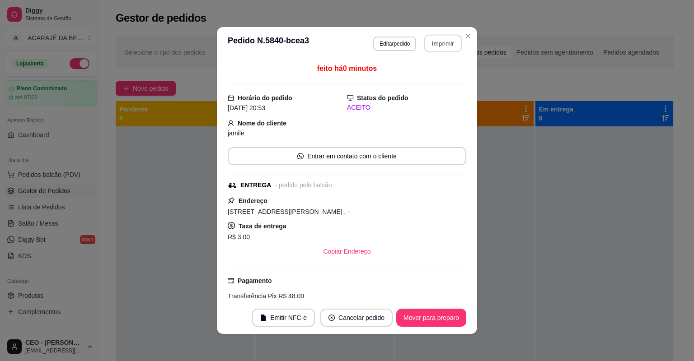
click at [435, 41] on button "Imprimir" at bounding box center [443, 44] width 38 height 18
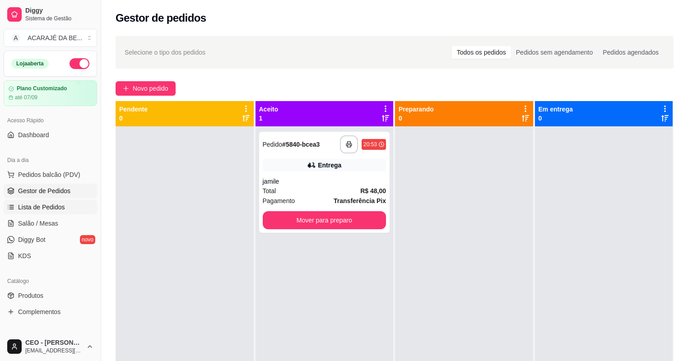
click at [45, 208] on span "Lista de Pedidos" at bounding box center [41, 207] width 47 height 9
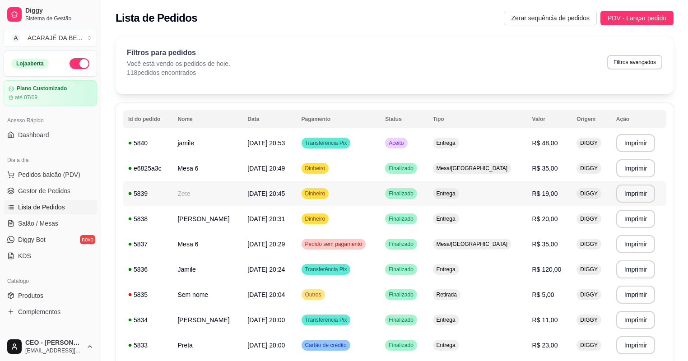
click at [205, 203] on td "Zete" at bounding box center [207, 193] width 70 height 25
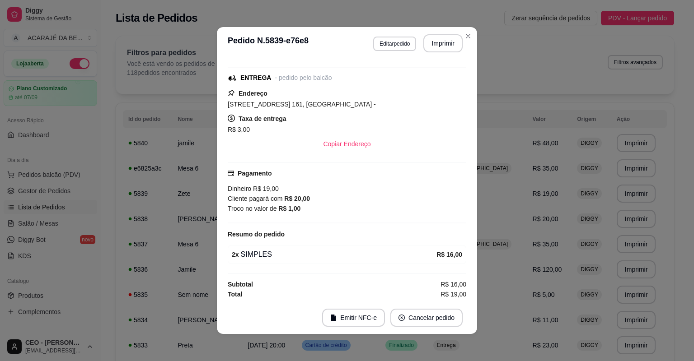
scroll to position [2, 0]
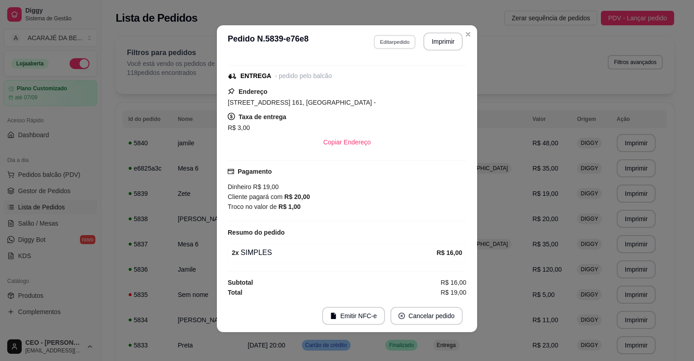
click at [395, 44] on button "Editar pedido" at bounding box center [395, 42] width 42 height 14
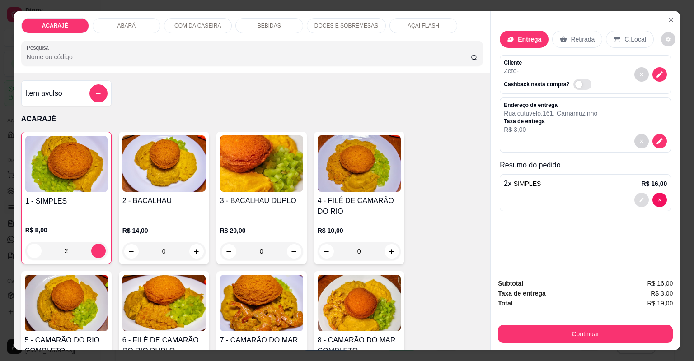
click at [640, 198] on icon "decrease-product-quantity" at bounding box center [642, 200] width 4 height 4
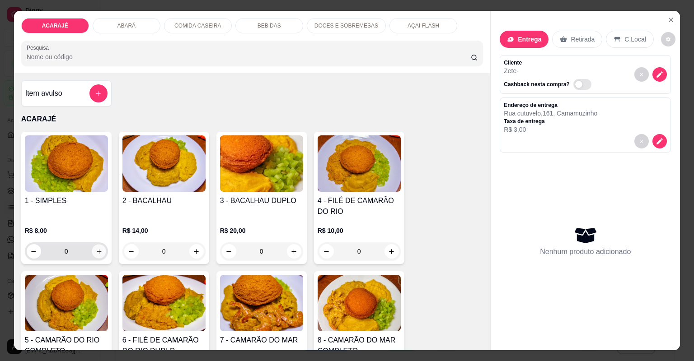
click at [96, 251] on icon "increase-product-quantity" at bounding box center [98, 251] width 7 height 7
type input "1"
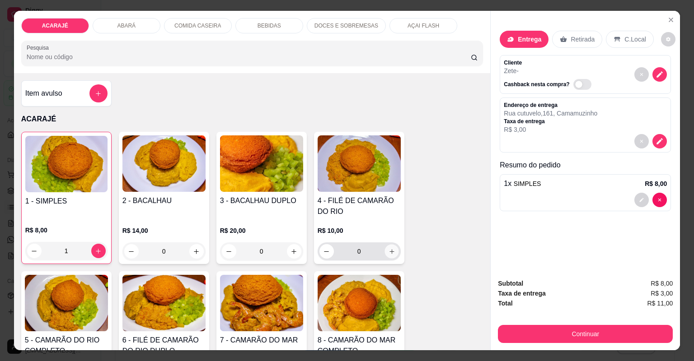
click at [388, 251] on icon "increase-product-quantity" at bounding box center [391, 251] width 7 height 7
type input "1"
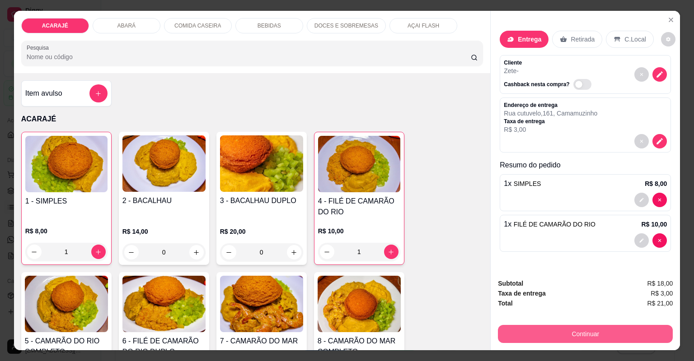
click at [547, 333] on button "Continuar" at bounding box center [585, 334] width 175 height 18
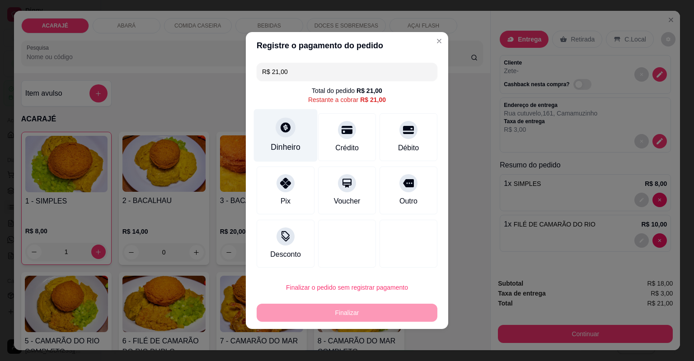
click at [280, 126] on icon at bounding box center [286, 128] width 12 height 12
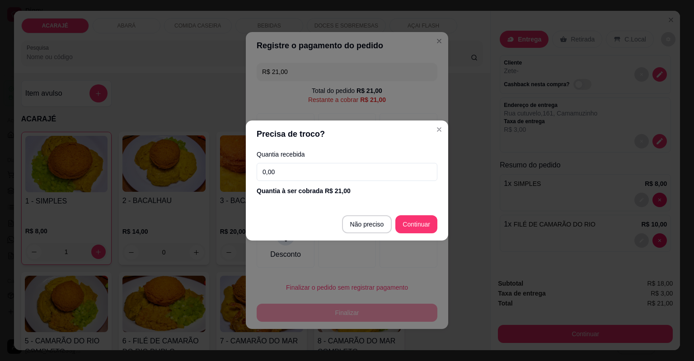
click at [300, 171] on input "0,00" at bounding box center [347, 172] width 181 height 18
click at [285, 175] on input "0,00" at bounding box center [347, 172] width 181 height 18
type input "21,00"
type input "R$ 0,00"
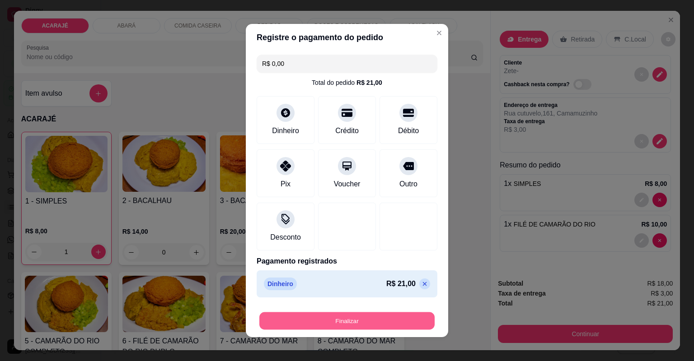
click at [398, 323] on button "Finalizar" at bounding box center [346, 322] width 175 height 18
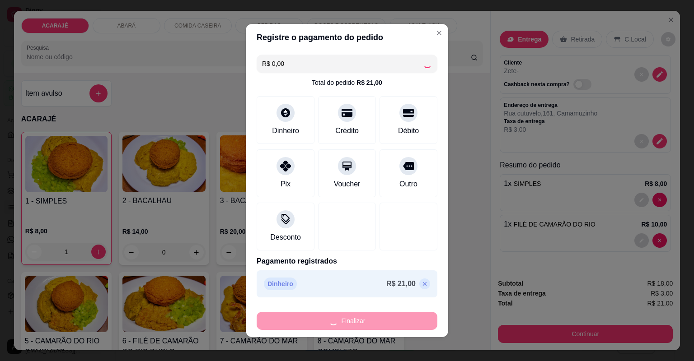
type input "0"
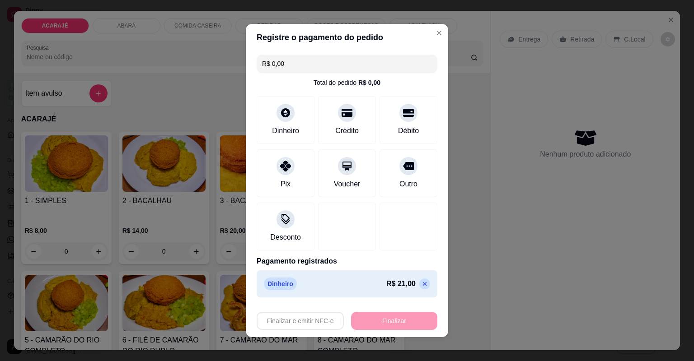
type input "-R$ 21,00"
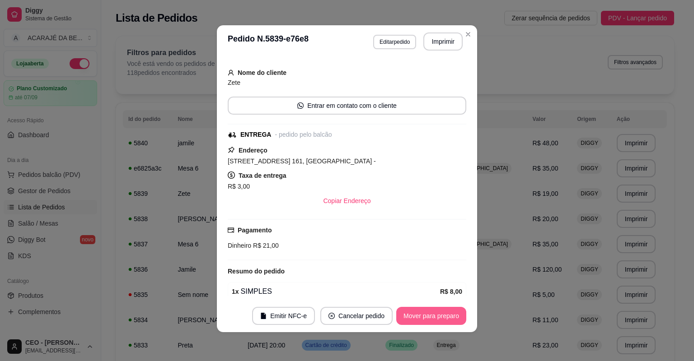
scroll to position [127, 0]
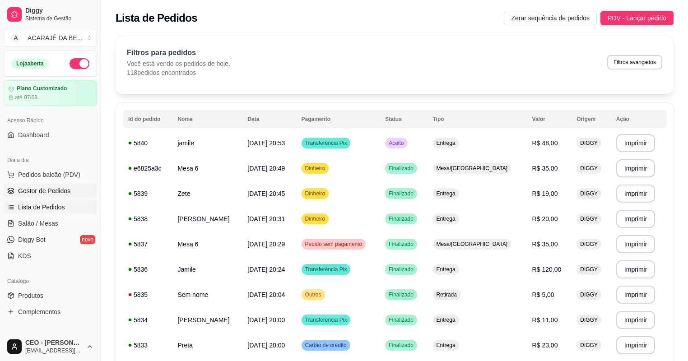
click at [47, 191] on span "Gestor de Pedidos" at bounding box center [44, 191] width 52 height 9
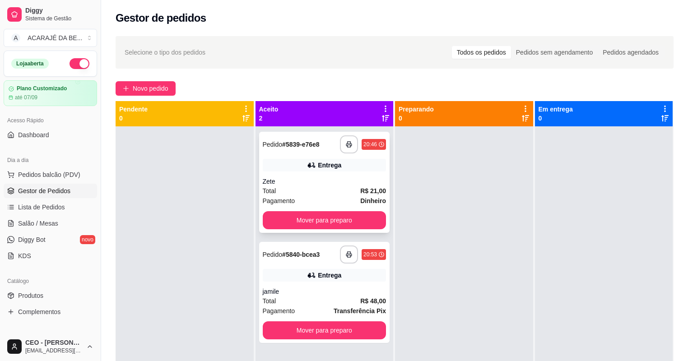
click at [340, 194] on div "Total R$ 21,00" at bounding box center [325, 191] width 124 height 10
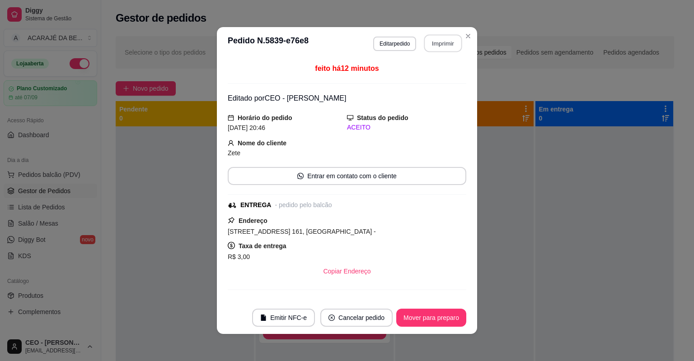
click at [433, 43] on button "Imprimir" at bounding box center [443, 44] width 38 height 18
click at [443, 314] on button "Mover para preparo" at bounding box center [431, 318] width 68 height 18
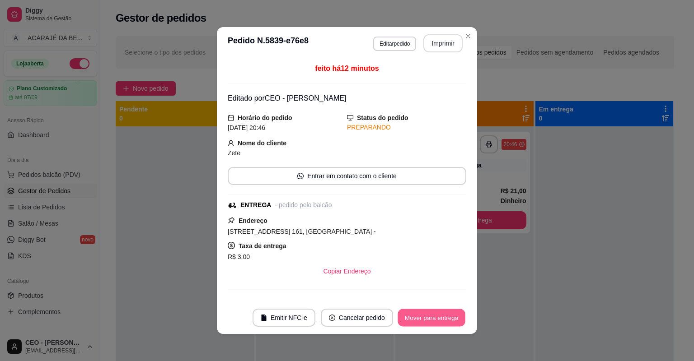
click at [443, 315] on button "Mover para entrega" at bounding box center [432, 318] width 68 height 18
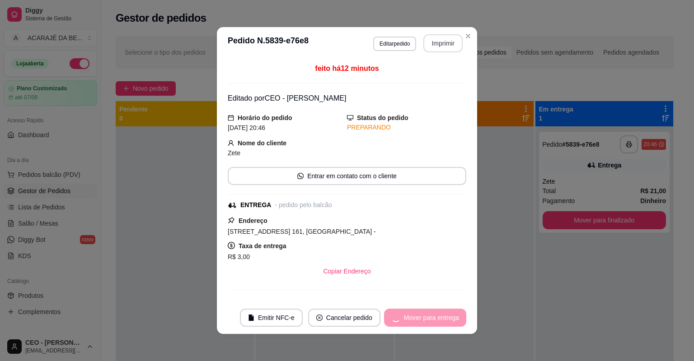
click at [443, 315] on div "Mover para entrega" at bounding box center [425, 318] width 82 height 18
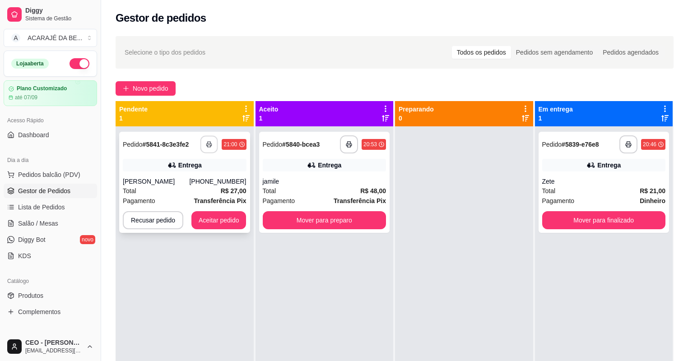
click at [205, 141] on button "button" at bounding box center [210, 145] width 18 height 18
click at [219, 219] on button "Aceitar pedido" at bounding box center [218, 221] width 53 height 18
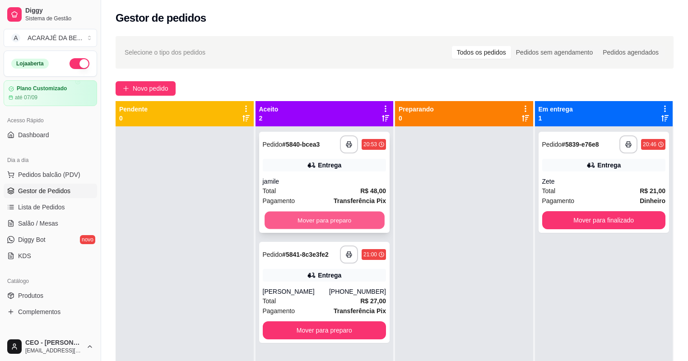
click at [295, 224] on button "Mover para preparo" at bounding box center [325, 221] width 120 height 18
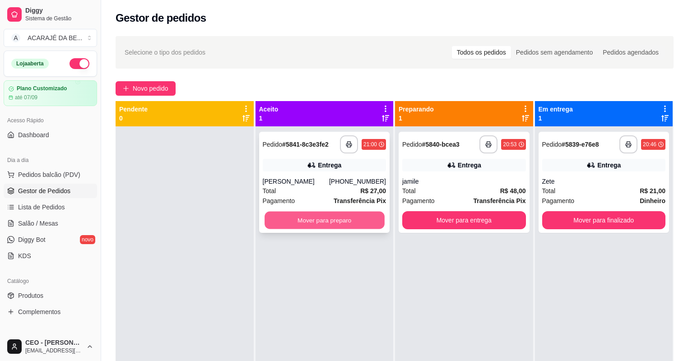
click at [291, 226] on button "Mover para preparo" at bounding box center [325, 221] width 120 height 18
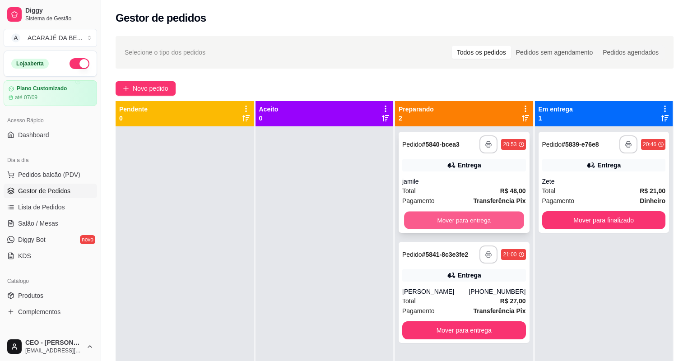
click at [440, 222] on button "Mover para entrega" at bounding box center [464, 221] width 120 height 18
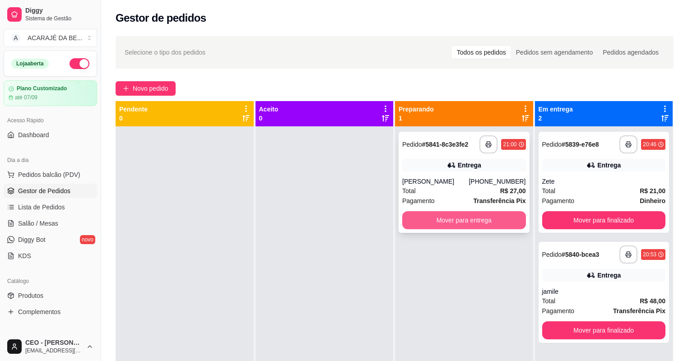
click at [441, 219] on button "Mover para entrega" at bounding box center [464, 220] width 124 height 18
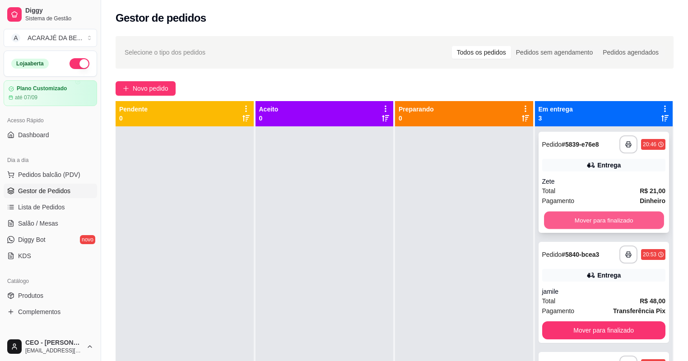
click at [560, 215] on button "Mover para finalizado" at bounding box center [604, 221] width 120 height 18
click at [561, 215] on button "Mover para finalizado" at bounding box center [604, 221] width 120 height 18
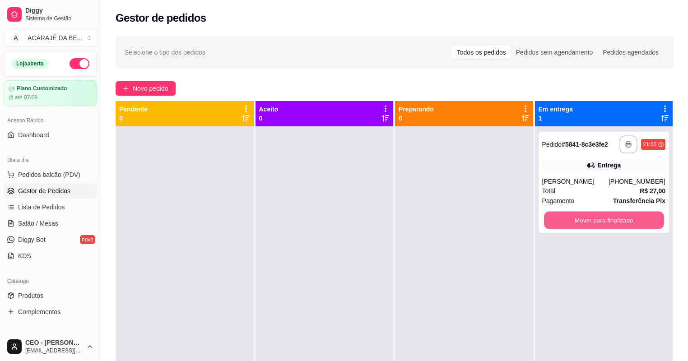
click at [561, 215] on button "Mover para finalizado" at bounding box center [604, 221] width 120 height 18
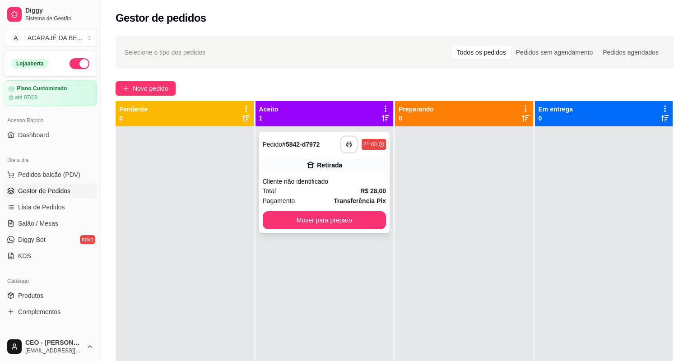
click at [349, 141] on button "button" at bounding box center [350, 145] width 18 height 18
click at [309, 224] on button "Mover para preparo" at bounding box center [325, 221] width 120 height 18
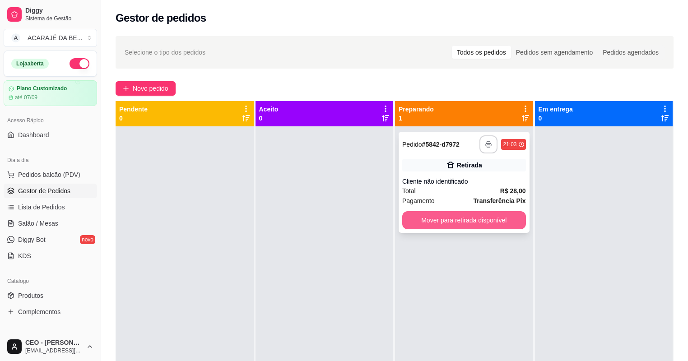
click at [473, 217] on button "Mover para retirada disponível" at bounding box center [464, 220] width 124 height 18
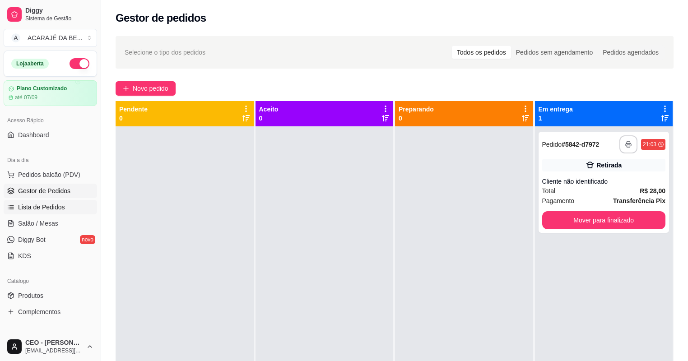
click at [42, 208] on span "Lista de Pedidos" at bounding box center [41, 207] width 47 height 9
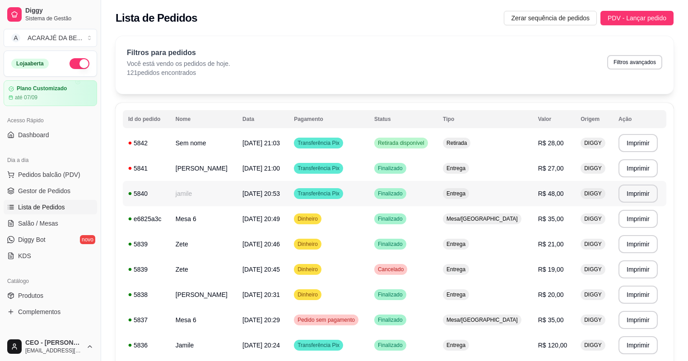
click at [201, 196] on td "jamile" at bounding box center [203, 193] width 67 height 25
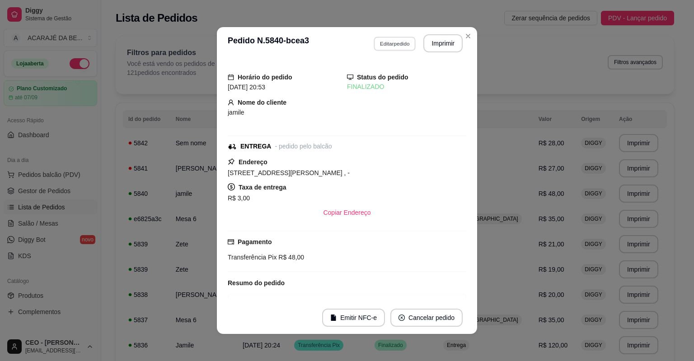
click at [393, 40] on button "Editar pedido" at bounding box center [395, 44] width 42 height 14
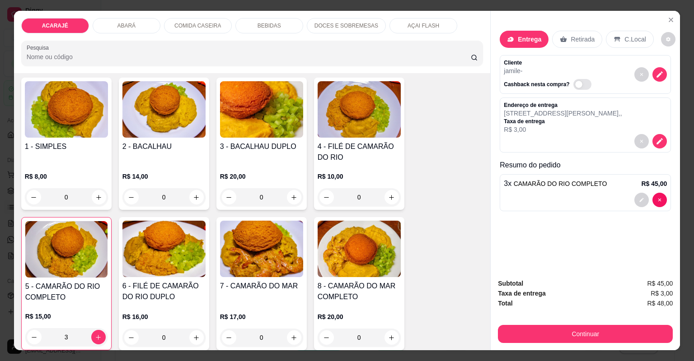
scroll to position [72, 0]
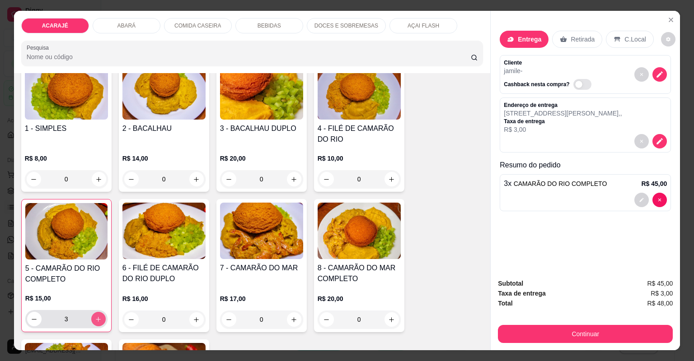
click at [98, 318] on icon "increase-product-quantity" at bounding box center [98, 319] width 7 height 7
type input "4"
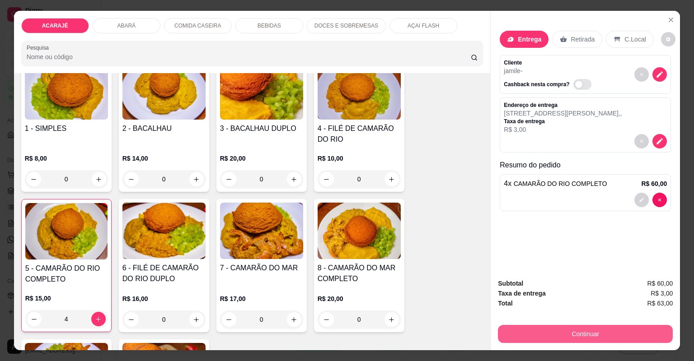
click at [596, 336] on button "Continuar" at bounding box center [585, 334] width 175 height 18
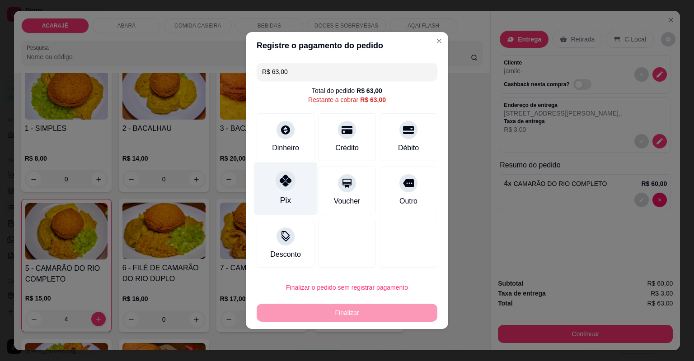
click at [291, 181] on div at bounding box center [286, 181] width 20 height 20
type input "R$ 0,00"
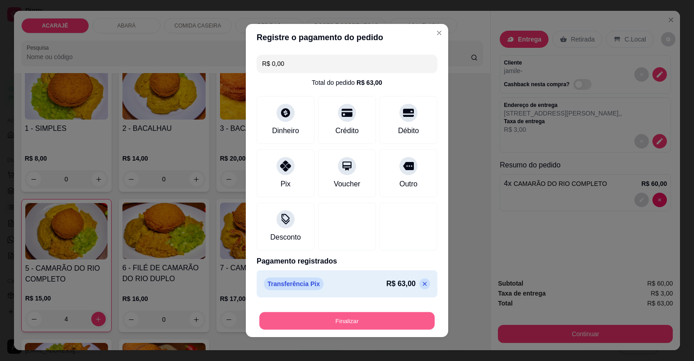
click at [341, 318] on button "Finalizar" at bounding box center [346, 322] width 175 height 18
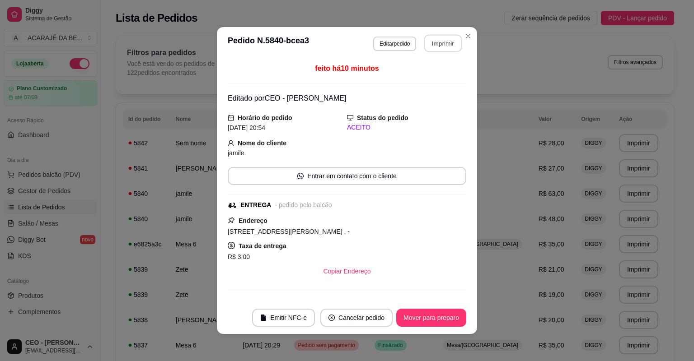
click at [451, 42] on button "Imprimir" at bounding box center [443, 44] width 38 height 18
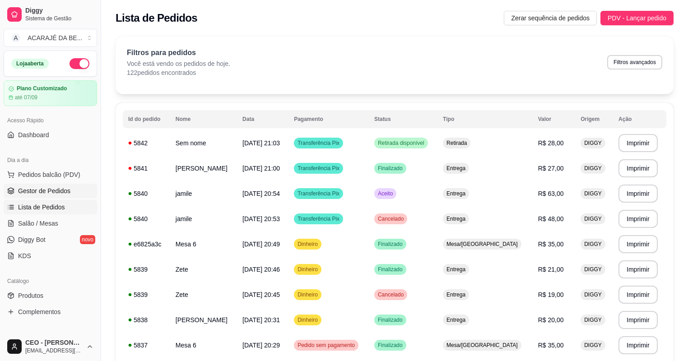
click at [49, 190] on span "Gestor de Pedidos" at bounding box center [44, 191] width 52 height 9
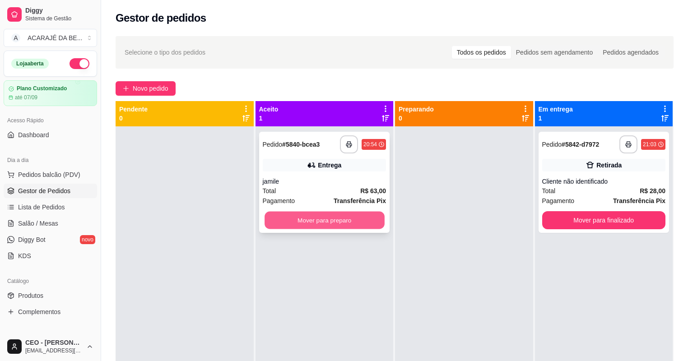
click at [318, 219] on button "Mover para preparo" at bounding box center [325, 221] width 120 height 18
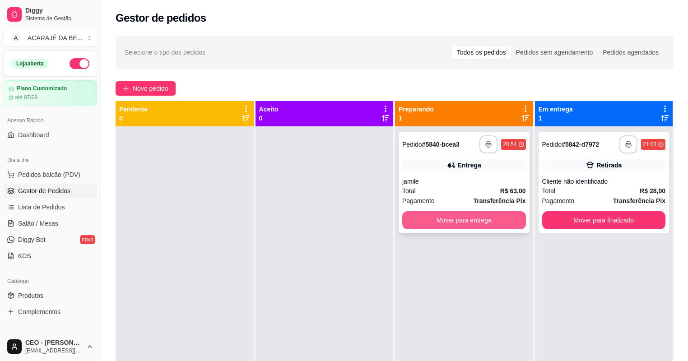
click at [430, 223] on button "Mover para entrega" at bounding box center [464, 220] width 124 height 18
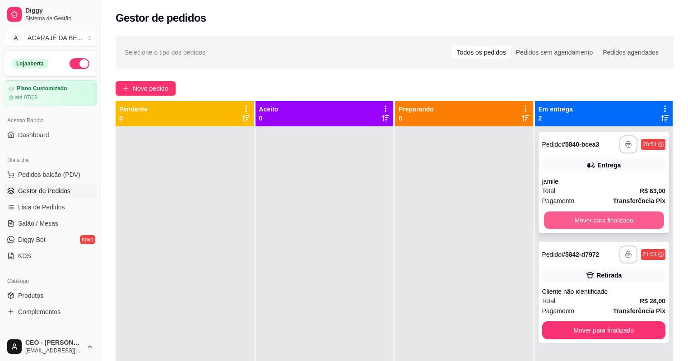
click at [578, 216] on button "Mover para finalizado" at bounding box center [604, 221] width 120 height 18
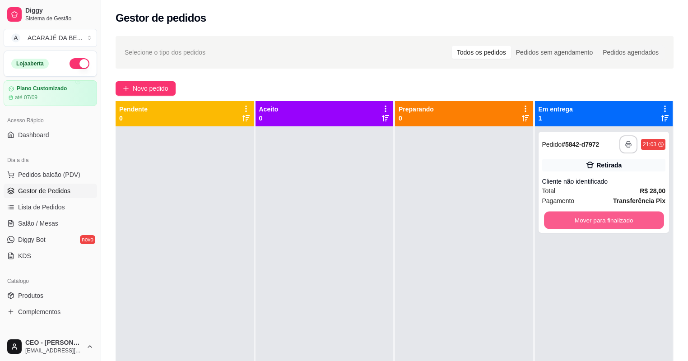
click at [578, 216] on button "Mover para finalizado" at bounding box center [604, 221] width 120 height 18
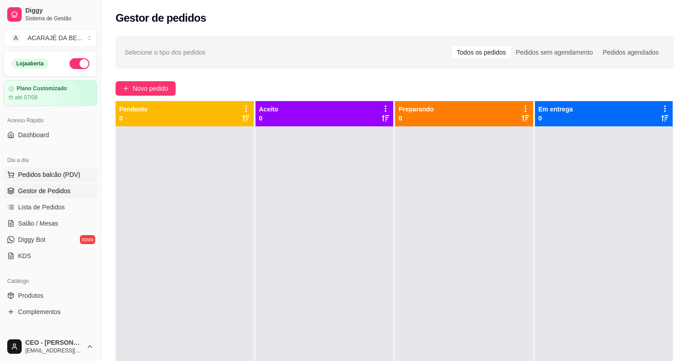
click at [40, 172] on span "Pedidos balcão (PDV)" at bounding box center [49, 174] width 62 height 9
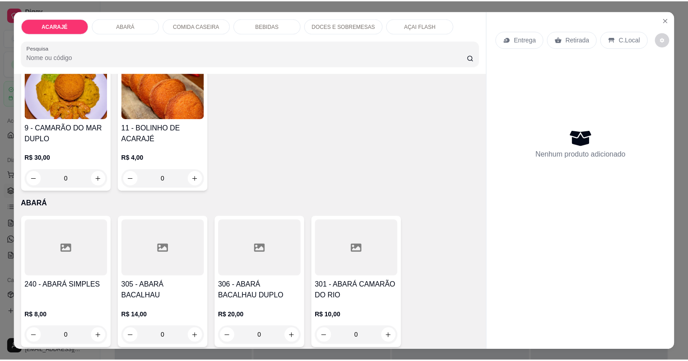
scroll to position [361, 0]
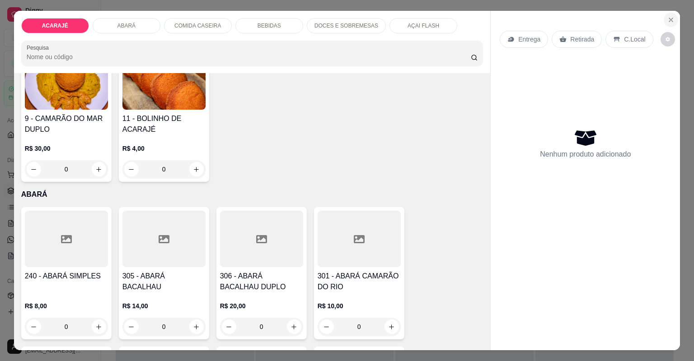
click at [669, 18] on icon "Close" at bounding box center [671, 20] width 4 height 4
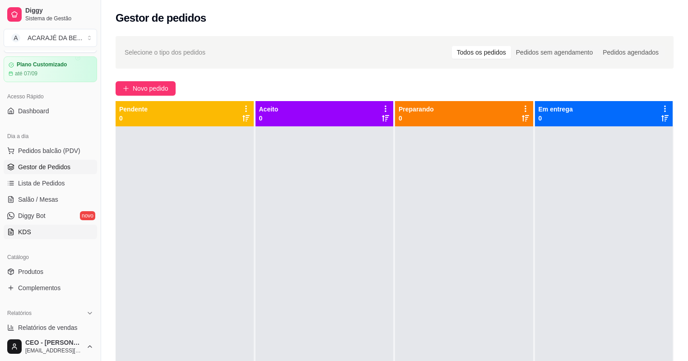
scroll to position [72, 0]
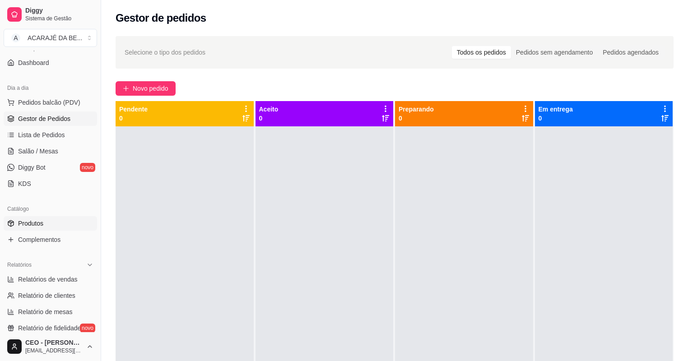
click at [52, 226] on link "Produtos" at bounding box center [51, 223] width 94 height 14
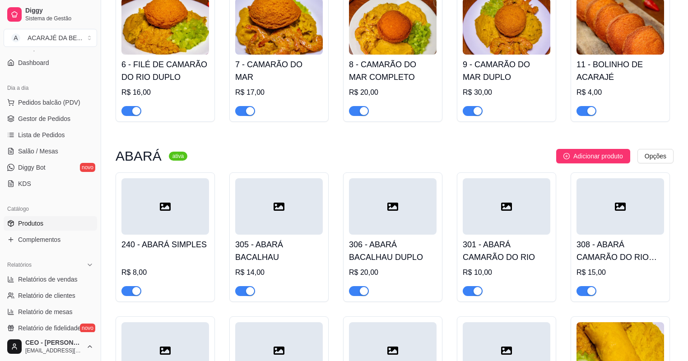
scroll to position [289, 0]
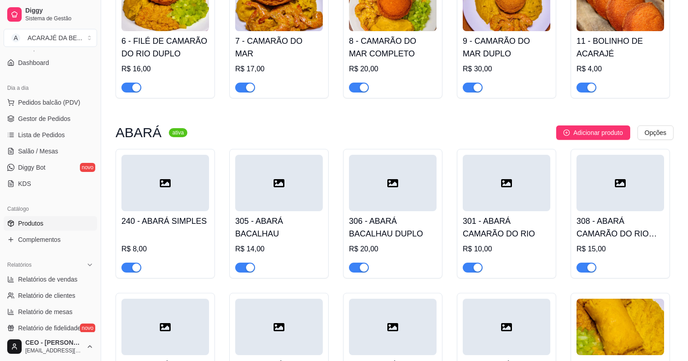
click at [128, 271] on span "button" at bounding box center [132, 268] width 20 height 10
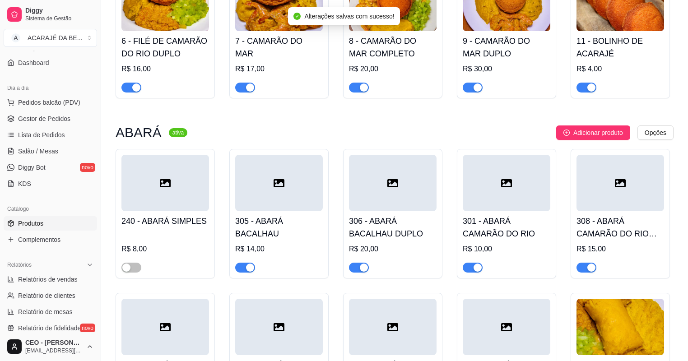
click at [239, 269] on span "button" at bounding box center [245, 268] width 20 height 10
click at [354, 267] on span "button" at bounding box center [359, 268] width 20 height 10
click at [470, 270] on span "button" at bounding box center [473, 268] width 20 height 10
click at [584, 267] on span "button" at bounding box center [587, 268] width 20 height 10
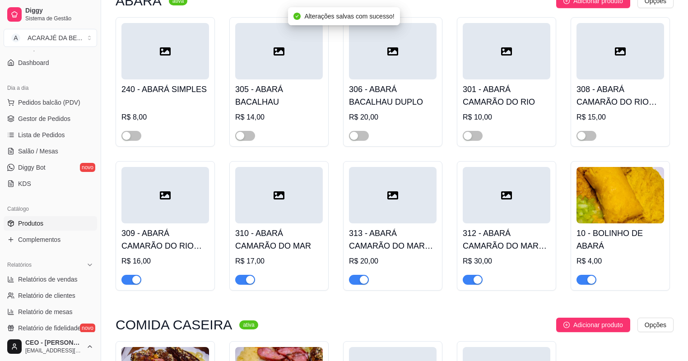
scroll to position [434, 0]
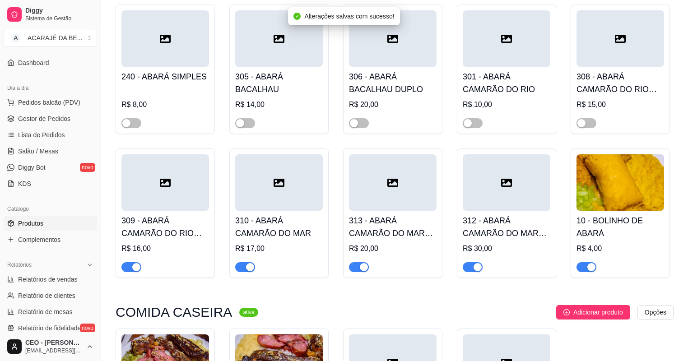
click at [585, 267] on span "button" at bounding box center [587, 267] width 20 height 10
click at [471, 271] on span "button" at bounding box center [473, 267] width 20 height 10
click at [356, 267] on span "button" at bounding box center [359, 267] width 20 height 10
click at [240, 267] on span "button" at bounding box center [245, 267] width 20 height 10
click at [126, 267] on span "button" at bounding box center [132, 267] width 20 height 10
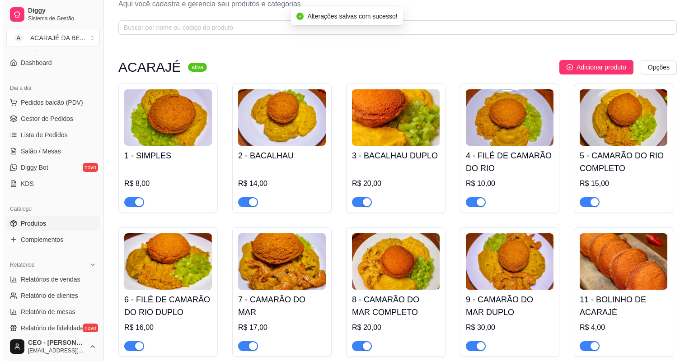
scroll to position [0, 0]
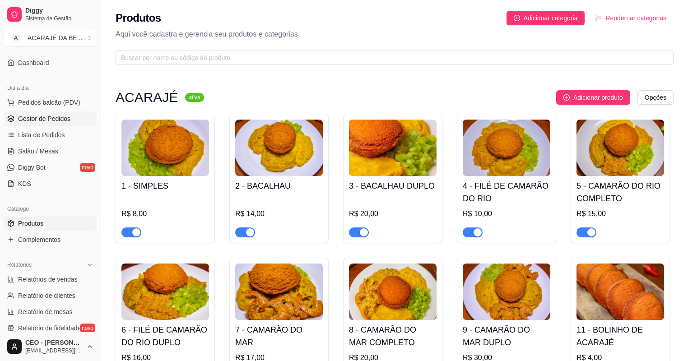
click at [36, 115] on span "Gestor de Pedidos" at bounding box center [44, 118] width 52 height 9
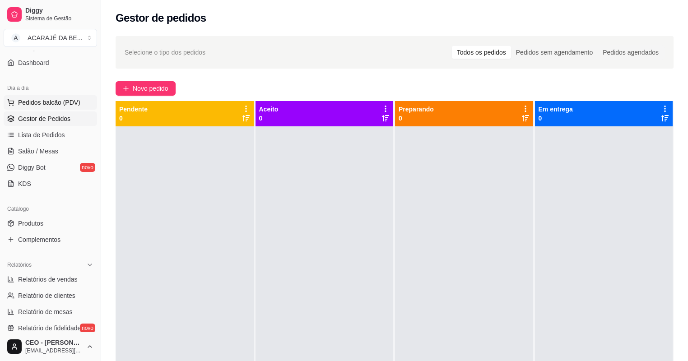
click at [76, 99] on span "Pedidos balcão (PDV)" at bounding box center [49, 102] width 62 height 9
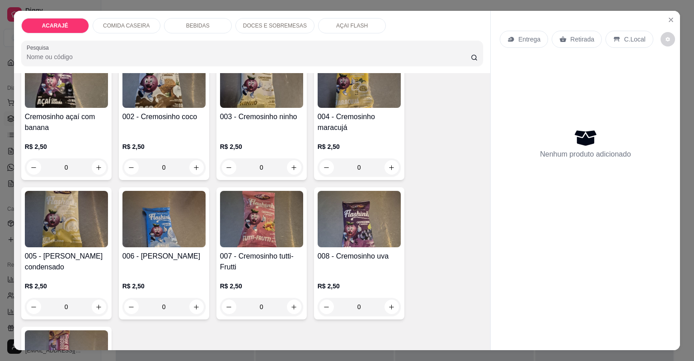
scroll to position [2638, 0]
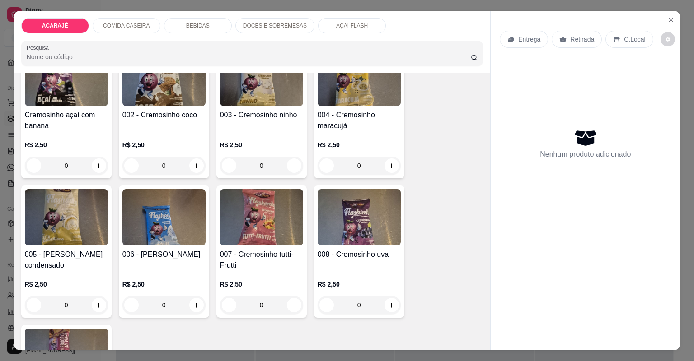
click at [640, 23] on div "Entrega Retirada C.Local Nenhum produto adicionado" at bounding box center [585, 173] width 189 height 325
click at [664, 27] on section "ACARAJÉ COMIDA CASEIRA BEBIDAS DOCES E SOBREMESAS AÇAI FLASH Pesquisa Item avul…" at bounding box center [347, 181] width 666 height 340
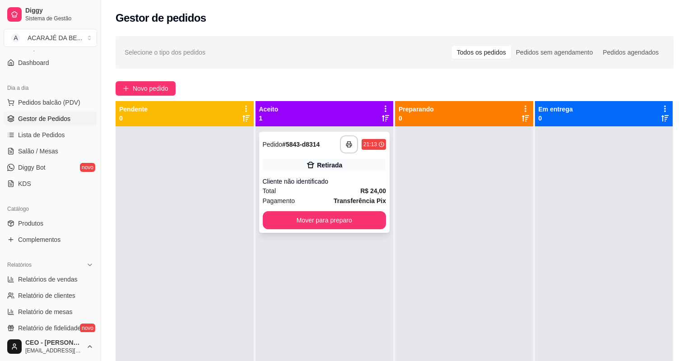
click at [360, 145] on div "**********" at bounding box center [363, 145] width 46 height 18
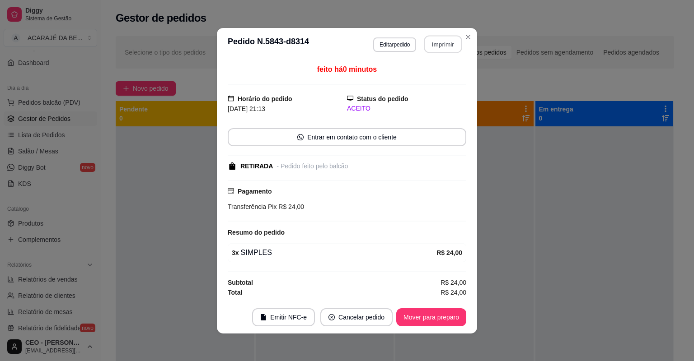
click at [442, 45] on button "Imprimir" at bounding box center [443, 44] width 38 height 18
click at [426, 316] on button "Mover para preparo" at bounding box center [431, 318] width 68 height 18
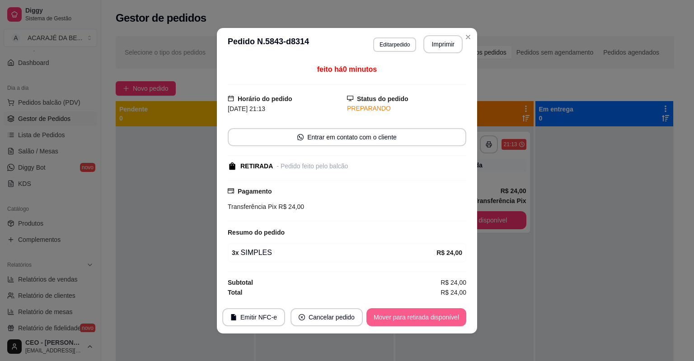
click at [426, 316] on button "Mover para retirada disponível" at bounding box center [416, 318] width 100 height 18
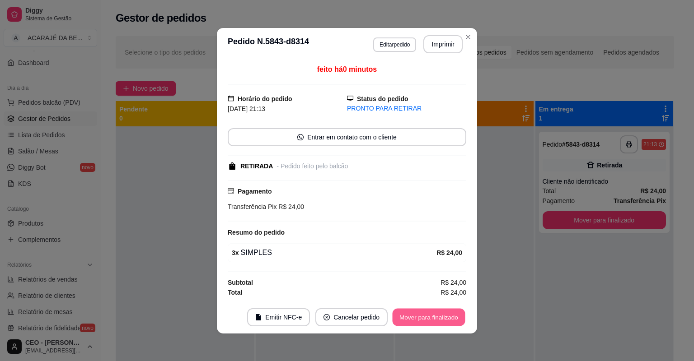
click at [426, 316] on button "Mover para finalizado" at bounding box center [429, 318] width 73 height 18
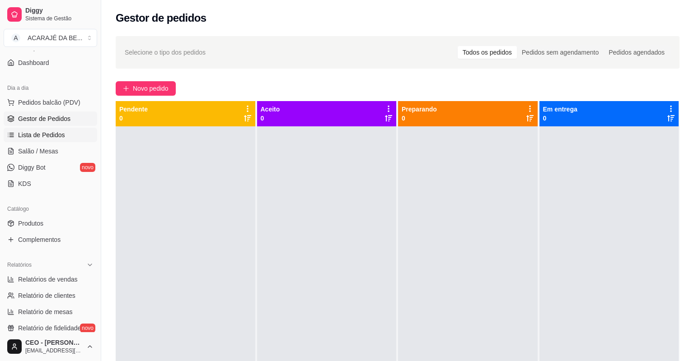
click at [31, 139] on span "Lista de Pedidos" at bounding box center [41, 135] width 47 height 9
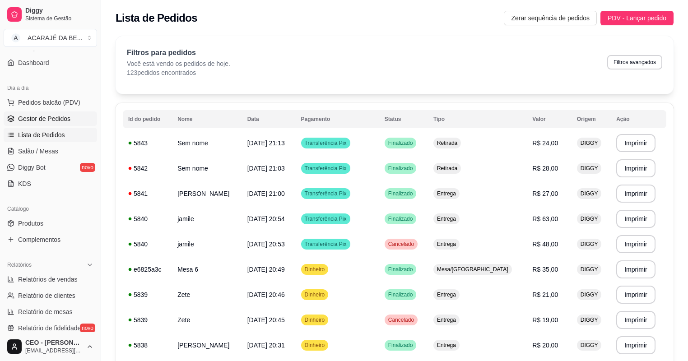
click at [65, 116] on span "Gestor de Pedidos" at bounding box center [44, 118] width 52 height 9
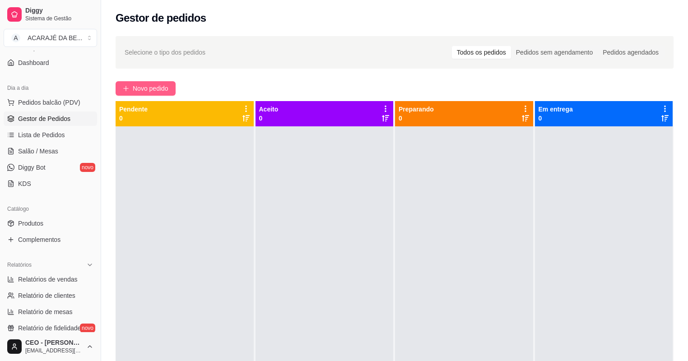
click at [132, 86] on button "Novo pedido" at bounding box center [146, 88] width 60 height 14
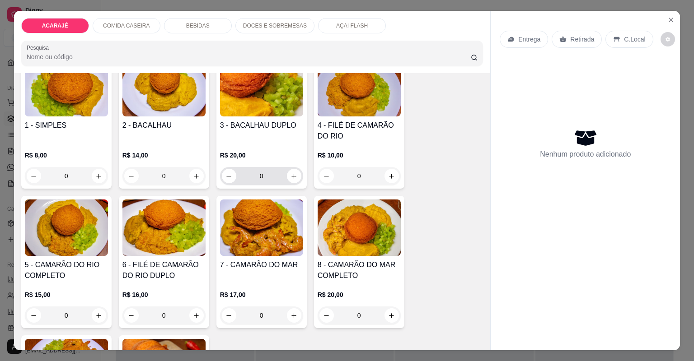
scroll to position [108, 0]
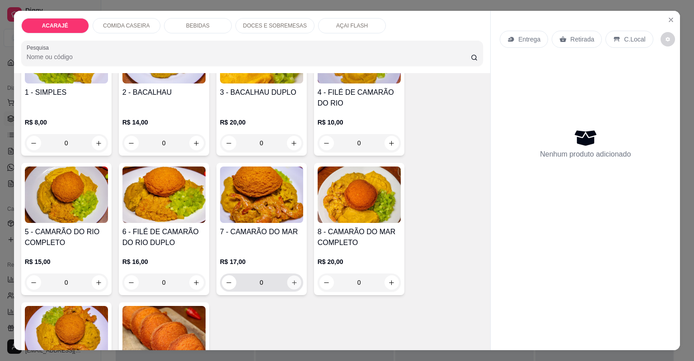
click at [293, 280] on icon "increase-product-quantity" at bounding box center [293, 283] width 7 height 7
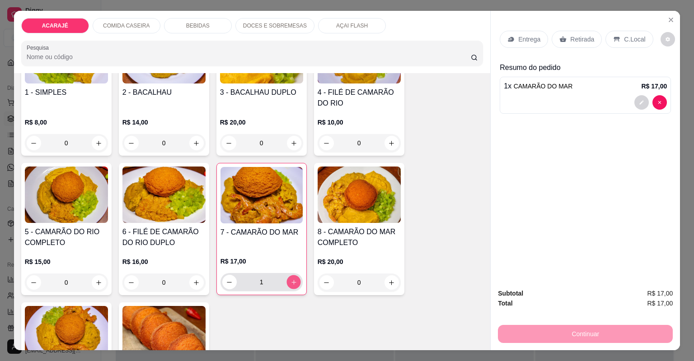
click at [293, 279] on icon "increase-product-quantity" at bounding box center [293, 282] width 7 height 7
type input "2"
click at [573, 37] on p "Retirada" at bounding box center [582, 39] width 24 height 9
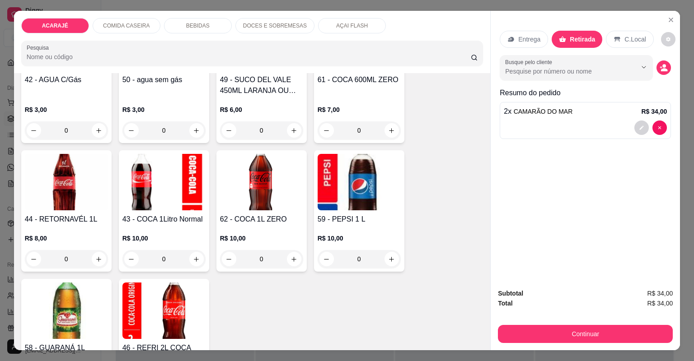
scroll to position [1156, 0]
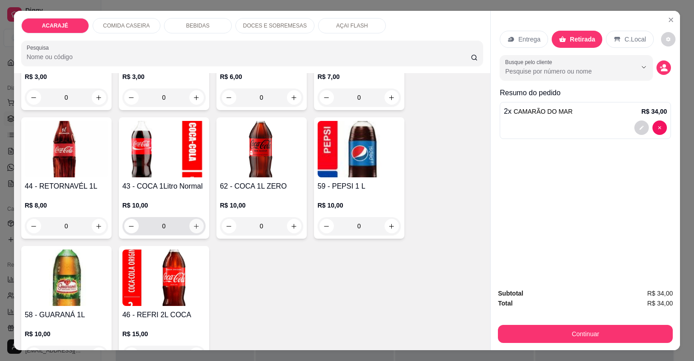
click at [193, 227] on icon "increase-product-quantity" at bounding box center [196, 226] width 7 height 7
type input "1"
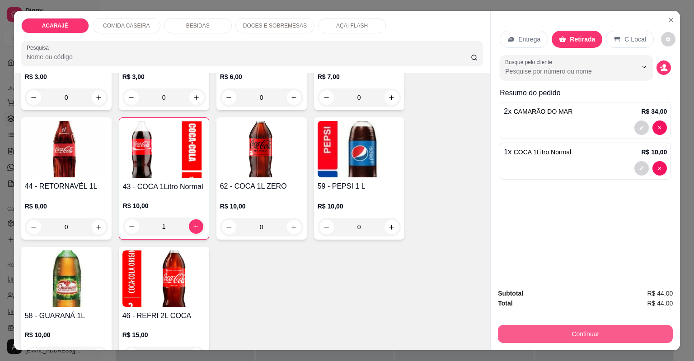
click at [525, 327] on button "Continuar" at bounding box center [585, 334] width 175 height 18
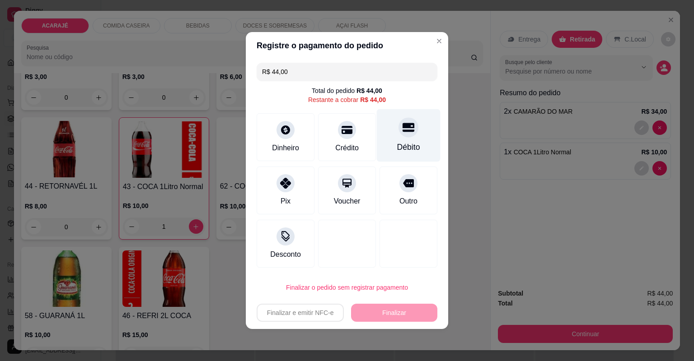
click at [390, 139] on div "Débito" at bounding box center [409, 135] width 64 height 53
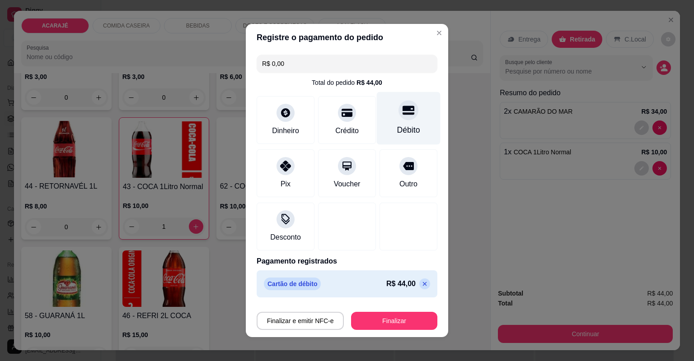
type input "R$ 0,00"
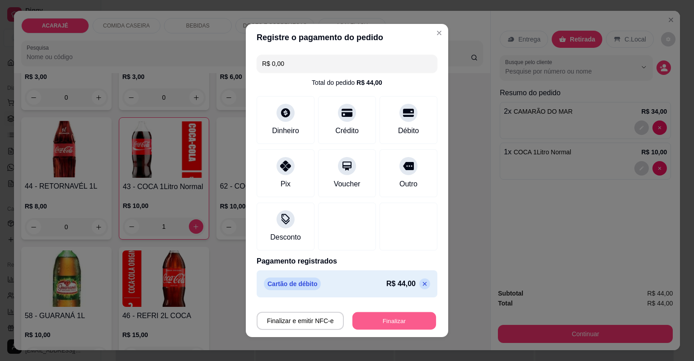
click at [403, 315] on button "Finalizar" at bounding box center [394, 322] width 84 height 18
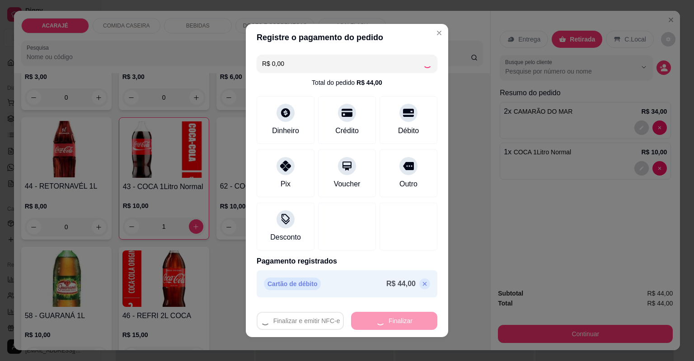
type input "0"
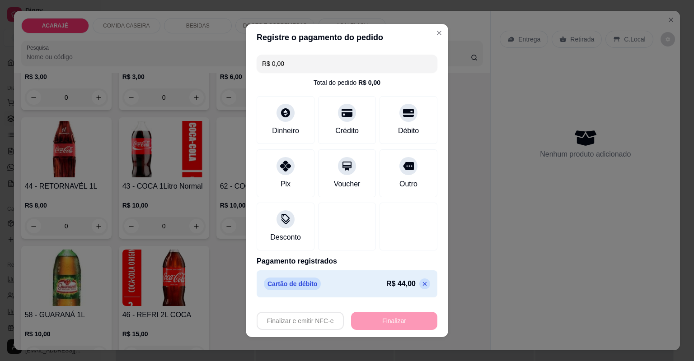
type input "-R$ 44,00"
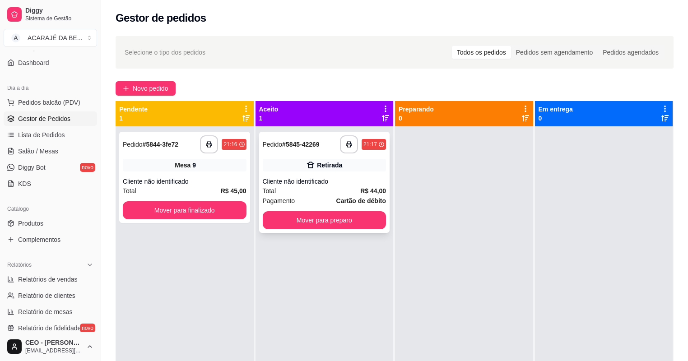
click at [296, 198] on div "Pagamento Cartão de débito" at bounding box center [325, 201] width 124 height 10
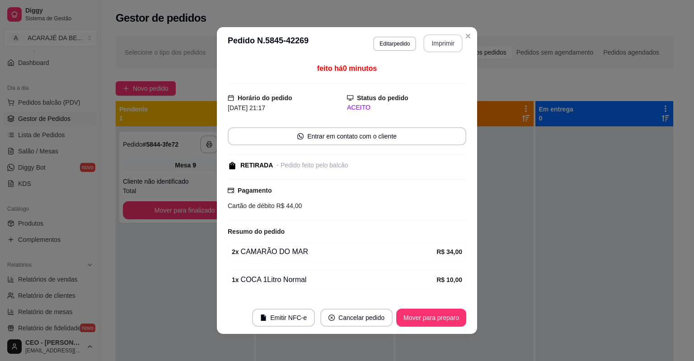
click at [450, 40] on button "Imprimir" at bounding box center [442, 43] width 39 height 18
click at [412, 314] on button "Mover para preparo" at bounding box center [431, 318] width 70 height 18
click at [412, 314] on div "Mover para preparo" at bounding box center [425, 318] width 83 height 18
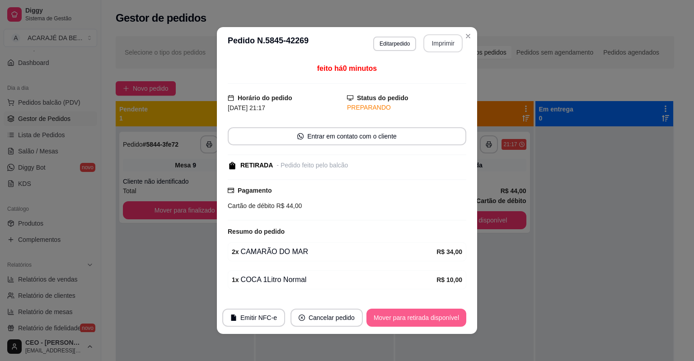
click at [412, 314] on button "Mover para retirada disponível" at bounding box center [416, 318] width 100 height 18
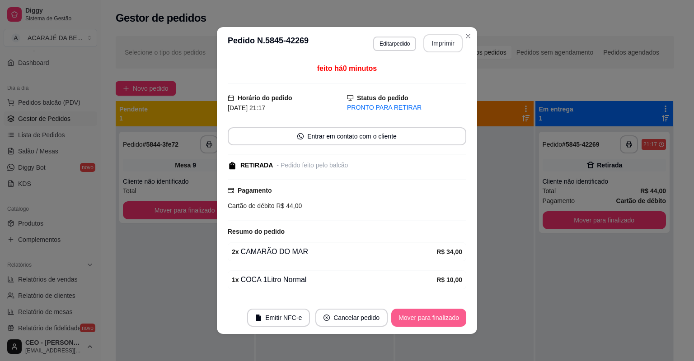
click at [409, 313] on button "Mover para finalizado" at bounding box center [428, 318] width 75 height 18
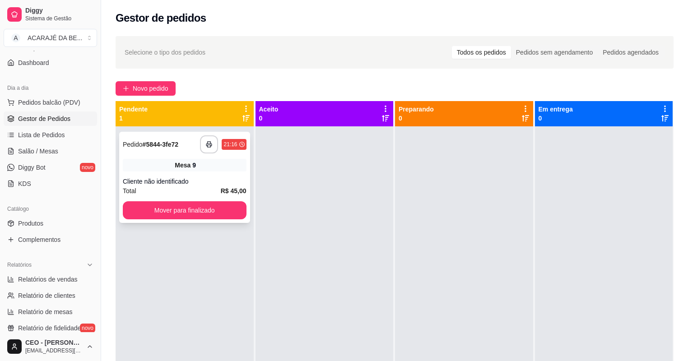
click at [219, 192] on div "Total R$ 45,00" at bounding box center [185, 191] width 124 height 10
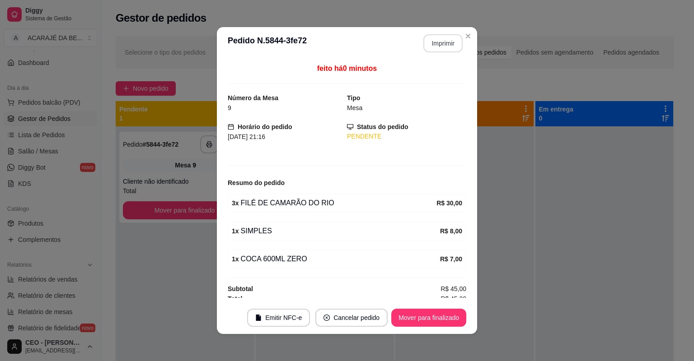
click at [426, 45] on button "Imprimir" at bounding box center [442, 43] width 39 height 18
click at [430, 314] on button "Mover para finalizado" at bounding box center [428, 318] width 75 height 18
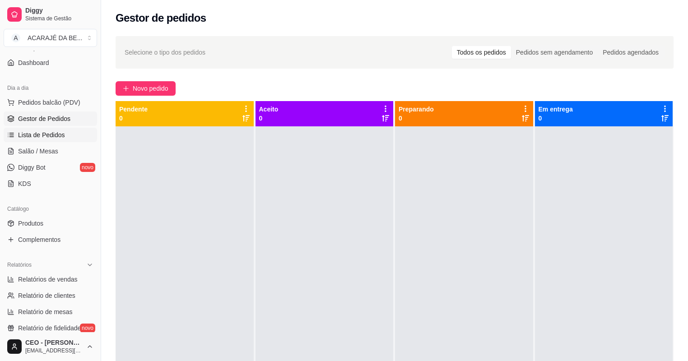
click at [23, 133] on span "Lista de Pedidos" at bounding box center [41, 135] width 47 height 9
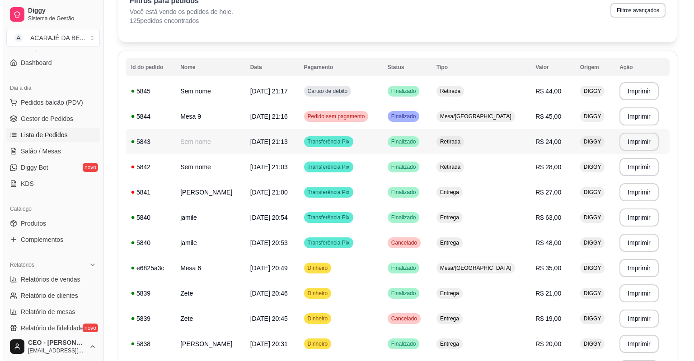
scroll to position [36, 0]
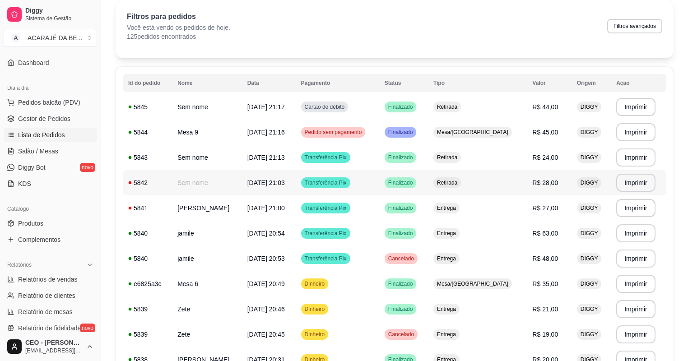
click at [519, 184] on td "Retirada" at bounding box center [477, 182] width 99 height 25
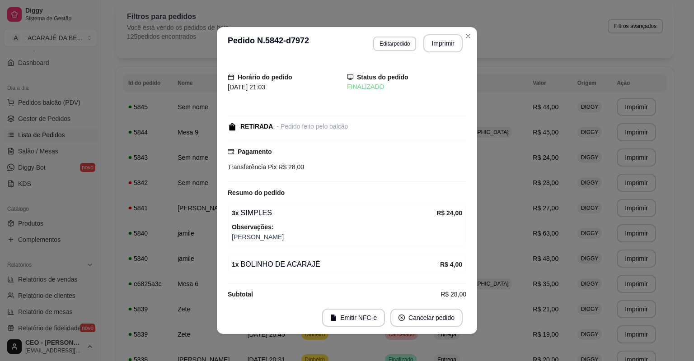
scroll to position [10, 0]
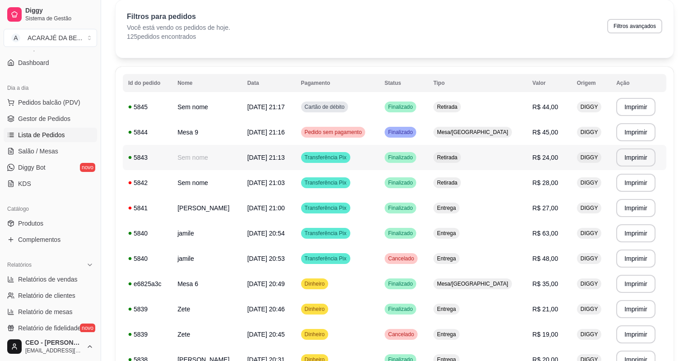
click at [379, 161] on td "Transferência Pix" at bounding box center [338, 157] width 84 height 25
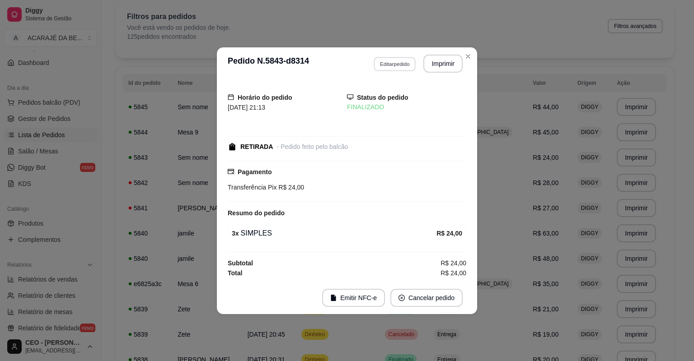
click at [392, 61] on button "Editar pedido" at bounding box center [395, 64] width 42 height 14
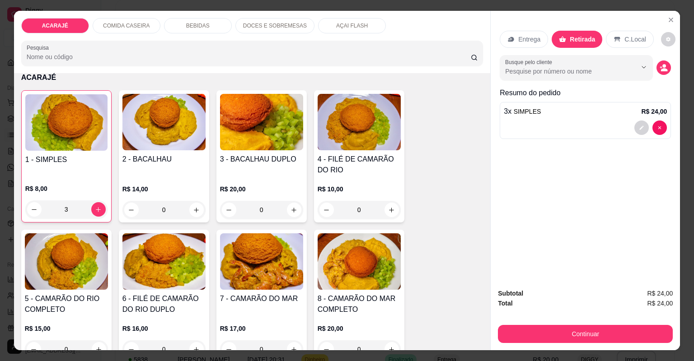
scroll to position [72, 0]
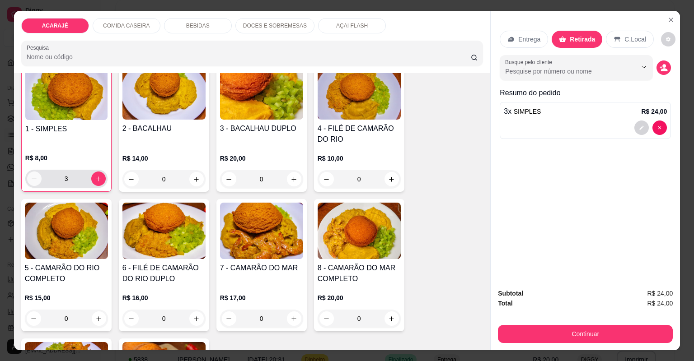
click at [33, 180] on icon "decrease-product-quantity" at bounding box center [34, 179] width 7 height 7
type input "2"
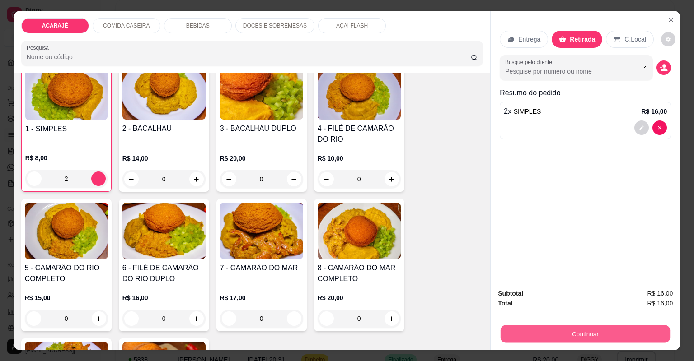
click at [531, 330] on button "Continuar" at bounding box center [585, 335] width 169 height 18
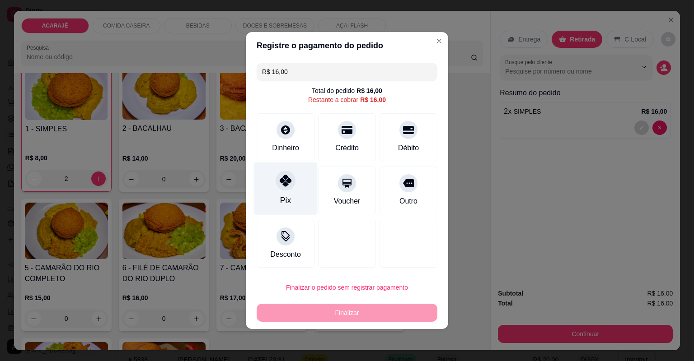
click at [280, 188] on div at bounding box center [286, 181] width 20 height 20
type input "R$ 0,00"
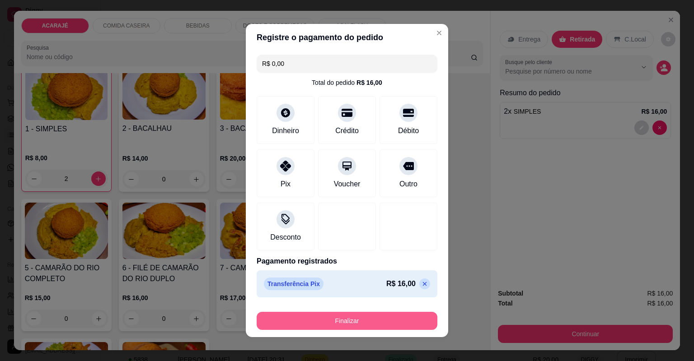
click at [329, 318] on button "Finalizar" at bounding box center [347, 321] width 181 height 18
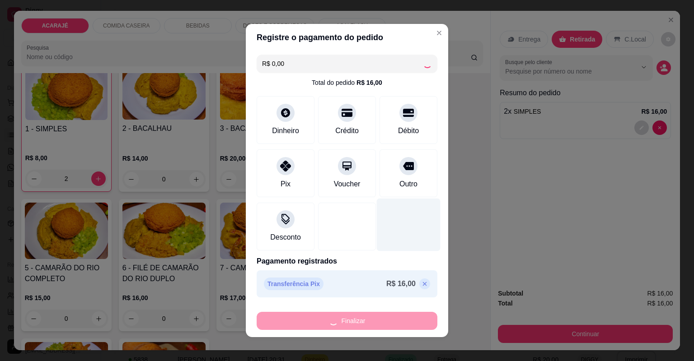
type input "0"
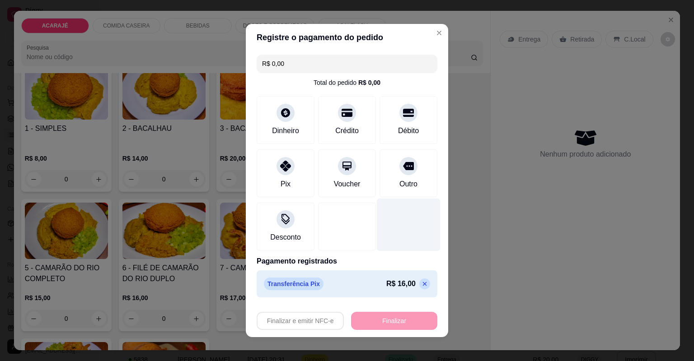
type input "-R$ 16,00"
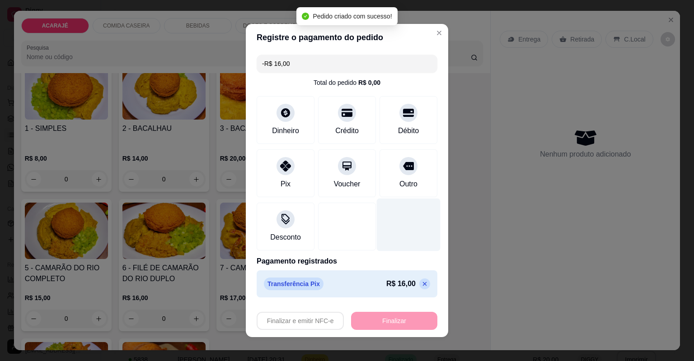
scroll to position [72, 0]
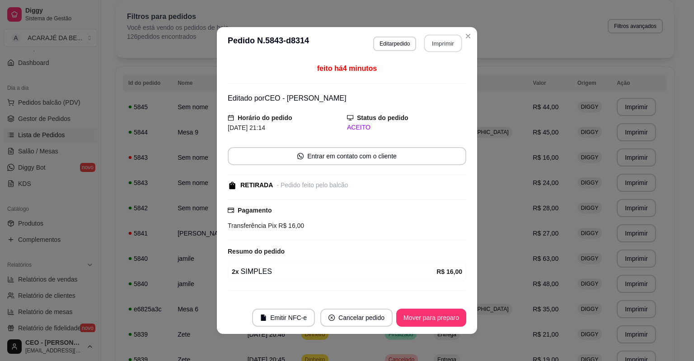
click at [452, 41] on button "Imprimir" at bounding box center [443, 44] width 38 height 18
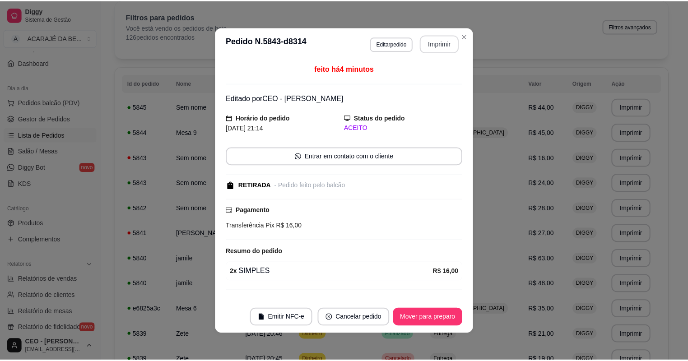
scroll to position [0, 0]
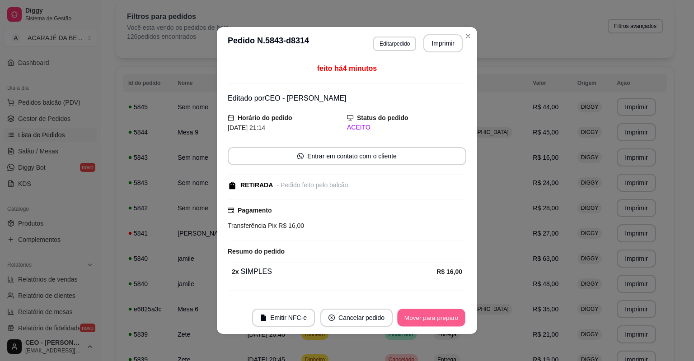
click at [416, 311] on button "Mover para preparo" at bounding box center [431, 318] width 68 height 18
click at [413, 313] on button "Mover para retirada disponível" at bounding box center [416, 318] width 97 height 18
click at [413, 313] on button "Mover para finalizado" at bounding box center [429, 318] width 73 height 18
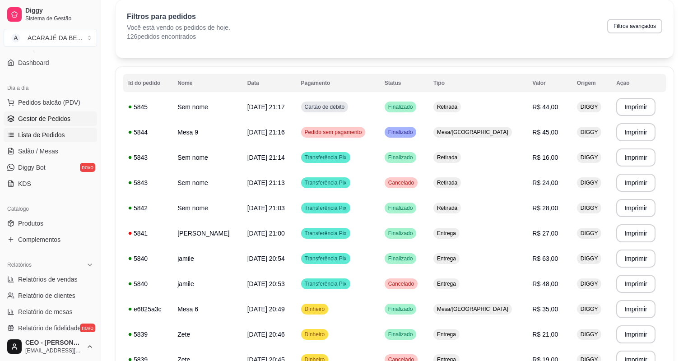
click at [49, 116] on span "Gestor de Pedidos" at bounding box center [44, 118] width 52 height 9
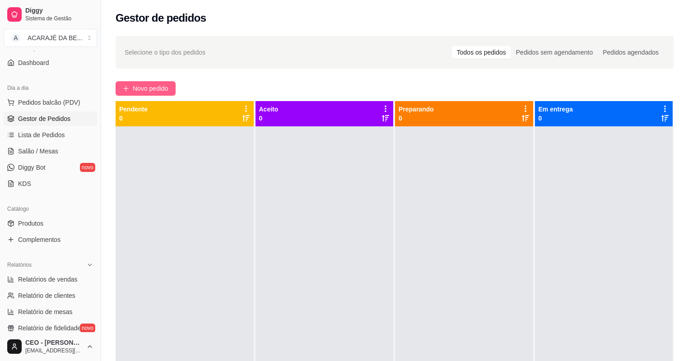
click at [129, 89] on button "Novo pedido" at bounding box center [146, 88] width 60 height 14
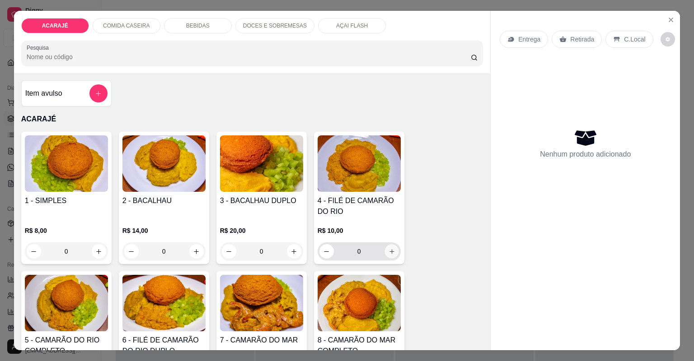
click at [384, 250] on button "increase-product-quantity" at bounding box center [391, 251] width 14 height 14
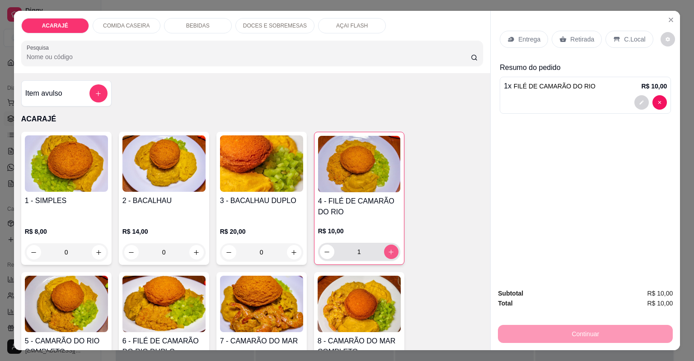
click at [384, 250] on button "increase-product-quantity" at bounding box center [391, 252] width 14 height 14
type input "3"
click at [575, 40] on p "Retirada" at bounding box center [582, 39] width 24 height 9
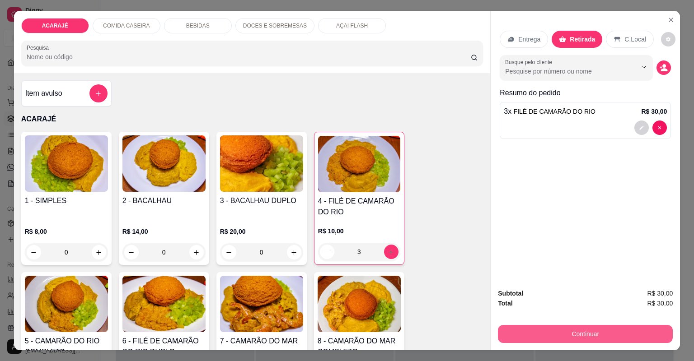
click at [523, 329] on button "Continuar" at bounding box center [585, 334] width 175 height 18
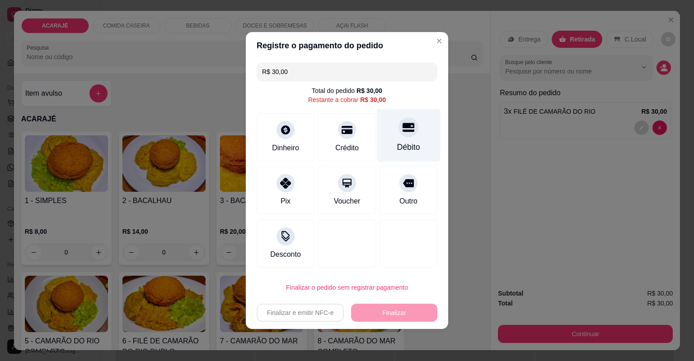
click at [397, 146] on div "Débito" at bounding box center [408, 147] width 23 height 12
type input "R$ 0,00"
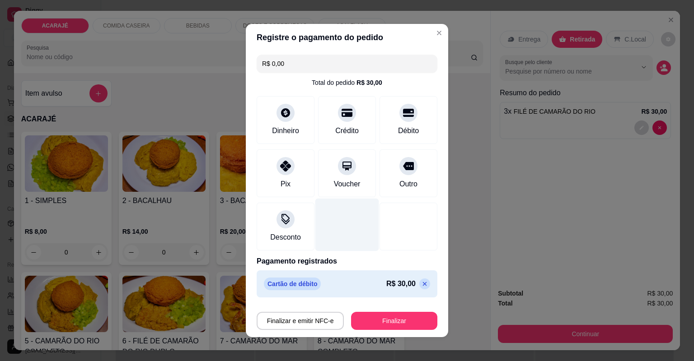
scroll to position [5, 0]
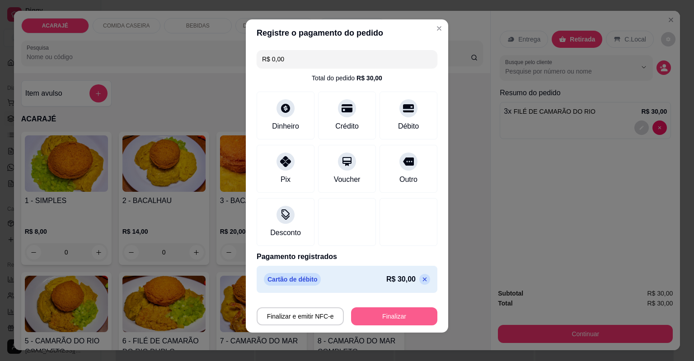
click at [362, 314] on button "Finalizar" at bounding box center [394, 317] width 86 height 18
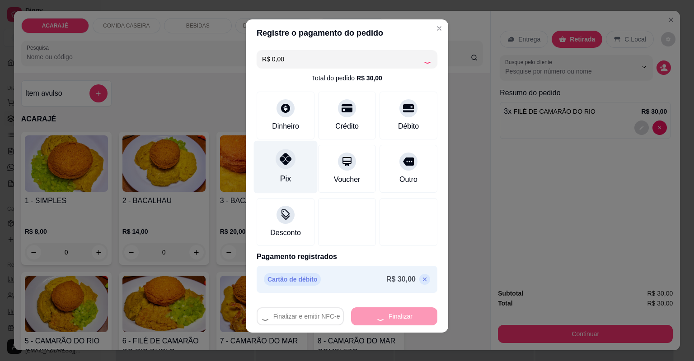
type input "0"
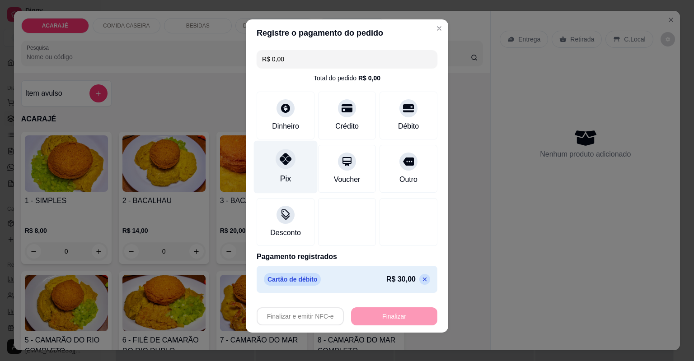
type input "-R$ 30,00"
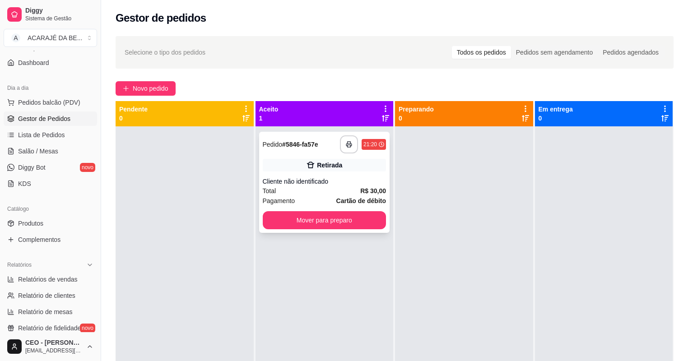
click at [318, 187] on div "Total R$ 30,00" at bounding box center [325, 191] width 124 height 10
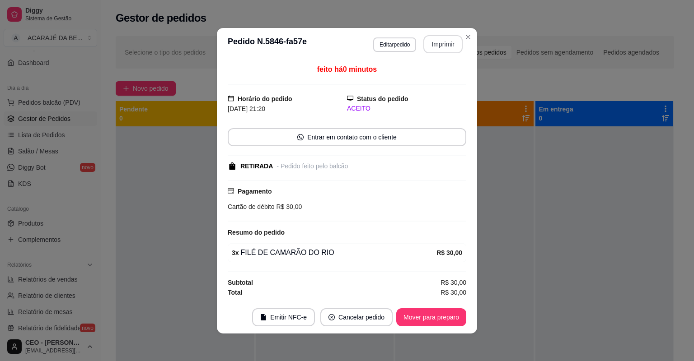
click at [435, 47] on button "Imprimir" at bounding box center [442, 44] width 39 height 18
click at [433, 311] on button "Mover para preparo" at bounding box center [431, 318] width 70 height 18
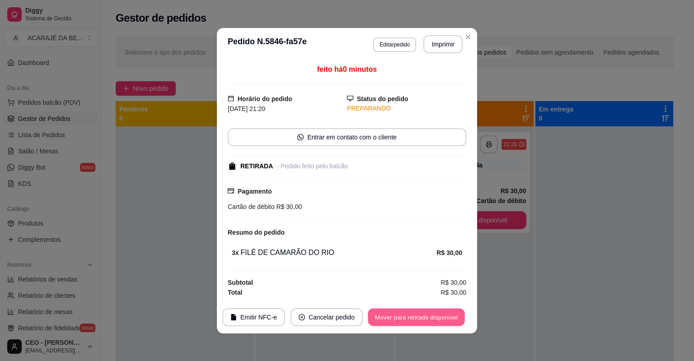
click at [432, 311] on button "Mover para retirada disponível" at bounding box center [416, 318] width 97 height 18
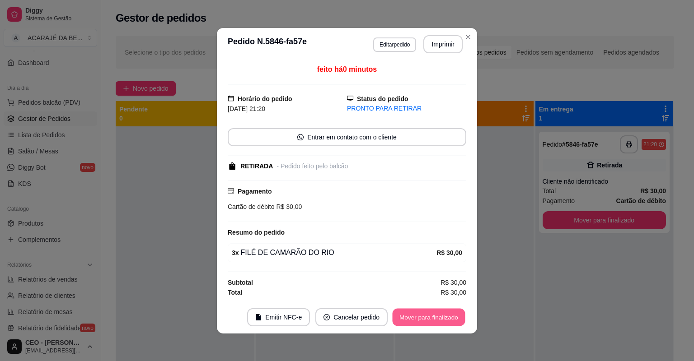
click at [430, 311] on button "Mover para finalizado" at bounding box center [429, 318] width 73 height 18
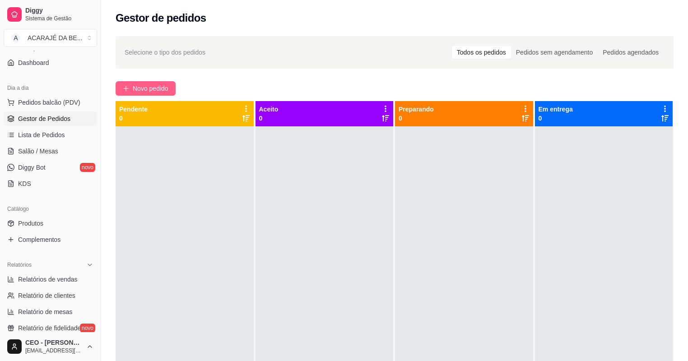
click at [172, 85] on button "Novo pedido" at bounding box center [146, 88] width 60 height 14
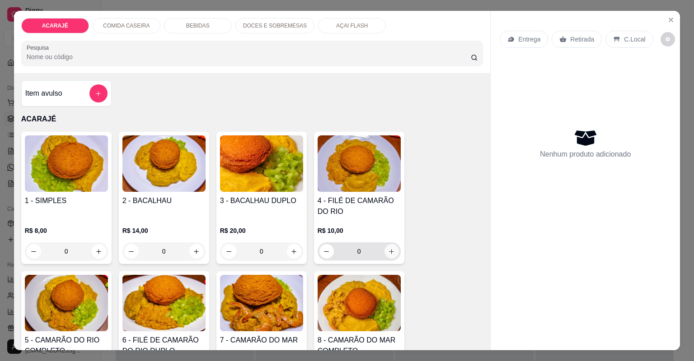
click at [385, 249] on button "increase-product-quantity" at bounding box center [391, 251] width 14 height 14
type input "1"
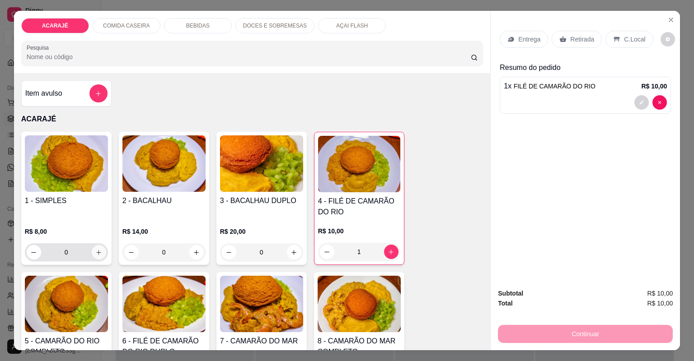
click at [95, 249] on icon "increase-product-quantity" at bounding box center [98, 252] width 7 height 7
type input "1"
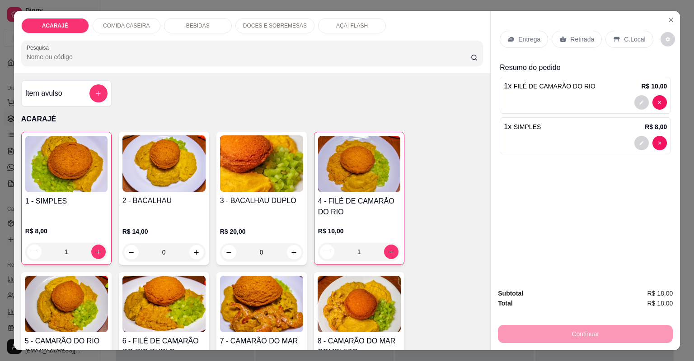
click at [571, 35] on p "Retirada" at bounding box center [582, 39] width 24 height 9
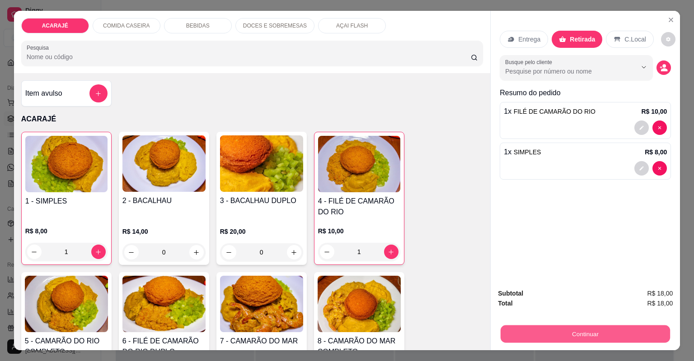
click at [538, 337] on button "Continuar" at bounding box center [585, 335] width 169 height 18
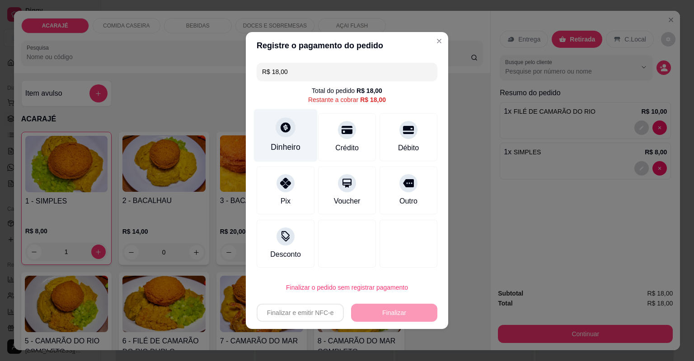
click at [291, 151] on div "Dinheiro" at bounding box center [286, 147] width 30 height 12
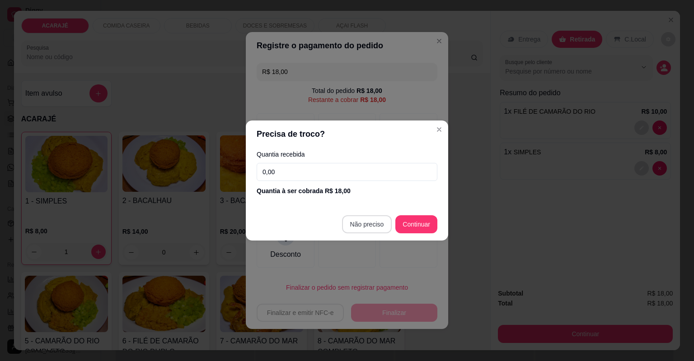
type input "R$ 0,00"
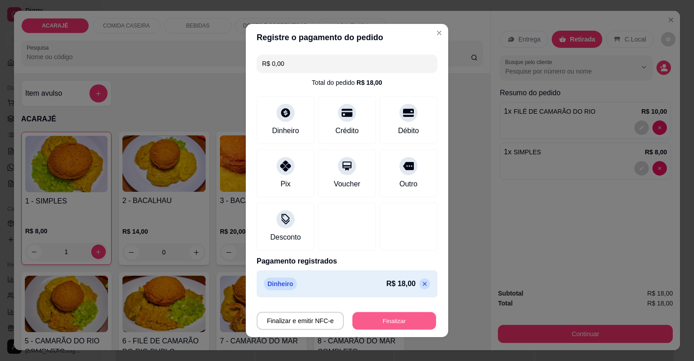
click at [382, 319] on button "Finalizar" at bounding box center [394, 322] width 84 height 18
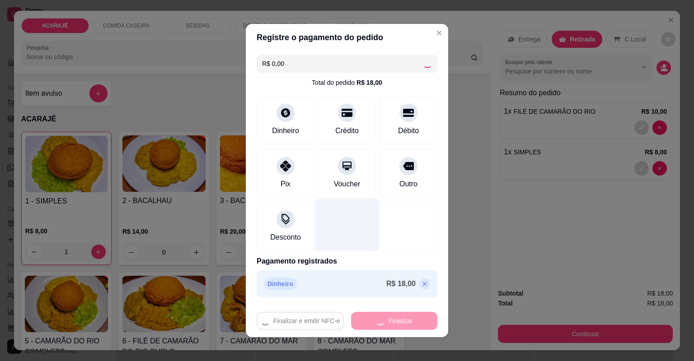
type input "0"
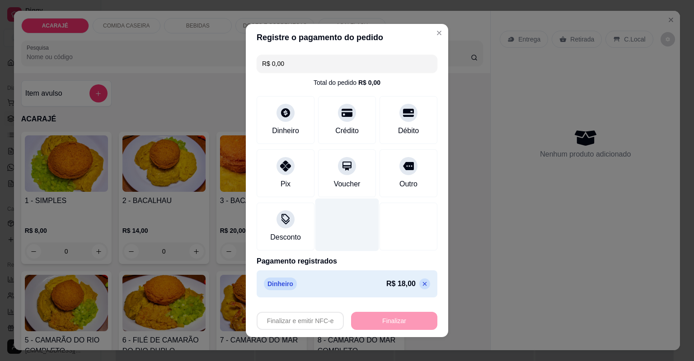
type input "-R$ 18,00"
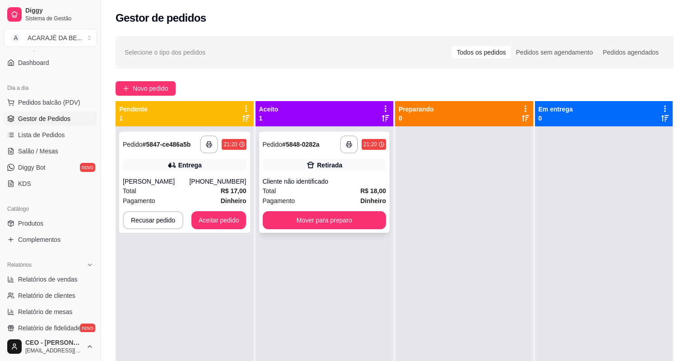
click at [307, 198] on div "Pagamento Dinheiro" at bounding box center [325, 201] width 124 height 10
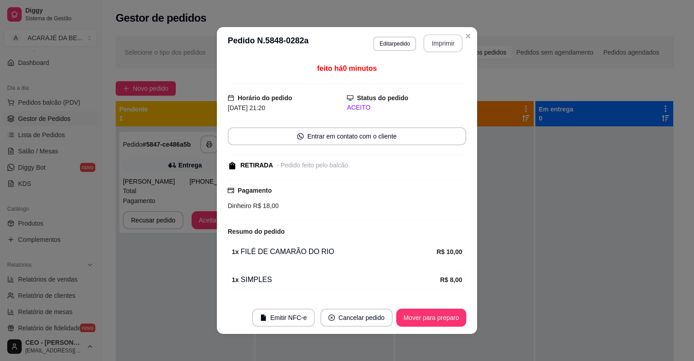
click at [450, 40] on button "Imprimir" at bounding box center [442, 43] width 39 height 18
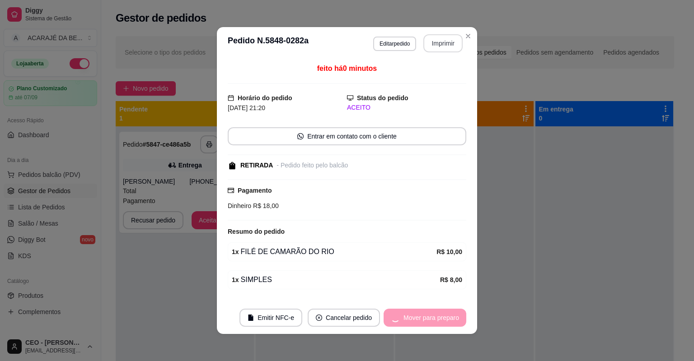
scroll to position [72, 0]
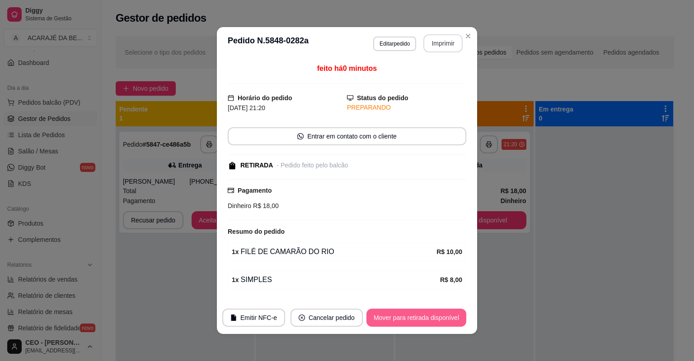
click at [423, 317] on button "Mover para retirada disponível" at bounding box center [416, 318] width 100 height 18
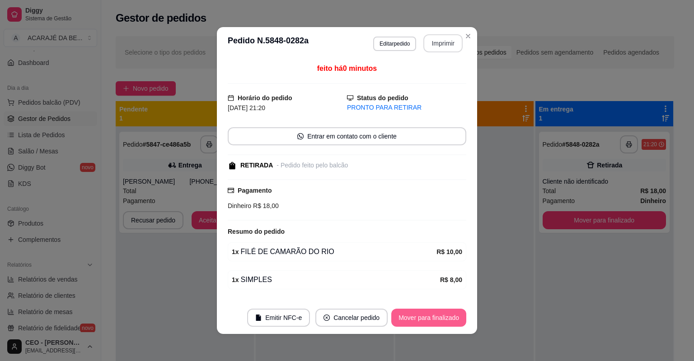
click at [422, 317] on button "Mover para finalizado" at bounding box center [428, 318] width 75 height 18
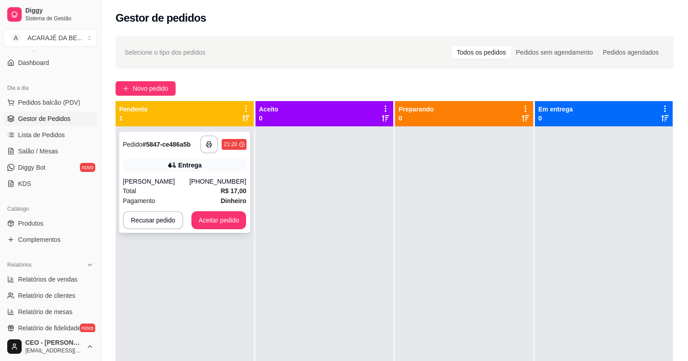
click at [210, 185] on div "[PHONE_NUMBER]" at bounding box center [217, 181] width 57 height 9
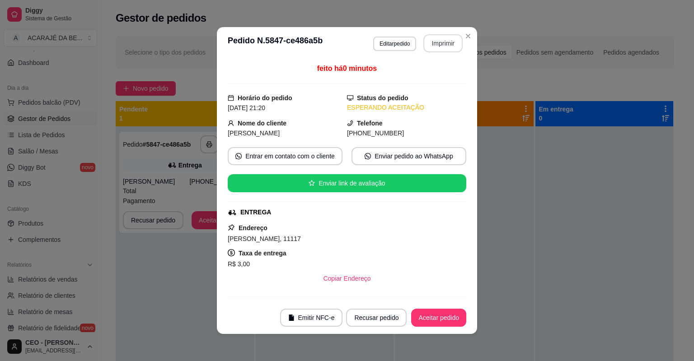
click at [443, 38] on button "Imprimir" at bounding box center [442, 43] width 39 height 18
click at [426, 310] on button "Aceitar pedido" at bounding box center [438, 318] width 55 height 18
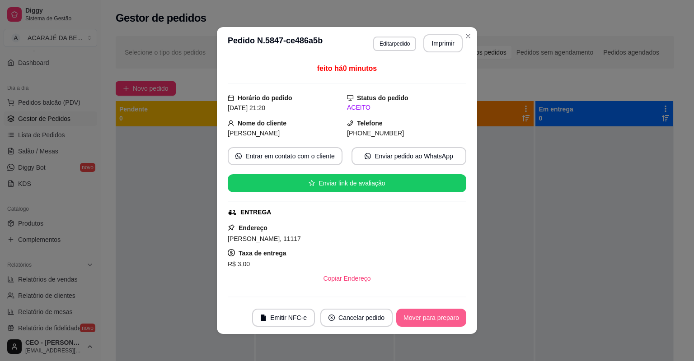
click at [426, 309] on button "Mover para preparo" at bounding box center [431, 318] width 70 height 18
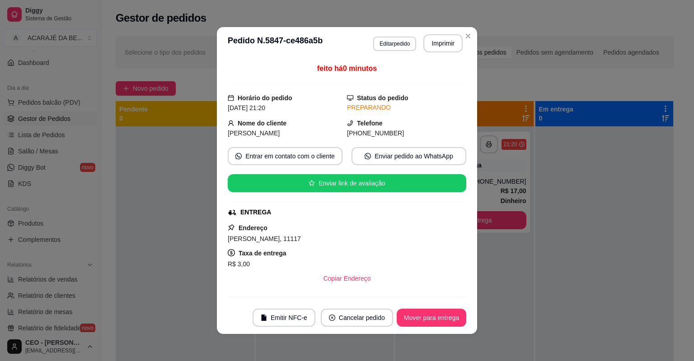
click at [425, 309] on footer "Emitir NFC-e Cancelar pedido Mover para entrega" at bounding box center [347, 318] width 260 height 33
click at [423, 313] on button "Mover para entrega" at bounding box center [432, 318] width 70 height 18
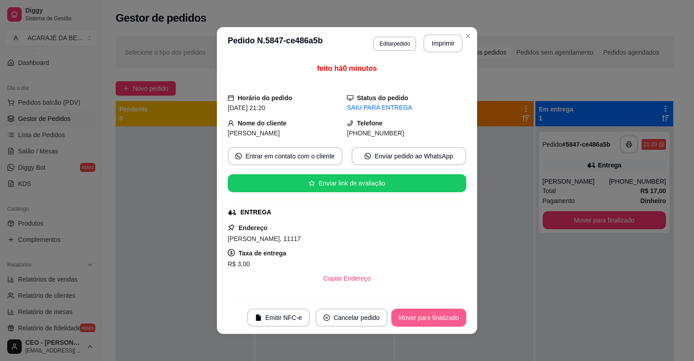
click at [423, 313] on button "Mover para finalizado" at bounding box center [428, 318] width 75 height 18
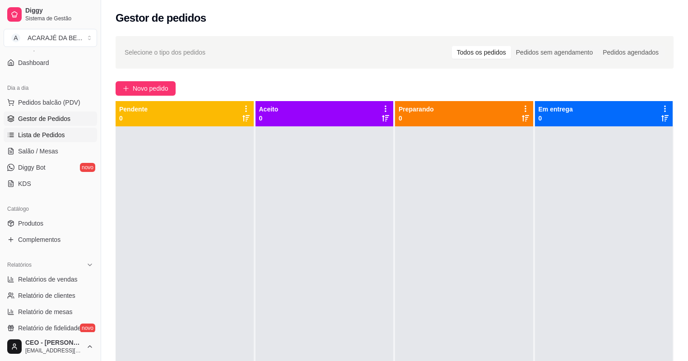
click at [51, 133] on span "Lista de Pedidos" at bounding box center [41, 135] width 47 height 9
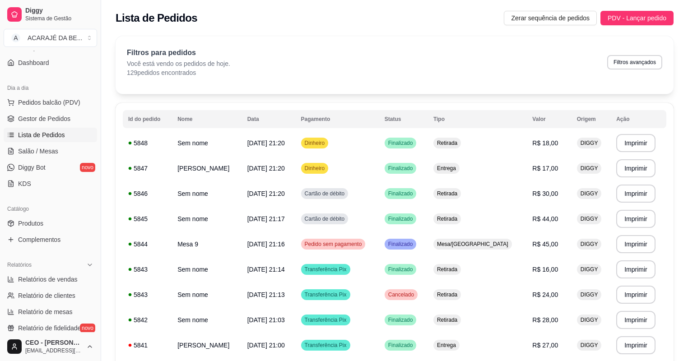
click at [42, 131] on span "Lista de Pedidos" at bounding box center [41, 135] width 47 height 9
click at [43, 114] on span "Gestor de Pedidos" at bounding box center [44, 118] width 52 height 9
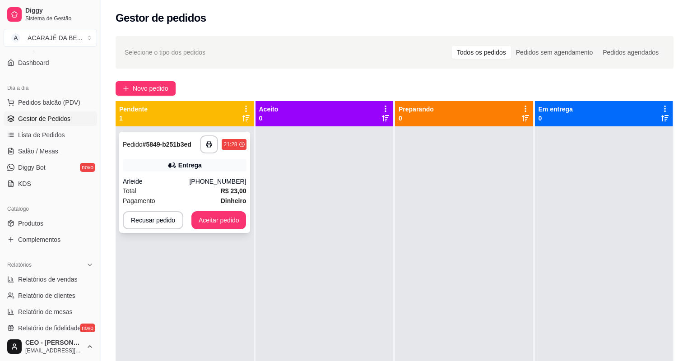
click at [217, 195] on div "Total R$ 23,00" at bounding box center [185, 191] width 124 height 10
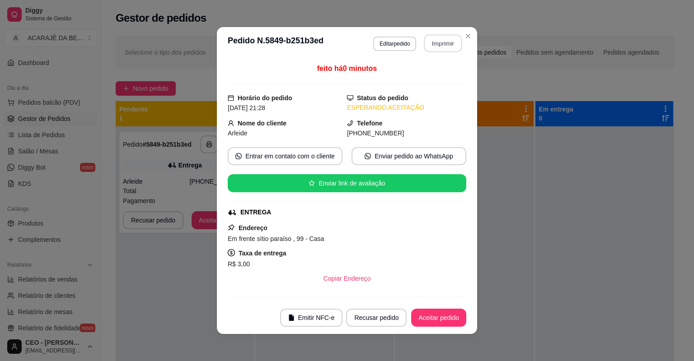
click at [446, 43] on button "Imprimir" at bounding box center [443, 44] width 38 height 18
click at [411, 314] on button "Aceitar pedido" at bounding box center [438, 318] width 55 height 18
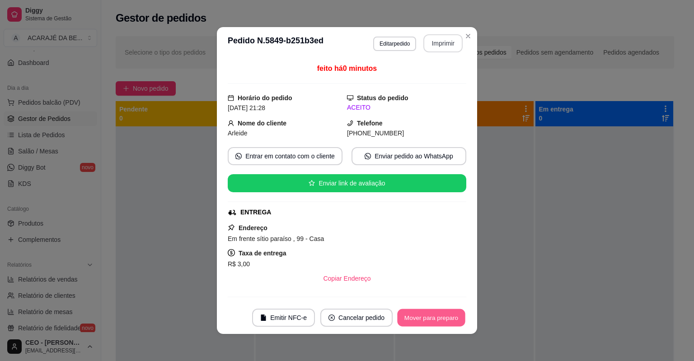
click at [408, 318] on button "Mover para preparo" at bounding box center [431, 318] width 68 height 18
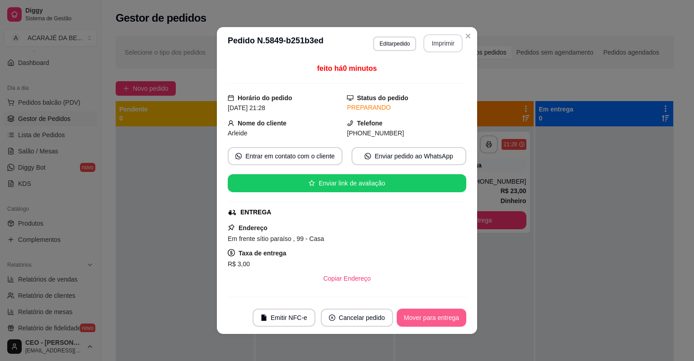
click at [409, 318] on button "Mover para entrega" at bounding box center [432, 318] width 70 height 18
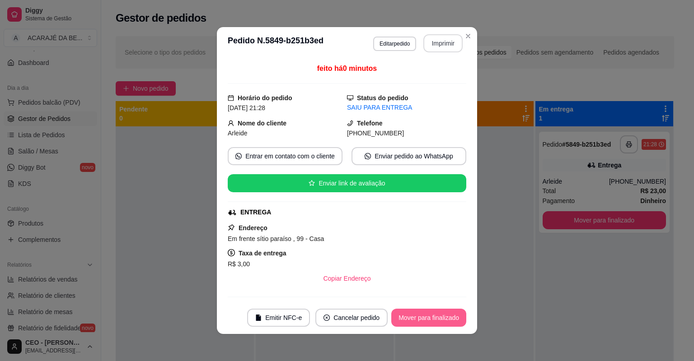
click at [408, 318] on button "Mover para finalizado" at bounding box center [428, 318] width 75 height 18
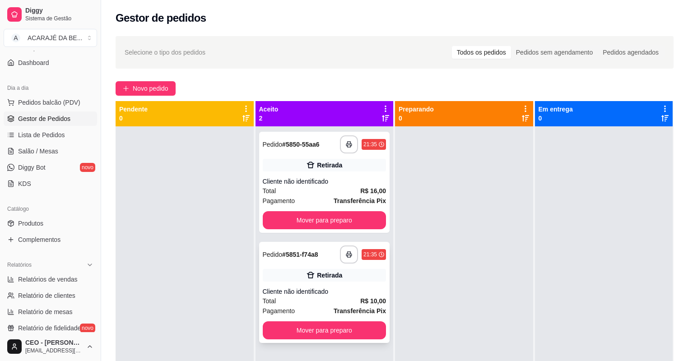
click at [289, 287] on div "**********" at bounding box center [324, 292] width 131 height 101
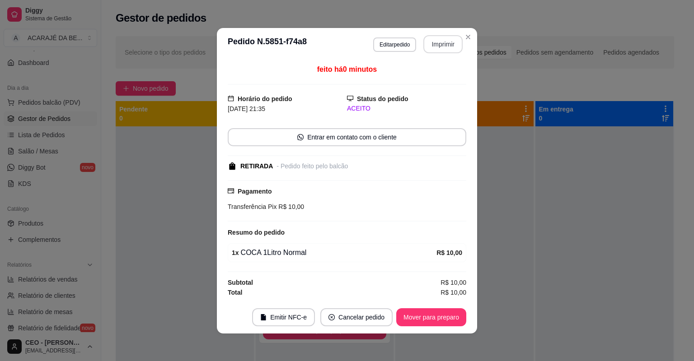
click at [454, 42] on button "Imprimir" at bounding box center [442, 44] width 39 height 18
click at [416, 309] on button "Mover para preparo" at bounding box center [431, 318] width 70 height 18
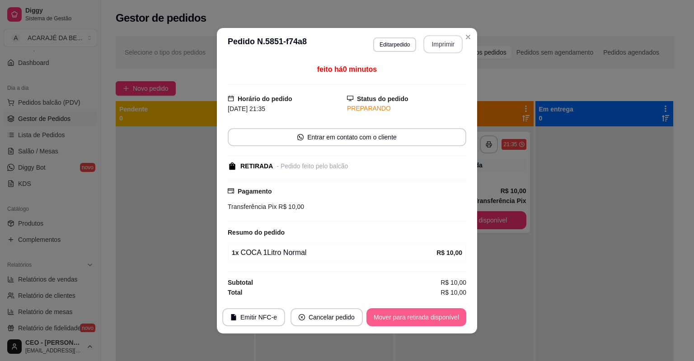
click at [416, 311] on button "Mover para retirada disponível" at bounding box center [416, 318] width 100 height 18
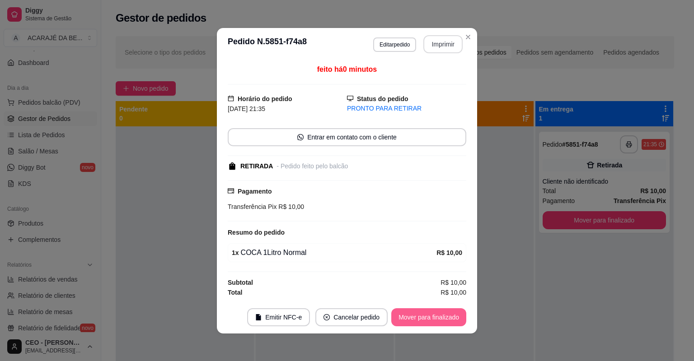
click at [414, 313] on button "Mover para finalizado" at bounding box center [428, 318] width 75 height 18
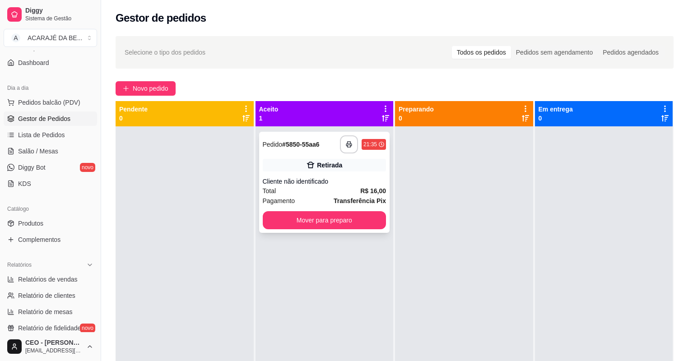
click at [339, 201] on strong "Transferência Pix" at bounding box center [360, 200] width 52 height 7
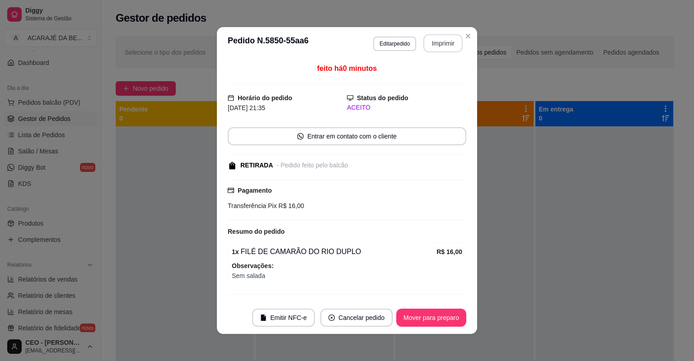
click at [444, 42] on button "Imprimir" at bounding box center [442, 43] width 39 height 18
click at [434, 311] on button "Mover para preparo" at bounding box center [431, 318] width 70 height 18
click at [434, 312] on button "Mover para preparo" at bounding box center [431, 318] width 70 height 18
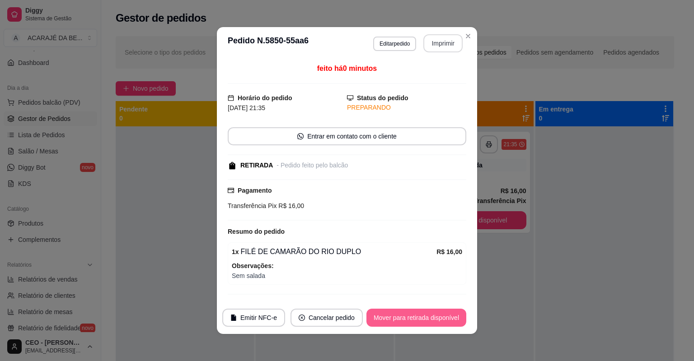
click at [432, 315] on button "Mover para retirada disponível" at bounding box center [416, 318] width 100 height 18
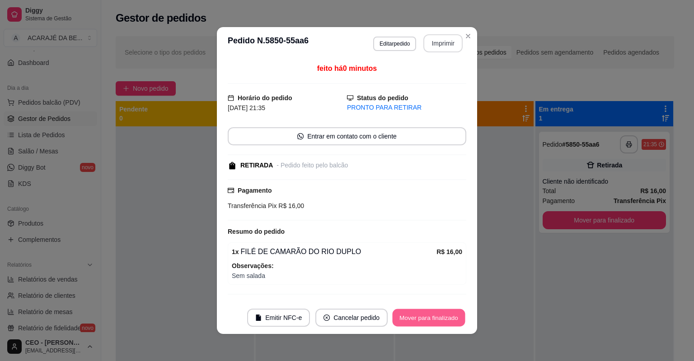
click at [432, 315] on button "Mover para finalizado" at bounding box center [429, 318] width 73 height 18
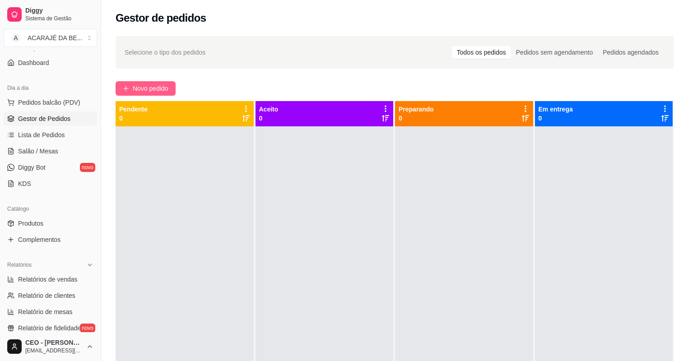
click at [135, 84] on span "Novo pedido" at bounding box center [151, 89] width 36 height 10
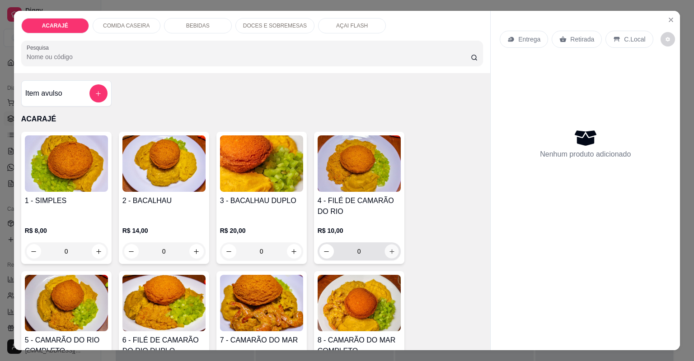
click at [394, 247] on button "increase-product-quantity" at bounding box center [391, 251] width 14 height 14
type input "1"
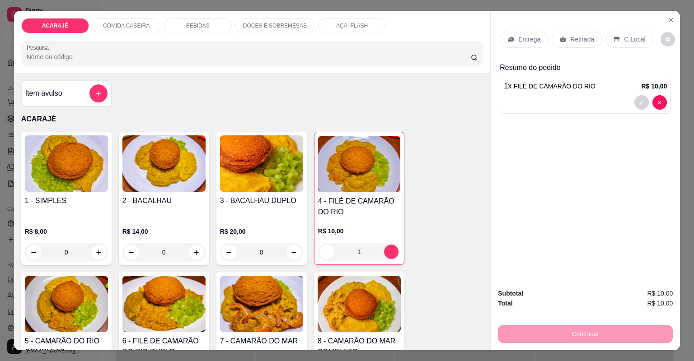
click at [591, 36] on div "Retirada" at bounding box center [577, 39] width 50 height 17
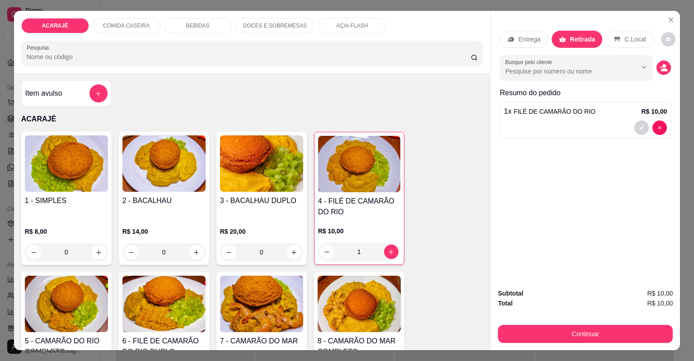
click at [662, 61] on div "Busque pelo cliente" at bounding box center [585, 67] width 171 height 25
click at [664, 67] on icon "decrease-product-quantity" at bounding box center [664, 68] width 8 height 8
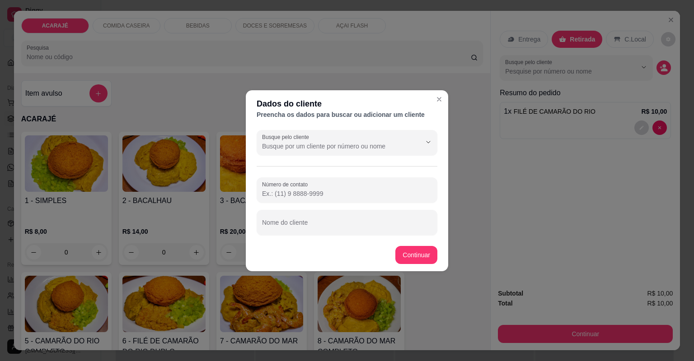
paste input "557 39103-7089"
click at [268, 192] on input "557 39103-7089" at bounding box center [347, 193] width 170 height 9
drag, startPoint x: 311, startPoint y: 194, endPoint x: 302, endPoint y: 193, distance: 9.1
click at [309, 193] on input "557 39103-7089" at bounding box center [347, 193] width 170 height 9
drag, startPoint x: 295, startPoint y: 193, endPoint x: 275, endPoint y: 193, distance: 20.3
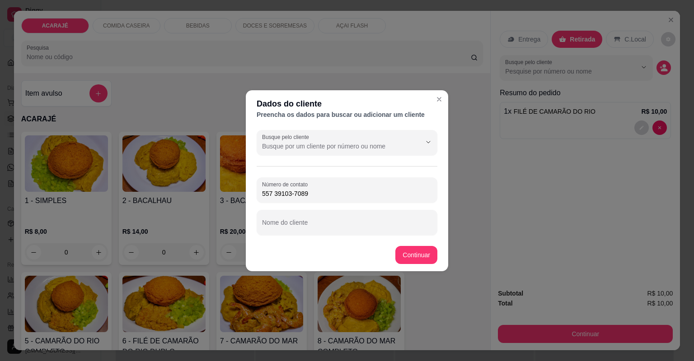
click at [275, 193] on input "557 39103-7089" at bounding box center [347, 193] width 170 height 9
drag, startPoint x: 262, startPoint y: 193, endPoint x: 318, endPoint y: 195, distance: 55.1
click at [304, 196] on input "557 39103-7089" at bounding box center [347, 193] width 170 height 9
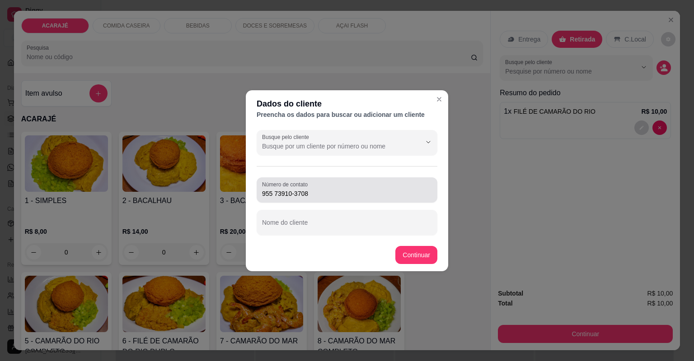
drag, startPoint x: 261, startPoint y: 193, endPoint x: 275, endPoint y: 190, distance: 14.3
click at [285, 190] on div "Número de contato 955 73910-3708" at bounding box center [347, 190] width 181 height 25
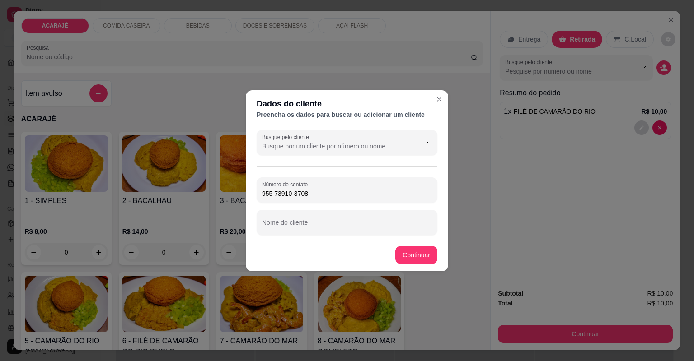
drag, startPoint x: 269, startPoint y: 193, endPoint x: 250, endPoint y: 188, distance: 19.6
click at [250, 189] on div "Busque pelo cliente Número de contato 955 73910-3708 Nome do cliente" at bounding box center [347, 182] width 202 height 112
click at [258, 192] on div "Número de contato 955 73910-3708" at bounding box center [347, 190] width 181 height 25
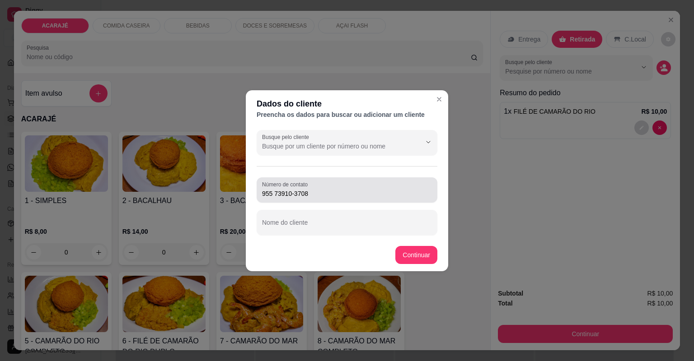
drag, startPoint x: 261, startPoint y: 193, endPoint x: 271, endPoint y: 190, distance: 10.4
click at [286, 190] on div "Número de contato 955 73910-3708" at bounding box center [347, 190] width 181 height 25
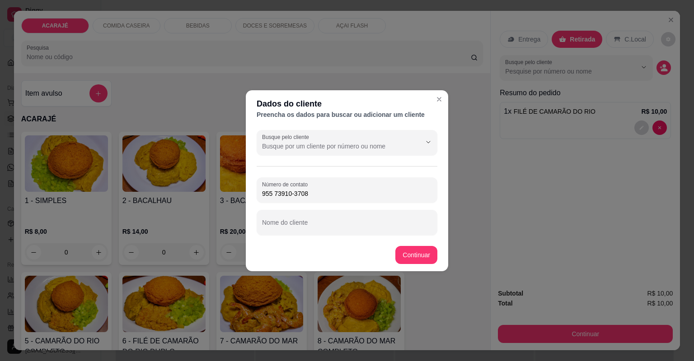
type input "955 73910-3708"
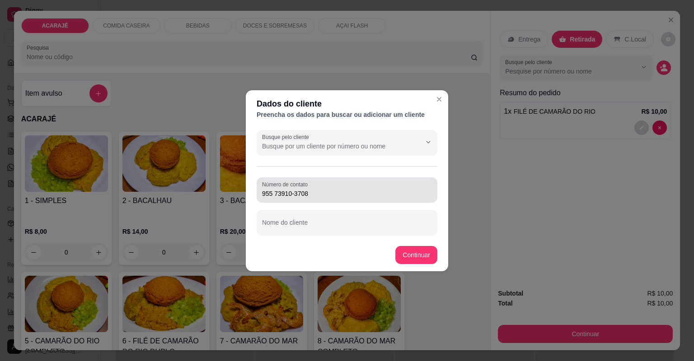
drag, startPoint x: 261, startPoint y: 194, endPoint x: 289, endPoint y: 194, distance: 28.5
click at [289, 194] on div "Número de contato 955 73910-3708" at bounding box center [347, 190] width 181 height 25
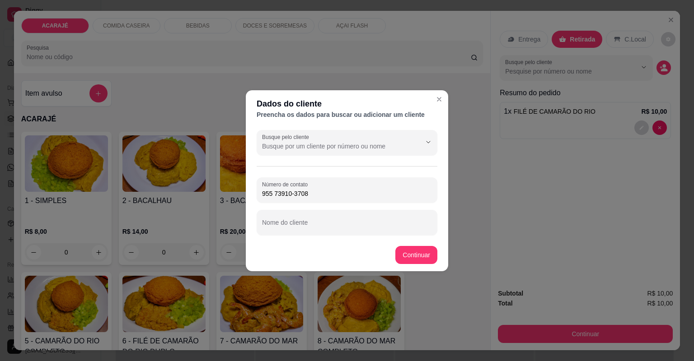
click at [281, 195] on input "955 73910-3708" at bounding box center [347, 193] width 170 height 9
click at [262, 192] on input "955 73910-3708" at bounding box center [347, 193] width 170 height 9
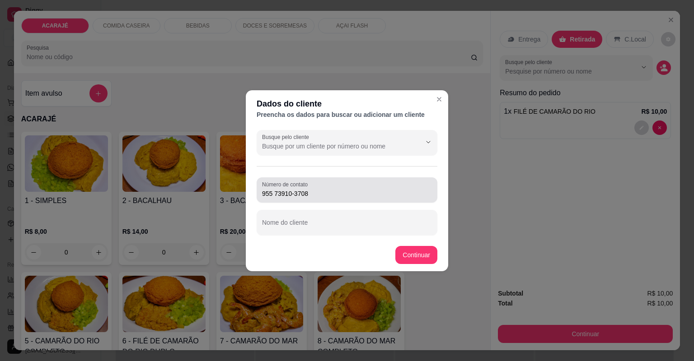
drag, startPoint x: 262, startPoint y: 192, endPoint x: 270, endPoint y: 192, distance: 8.1
click at [278, 192] on div "Número de contato 955 73910-3708" at bounding box center [347, 190] width 181 height 25
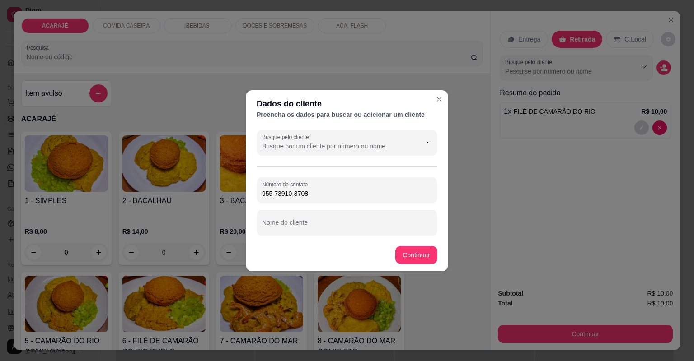
drag, startPoint x: 264, startPoint y: 193, endPoint x: 267, endPoint y: 190, distance: 5.1
click at [276, 192] on input "955 73910-3708" at bounding box center [347, 193] width 170 height 9
click at [262, 191] on input "955 73910-3708" at bounding box center [347, 193] width 170 height 9
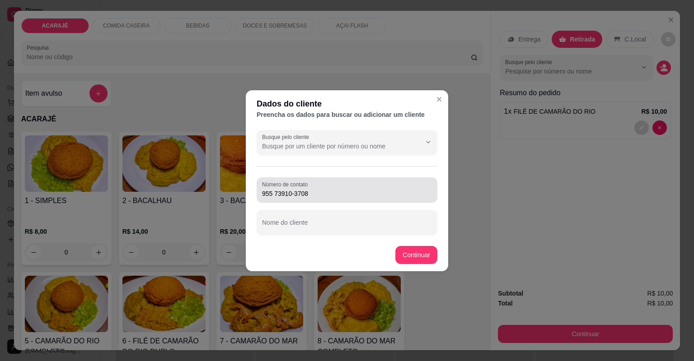
click at [268, 193] on div "Número de contato 955 73910-3708" at bounding box center [347, 190] width 181 height 25
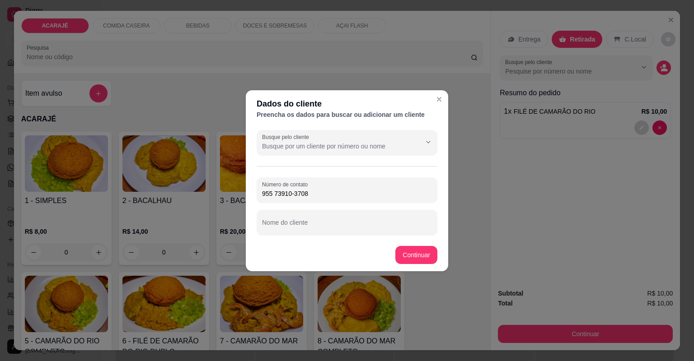
drag, startPoint x: 264, startPoint y: 193, endPoint x: 271, endPoint y: 192, distance: 7.0
click at [271, 192] on input "955 73910-3708" at bounding box center [347, 193] width 170 height 9
click at [264, 192] on input "955 73910-3708" at bounding box center [347, 193] width 170 height 9
drag, startPoint x: 263, startPoint y: 193, endPoint x: 300, endPoint y: 194, distance: 37.1
click at [309, 194] on input "955 73910-3708" at bounding box center [347, 193] width 170 height 9
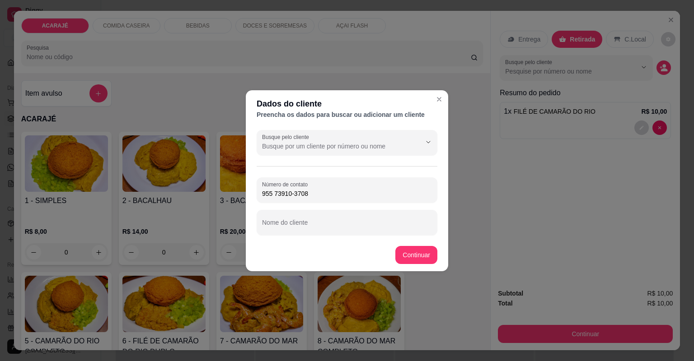
drag, startPoint x: 299, startPoint y: 195, endPoint x: 414, endPoint y: 157, distance: 120.8
click at [418, 157] on div "Busque pelo cliente Número de contato 955 73910-3708 Nome do cliente" at bounding box center [347, 182] width 202 height 112
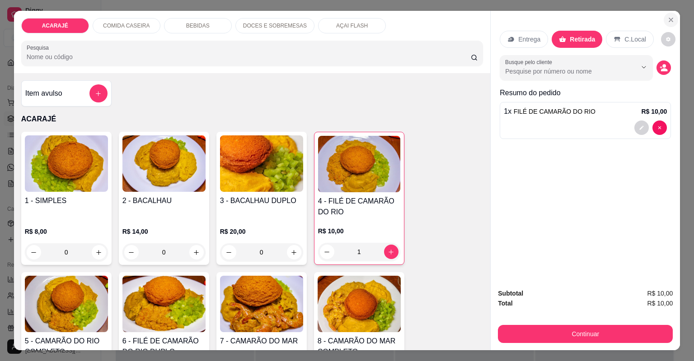
click at [669, 18] on icon "Close" at bounding box center [670, 19] width 7 height 7
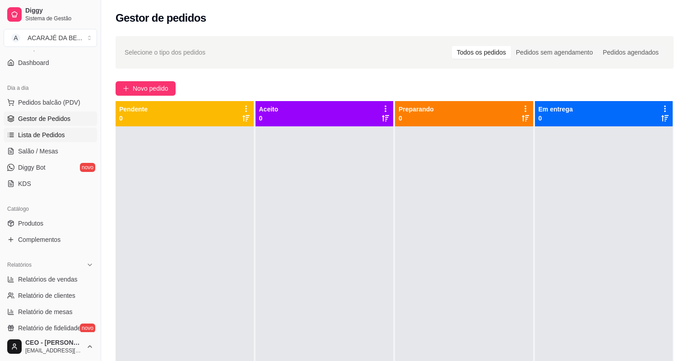
click at [30, 137] on span "Lista de Pedidos" at bounding box center [41, 135] width 47 height 9
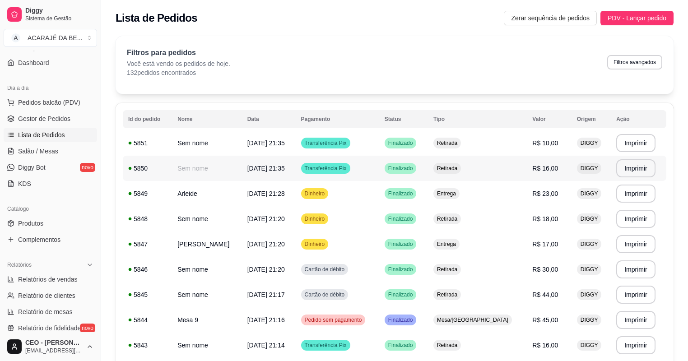
click at [539, 168] on span "R$ 16,00" at bounding box center [546, 168] width 26 height 7
click at [30, 151] on span "Salão / Mesas" at bounding box center [38, 151] width 40 height 9
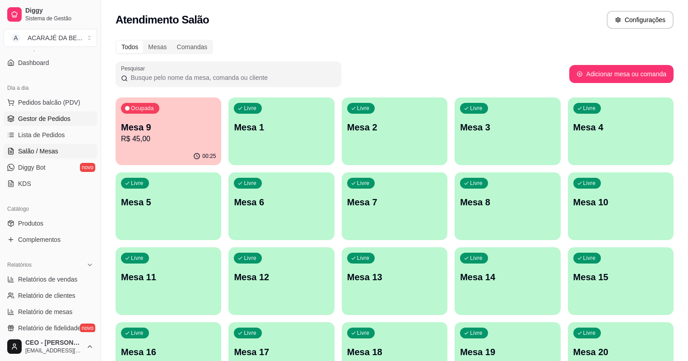
click at [37, 119] on span "Gestor de Pedidos" at bounding box center [44, 118] width 52 height 9
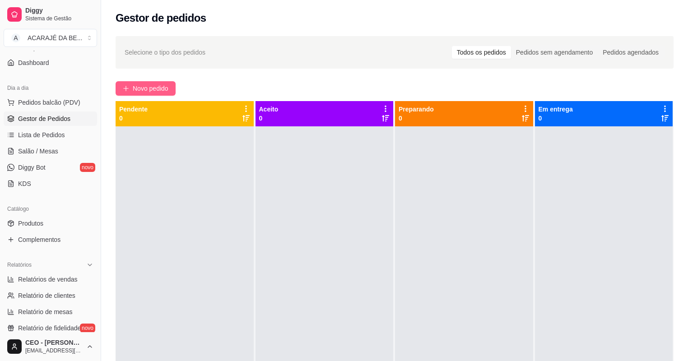
click at [123, 91] on icon "plus" at bounding box center [126, 88] width 6 height 6
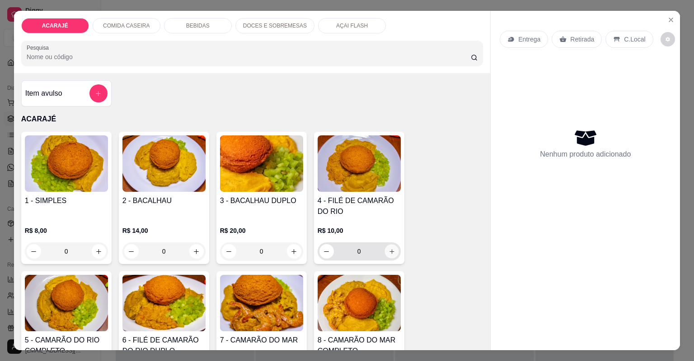
click at [388, 248] on icon "increase-product-quantity" at bounding box center [391, 251] width 7 height 7
type input "1"
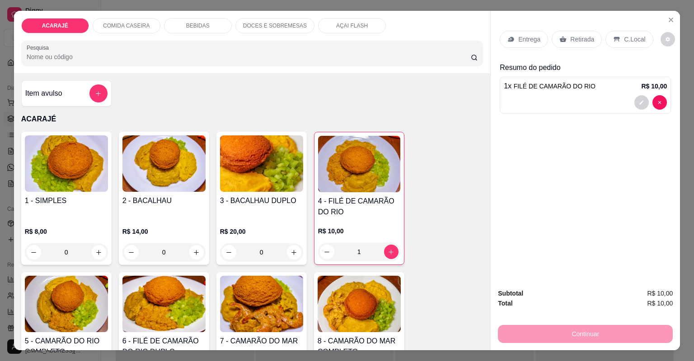
click at [570, 35] on p "Retirada" at bounding box center [582, 39] width 24 height 9
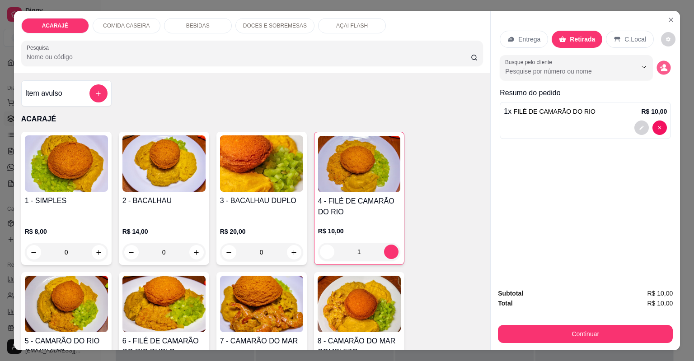
click at [663, 65] on circle "decrease-product-quantity" at bounding box center [665, 66] width 4 height 4
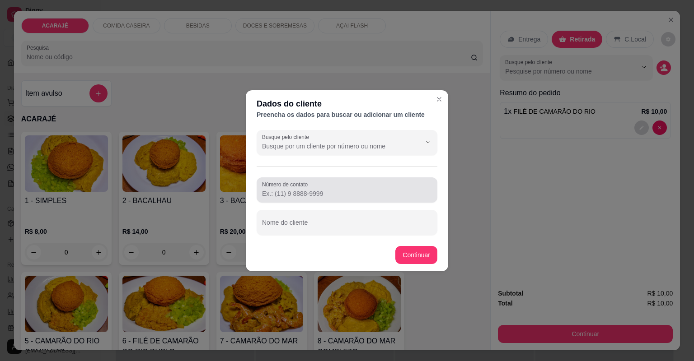
click at [306, 193] on input "Número de contato" at bounding box center [347, 193] width 170 height 9
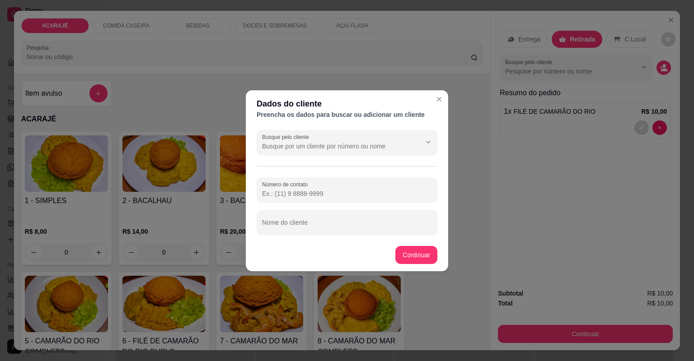
paste input "9103-7089"
click at [261, 192] on div "Número de contato 9103-7089" at bounding box center [347, 190] width 181 height 25
click at [262, 194] on div "Número de contato 9103-7089" at bounding box center [347, 190] width 181 height 25
click at [262, 194] on input "9103-7089" at bounding box center [347, 193] width 170 height 9
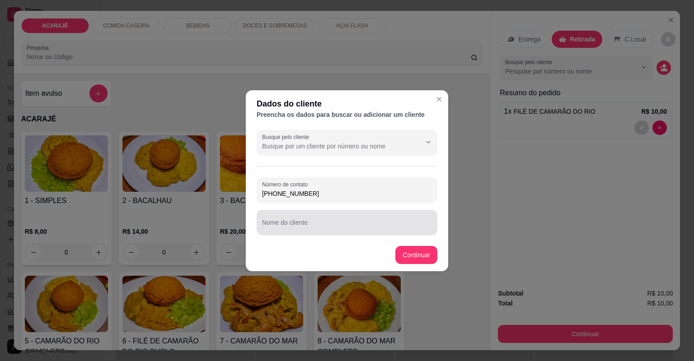
type input "(73) 9103-7089"
click at [305, 227] on input "Nome do cliente" at bounding box center [347, 226] width 170 height 9
paste input "caio oliveira"
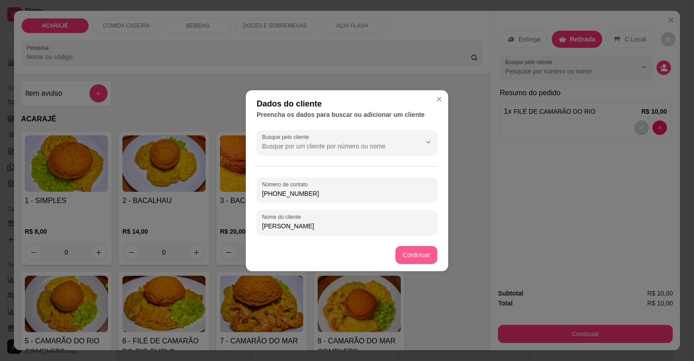
type input "caio oliveira"
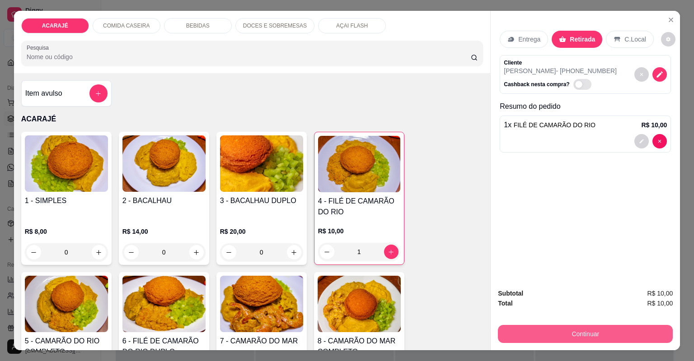
click at [548, 337] on button "Continuar" at bounding box center [585, 334] width 175 height 18
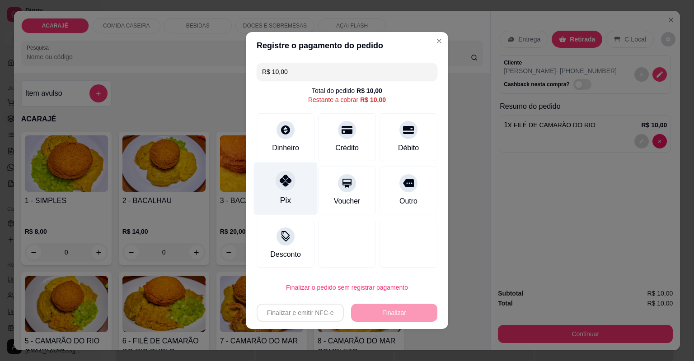
click at [288, 195] on div "Pix" at bounding box center [285, 201] width 11 height 12
type input "R$ 0,00"
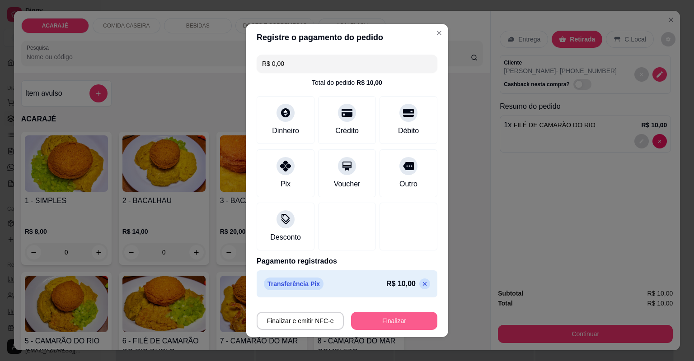
click at [365, 315] on button "Finalizar" at bounding box center [394, 321] width 86 height 18
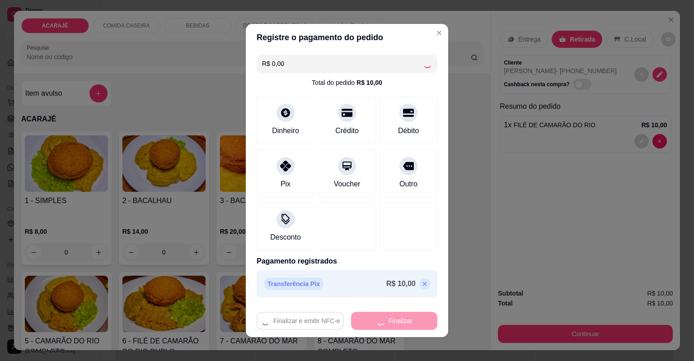
type input "0"
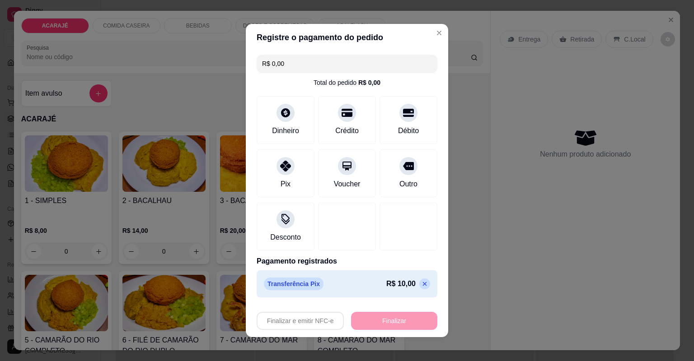
type input "-R$ 10,00"
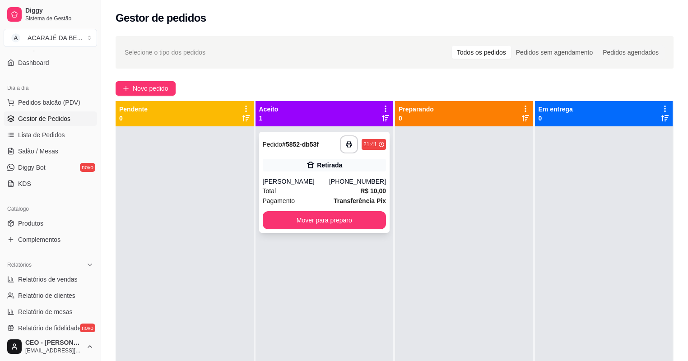
click at [298, 186] on div "Total R$ 10,00" at bounding box center [325, 191] width 124 height 10
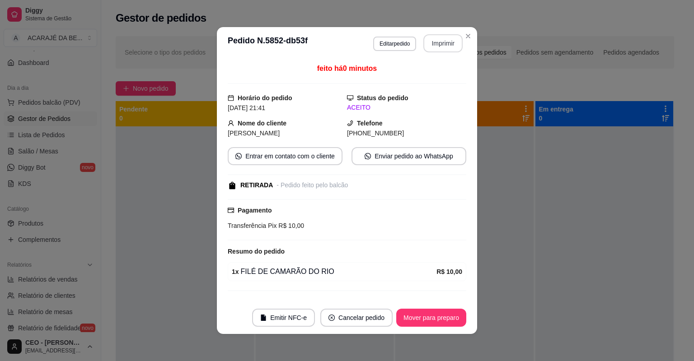
click at [428, 39] on button "Imprimir" at bounding box center [442, 43] width 39 height 18
click at [420, 314] on button "Mover para preparo" at bounding box center [431, 318] width 68 height 18
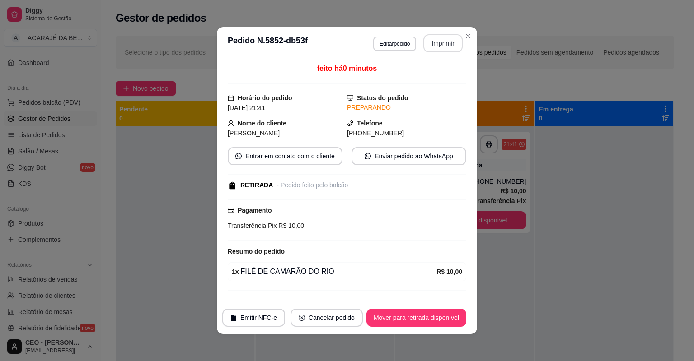
click at [398, 332] on footer "Emitir NFC-e Cancelar pedido Mover para retirada disponível" at bounding box center [347, 318] width 260 height 33
click at [399, 309] on button "Mover para retirada disponível" at bounding box center [416, 318] width 100 height 18
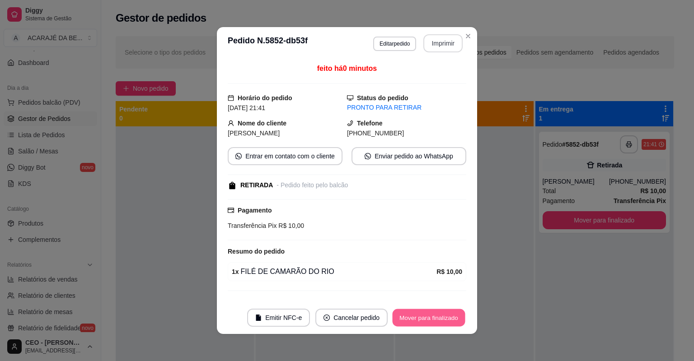
click at [399, 313] on button "Mover para finalizado" at bounding box center [429, 318] width 73 height 18
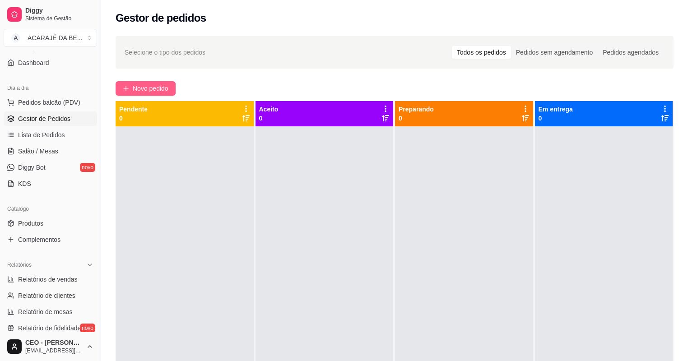
click at [147, 86] on span "Novo pedido" at bounding box center [151, 89] width 36 height 10
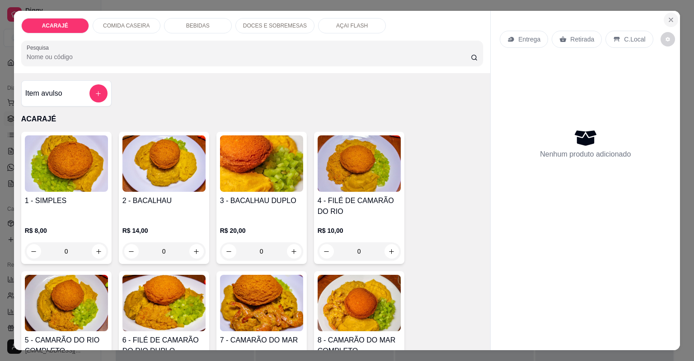
click at [669, 16] on button "Close" at bounding box center [671, 20] width 14 height 14
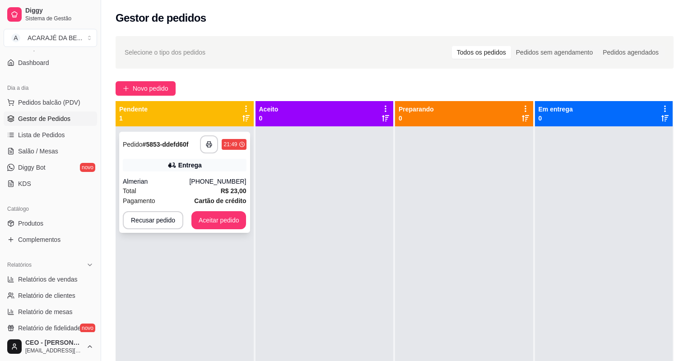
click at [179, 172] on div "**********" at bounding box center [184, 182] width 131 height 101
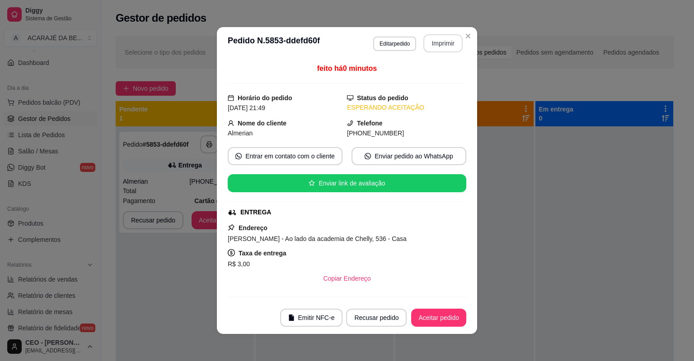
click at [430, 49] on button "Imprimir" at bounding box center [442, 43] width 39 height 18
click at [433, 313] on button "Aceitar pedido" at bounding box center [438, 318] width 55 height 18
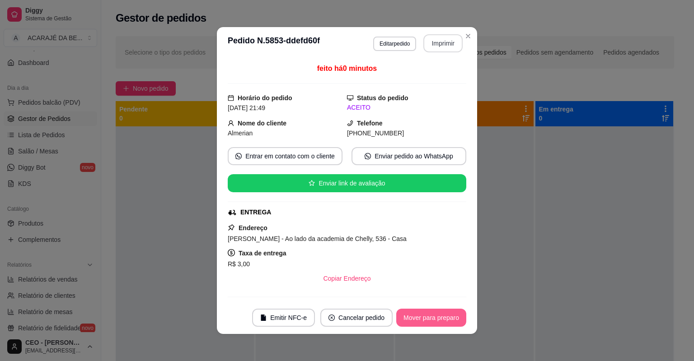
click at [434, 314] on button "Mover para preparo" at bounding box center [431, 318] width 70 height 18
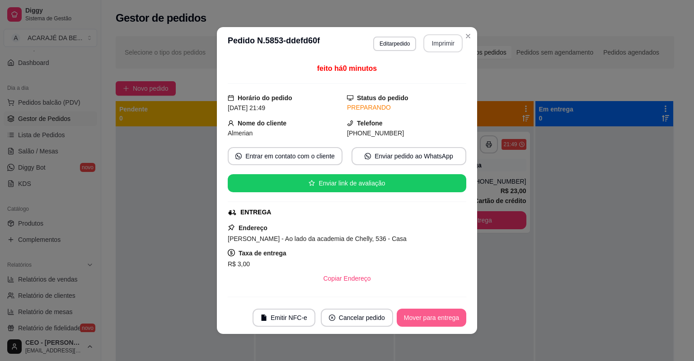
click at [434, 314] on button "Mover para entrega" at bounding box center [432, 318] width 70 height 18
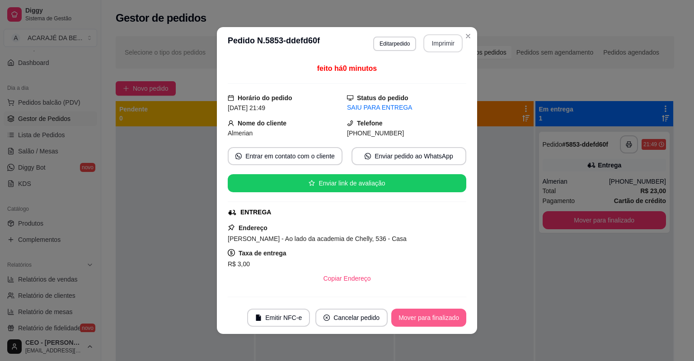
click at [434, 313] on button "Mover para finalizado" at bounding box center [428, 318] width 75 height 18
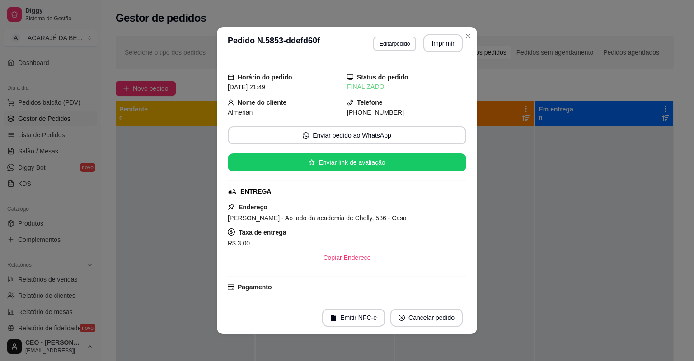
click at [454, 57] on header "**********" at bounding box center [347, 43] width 260 height 33
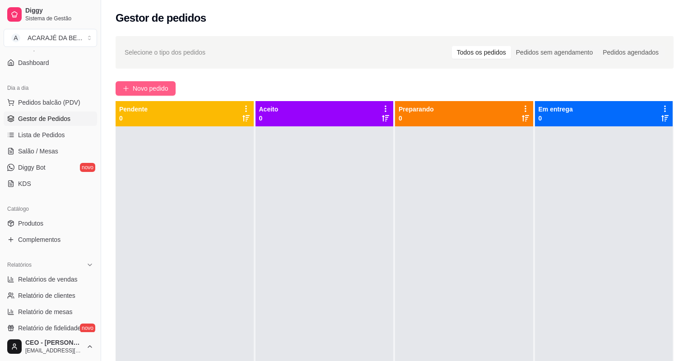
click at [172, 87] on button "Novo pedido" at bounding box center [146, 88] width 60 height 14
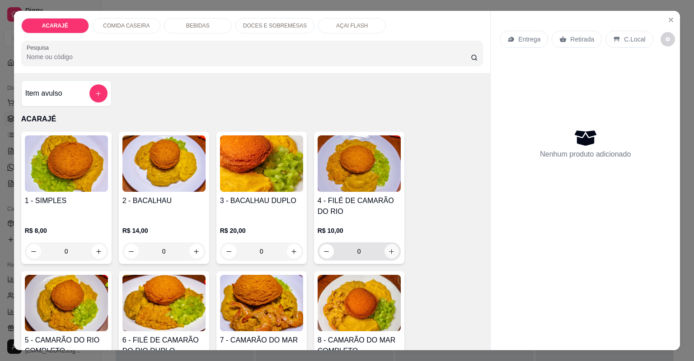
click at [392, 253] on icon "increase-product-quantity" at bounding box center [391, 251] width 7 height 7
type input "1"
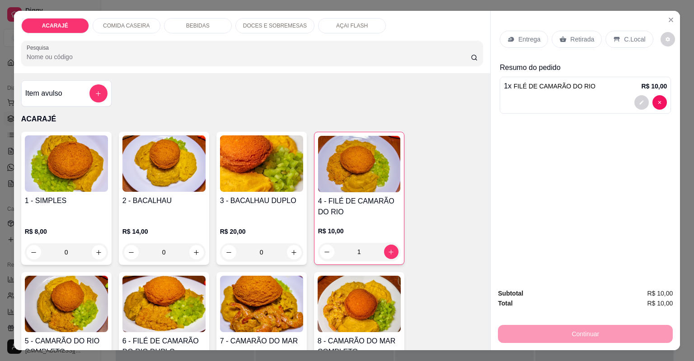
click at [513, 44] on div "Entrega" at bounding box center [524, 39] width 48 height 17
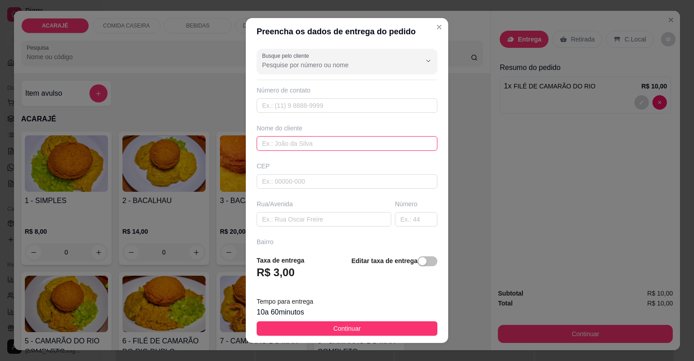
click at [269, 136] on input "text" at bounding box center [347, 143] width 181 height 14
type input "Pekky"
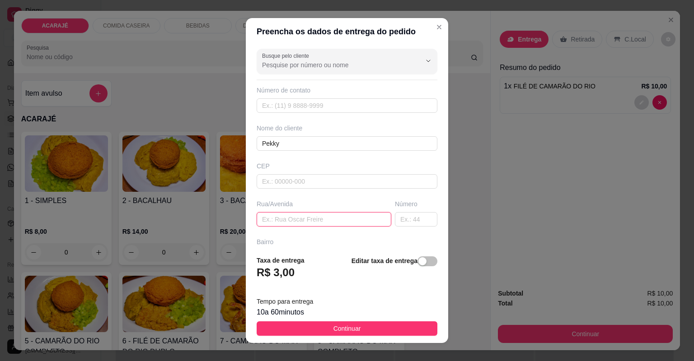
click at [269, 215] on input "text" at bounding box center [324, 219] width 135 height 14
paste input "Rua alto da conquista 17 bairro Júlio aderne próximo à casa do vereador Vado"
click at [266, 222] on input "Rua alto da conquista 17 bairro Júlio aderne próximo à casa do vereador Vado" at bounding box center [324, 219] width 135 height 14
click at [268, 219] on input "Rua alto da conquista 17 bairro Júlio aderne próximo à casa do vereador Vado" at bounding box center [324, 219] width 135 height 14
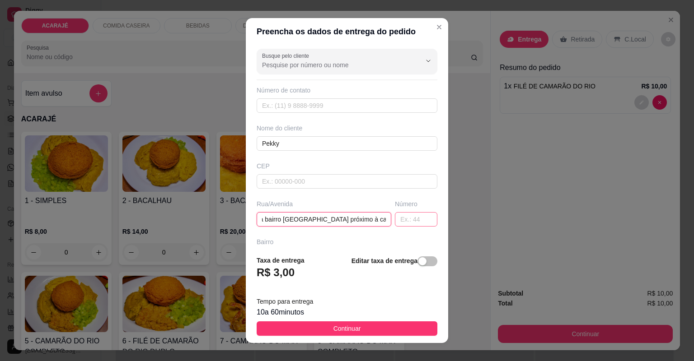
type input "Rua alto da conquista bairro Júlio aderne próximo à casa do vereador Vado"
click at [395, 219] on input "text" at bounding box center [416, 219] width 42 height 14
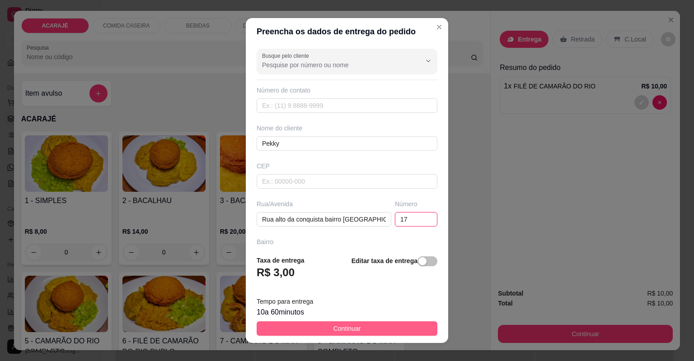
type input "17"
click at [312, 324] on button "Continuar" at bounding box center [347, 329] width 181 height 14
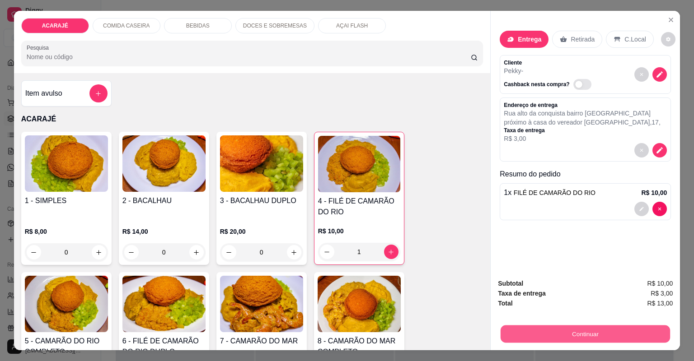
click at [578, 331] on button "Continuar" at bounding box center [585, 335] width 169 height 18
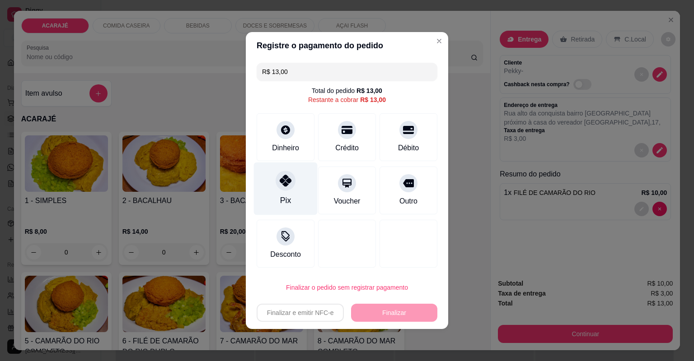
click at [287, 186] on icon at bounding box center [286, 181] width 12 height 12
type input "R$ 0,00"
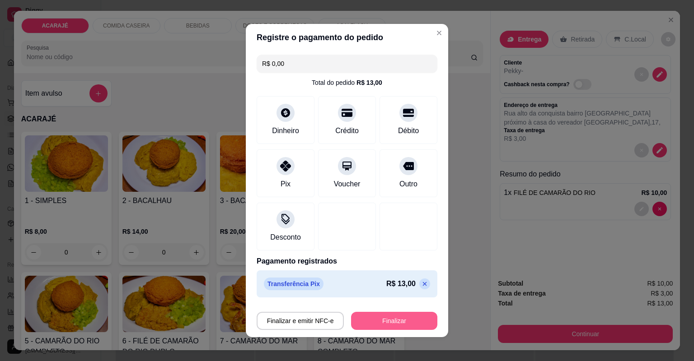
click at [360, 323] on button "Finalizar" at bounding box center [394, 321] width 86 height 18
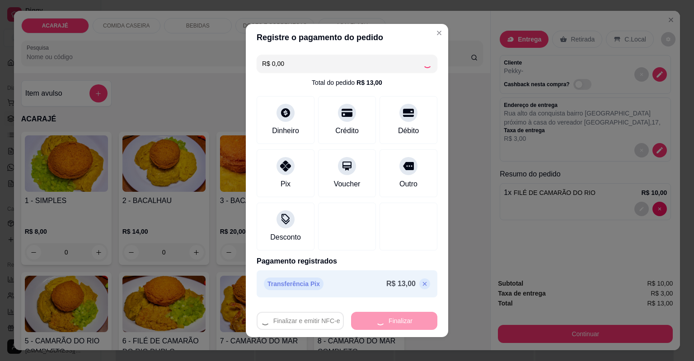
type input "0"
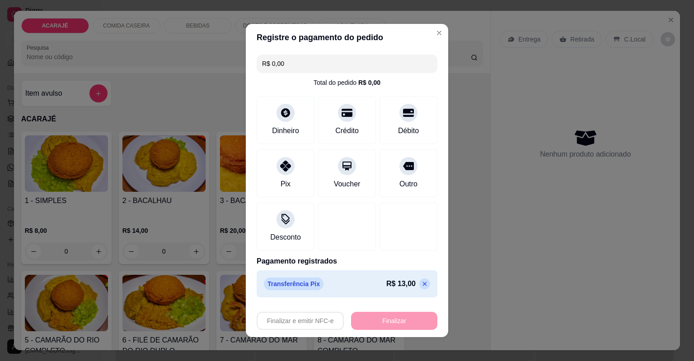
type input "-R$ 13,00"
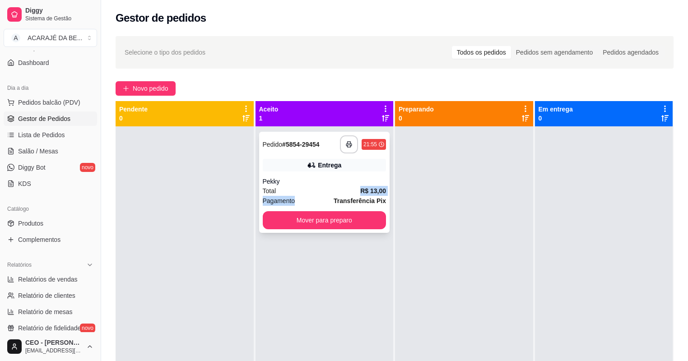
click at [311, 190] on div "**********" at bounding box center [324, 182] width 131 height 101
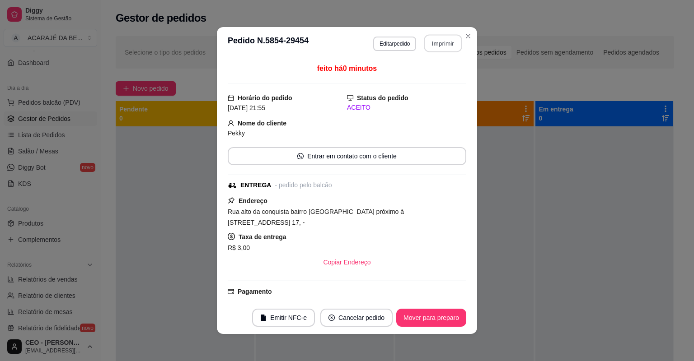
click at [454, 43] on button "Imprimir" at bounding box center [443, 44] width 38 height 18
click at [466, 281] on div "feito há 0 minutos Horário do pedido 03/09/2025 21:55 Status do pedido ACEITO N…" at bounding box center [347, 181] width 260 height 242
click at [443, 313] on button "Mover para preparo" at bounding box center [431, 318] width 68 height 18
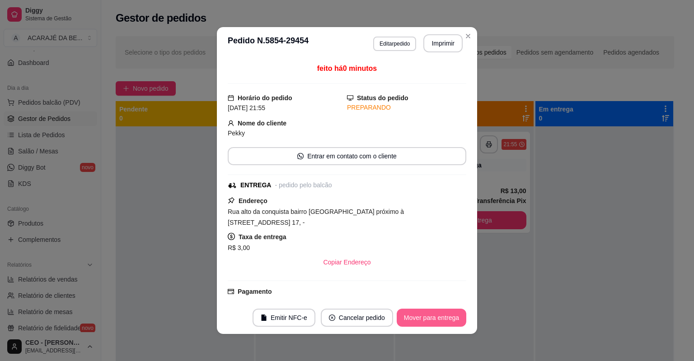
click at [440, 316] on button "Mover para entrega" at bounding box center [432, 318] width 70 height 18
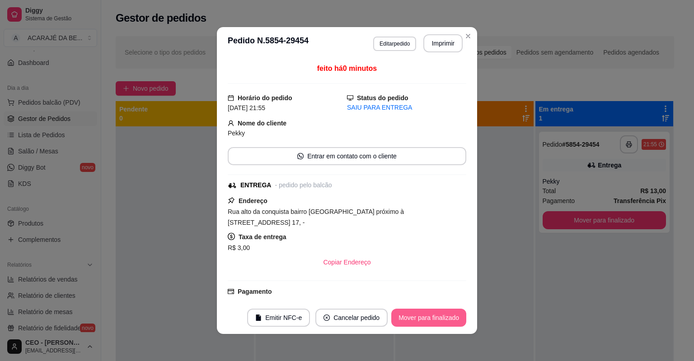
click at [439, 317] on button "Mover para finalizado" at bounding box center [428, 318] width 75 height 18
click at [439, 317] on div "Mover para finalizado" at bounding box center [423, 318] width 88 height 18
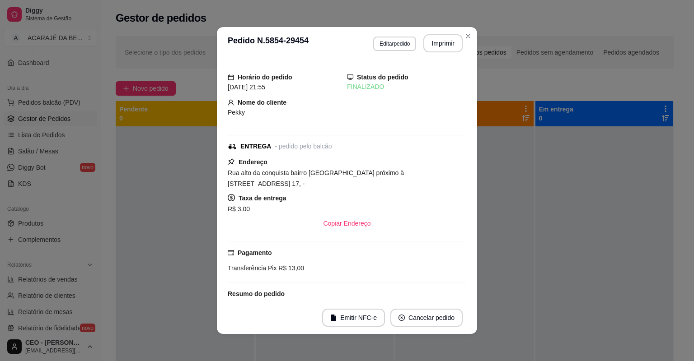
click at [464, 27] on header "**********" at bounding box center [347, 43] width 260 height 33
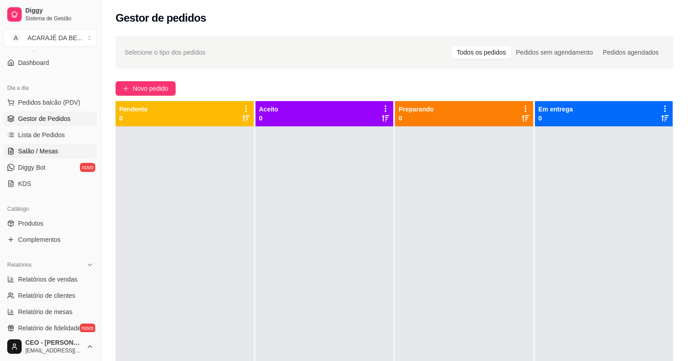
click at [41, 147] on span "Salão / Mesas" at bounding box center [38, 151] width 40 height 9
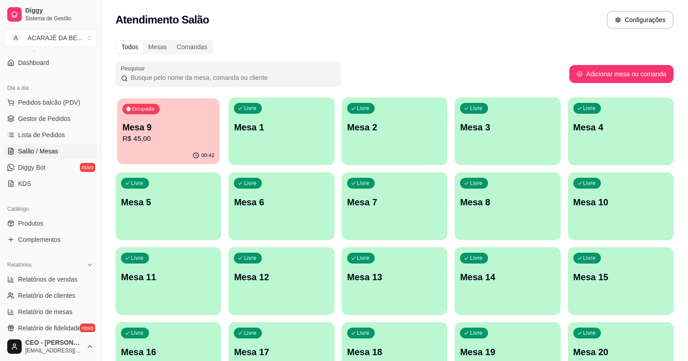
click at [180, 138] on p "R$ 45,00" at bounding box center [168, 139] width 92 height 10
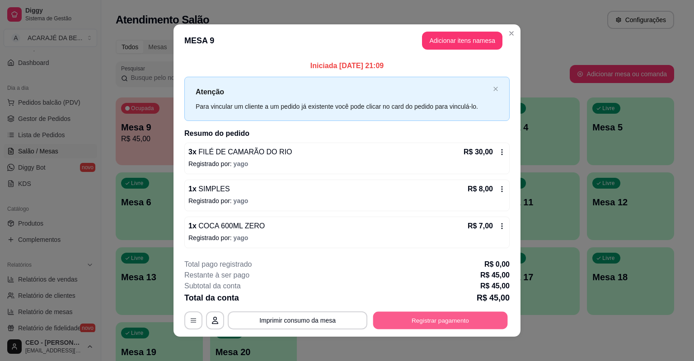
click at [401, 313] on button "Registrar pagamento" at bounding box center [440, 321] width 135 height 18
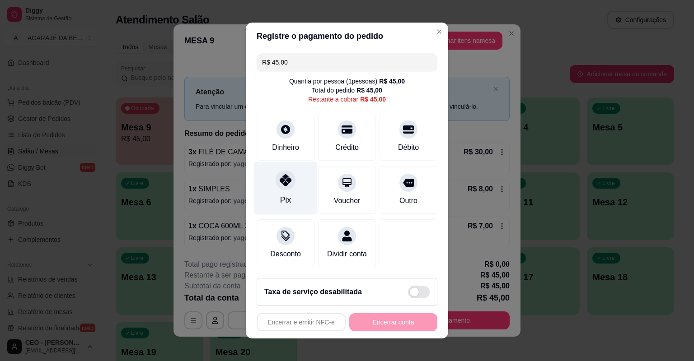
click at [284, 198] on div "Pix" at bounding box center [285, 200] width 11 height 12
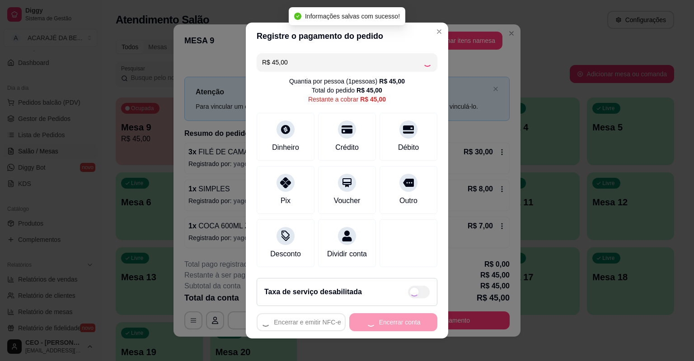
type input "R$ 0,00"
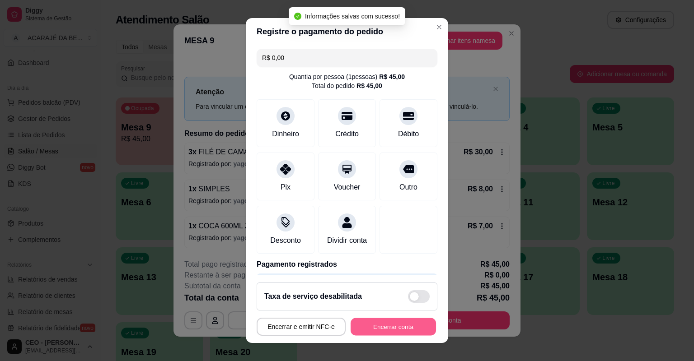
click at [382, 319] on button "Encerrar conta" at bounding box center [393, 327] width 85 height 18
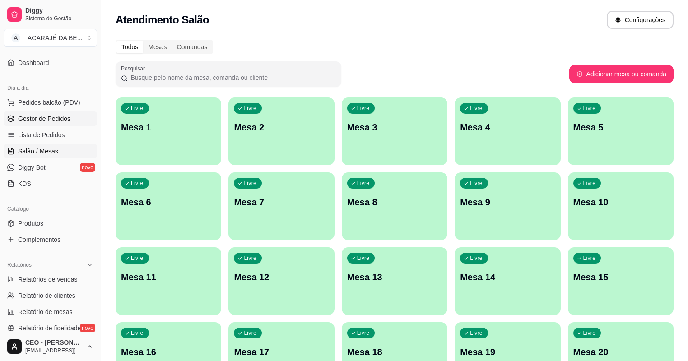
click at [42, 116] on span "Gestor de Pedidos" at bounding box center [44, 118] width 52 height 9
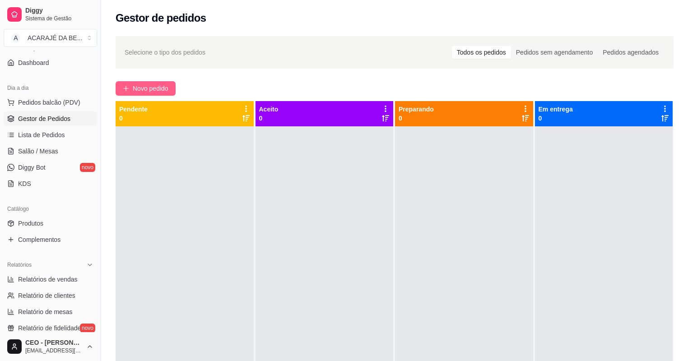
click at [129, 87] on icon "plus" at bounding box center [126, 88] width 6 height 6
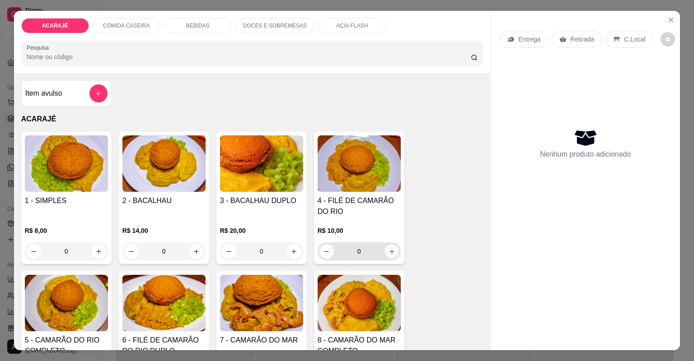
click at [390, 251] on icon "increase-product-quantity" at bounding box center [391, 251] width 7 height 7
type input "1"
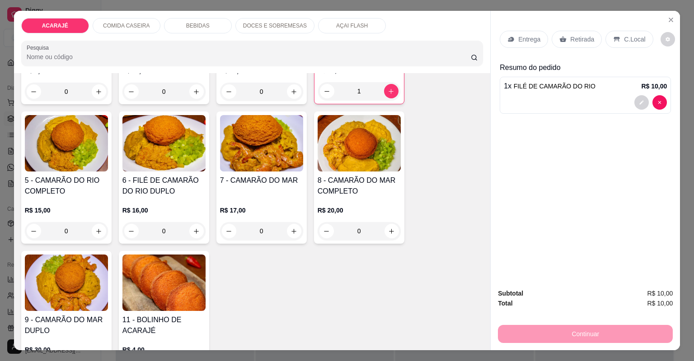
scroll to position [181, 0]
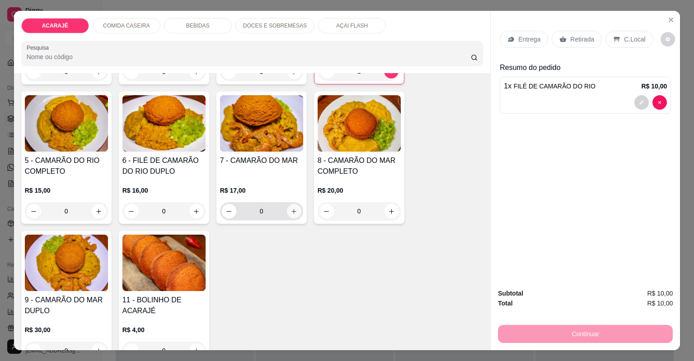
click at [290, 208] on icon "increase-product-quantity" at bounding box center [293, 211] width 7 height 7
type input "1"
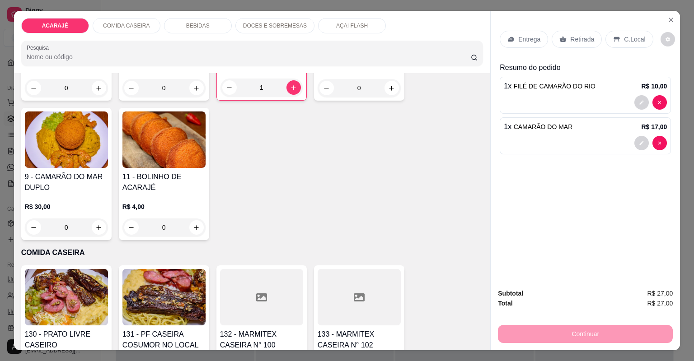
scroll to position [325, 0]
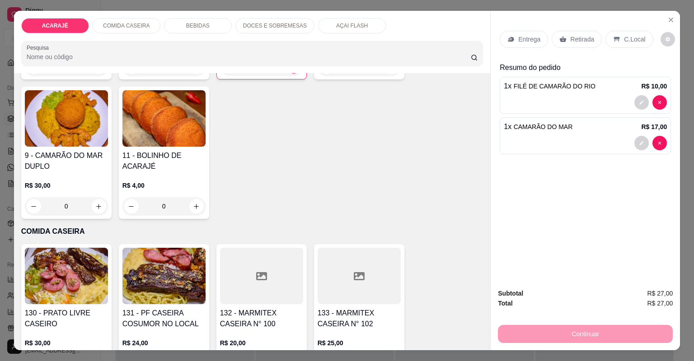
click at [529, 41] on p "Entrega" at bounding box center [529, 39] width 22 height 9
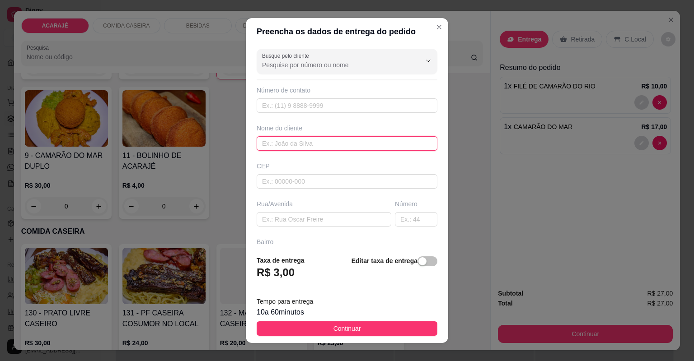
click at [267, 138] on input "text" at bounding box center [347, 143] width 181 height 14
type input "Duda"
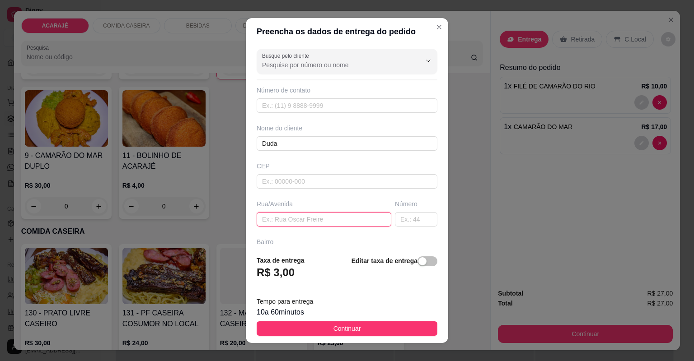
paste input "No beco da escola Vilma Luzia Cruz dobra esquerda uma casa de andar"
type input "No beco da escola Vilma Luzia Cruz dobra esquerda uma casa de andar"
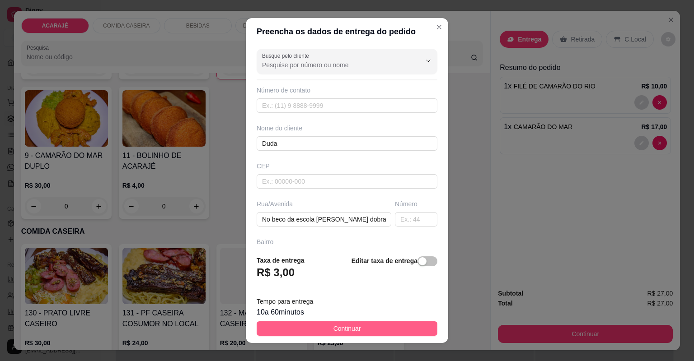
click at [339, 326] on span "Continuar" at bounding box center [347, 329] width 28 height 10
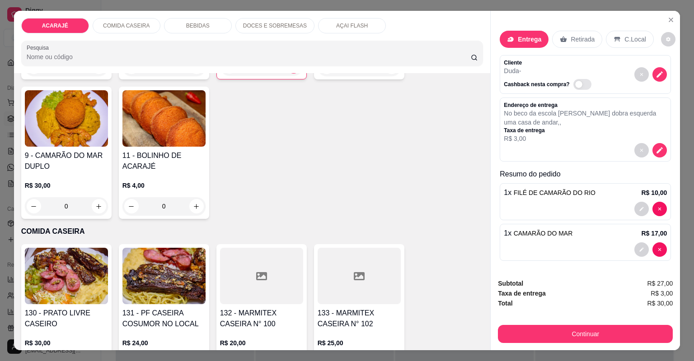
click at [577, 37] on p "Retirada" at bounding box center [583, 39] width 24 height 9
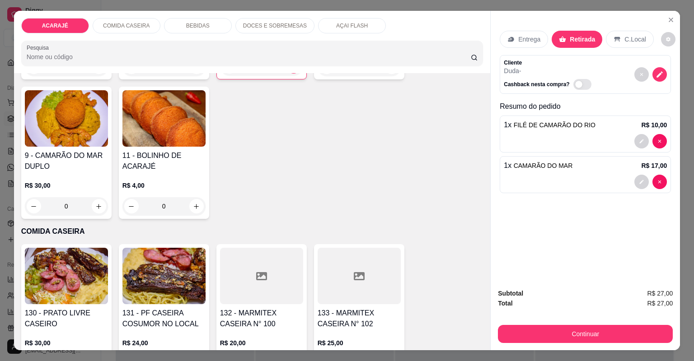
click at [524, 37] on p "Entrega" at bounding box center [529, 39] width 22 height 9
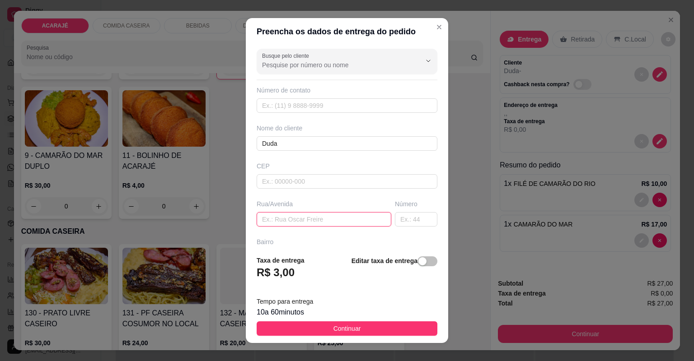
click at [307, 217] on input "text" at bounding box center [324, 219] width 135 height 14
paste input "No beco da escola Vilma Luzia Cruz dobra esquerda uma casa de andar"
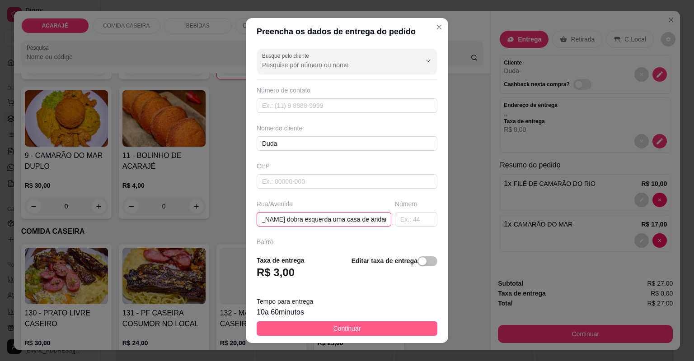
type input "No beco da escola Vilma Luzia Cruz dobra esquerda uma casa de andar"
click at [412, 324] on button "Continuar" at bounding box center [347, 329] width 181 height 14
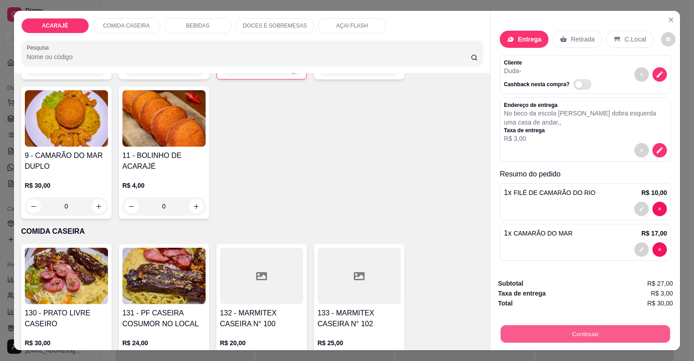
click at [548, 329] on button "Continuar" at bounding box center [585, 335] width 169 height 18
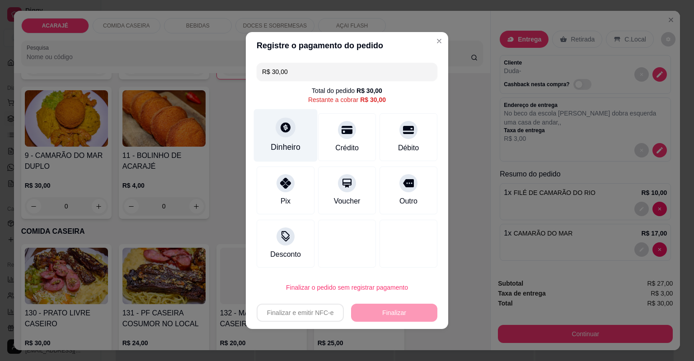
click at [270, 132] on div "Dinheiro" at bounding box center [286, 135] width 64 height 53
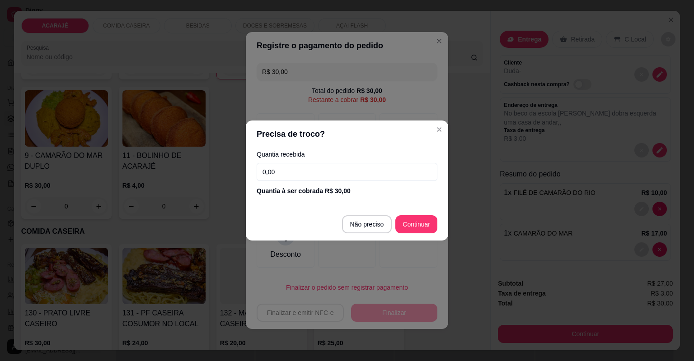
click at [296, 167] on input "0,00" at bounding box center [347, 172] width 181 height 18
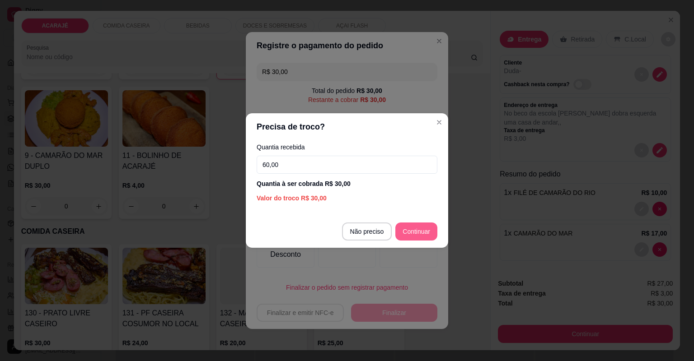
type input "60,00"
type input "R$ 0,00"
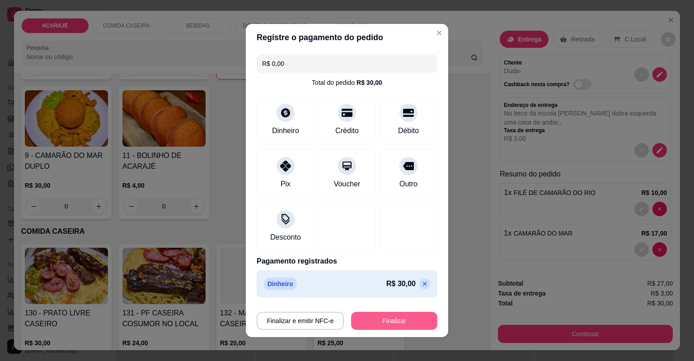
click at [392, 318] on button "Finalizar" at bounding box center [394, 321] width 86 height 18
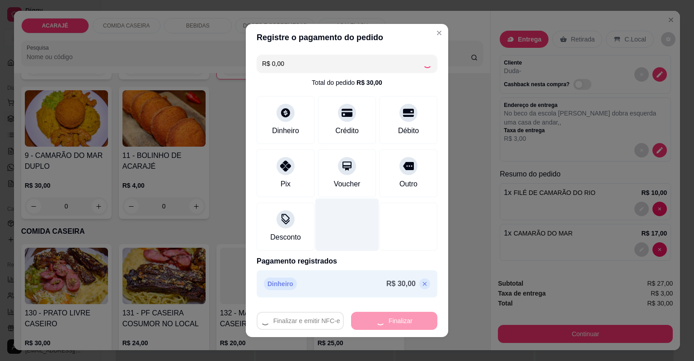
type input "0"
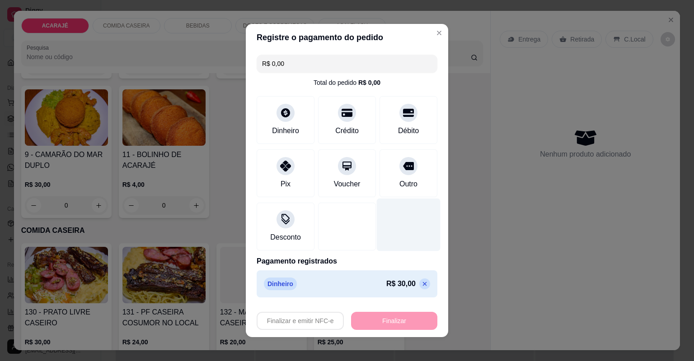
type input "-R$ 30,00"
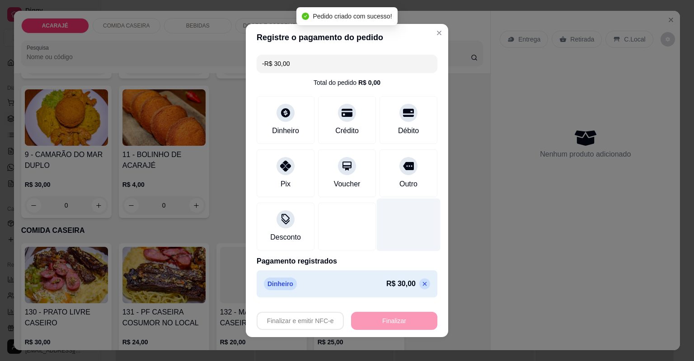
scroll to position [324, 0]
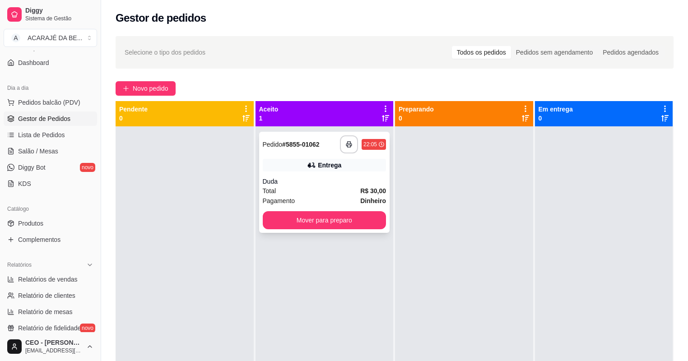
drag, startPoint x: 315, startPoint y: 178, endPoint x: 319, endPoint y: 174, distance: 5.5
click at [319, 174] on div "**********" at bounding box center [324, 182] width 131 height 101
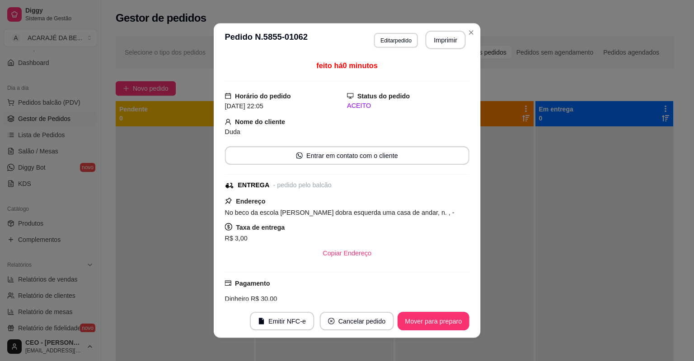
click at [318, 172] on div "feito há 0 minutos Horário do pedido 03/09/2025 22:05 Status do pedido ACEITO N…" at bounding box center [347, 181] width 244 height 241
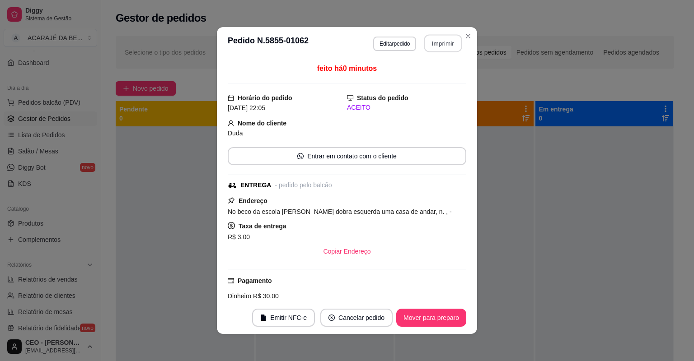
click at [444, 36] on button "Imprimir" at bounding box center [443, 44] width 38 height 18
click at [430, 317] on button "Mover para preparo" at bounding box center [431, 318] width 70 height 18
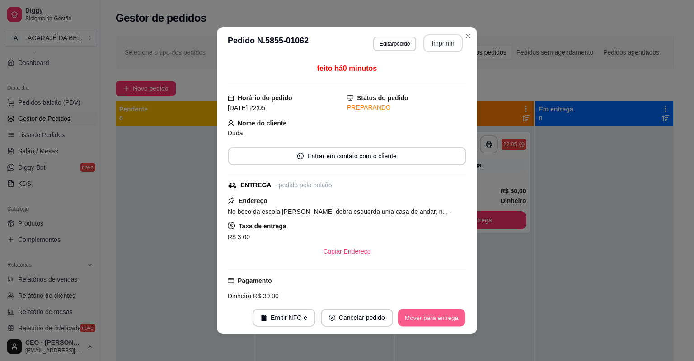
click at [430, 316] on button "Mover para entrega" at bounding box center [432, 318] width 68 height 18
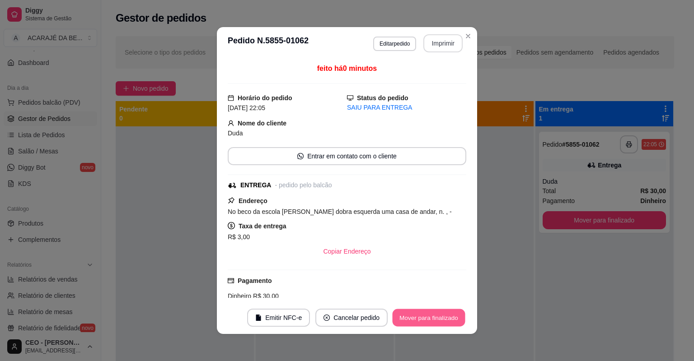
click at [430, 316] on button "Mover para finalizado" at bounding box center [429, 318] width 73 height 18
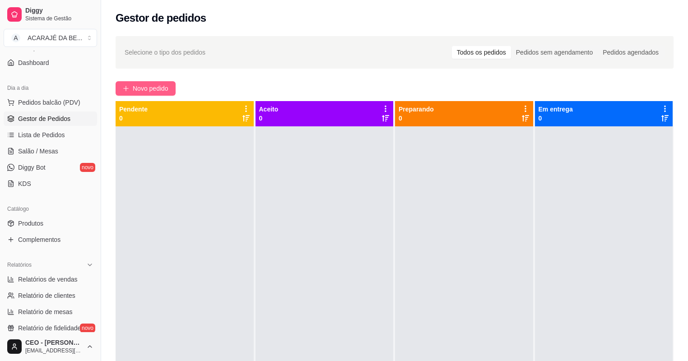
click at [154, 83] on button "Novo pedido" at bounding box center [146, 88] width 60 height 14
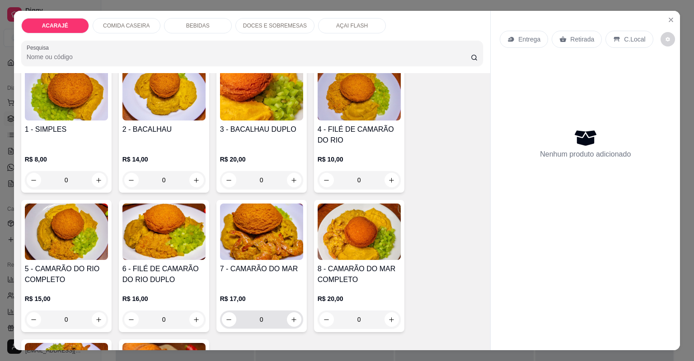
scroll to position [72, 0]
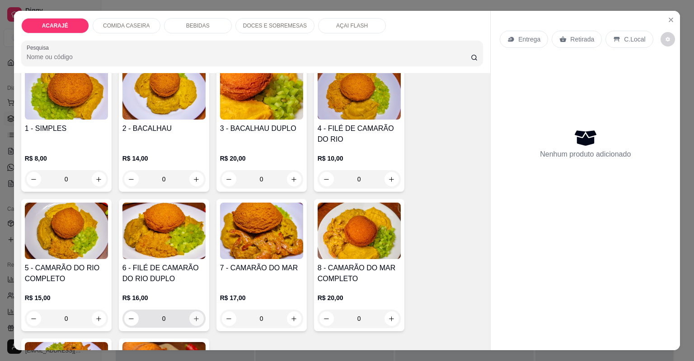
click at [193, 316] on icon "increase-product-quantity" at bounding box center [196, 319] width 7 height 7
type input "1"
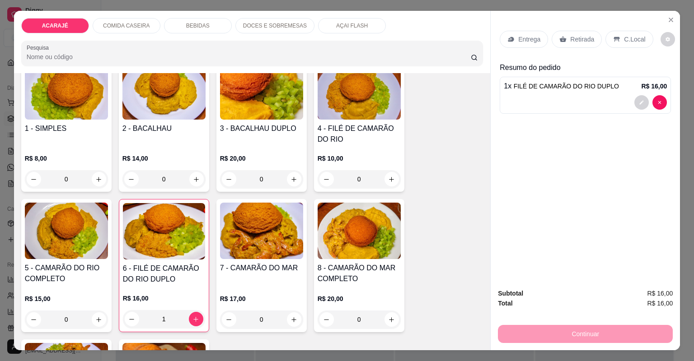
click at [564, 40] on div "Retirada" at bounding box center [577, 39] width 50 height 17
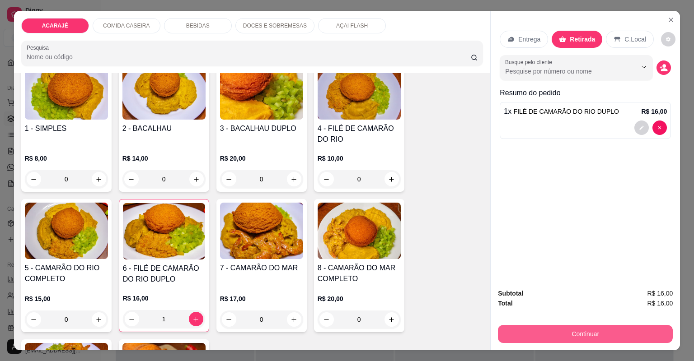
click at [560, 328] on button "Continuar" at bounding box center [585, 334] width 175 height 18
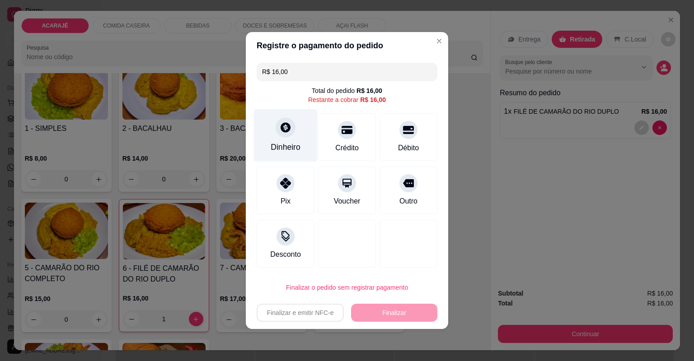
click at [293, 152] on div "Dinheiro" at bounding box center [286, 147] width 30 height 12
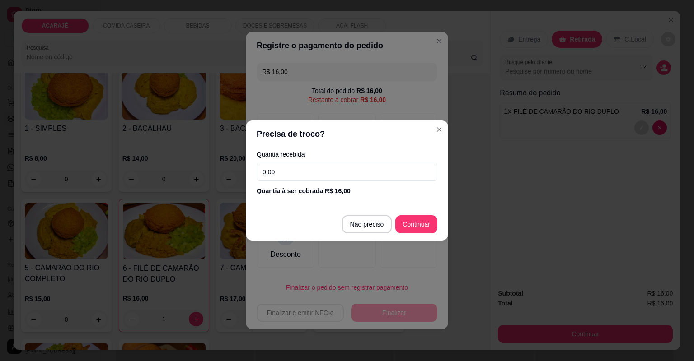
click at [297, 170] on input "0,00" at bounding box center [347, 172] width 181 height 18
type input "50,00"
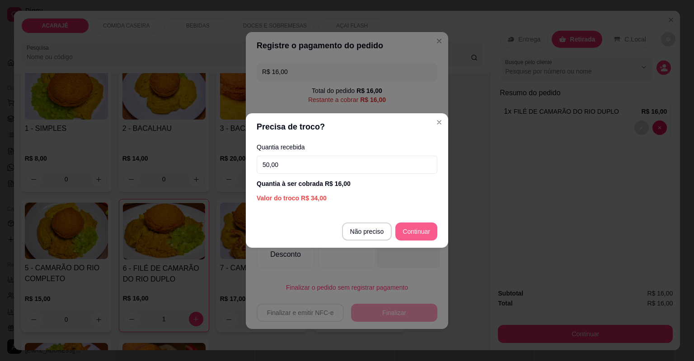
type input "R$ 0,00"
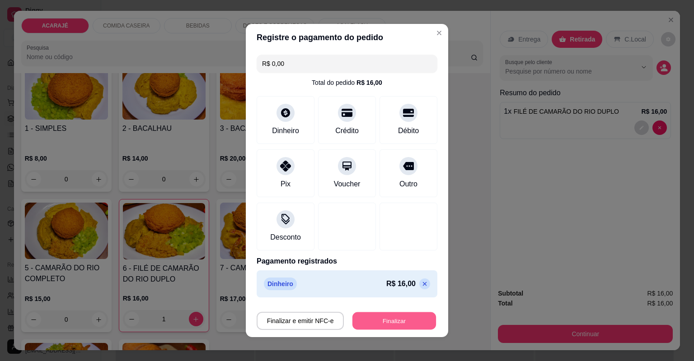
click at [376, 323] on button "Finalizar" at bounding box center [394, 322] width 84 height 18
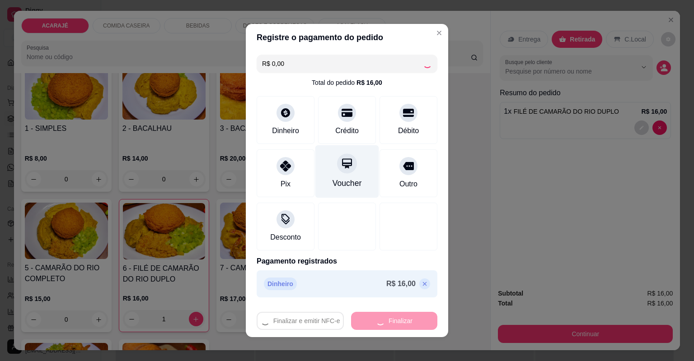
type input "0"
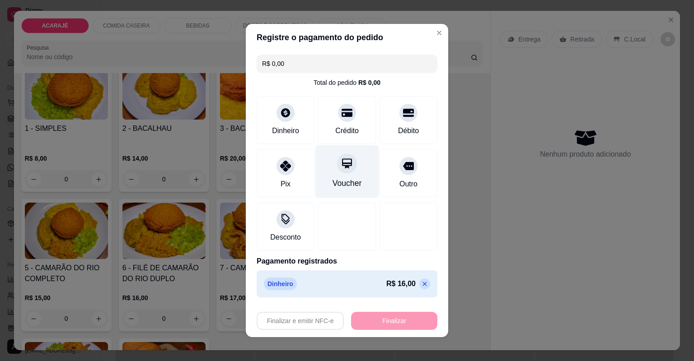
type input "-R$ 16,00"
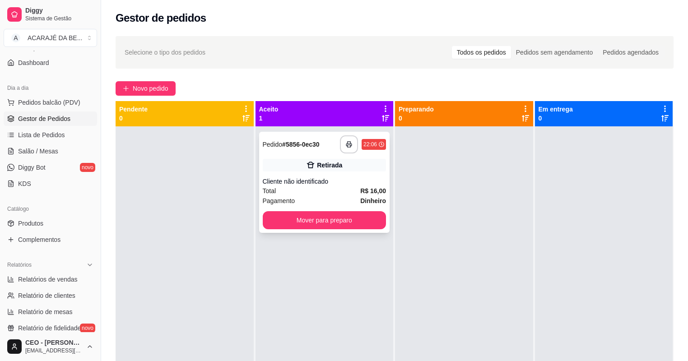
click at [316, 146] on strong "# 5856-0ec30" at bounding box center [300, 144] width 37 height 7
click at [356, 160] on div "Retirada" at bounding box center [325, 165] width 124 height 13
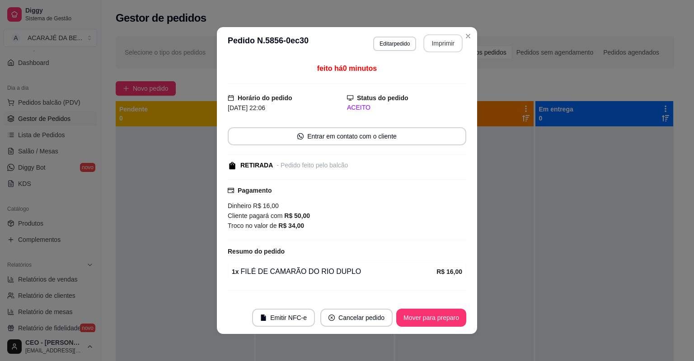
click at [432, 51] on button "Imprimir" at bounding box center [442, 43] width 39 height 18
click at [403, 313] on button "Mover para preparo" at bounding box center [431, 318] width 70 height 18
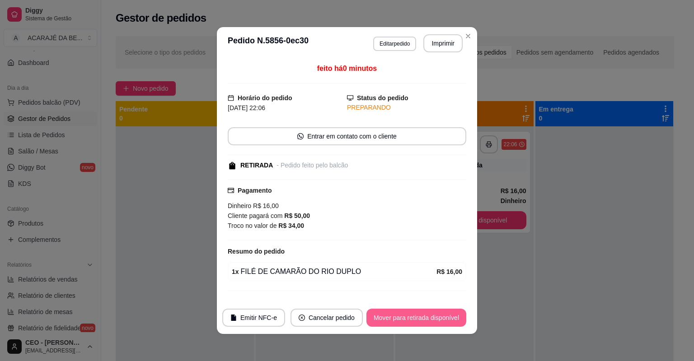
click at [424, 314] on button "Mover para retirada disponível" at bounding box center [416, 318] width 100 height 18
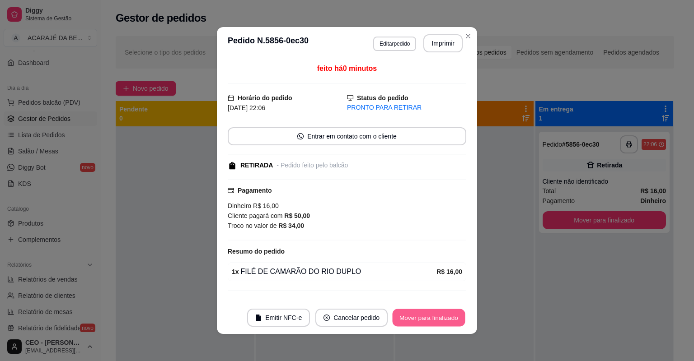
click at [423, 314] on button "Mover para finalizado" at bounding box center [429, 318] width 73 height 18
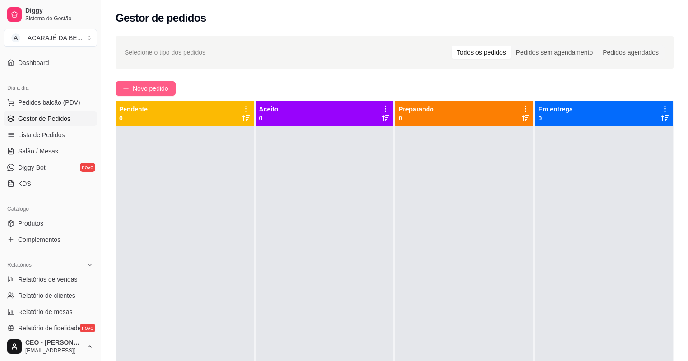
click at [161, 86] on span "Novo pedido" at bounding box center [151, 89] width 36 height 10
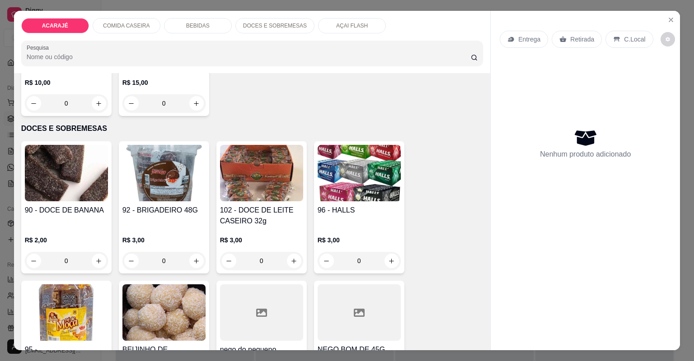
scroll to position [1518, 0]
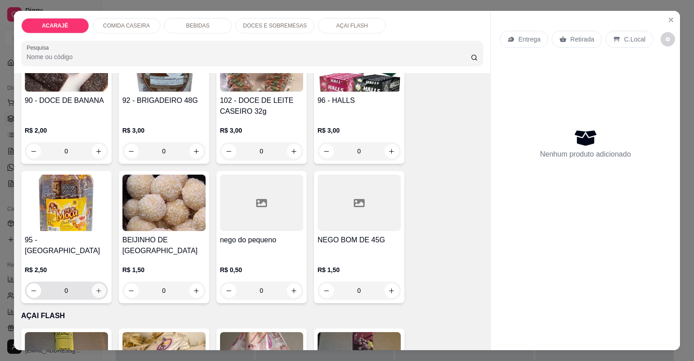
click at [92, 284] on button "increase-product-quantity" at bounding box center [99, 291] width 14 height 14
type input "1"
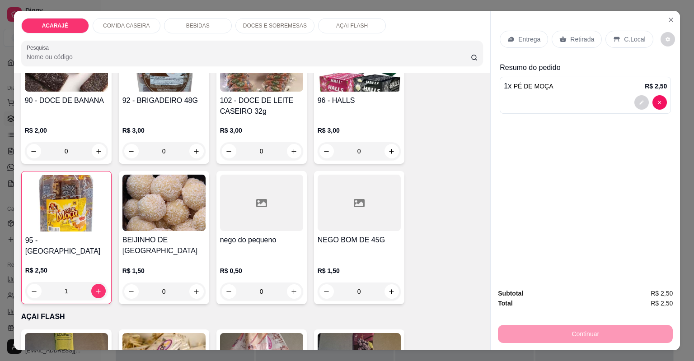
click at [580, 37] on p "Retirada" at bounding box center [582, 39] width 24 height 9
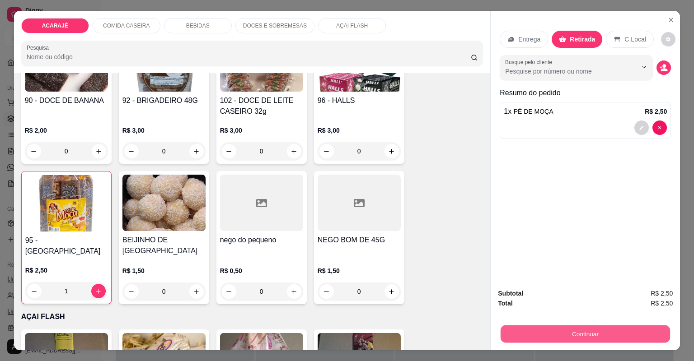
click at [540, 326] on button "Continuar" at bounding box center [585, 335] width 169 height 18
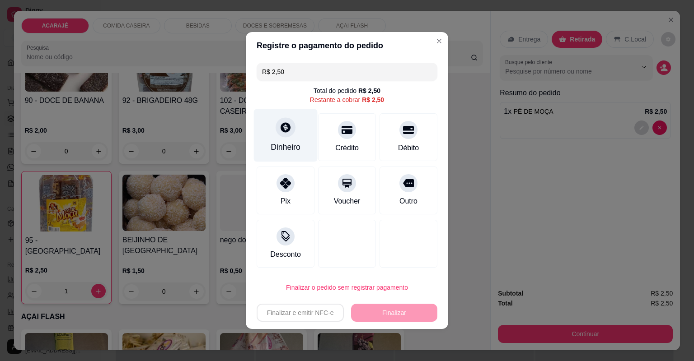
click at [287, 142] on div "Dinheiro" at bounding box center [286, 135] width 64 height 53
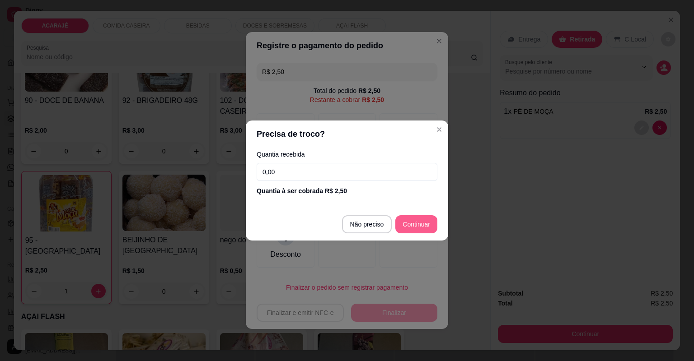
type input "R$ 0,00"
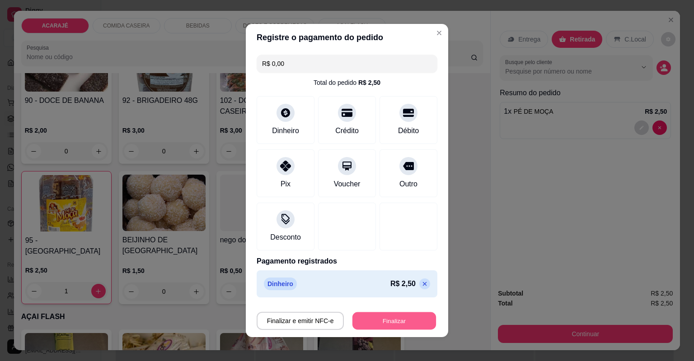
click at [412, 322] on button "Finalizar" at bounding box center [394, 322] width 84 height 18
type input "0"
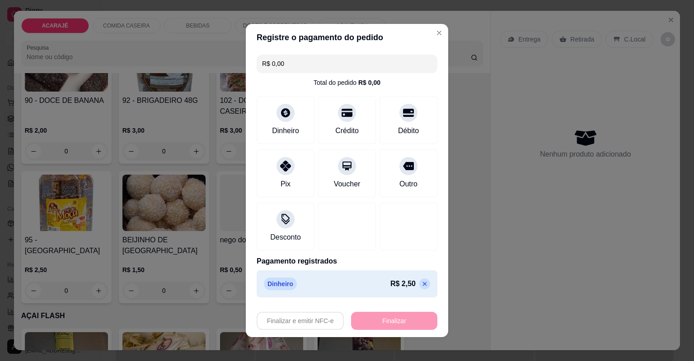
type input "-R$ 2,50"
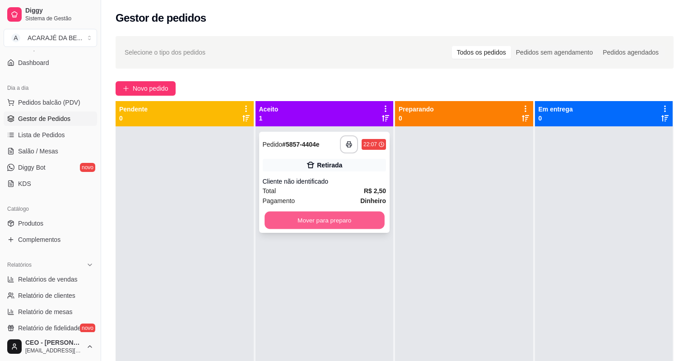
click at [325, 223] on button "Mover para preparo" at bounding box center [325, 221] width 120 height 18
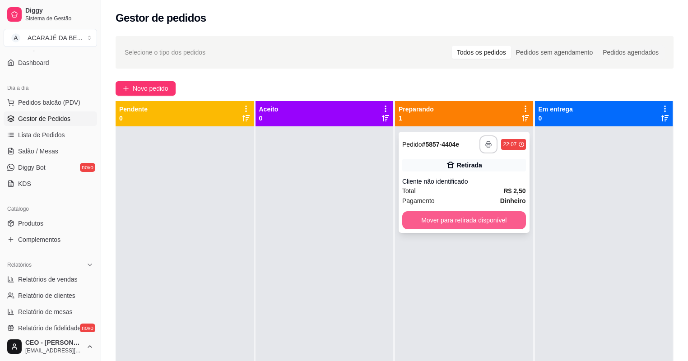
click at [412, 223] on button "Mover para retirada disponível" at bounding box center [464, 220] width 124 height 18
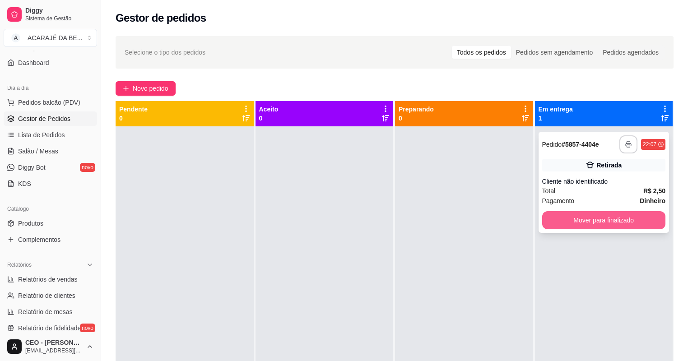
click at [580, 224] on button "Mover para finalizado" at bounding box center [605, 220] width 124 height 18
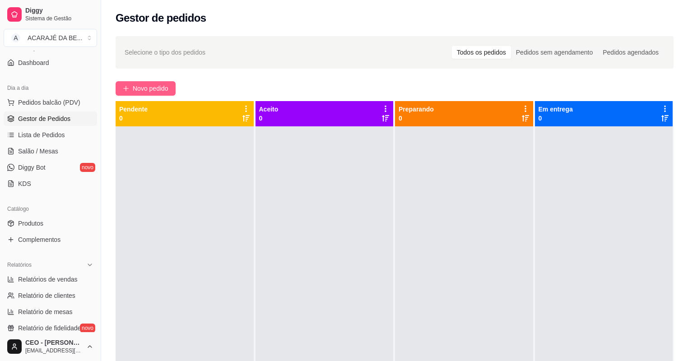
click at [135, 86] on span "Novo pedido" at bounding box center [151, 89] width 36 height 10
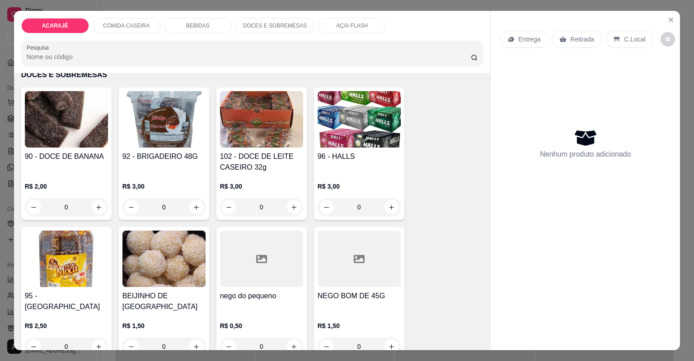
scroll to position [1445, 0]
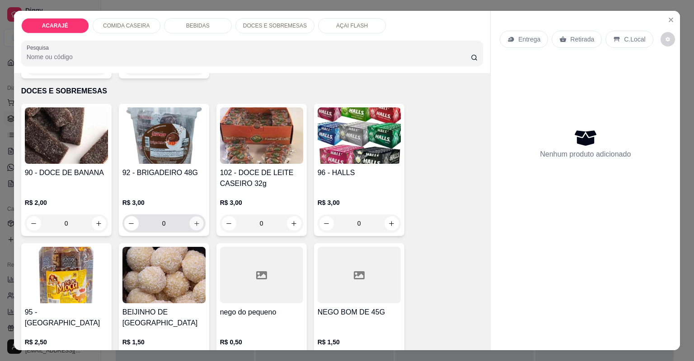
click at [197, 224] on button "increase-product-quantity" at bounding box center [196, 223] width 14 height 14
type input "1"
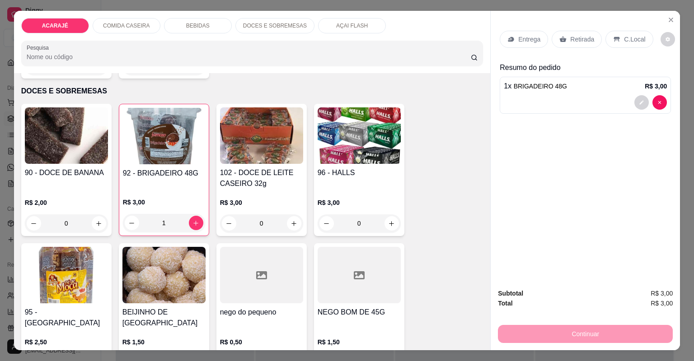
click at [576, 37] on p "Retirada" at bounding box center [582, 39] width 24 height 9
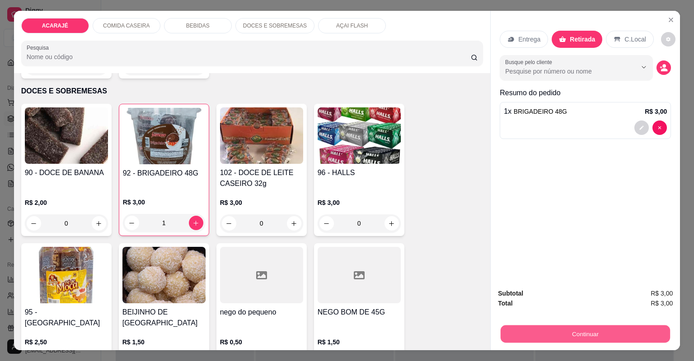
click at [561, 326] on button "Continuar" at bounding box center [585, 335] width 169 height 18
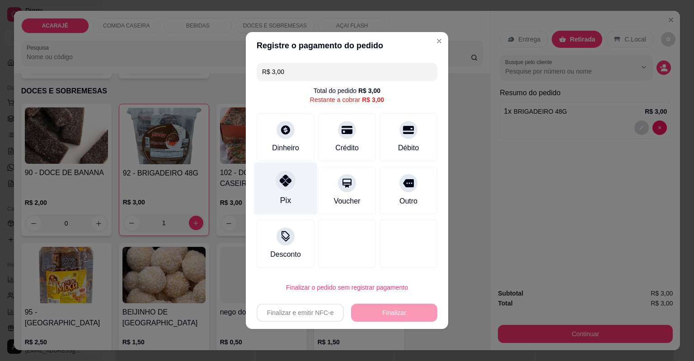
click at [290, 178] on div at bounding box center [286, 181] width 20 height 20
type input "R$ 0,00"
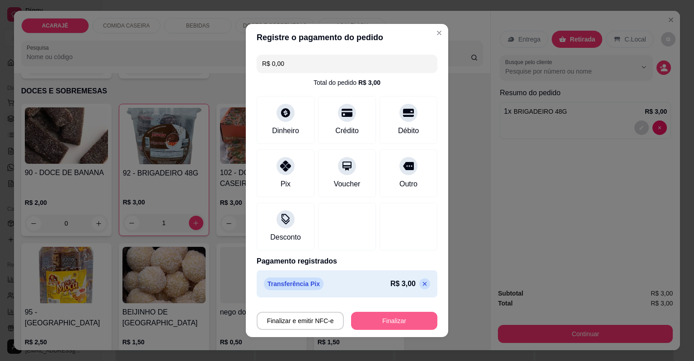
click at [360, 314] on button "Finalizar" at bounding box center [394, 321] width 86 height 18
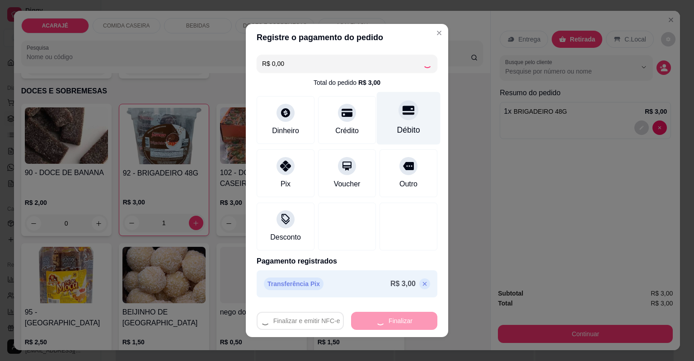
type input "0"
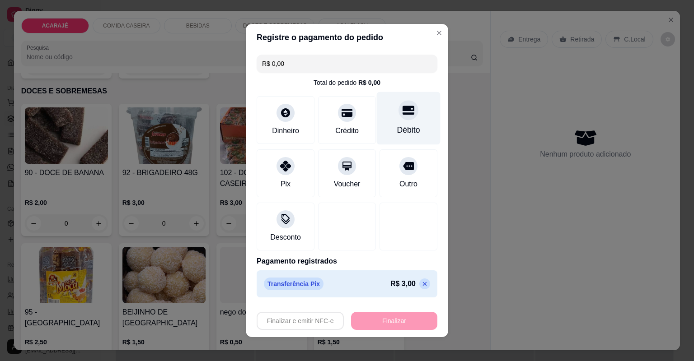
type input "-R$ 3,00"
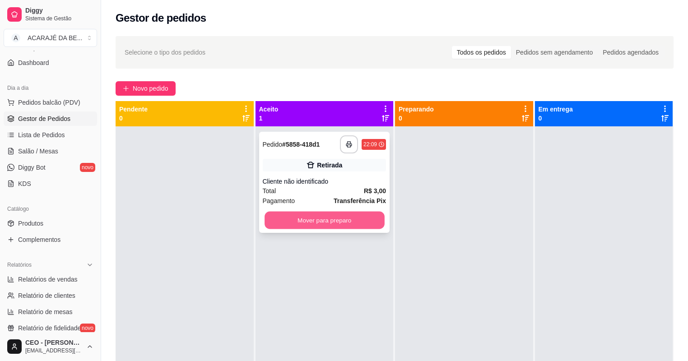
click at [330, 212] on button "Mover para preparo" at bounding box center [325, 221] width 120 height 18
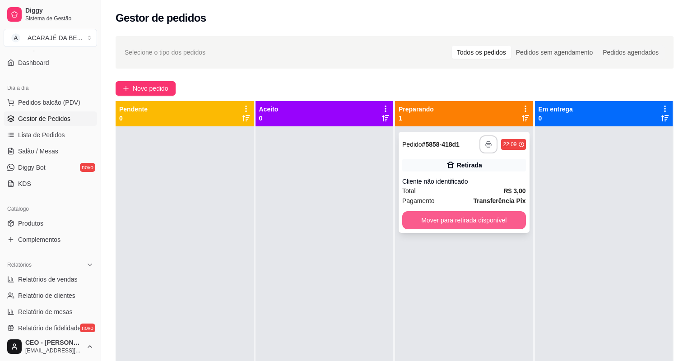
click at [493, 226] on button "Mover para retirada disponível" at bounding box center [464, 220] width 124 height 18
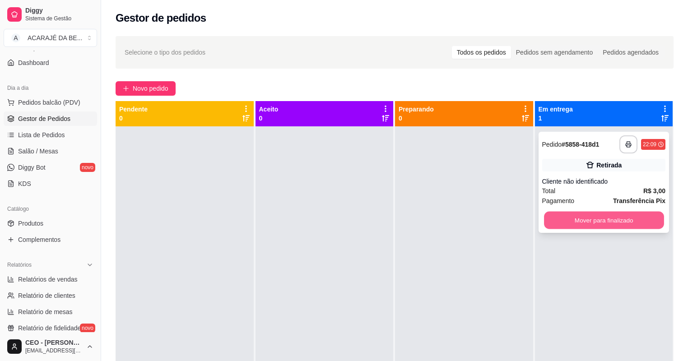
click at [583, 214] on button "Mover para finalizado" at bounding box center [604, 221] width 120 height 18
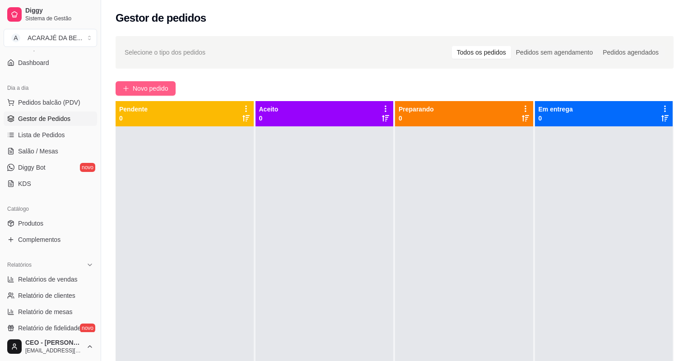
click at [166, 87] on span "Novo pedido" at bounding box center [151, 89] width 36 height 10
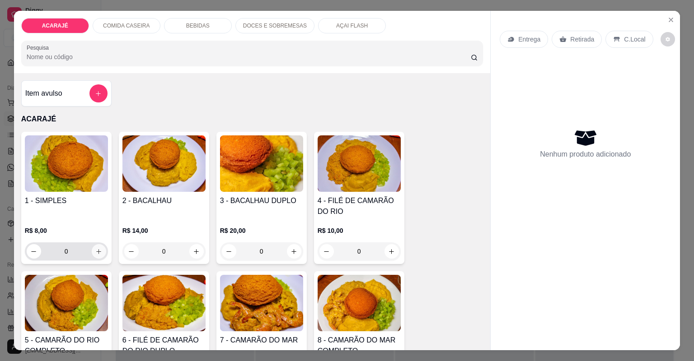
click at [99, 249] on icon "increase-product-quantity" at bounding box center [98, 251] width 7 height 7
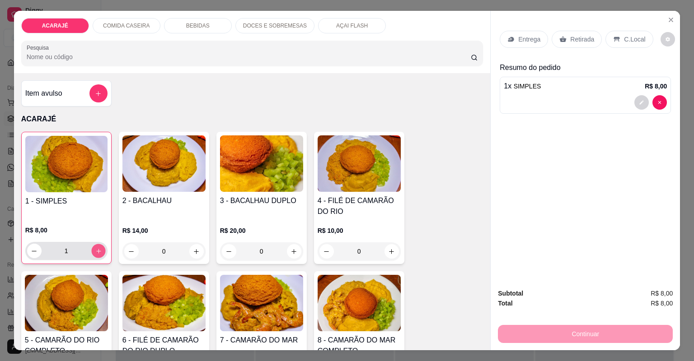
click at [98, 248] on icon "increase-product-quantity" at bounding box center [98, 251] width 7 height 7
type input "2"
click at [573, 40] on p "Retirada" at bounding box center [582, 39] width 24 height 9
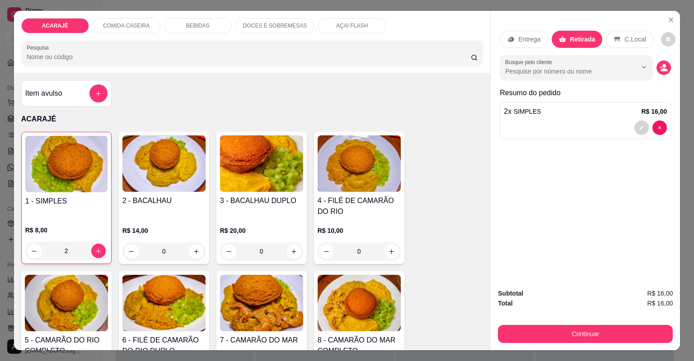
click at [582, 326] on button "Continuar" at bounding box center [585, 334] width 175 height 18
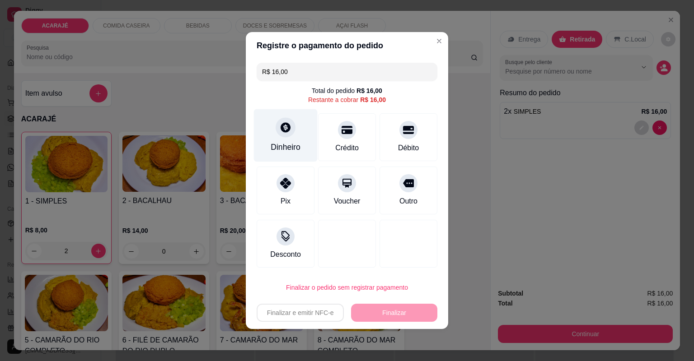
click at [287, 139] on div "Dinheiro" at bounding box center [286, 135] width 64 height 53
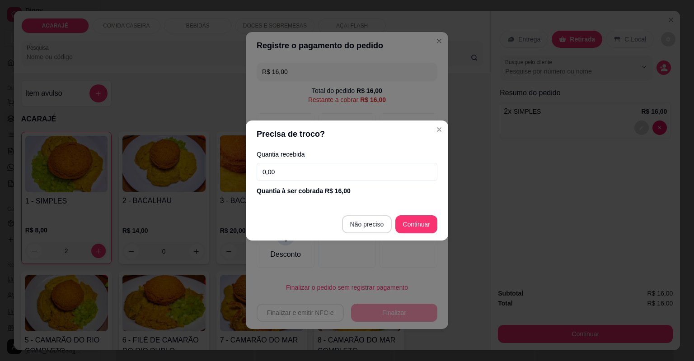
type input "R$ 0,00"
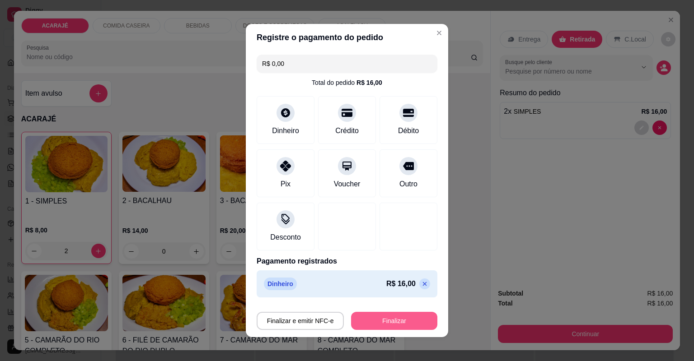
click at [398, 318] on button "Finalizar" at bounding box center [394, 321] width 86 height 18
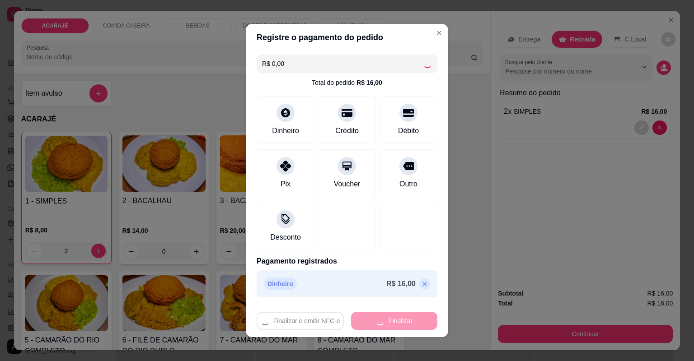
type input "0"
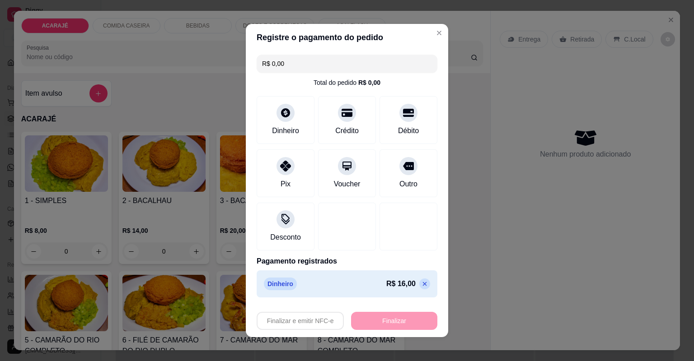
type input "-R$ 16,00"
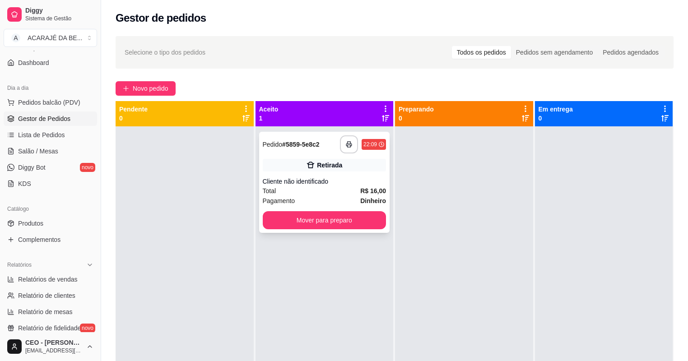
click at [337, 181] on div "Cliente não identificado" at bounding box center [325, 181] width 124 height 9
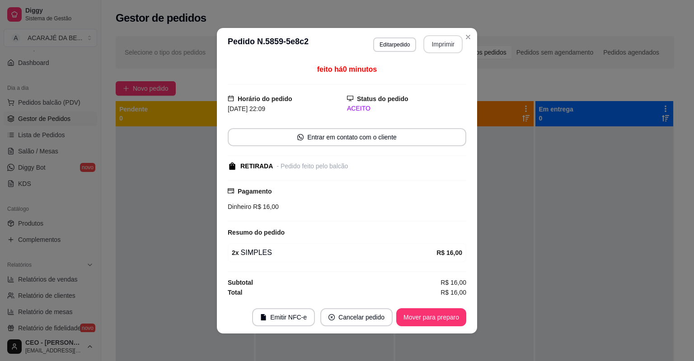
click at [447, 47] on button "Imprimir" at bounding box center [442, 44] width 39 height 18
click at [413, 313] on button "Mover para preparo" at bounding box center [431, 318] width 70 height 18
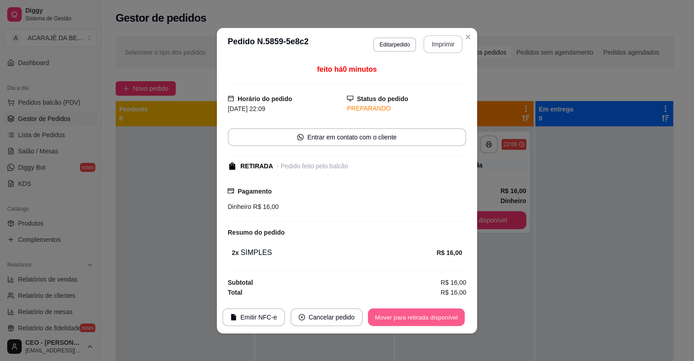
click at [412, 316] on button "Mover para retirada disponível" at bounding box center [416, 318] width 97 height 18
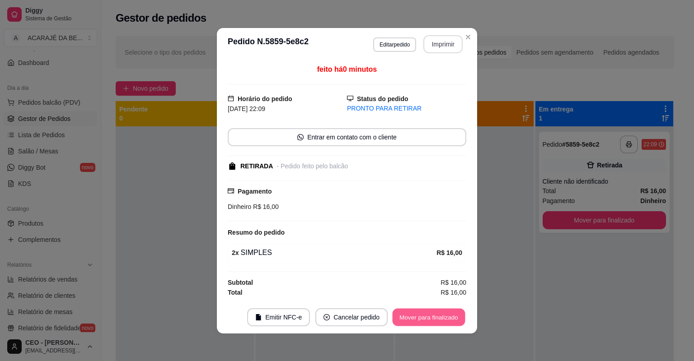
click at [412, 318] on button "Mover para finalizado" at bounding box center [429, 318] width 73 height 18
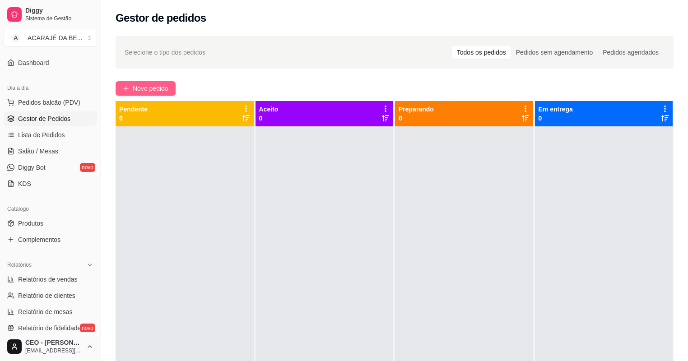
click at [128, 88] on icon "plus" at bounding box center [126, 88] width 6 height 6
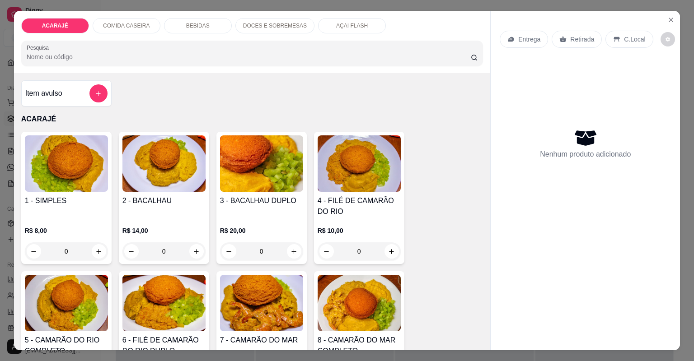
click at [141, 78] on div "Item avulso ACARAJÉ 1 - SIMPLES R$ 8,00 0 2 - BACALHAU R$ 14,00 0 3 - BACALHAU …" at bounding box center [252, 211] width 477 height 277
click at [387, 247] on button "increase-product-quantity" at bounding box center [391, 251] width 14 height 14
type input "1"
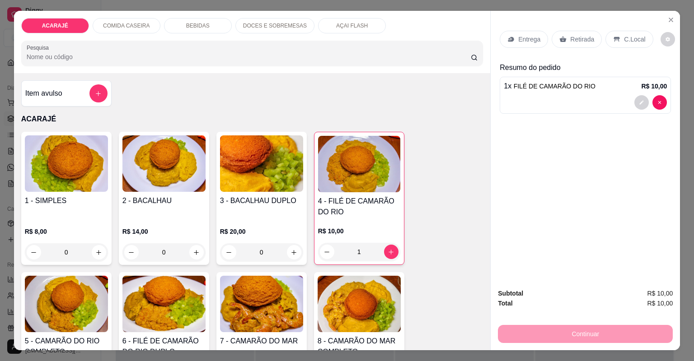
click at [580, 40] on p "Retirada" at bounding box center [582, 39] width 24 height 9
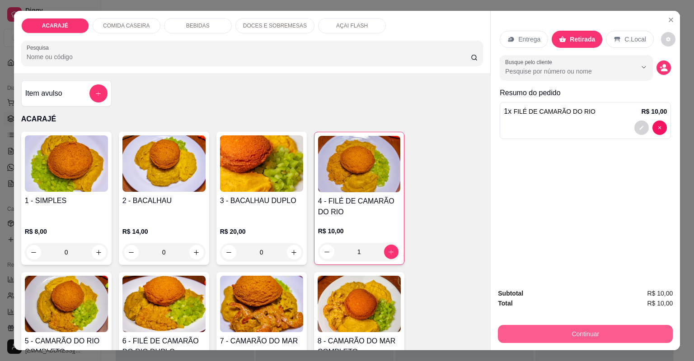
click at [546, 342] on button "Continuar" at bounding box center [585, 334] width 175 height 18
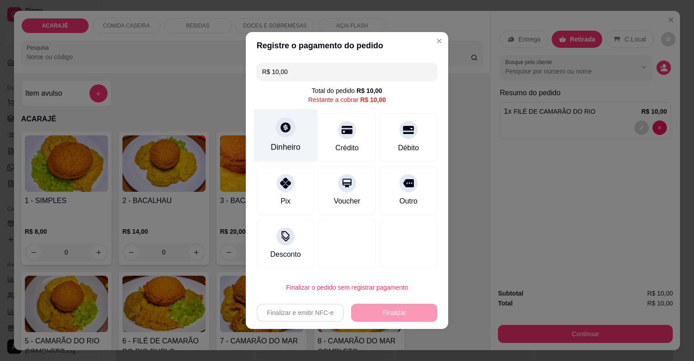
click at [297, 136] on div "Dinheiro" at bounding box center [286, 135] width 64 height 53
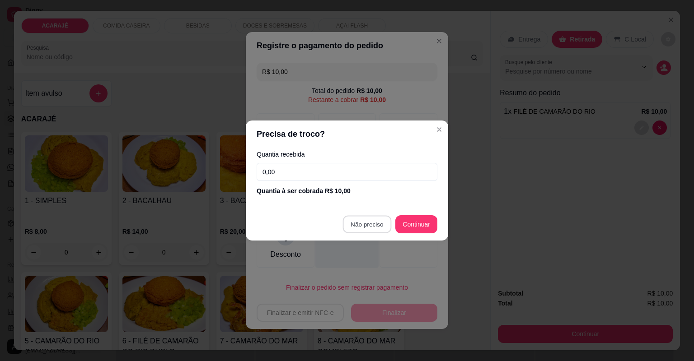
type input "R$ 0,00"
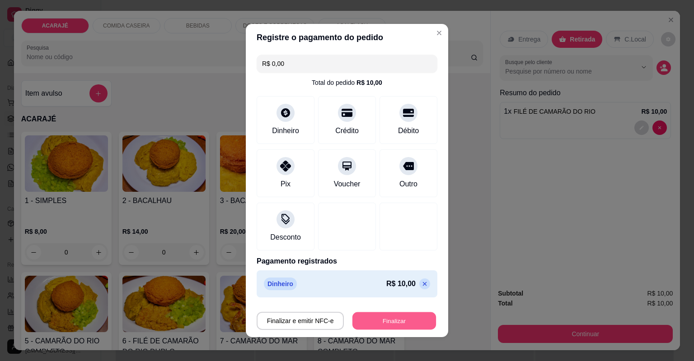
click at [373, 315] on button "Finalizar" at bounding box center [394, 322] width 84 height 18
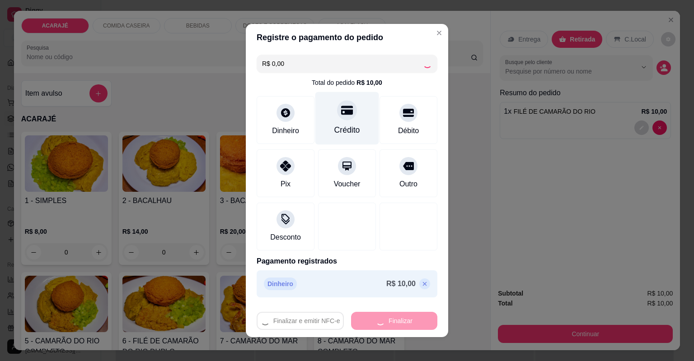
type input "0"
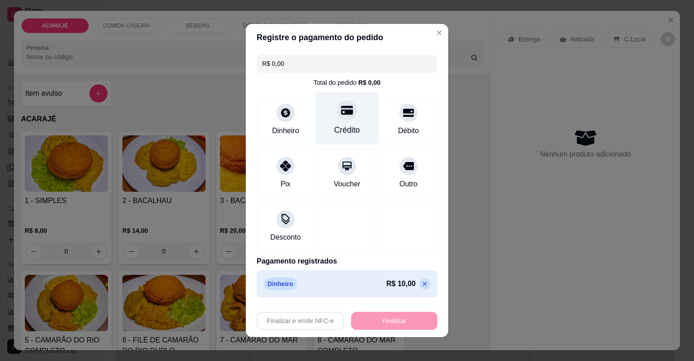
type input "-R$ 10,00"
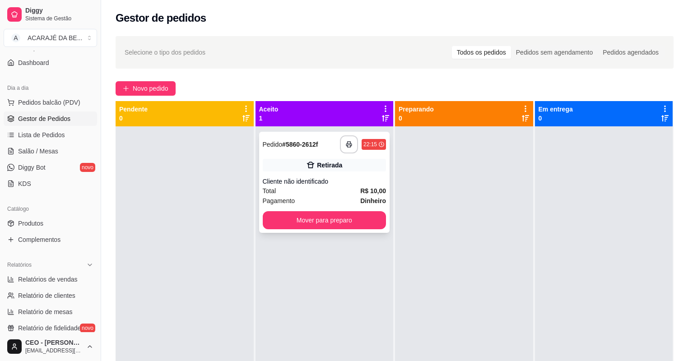
click at [347, 162] on div "Retirada" at bounding box center [325, 165] width 124 height 13
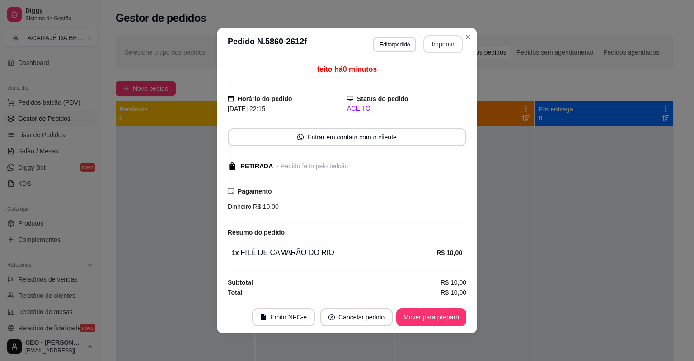
click at [439, 47] on button "Imprimir" at bounding box center [442, 44] width 39 height 18
click at [435, 318] on button "Mover para preparo" at bounding box center [431, 318] width 70 height 18
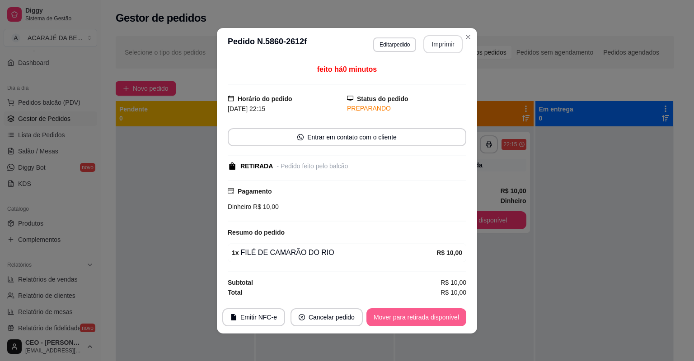
click at [435, 315] on button "Mover para retirada disponível" at bounding box center [416, 318] width 100 height 18
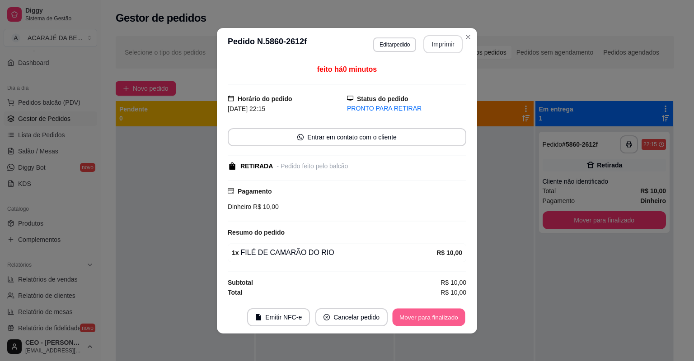
click at [432, 313] on button "Mover para finalizado" at bounding box center [429, 318] width 73 height 18
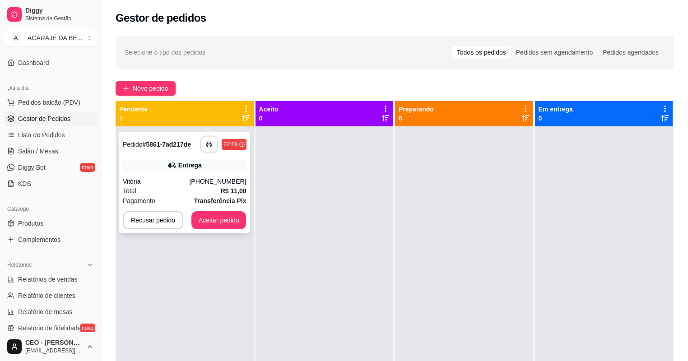
click at [208, 138] on button "button" at bounding box center [210, 145] width 18 height 18
click at [206, 220] on button "Aceitar pedido" at bounding box center [218, 221] width 53 height 18
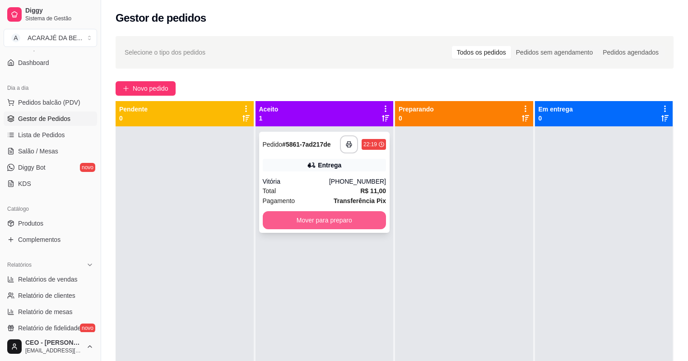
click at [280, 211] on div "**********" at bounding box center [324, 182] width 131 height 101
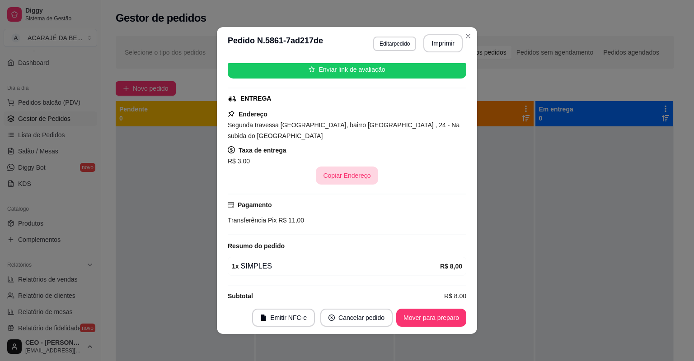
scroll to position [115, 0]
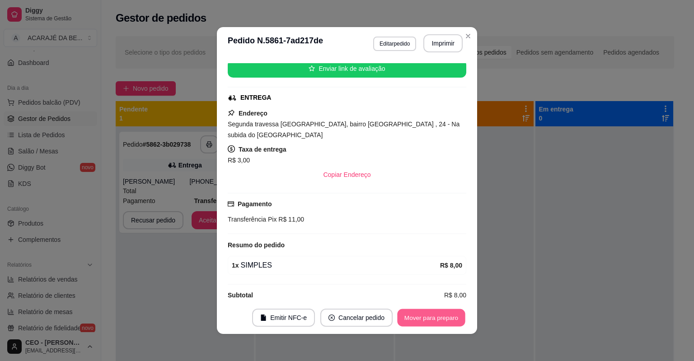
click at [415, 318] on button "Mover para preparo" at bounding box center [431, 318] width 68 height 18
click at [414, 319] on button "Mover para entrega" at bounding box center [432, 318] width 68 height 18
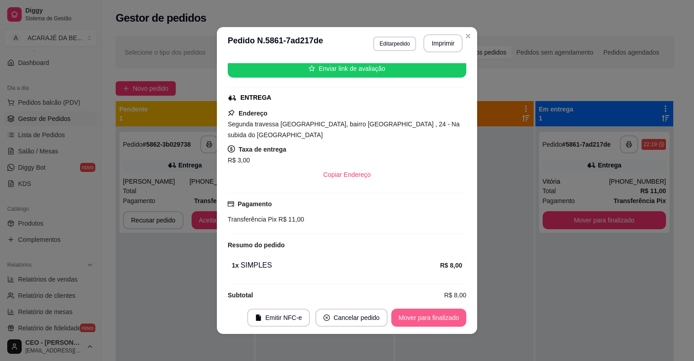
click at [414, 318] on button "Mover para finalizado" at bounding box center [428, 318] width 75 height 18
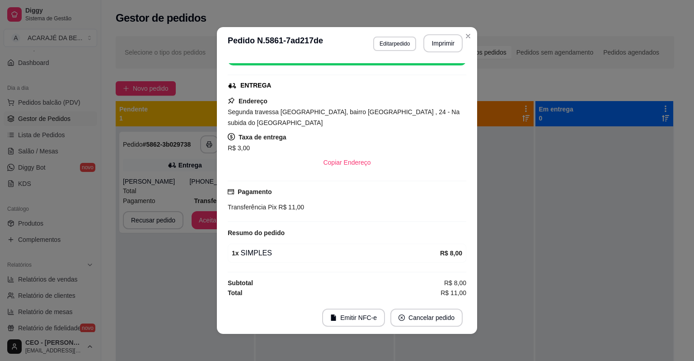
scroll to position [94, 0]
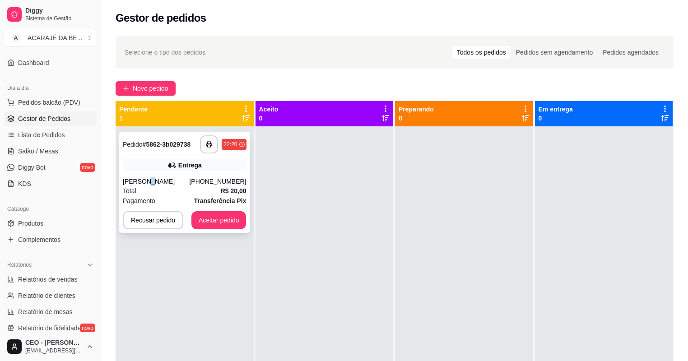
click at [145, 175] on div "**********" at bounding box center [184, 182] width 131 height 101
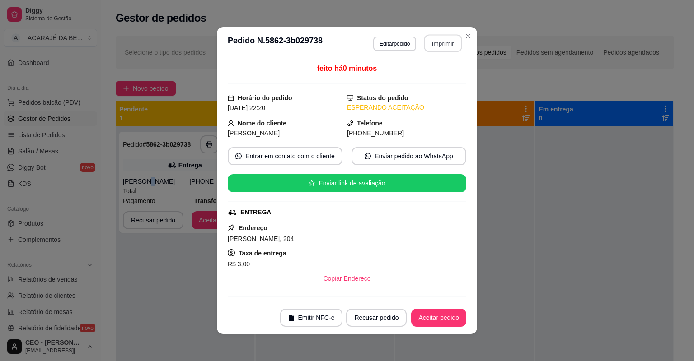
click at [425, 37] on button "Imprimir" at bounding box center [443, 44] width 38 height 18
click at [448, 321] on button "Aceitar pedido" at bounding box center [438, 318] width 55 height 18
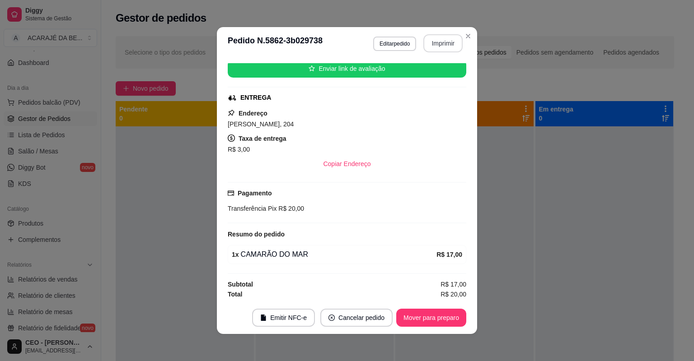
scroll to position [2, 0]
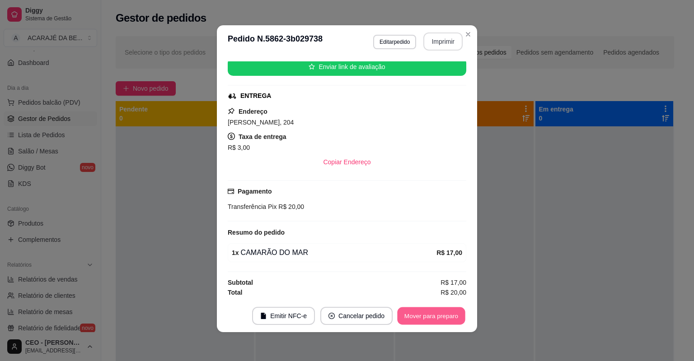
click at [398, 312] on button "Mover para preparo" at bounding box center [431, 317] width 68 height 18
click at [399, 312] on button "Mover para entrega" at bounding box center [432, 317] width 68 height 18
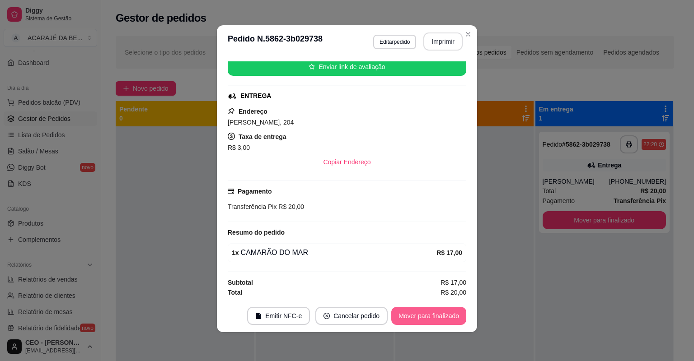
click at [400, 311] on button "Mover para finalizado" at bounding box center [428, 316] width 75 height 18
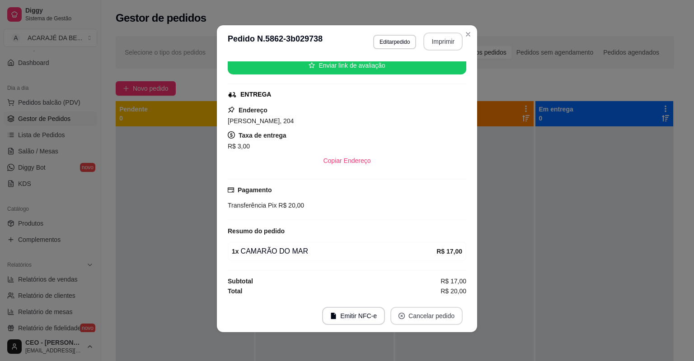
scroll to position [94, 0]
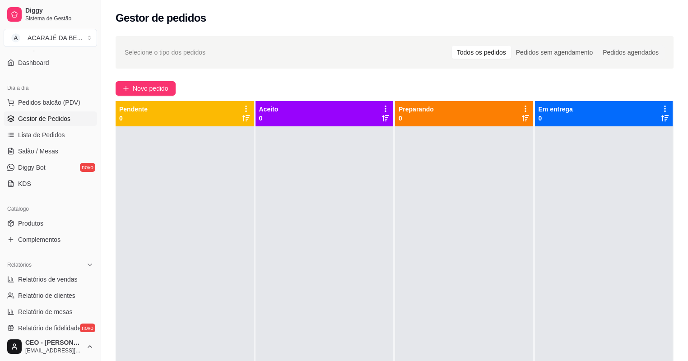
click at [159, 80] on div "Selecione o tipo dos pedidos Todos os pedidos Pedidos sem agendamento Pedidos a…" at bounding box center [394, 252] width 587 height 443
click at [159, 84] on span "Novo pedido" at bounding box center [151, 89] width 36 height 10
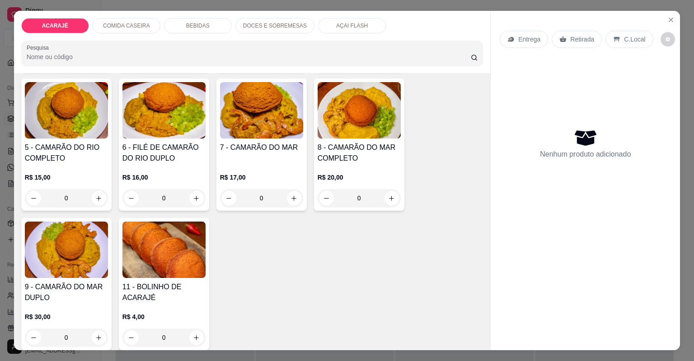
scroll to position [217, 0]
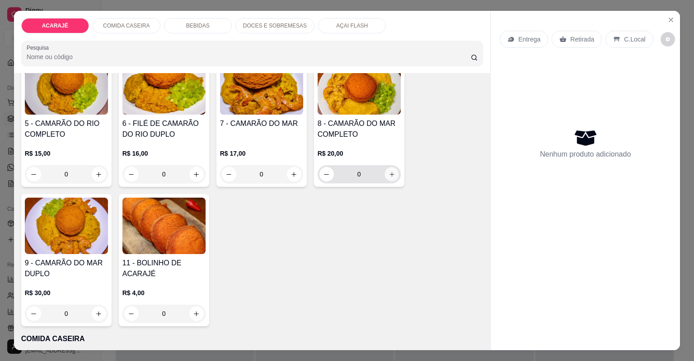
click at [388, 171] on icon "increase-product-quantity" at bounding box center [391, 174] width 7 height 7
type input "1"
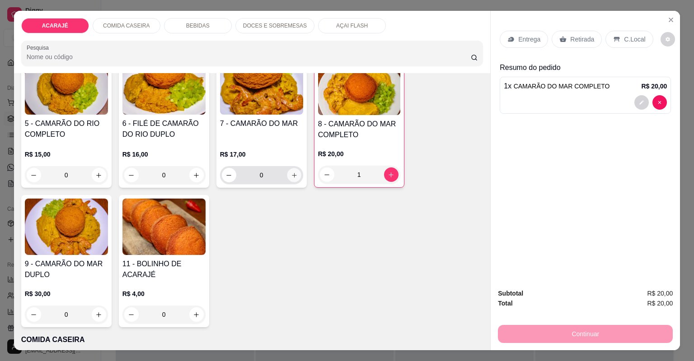
click at [287, 169] on button "increase-product-quantity" at bounding box center [294, 175] width 14 height 14
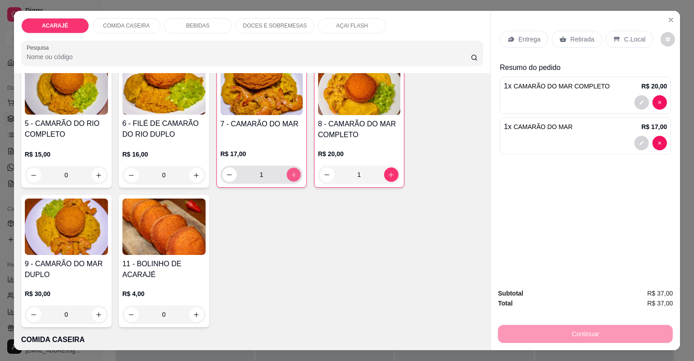
click at [287, 169] on button "increase-product-quantity" at bounding box center [293, 175] width 14 height 14
type input "2"
click at [560, 37] on icon at bounding box center [562, 39] width 7 height 7
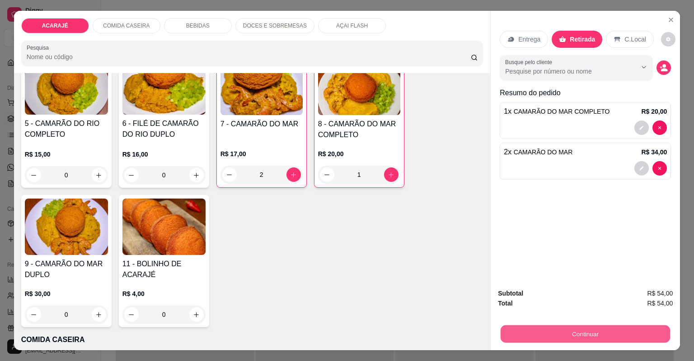
click at [551, 329] on button "Continuar" at bounding box center [585, 335] width 169 height 18
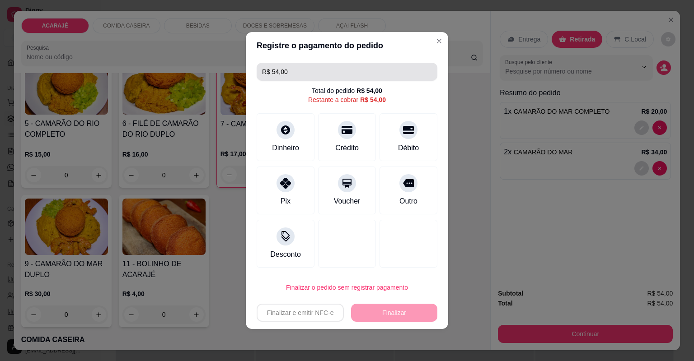
click at [345, 81] on input "R$ 54,00" at bounding box center [347, 72] width 170 height 18
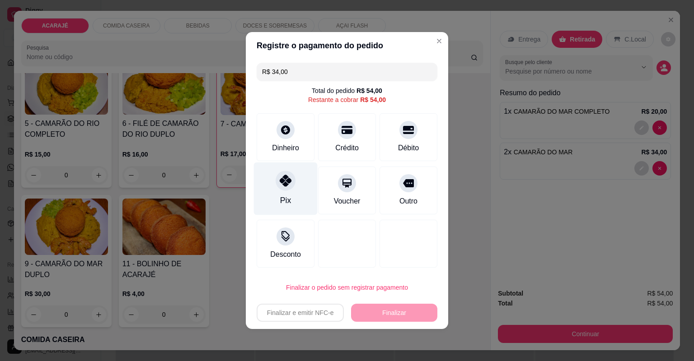
click at [298, 185] on div "Pix" at bounding box center [286, 189] width 64 height 53
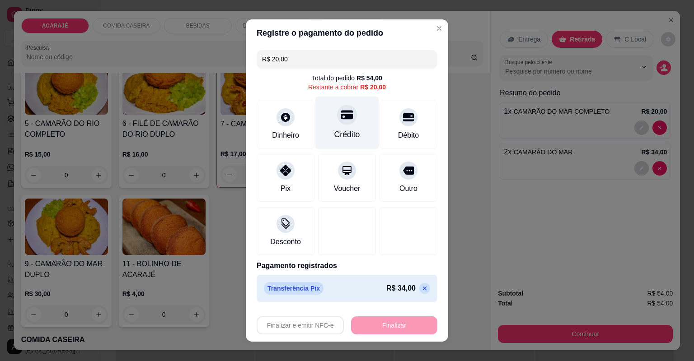
click at [316, 119] on div "Crédito" at bounding box center [347, 123] width 64 height 53
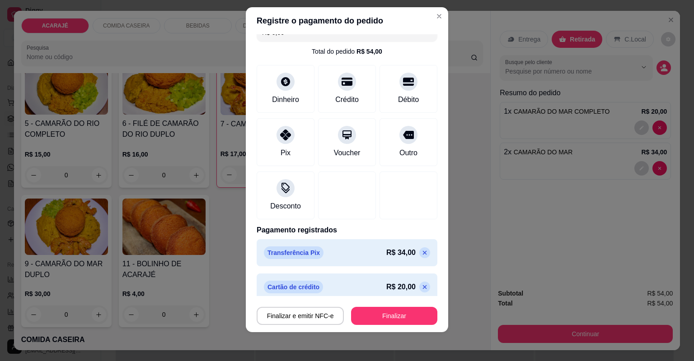
scroll to position [22, 0]
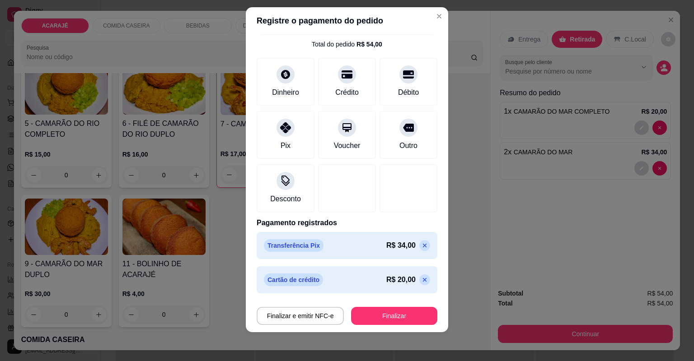
click at [406, 276] on div "R$ 20,00" at bounding box center [408, 280] width 44 height 11
click at [421, 277] on icon at bounding box center [424, 279] width 7 height 7
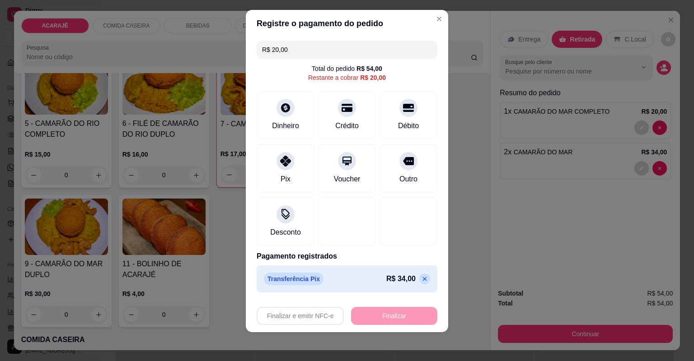
scroll to position [9, 0]
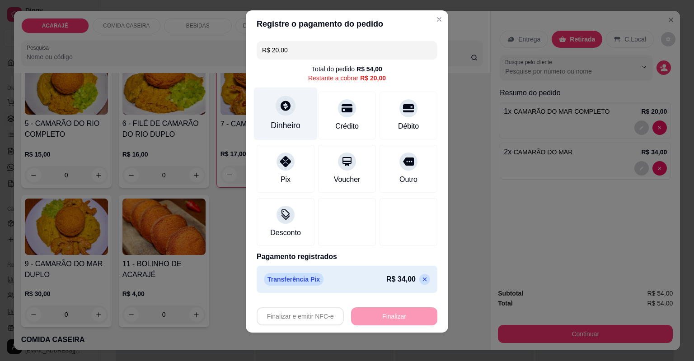
click at [280, 107] on icon at bounding box center [286, 106] width 12 height 12
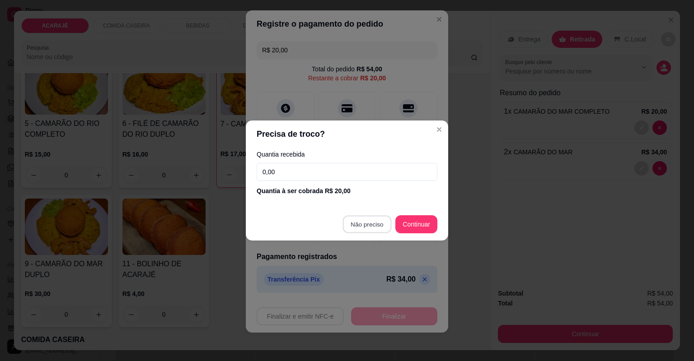
type input "R$ 0,00"
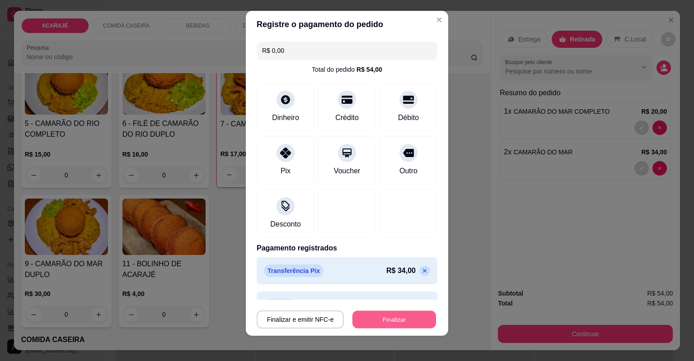
click at [386, 313] on button "Finalizar" at bounding box center [394, 320] width 84 height 18
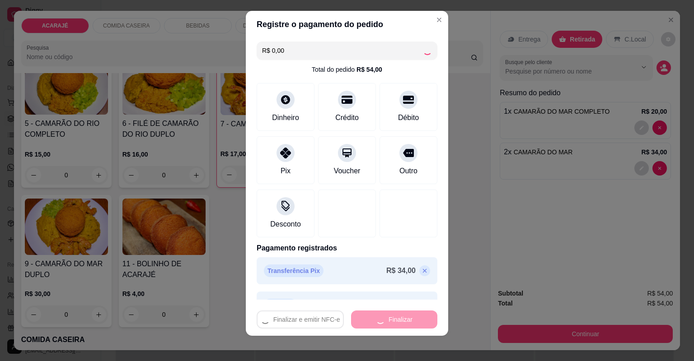
type input "0"
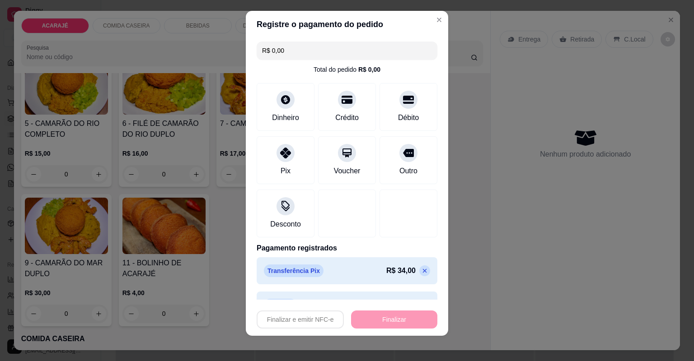
type input "-R$ 54,00"
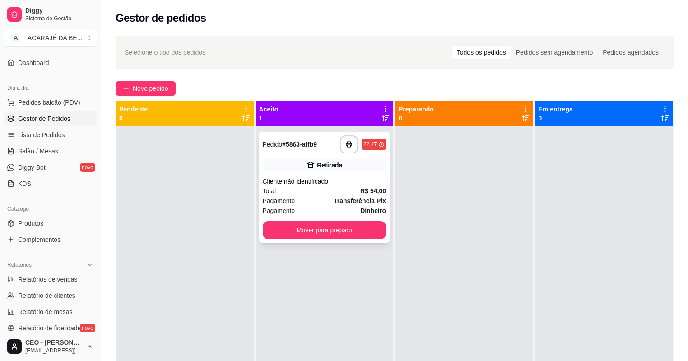
click at [326, 157] on div "**********" at bounding box center [324, 187] width 131 height 111
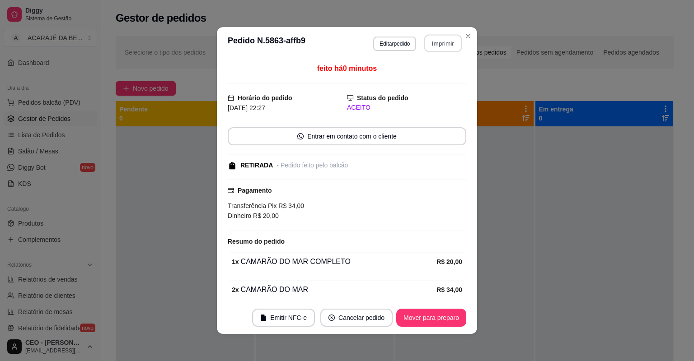
click at [430, 48] on button "Imprimir" at bounding box center [443, 44] width 38 height 18
click at [426, 307] on footer "Emitir NFC-e Cancelar pedido Mover para preparo" at bounding box center [347, 318] width 260 height 33
click at [425, 312] on button "Mover para preparo" at bounding box center [431, 318] width 68 height 18
click at [425, 313] on div "Mover para preparo" at bounding box center [425, 318] width 83 height 18
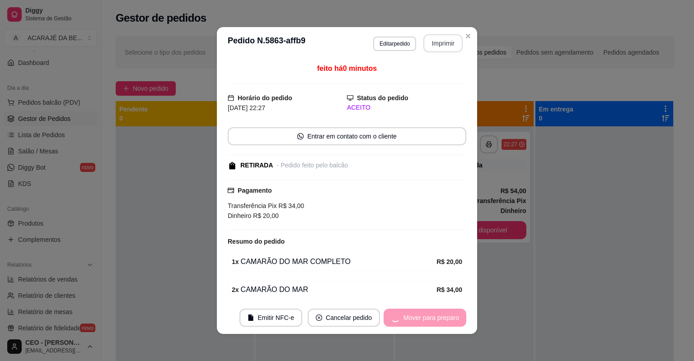
click at [425, 313] on div "Mover para preparo" at bounding box center [425, 318] width 83 height 18
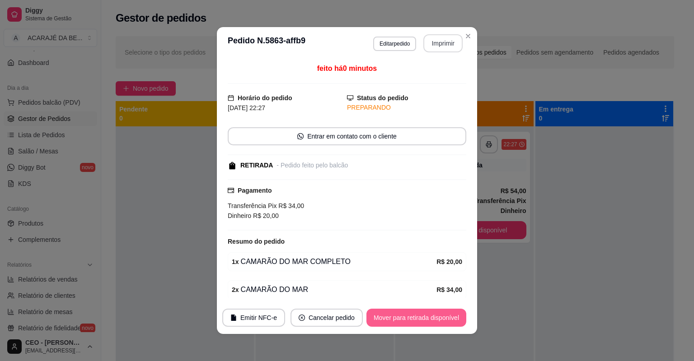
click at [425, 313] on button "Mover para retirada disponível" at bounding box center [416, 318] width 100 height 18
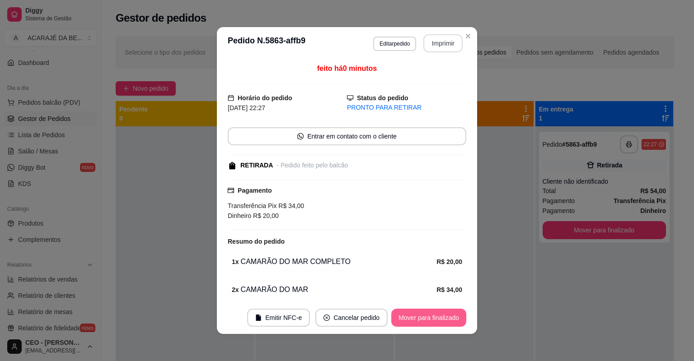
click at [425, 313] on button "Mover para finalizado" at bounding box center [428, 318] width 75 height 18
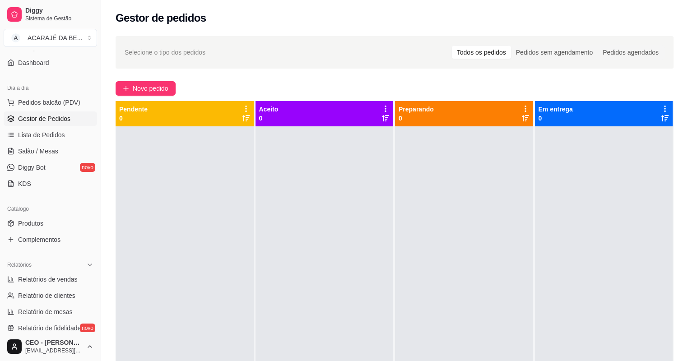
click at [184, 146] on div at bounding box center [185, 306] width 138 height 361
click at [140, 90] on span "Novo pedido" at bounding box center [151, 89] width 36 height 10
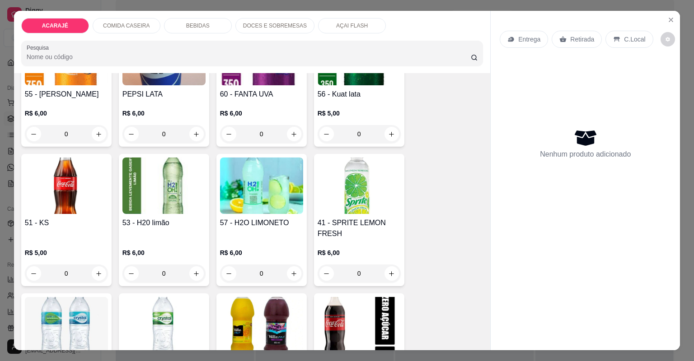
scroll to position [867, 0]
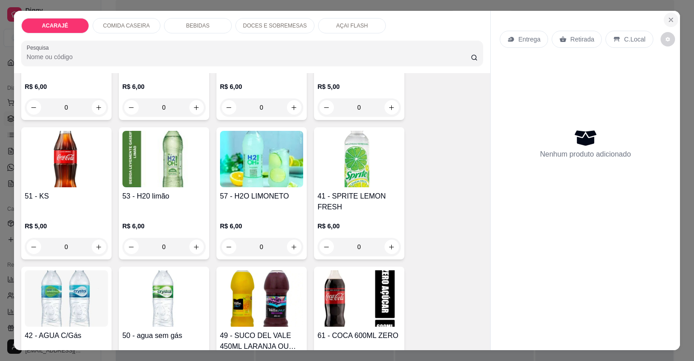
click at [669, 14] on button "Close" at bounding box center [671, 20] width 14 height 14
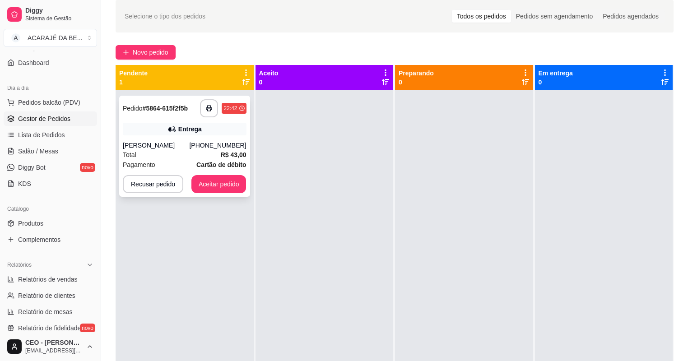
click at [218, 149] on div "[PHONE_NUMBER]" at bounding box center [217, 145] width 57 height 9
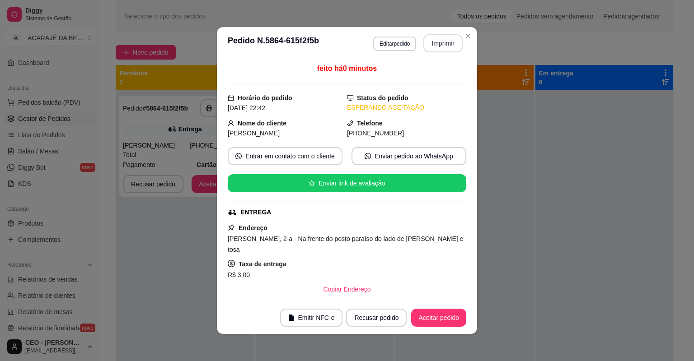
click at [446, 39] on button "Imprimir" at bounding box center [442, 43] width 39 height 18
click at [431, 315] on button "Aceitar pedido" at bounding box center [438, 318] width 55 height 18
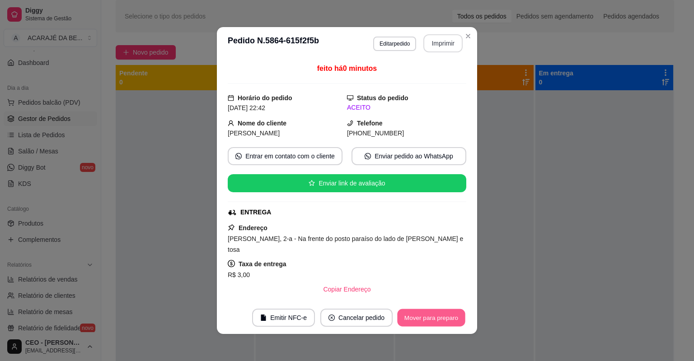
click at [432, 315] on button "Mover para preparo" at bounding box center [431, 318] width 68 height 18
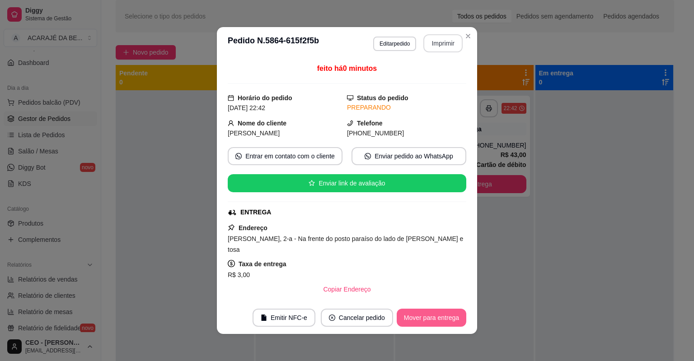
click at [432, 316] on button "Mover para entrega" at bounding box center [432, 318] width 70 height 18
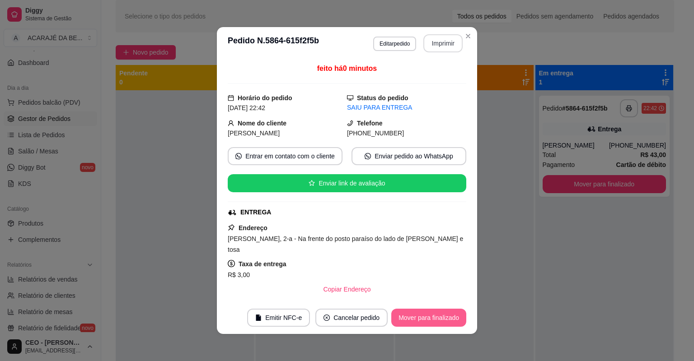
click at [433, 319] on button "Mover para finalizado" at bounding box center [428, 318] width 75 height 18
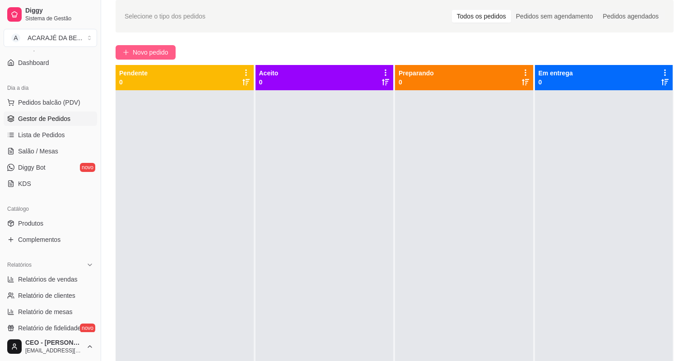
click at [146, 56] on span "Novo pedido" at bounding box center [151, 52] width 36 height 10
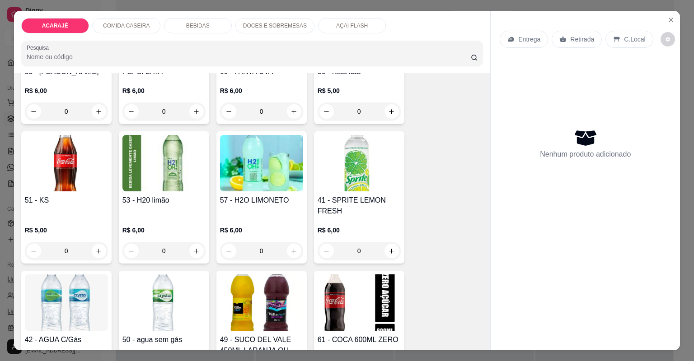
scroll to position [903, 0]
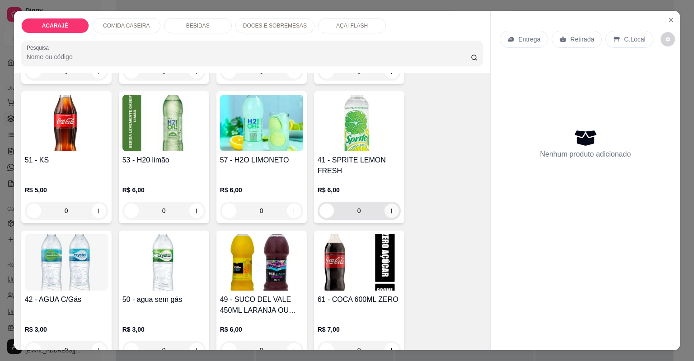
click at [385, 210] on button "increase-product-quantity" at bounding box center [391, 211] width 14 height 14
type input "1"
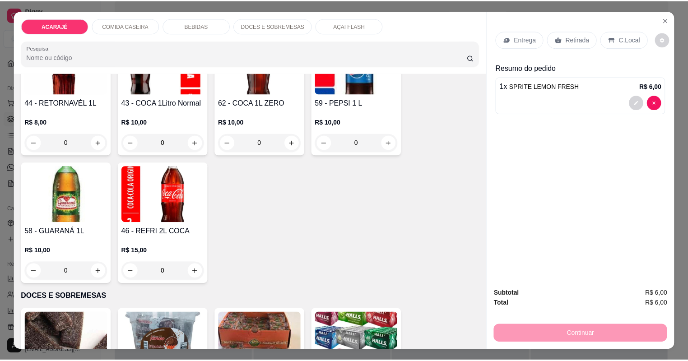
scroll to position [1229, 0]
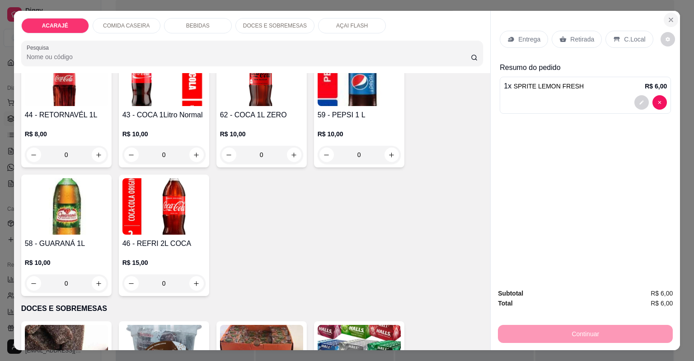
click at [667, 17] on icon "Close" at bounding box center [670, 19] width 7 height 7
click at [665, 17] on div "Selecione o tipo dos pedidos Todos os pedidos Pedidos sem agendamento Pedidos a…" at bounding box center [395, 16] width 558 height 33
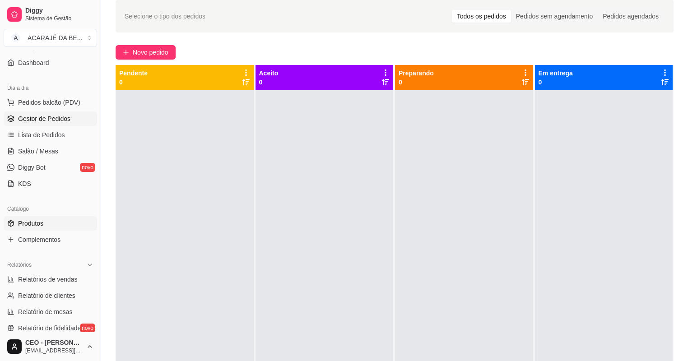
click at [39, 224] on span "Produtos" at bounding box center [30, 223] width 25 height 9
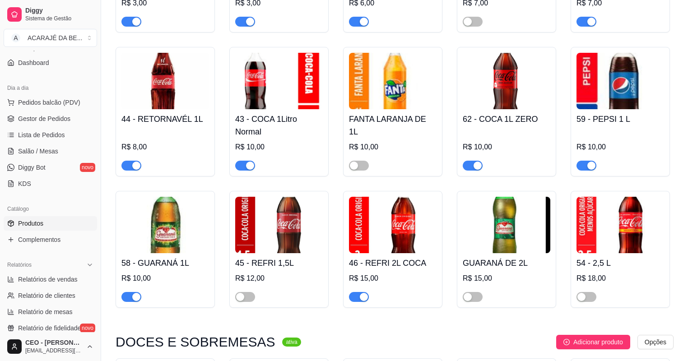
scroll to position [1698, 0]
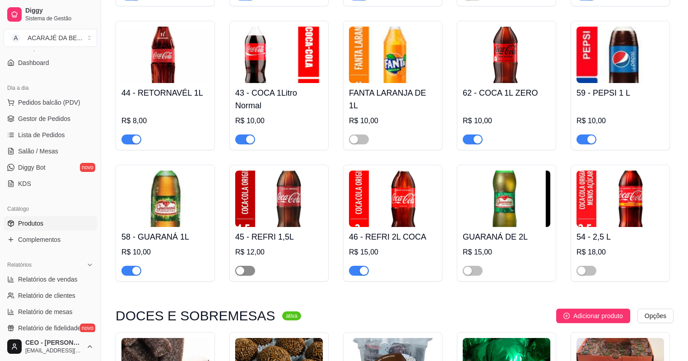
click at [239, 276] on div at bounding box center [245, 270] width 20 height 11
click at [243, 271] on span "button" at bounding box center [245, 271] width 20 height 10
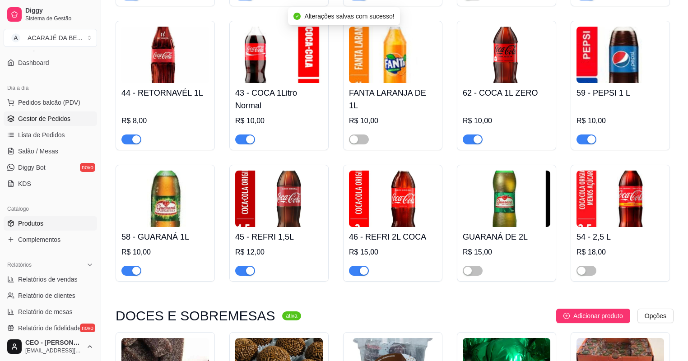
click at [38, 116] on span "Gestor de Pedidos" at bounding box center [44, 118] width 52 height 9
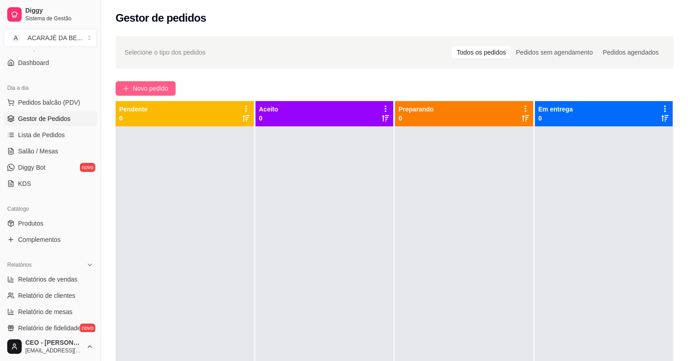
click at [133, 81] on button "Novo pedido" at bounding box center [146, 88] width 60 height 14
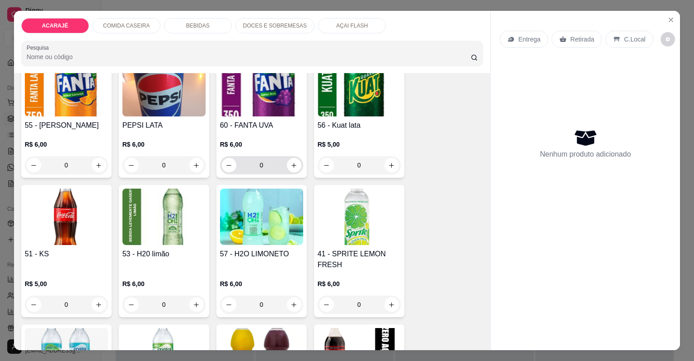
scroll to position [903, 0]
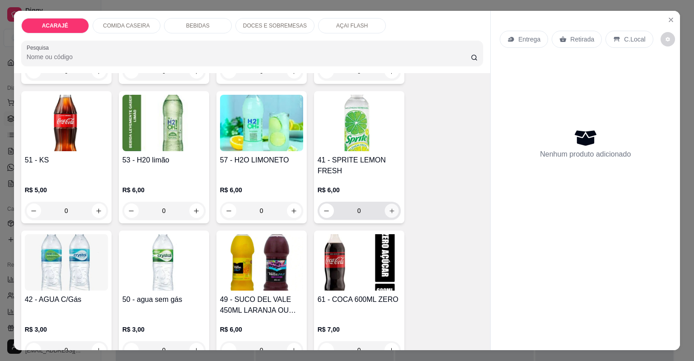
click at [392, 208] on button "increase-product-quantity" at bounding box center [391, 211] width 14 height 14
type input "1"
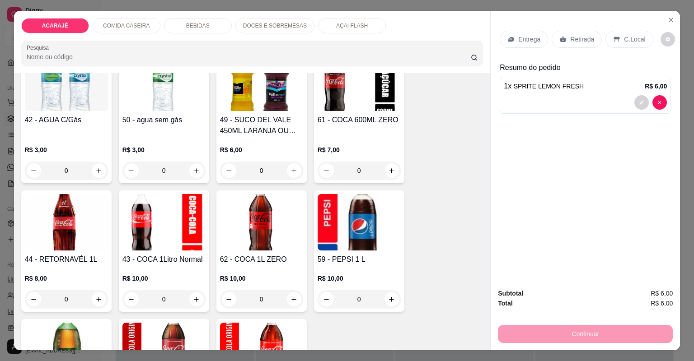
scroll to position [1193, 0]
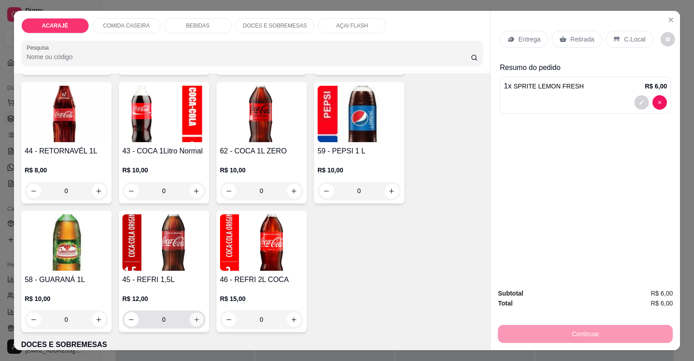
click at [193, 317] on icon "increase-product-quantity" at bounding box center [196, 320] width 7 height 7
type input "1"
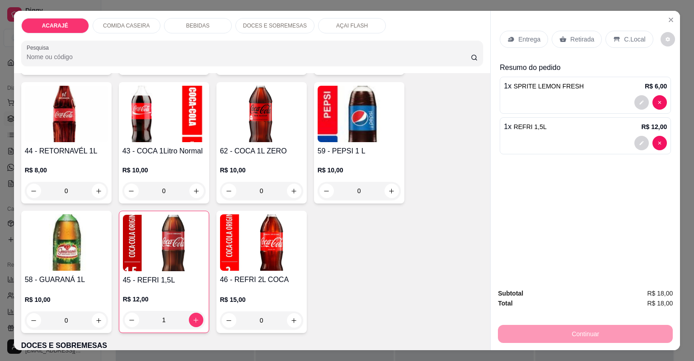
click at [537, 39] on p "Entrega" at bounding box center [529, 39] width 22 height 9
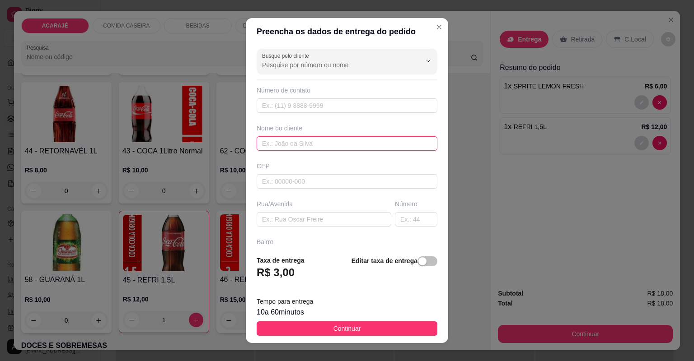
click at [323, 146] on input "text" at bounding box center [347, 143] width 181 height 14
click at [273, 145] on input "ZHAY DA CASA" at bounding box center [347, 143] width 181 height 14
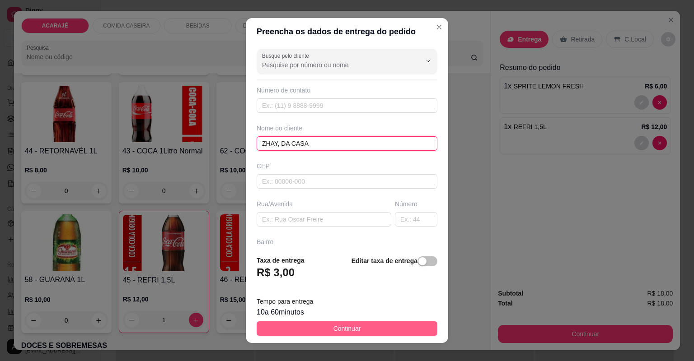
type input "ZHAY, DA CASA"
click at [327, 328] on button "Continuar" at bounding box center [347, 329] width 181 height 14
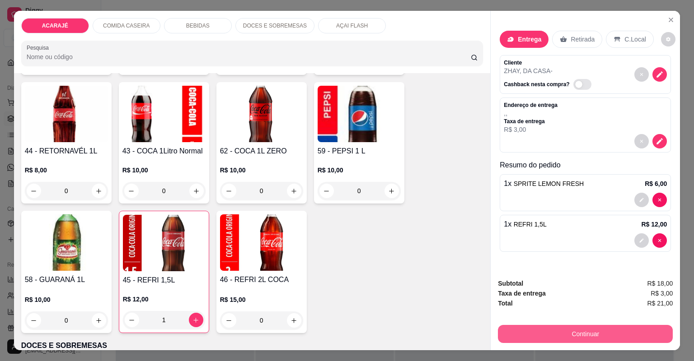
click at [578, 334] on button "Continuar" at bounding box center [585, 334] width 175 height 18
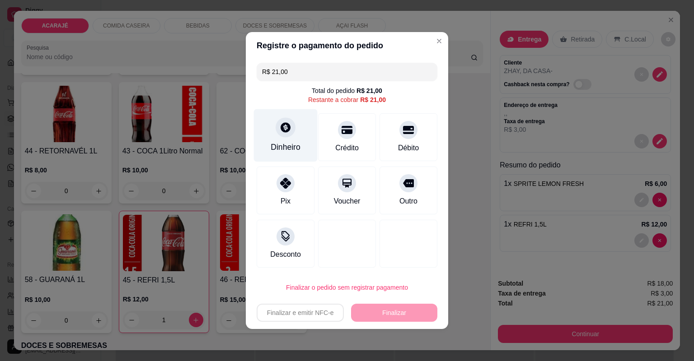
click at [299, 150] on div "Dinheiro" at bounding box center [286, 147] width 30 height 12
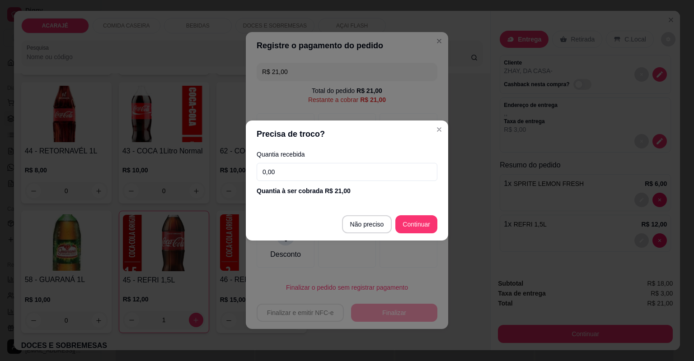
click at [303, 166] on input "0,00" at bounding box center [347, 172] width 181 height 18
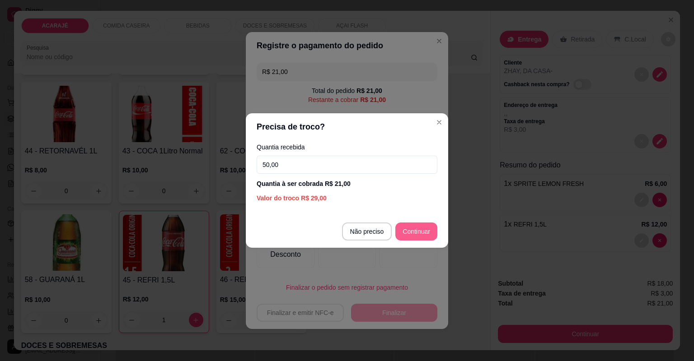
type input "50,00"
type input "R$ 0,00"
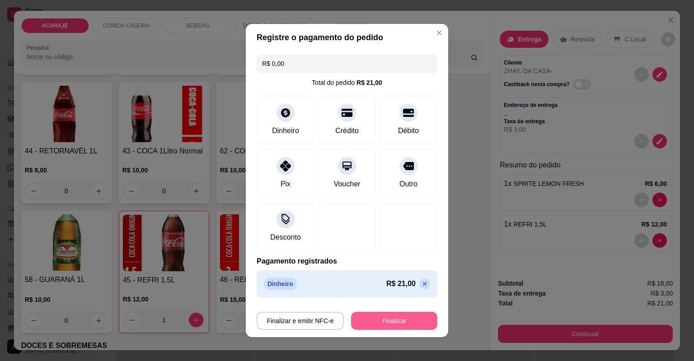
click at [364, 321] on button "Finalizar" at bounding box center [394, 321] width 86 height 18
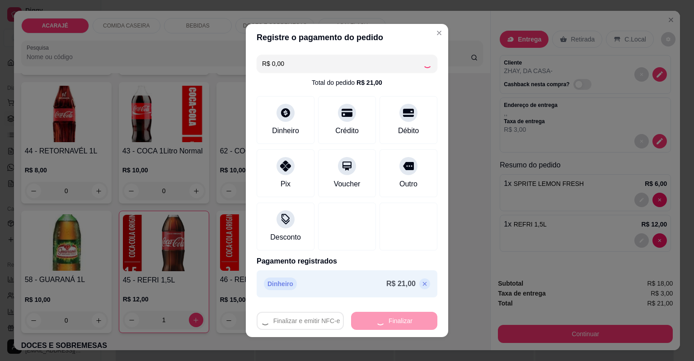
type input "0"
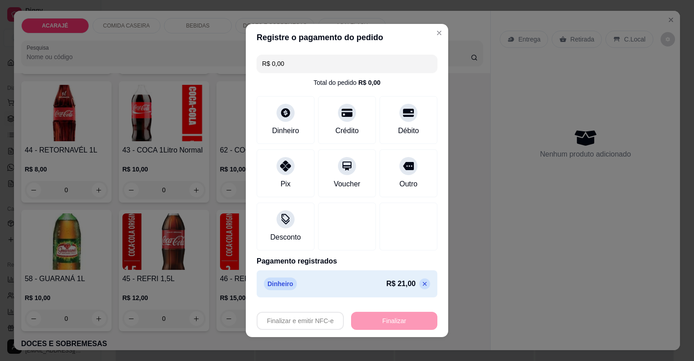
type input "-R$ 21,00"
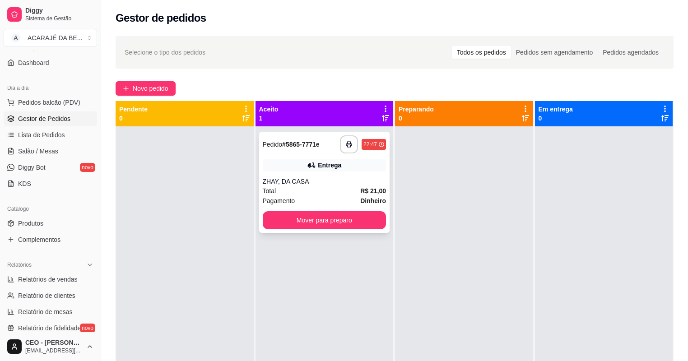
click at [312, 168] on icon at bounding box center [311, 165] width 9 height 9
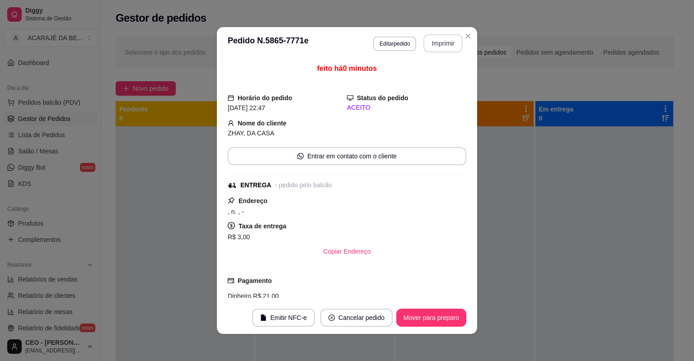
click at [440, 43] on button "Imprimir" at bounding box center [442, 43] width 39 height 18
click at [438, 313] on button "Mover para preparo" at bounding box center [431, 318] width 68 height 18
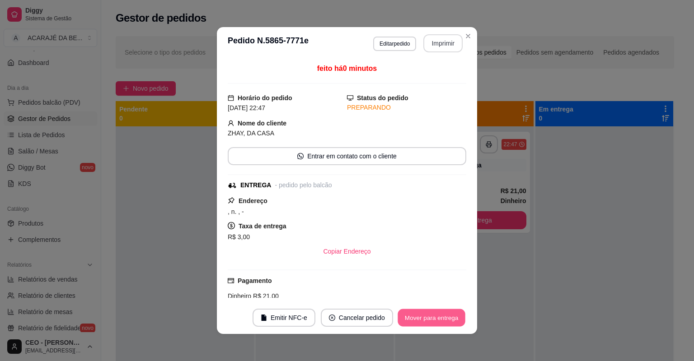
click at [438, 313] on button "Mover para entrega" at bounding box center [432, 318] width 68 height 18
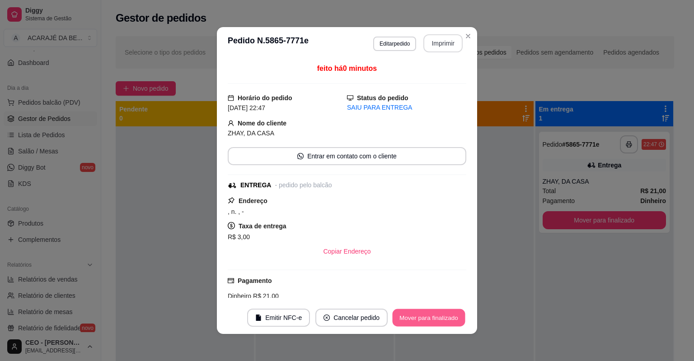
click at [438, 313] on button "Mover para finalizado" at bounding box center [429, 318] width 73 height 18
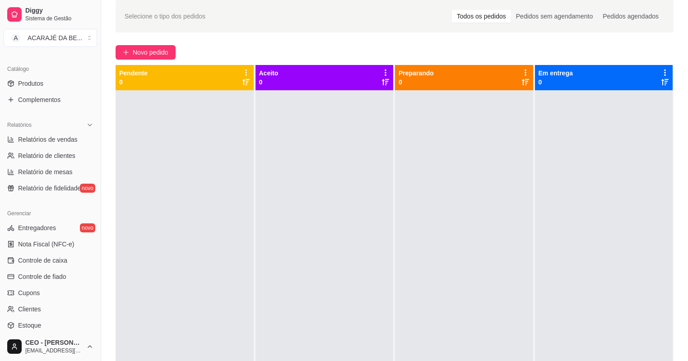
scroll to position [288, 0]
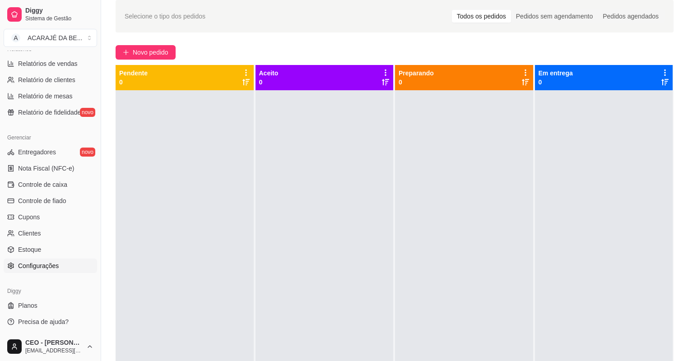
click at [41, 272] on link "Configurações" at bounding box center [51, 266] width 94 height 14
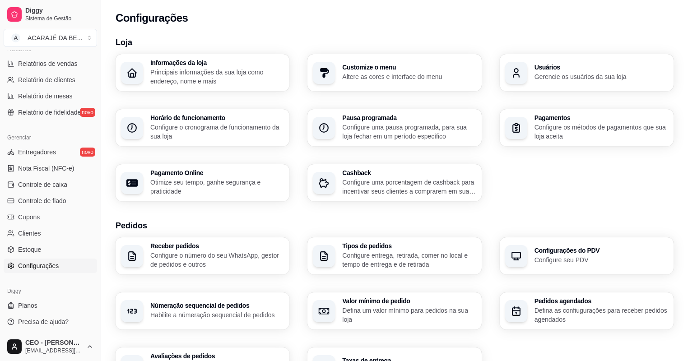
click at [585, 74] on p "Gerencie os usuários da sua loja" at bounding box center [602, 76] width 134 height 9
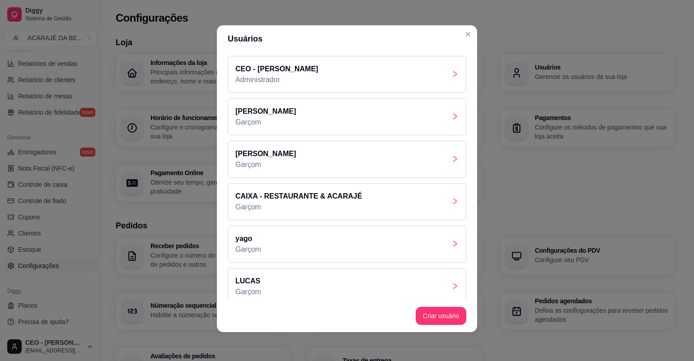
click at [326, 202] on p "Garçom" at bounding box center [298, 207] width 126 height 11
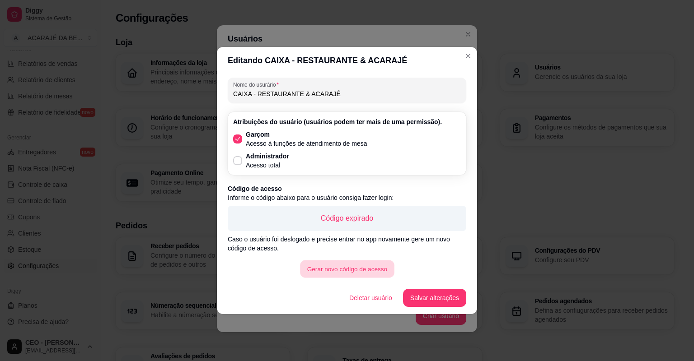
click at [359, 272] on button "Gerar novo código de acesso" at bounding box center [347, 270] width 94 height 18
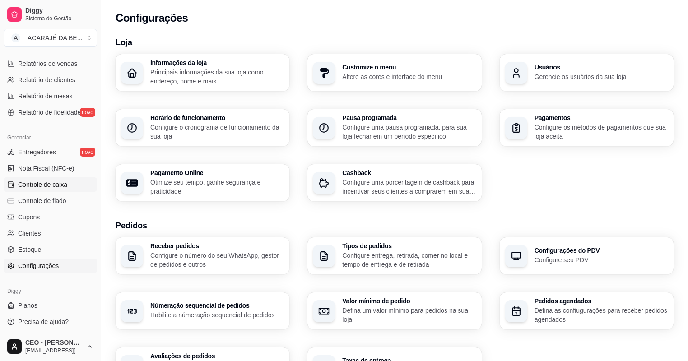
click at [14, 178] on link "Controle de caixa" at bounding box center [51, 185] width 94 height 14
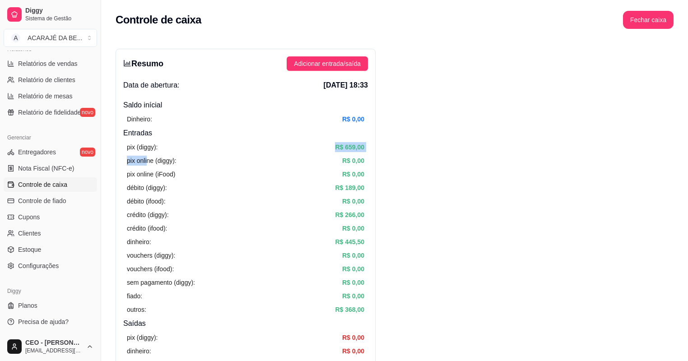
drag, startPoint x: 151, startPoint y: 152, endPoint x: 229, endPoint y: 145, distance: 78.5
click at [229, 145] on div "pix (diggy): R$ 659,00 pix online (diggy): R$ 0,00 pix online (iFood) R$ 0,00 d…" at bounding box center [245, 229] width 245 height 180
drag, startPoint x: 229, startPoint y: 145, endPoint x: 182, endPoint y: 144, distance: 47.4
click at [182, 144] on div "pix (diggy): R$ 659,00" at bounding box center [246, 147] width 238 height 10
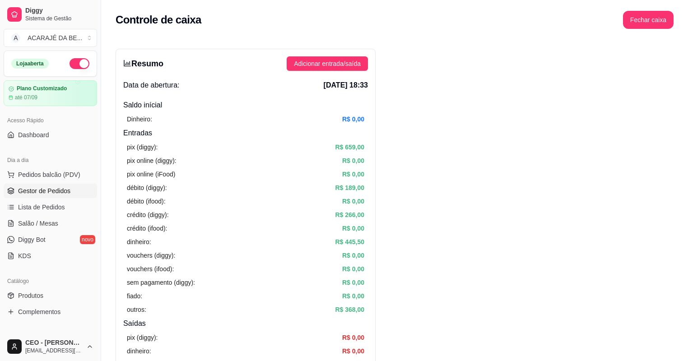
click at [19, 189] on span "Gestor de Pedidos" at bounding box center [44, 191] width 52 height 9
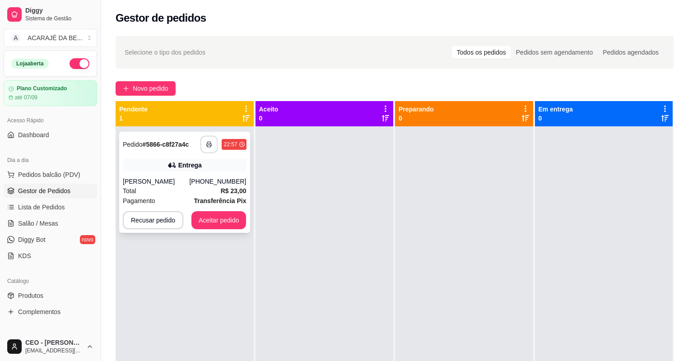
click at [203, 139] on button "button" at bounding box center [210, 145] width 18 height 18
click at [275, 225] on div at bounding box center [325, 306] width 138 height 361
click at [231, 217] on button "Aceitar pedido" at bounding box center [218, 221] width 53 height 18
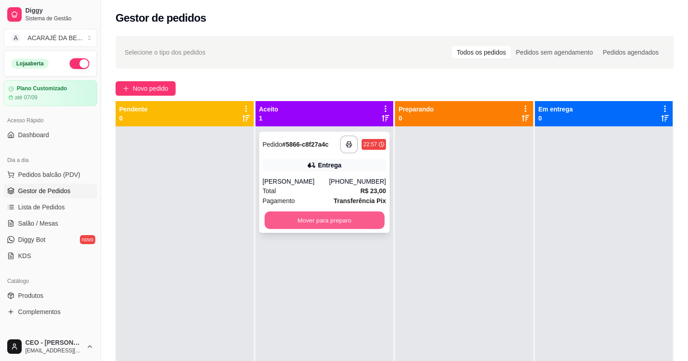
click at [325, 213] on button "Mover para preparo" at bounding box center [325, 221] width 120 height 18
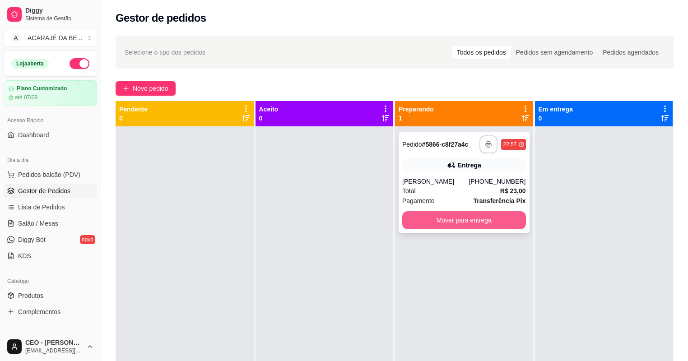
click at [425, 219] on button "Mover para entrega" at bounding box center [464, 220] width 124 height 18
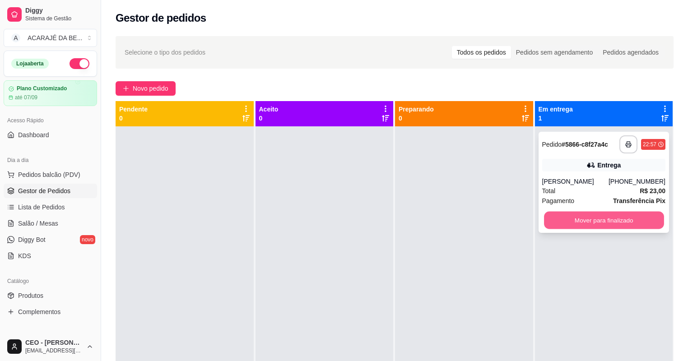
click at [589, 219] on button "Mover para finalizado" at bounding box center [604, 221] width 120 height 18
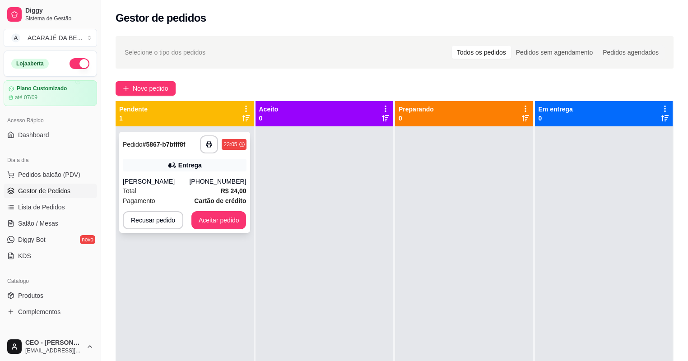
click at [183, 184] on div "[PERSON_NAME]" at bounding box center [156, 181] width 66 height 9
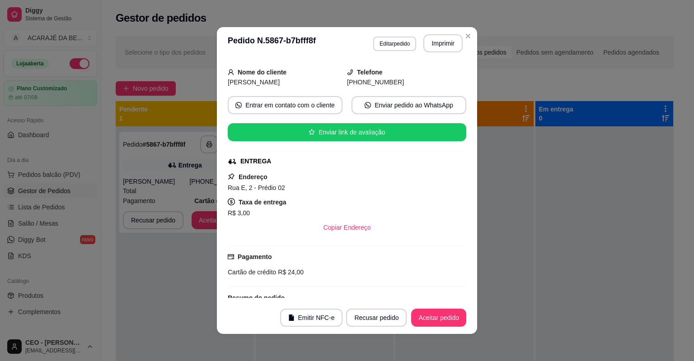
scroll to position [34, 0]
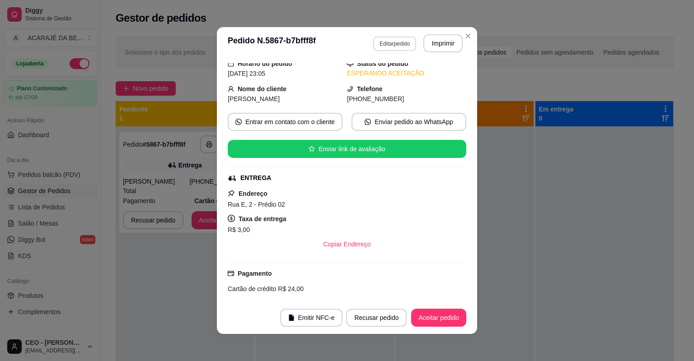
click at [394, 41] on button "Editar pedido" at bounding box center [394, 44] width 43 height 14
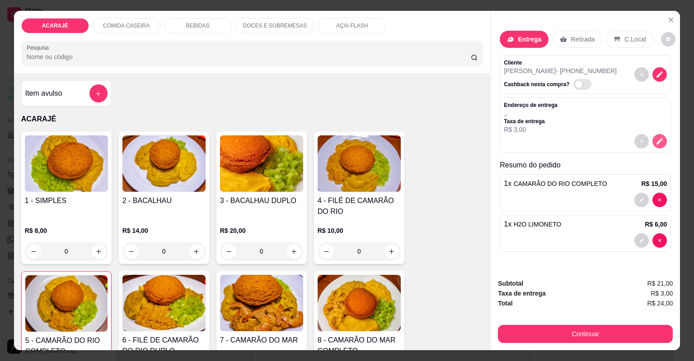
click at [654, 135] on button "decrease-product-quantity" at bounding box center [659, 141] width 14 height 14
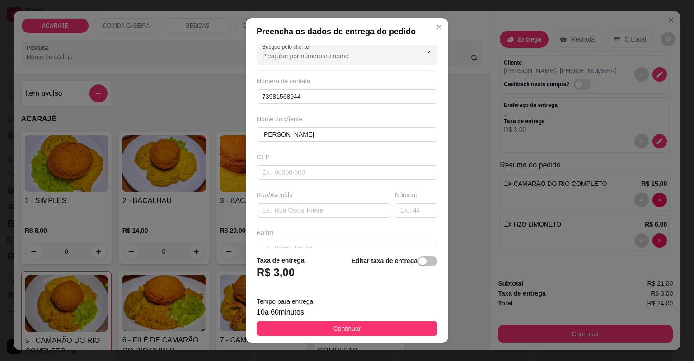
scroll to position [0, 0]
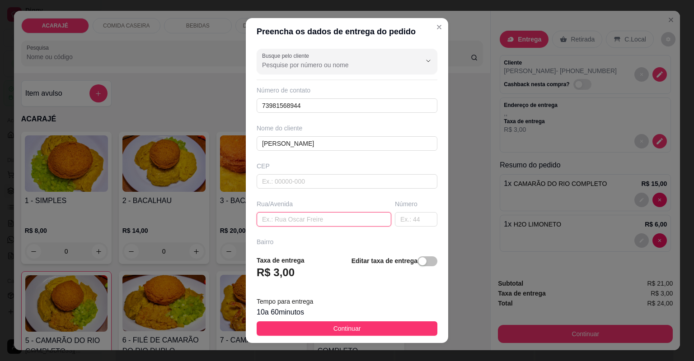
click at [332, 223] on input "text" at bounding box center [324, 219] width 135 height 14
type input "rua E"
click at [396, 221] on input "text" at bounding box center [416, 219] width 42 height 14
type input "e"
type input "3"
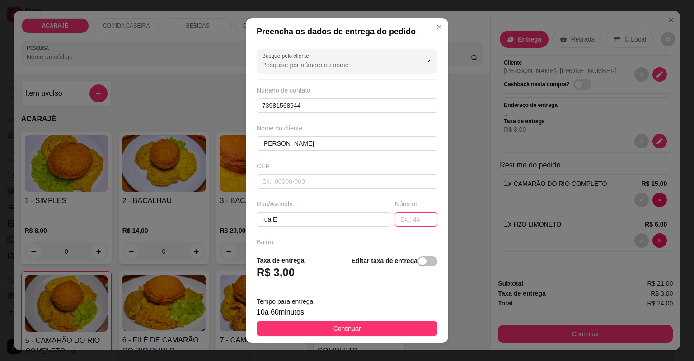
type input "2"
type input "0"
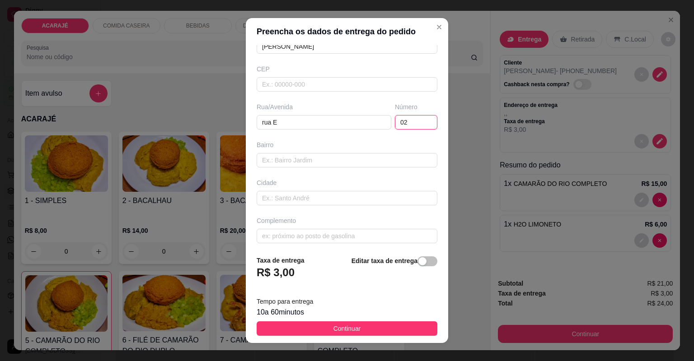
scroll to position [99, 0]
type input "02"
click at [315, 158] on input "text" at bounding box center [347, 158] width 181 height 14
paste input "Bairro novo, [GEOGRAPHIC_DATA]"
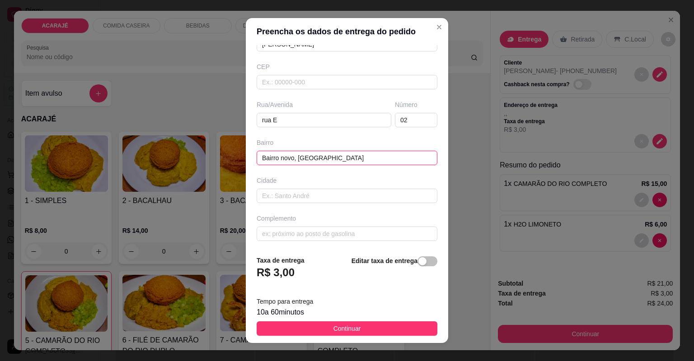
type input "Bairro novo, [GEOGRAPHIC_DATA]"
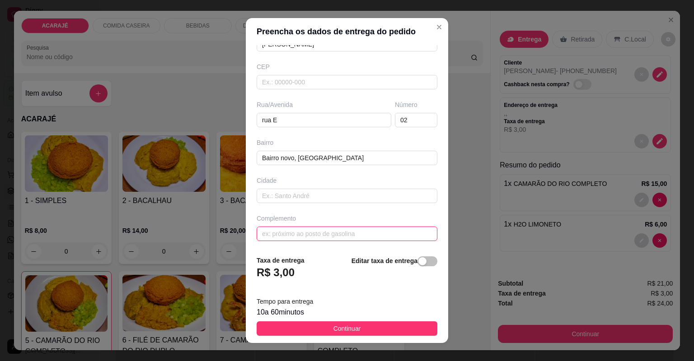
paste input "Nos prédios branco ao final da ladeira"
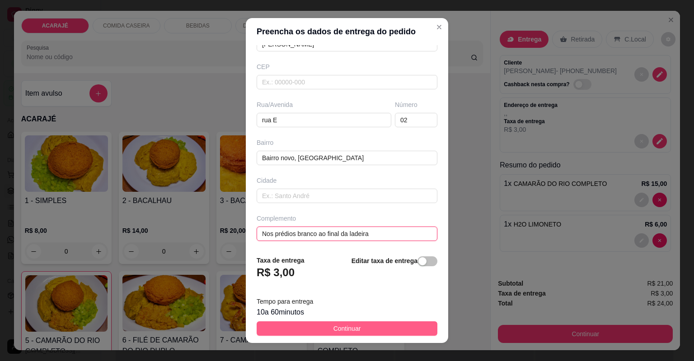
type input "Nos prédios branco ao final da ladeira"
click at [344, 327] on span "Continuar" at bounding box center [347, 329] width 28 height 10
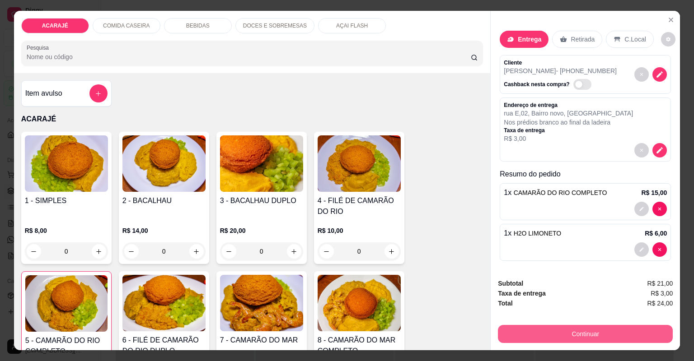
click at [529, 331] on button "Continuar" at bounding box center [585, 334] width 175 height 18
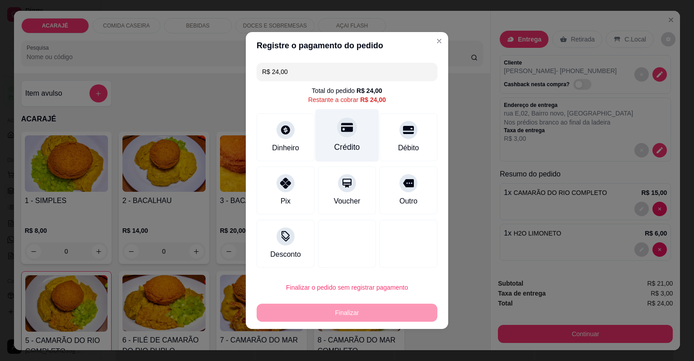
click at [361, 149] on div "Crédito" at bounding box center [347, 135] width 64 height 53
type input "R$ 0,00"
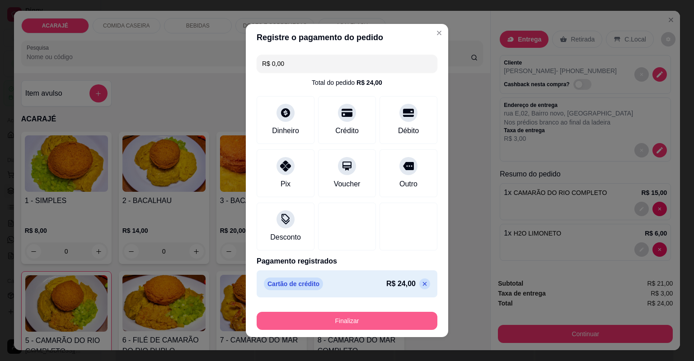
click at [330, 321] on button "Finalizar" at bounding box center [347, 321] width 181 height 18
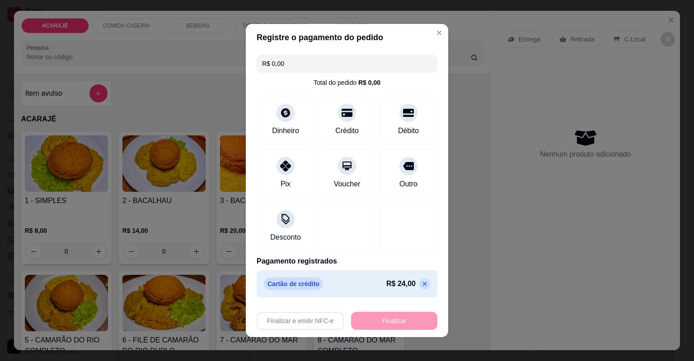
type input "0"
type input "-R$ 24,00"
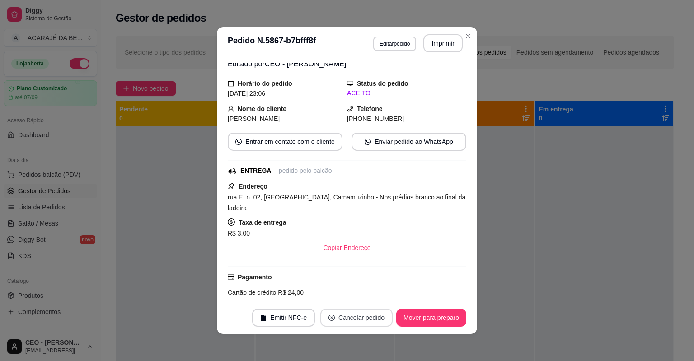
scroll to position [54, 0]
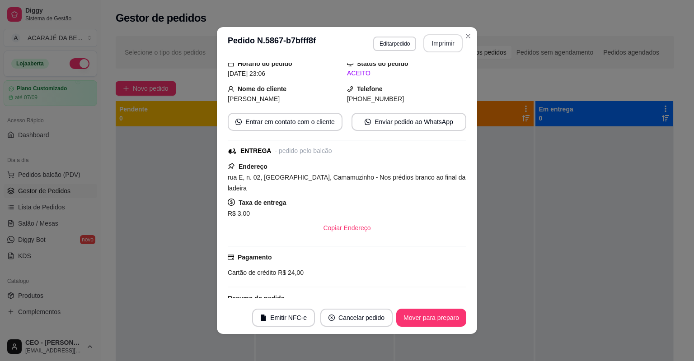
click at [434, 44] on button "Imprimir" at bounding box center [442, 43] width 39 height 18
click at [439, 317] on button "Mover para preparo" at bounding box center [431, 318] width 70 height 18
click at [439, 317] on div "Mover para preparo" at bounding box center [425, 318] width 83 height 18
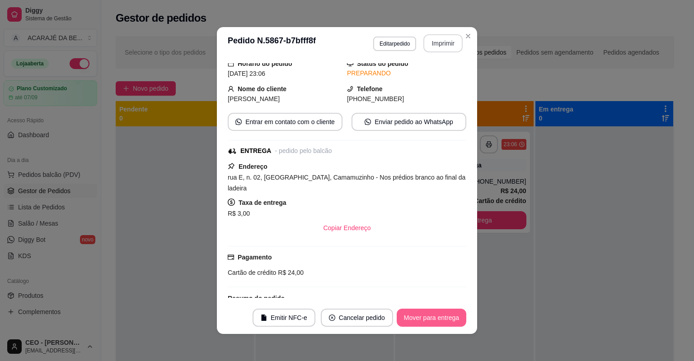
click at [439, 317] on button "Mover para entrega" at bounding box center [432, 318] width 70 height 18
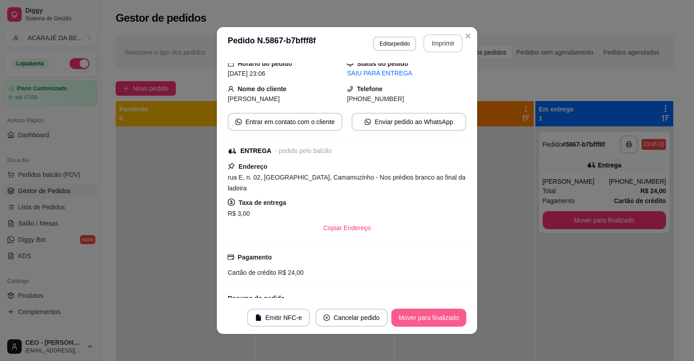
click at [439, 317] on button "Mover para finalizado" at bounding box center [428, 318] width 75 height 18
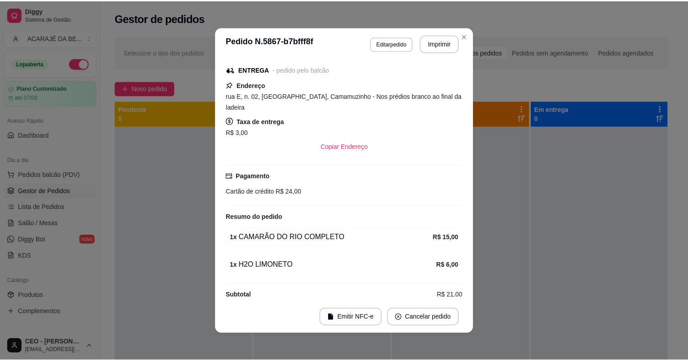
scroll to position [2, 0]
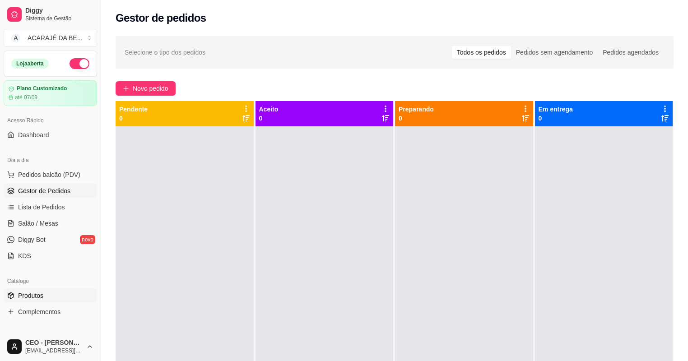
click at [37, 292] on span "Produtos" at bounding box center [30, 295] width 25 height 9
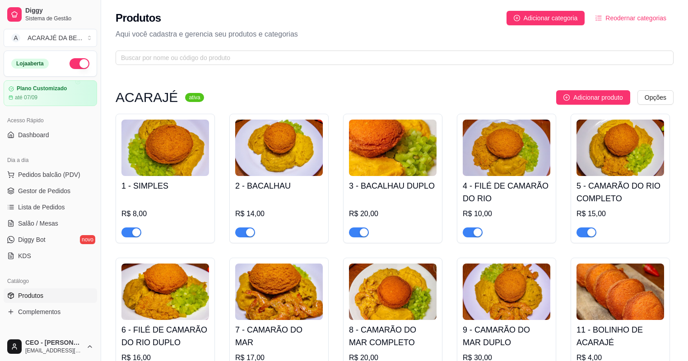
click at [42, 295] on span "Produtos" at bounding box center [30, 295] width 25 height 9
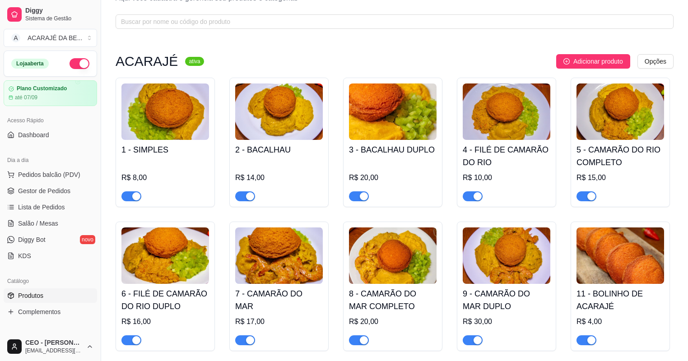
drag, startPoint x: 469, startPoint y: 199, endPoint x: 499, endPoint y: 196, distance: 30.0
click at [469, 199] on span "button" at bounding box center [473, 197] width 20 height 10
click at [584, 192] on div at bounding box center [587, 196] width 20 height 11
click at [589, 193] on div "button" at bounding box center [592, 196] width 8 height 8
click at [133, 340] on div "button" at bounding box center [136, 341] width 8 height 8
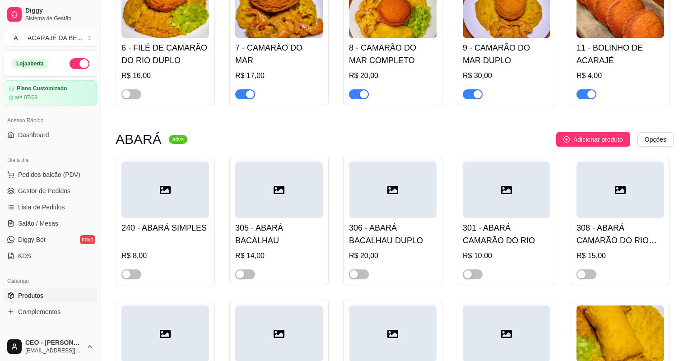
scroll to position [253, 0]
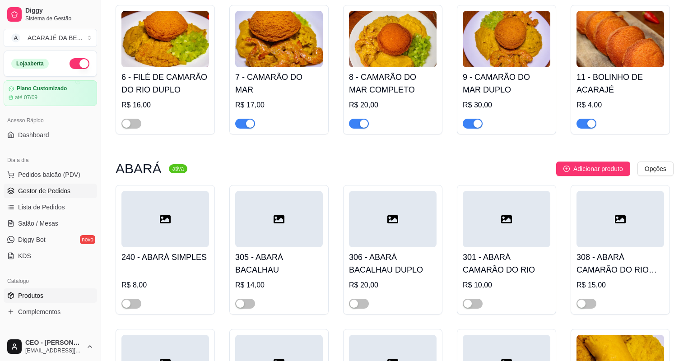
click at [49, 191] on span "Gestor de Pedidos" at bounding box center [44, 191] width 52 height 9
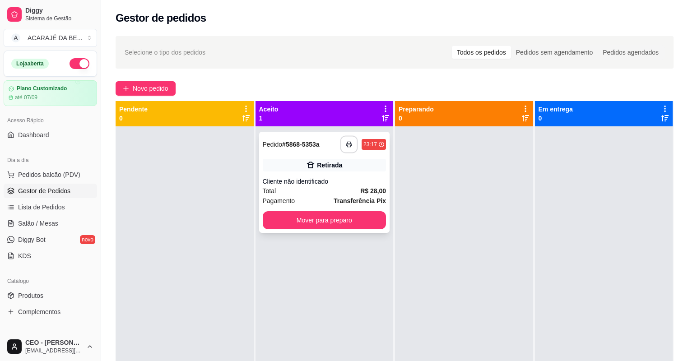
click at [351, 140] on button "button" at bounding box center [350, 145] width 18 height 18
click at [288, 213] on button "Mover para preparo" at bounding box center [325, 221] width 120 height 18
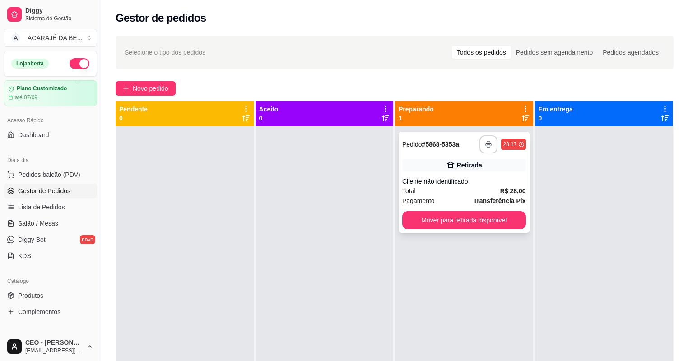
click at [426, 210] on div "**********" at bounding box center [464, 182] width 131 height 101
click at [427, 219] on button "Mover para retirada disponível" at bounding box center [464, 221] width 120 height 18
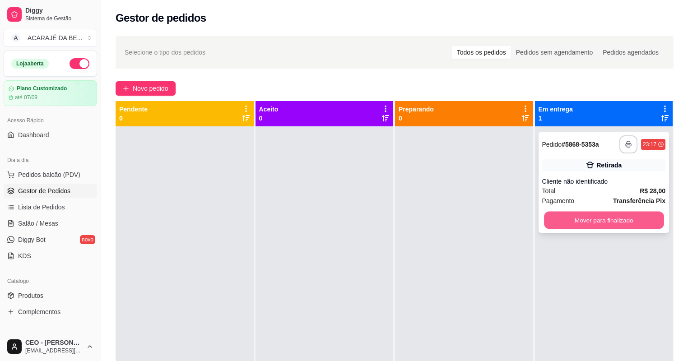
click at [613, 214] on button "Mover para finalizado" at bounding box center [604, 221] width 120 height 18
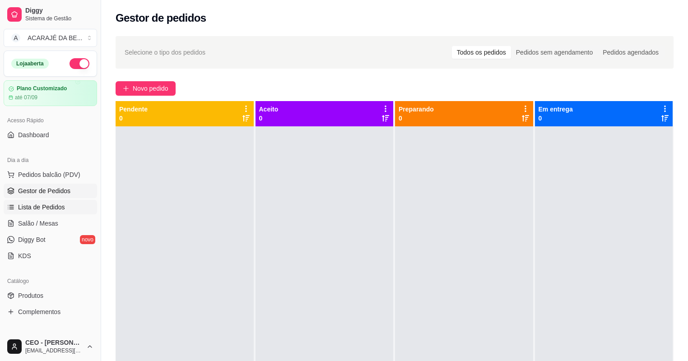
click at [40, 204] on span "Lista de Pedidos" at bounding box center [41, 207] width 47 height 9
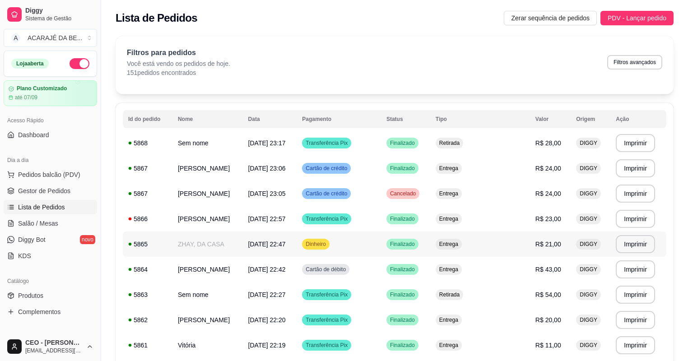
click at [514, 255] on td "Entrega" at bounding box center [480, 244] width 100 height 25
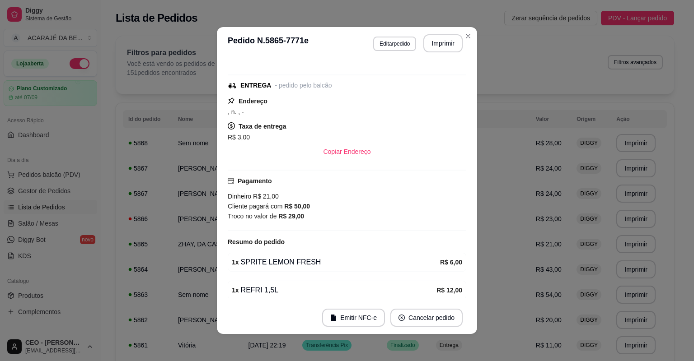
scroll to position [97, 0]
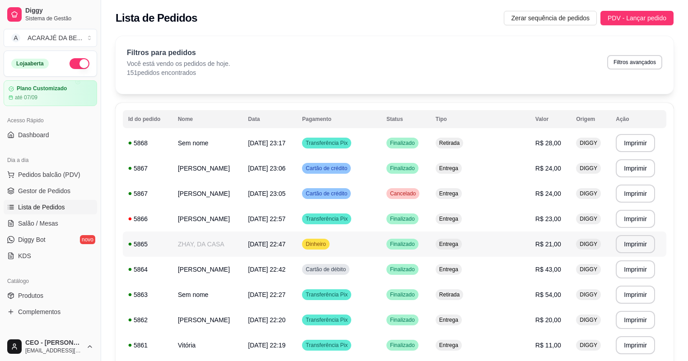
click at [381, 244] on td "Dinheiro" at bounding box center [339, 244] width 84 height 25
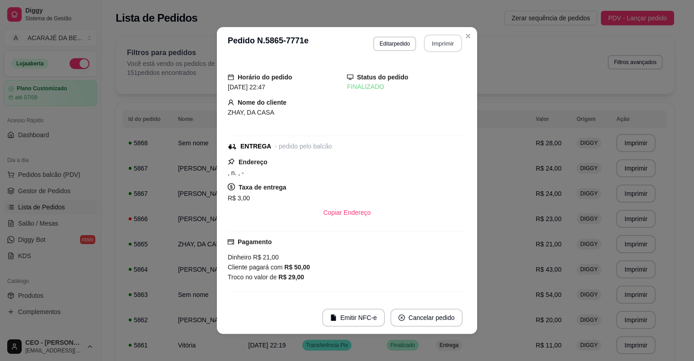
click at [435, 38] on button "Imprimir" at bounding box center [443, 44] width 38 height 18
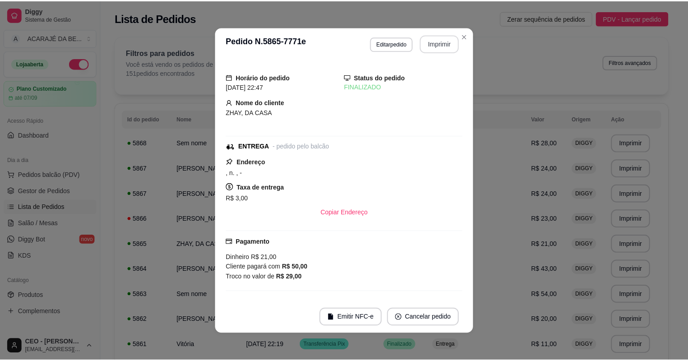
scroll to position [0, 0]
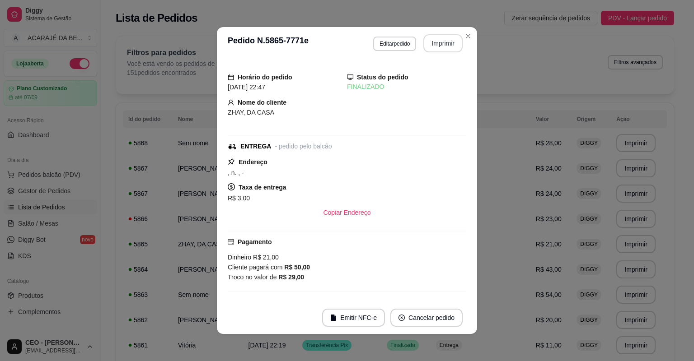
click at [464, 39] on icon "Close" at bounding box center [467, 36] width 7 height 7
click at [372, 178] on div ", n. , -" at bounding box center [347, 173] width 239 height 11
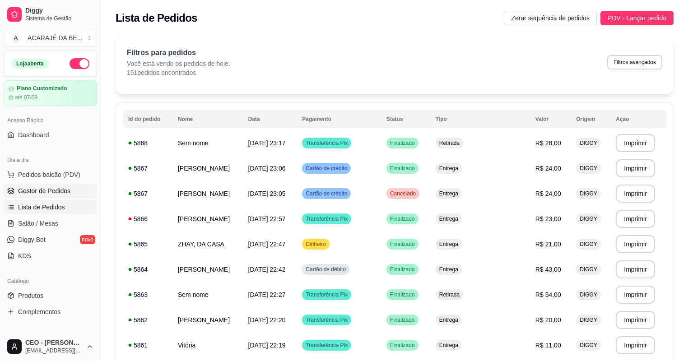
click at [63, 184] on link "Gestor de Pedidos" at bounding box center [51, 191] width 94 height 14
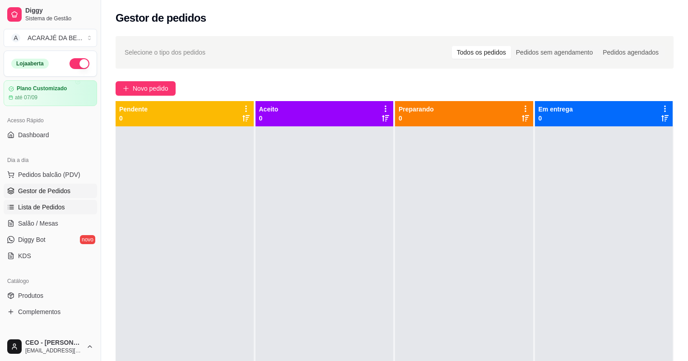
click at [34, 210] on span "Lista de Pedidos" at bounding box center [41, 207] width 47 height 9
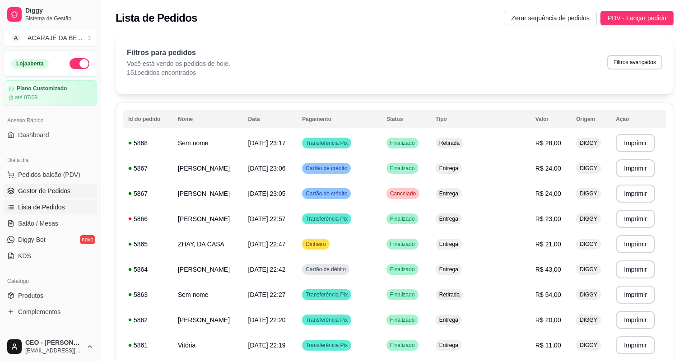
click at [40, 191] on span "Gestor de Pedidos" at bounding box center [44, 191] width 52 height 9
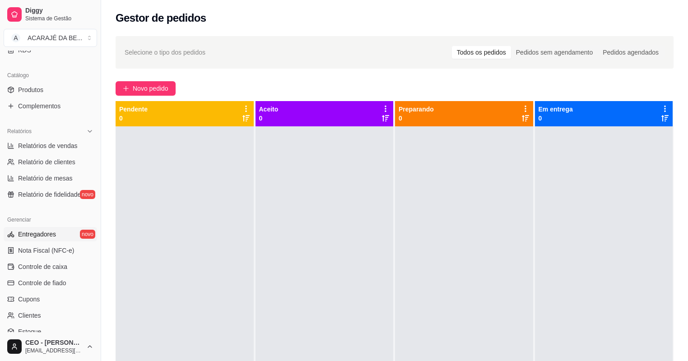
scroll to position [253, 0]
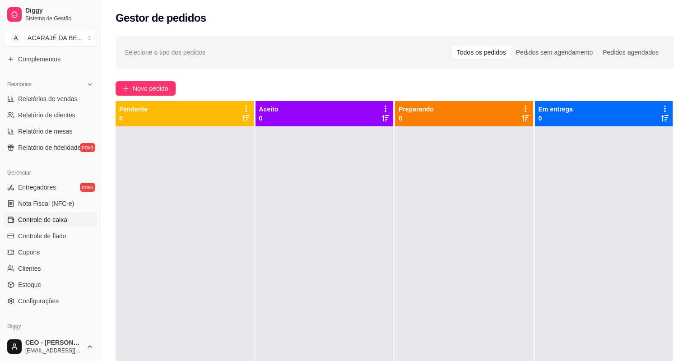
click at [36, 224] on span "Controle de caixa" at bounding box center [42, 219] width 49 height 9
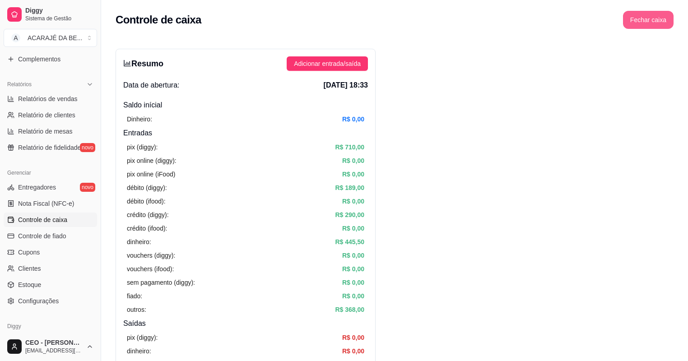
click at [649, 19] on button "Fechar caixa" at bounding box center [648, 20] width 51 height 18
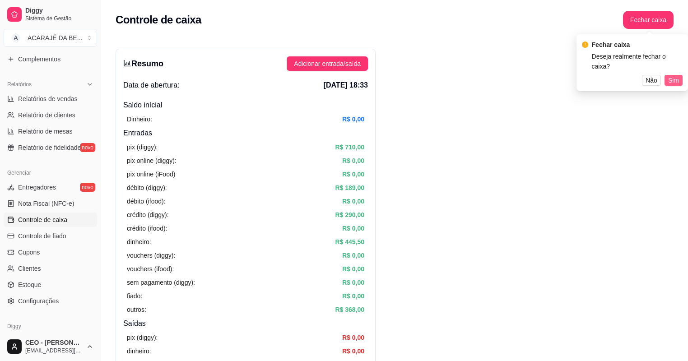
click at [669, 75] on span "Sim" at bounding box center [674, 80] width 11 height 10
